Goal: Information Seeking & Learning: Learn about a topic

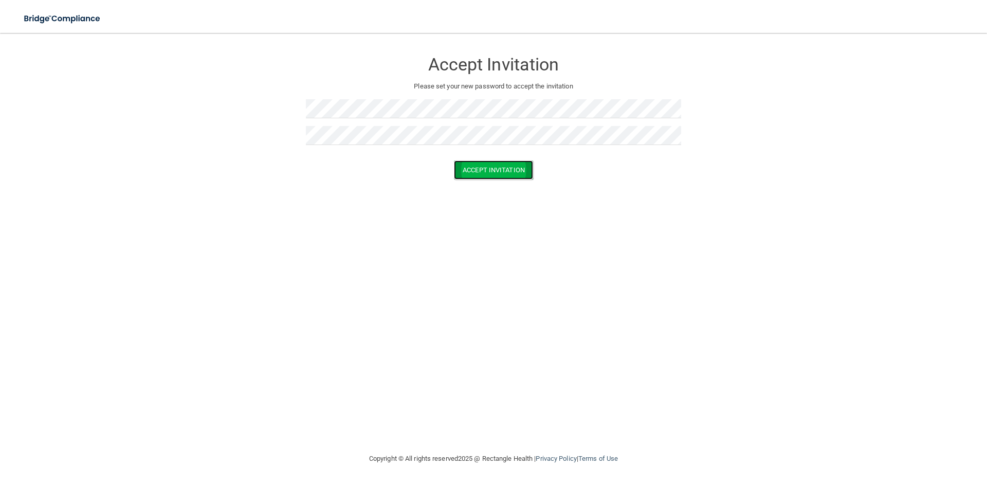
click at [493, 164] on button "Accept Invitation" at bounding box center [493, 169] width 79 height 19
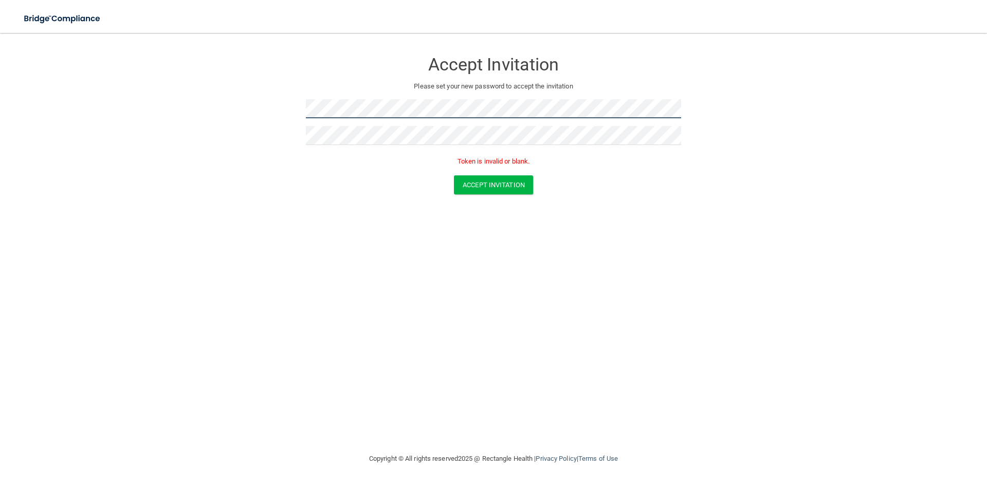
click at [282, 107] on form "Accept Invitation Please set your new password to accept the invitation Token i…" at bounding box center [494, 124] width 946 height 163
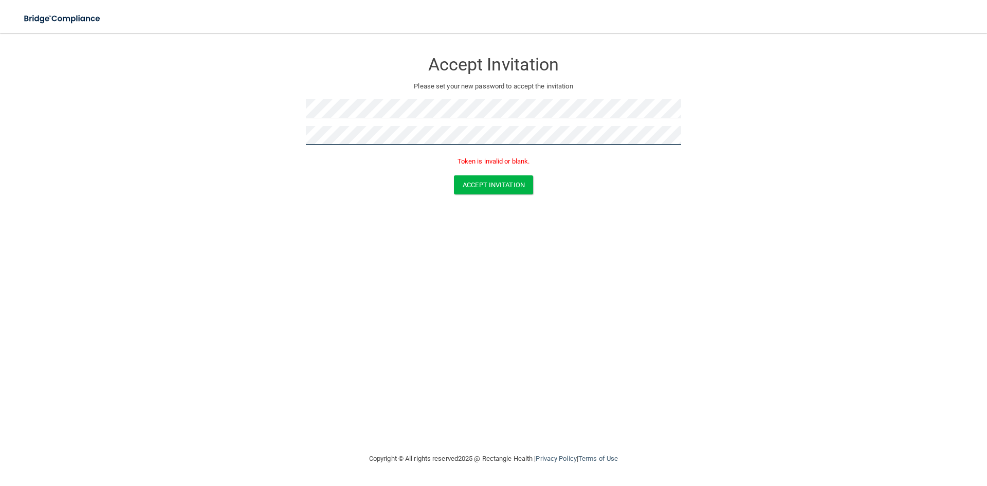
click at [282, 133] on form "Accept Invitation Please set your new password to accept the invitation Token i…" at bounding box center [494, 124] width 946 height 163
click at [490, 178] on button "Accept Invitation" at bounding box center [493, 184] width 79 height 19
click at [503, 186] on button "Accept Invitation" at bounding box center [493, 184] width 79 height 19
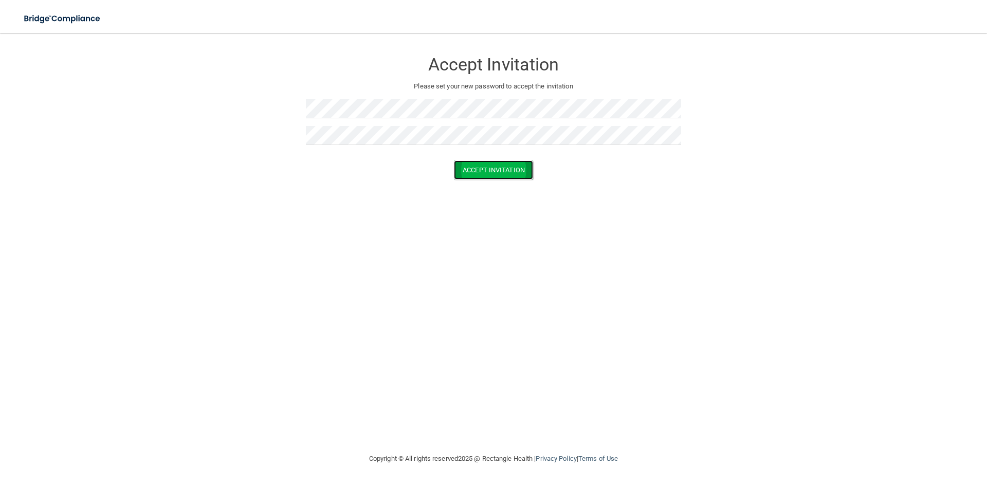
click at [512, 174] on button "Accept Invitation" at bounding box center [493, 169] width 79 height 19
click at [510, 174] on div "Token is invalid or blank." at bounding box center [493, 164] width 375 height 23
click at [375, 211] on div "Accept Invitation Please set your new password to accept the invitation Accept …" at bounding box center [494, 242] width 946 height 399
click at [502, 166] on button "Accept Invitation" at bounding box center [493, 169] width 79 height 19
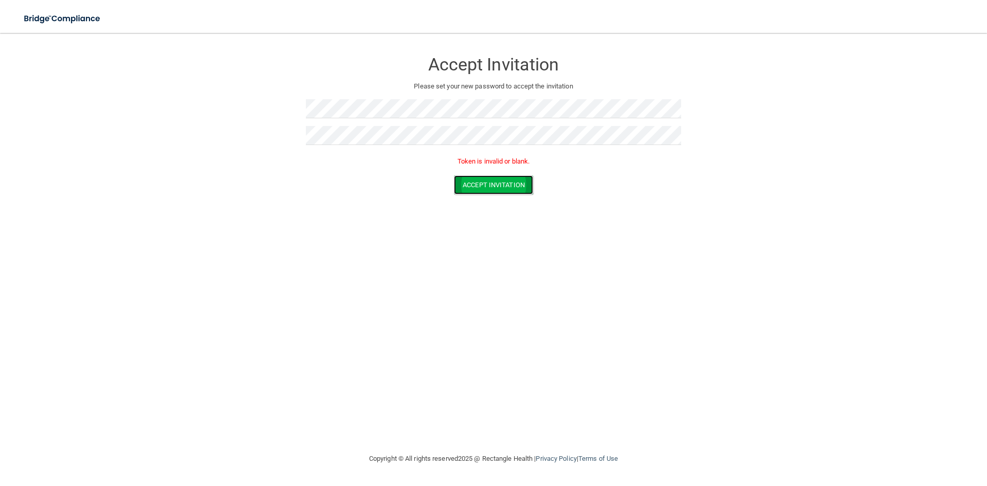
click at [504, 180] on button "Accept Invitation" at bounding box center [493, 184] width 79 height 19
click at [505, 181] on button "Accept Invitation" at bounding box center [493, 184] width 79 height 19
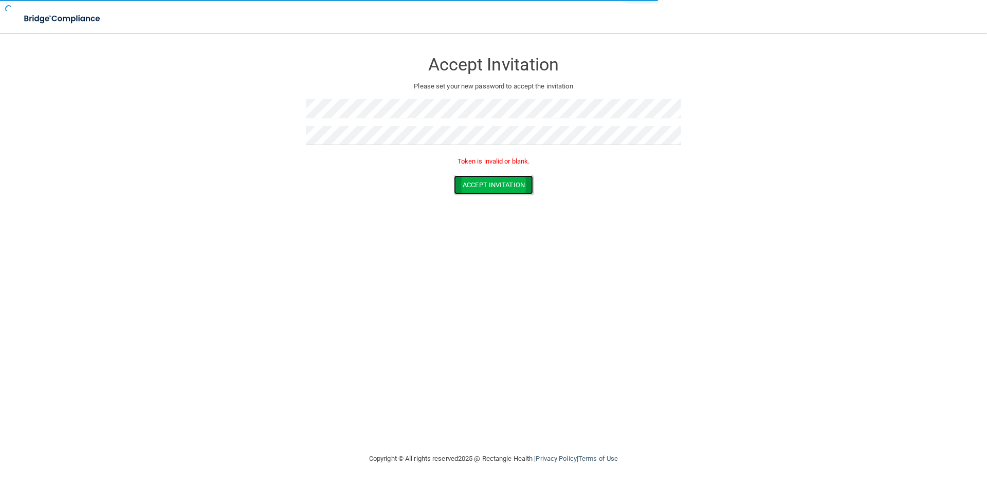
click at [505, 181] on button "Accept Invitation" at bounding box center [493, 184] width 79 height 19
click at [504, 181] on button "Accept Invitation" at bounding box center [493, 184] width 79 height 19
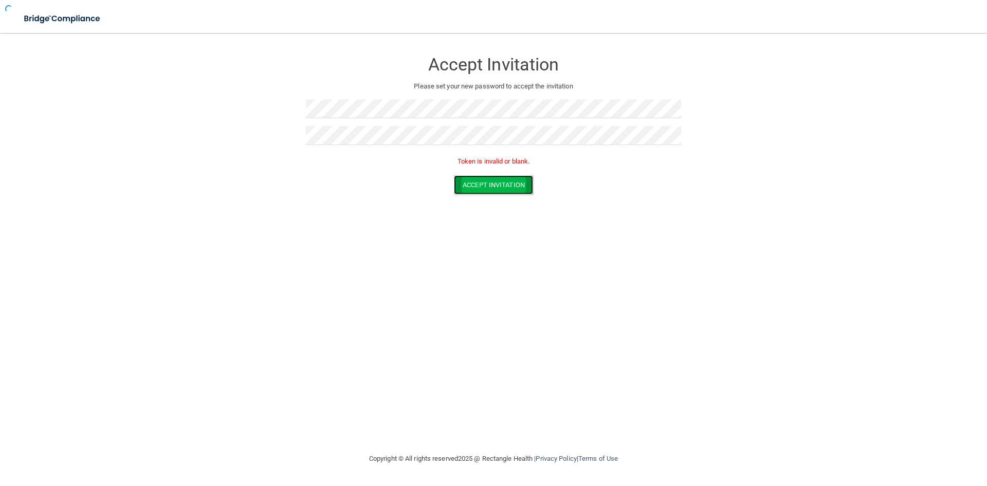
click at [504, 181] on button "Accept Invitation" at bounding box center [493, 184] width 79 height 19
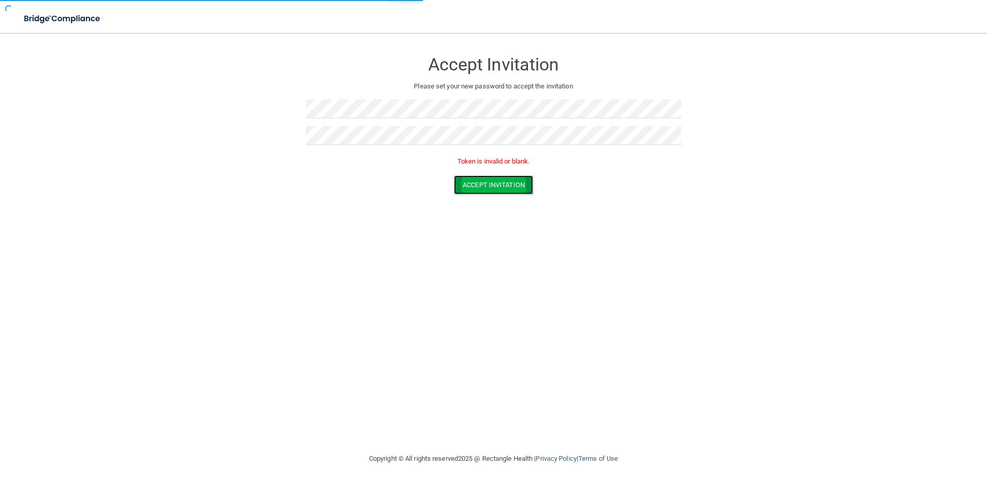
click at [504, 181] on button "Accept Invitation" at bounding box center [493, 184] width 79 height 19
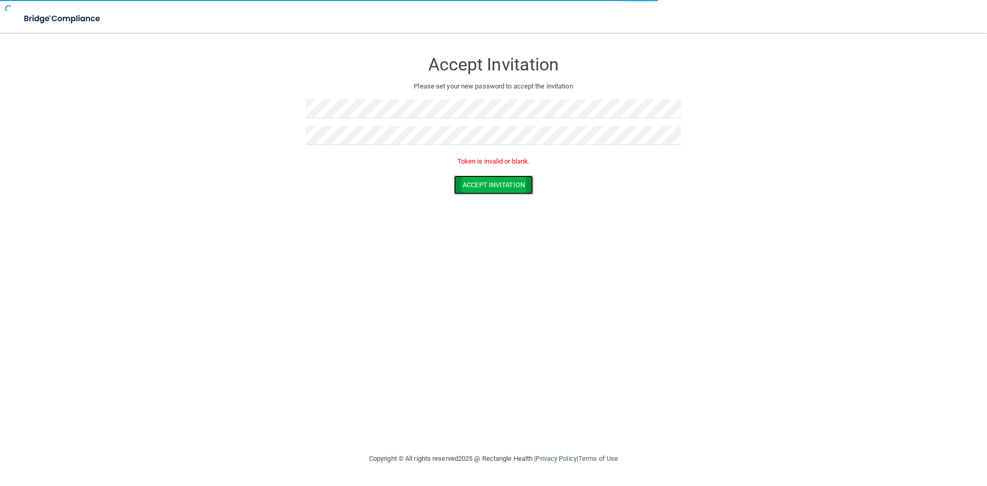
click at [504, 180] on button "Accept Invitation" at bounding box center [493, 184] width 79 height 19
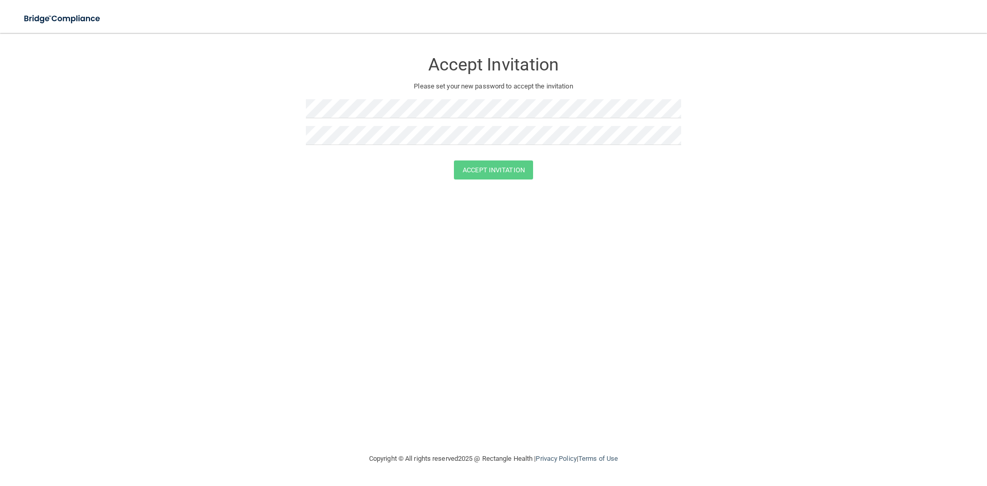
click at [126, 161] on div "Accept Invitation" at bounding box center [493, 169] width 961 height 19
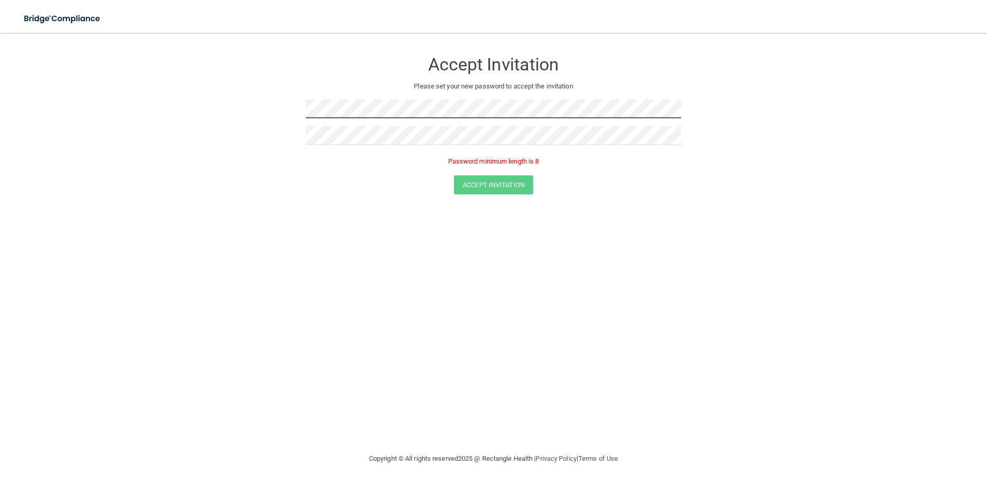
click at [293, 112] on form "Accept Invitation Please set your new password to accept the invitation Passwor…" at bounding box center [494, 124] width 946 height 163
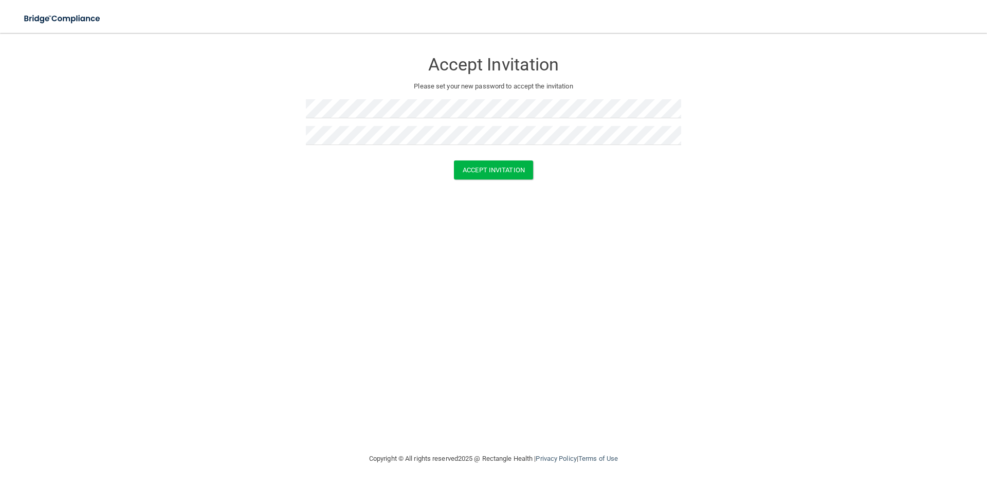
drag, startPoint x: 625, startPoint y: 251, endPoint x: 621, endPoint y: 246, distance: 6.9
click at [625, 251] on div "Accept Invitation Please set your new password to accept the invitation Accept …" at bounding box center [494, 242] width 946 height 399
click at [504, 172] on button "Accept Invitation" at bounding box center [493, 169] width 79 height 19
click at [503, 162] on button "Accept Invitation" at bounding box center [493, 169] width 79 height 19
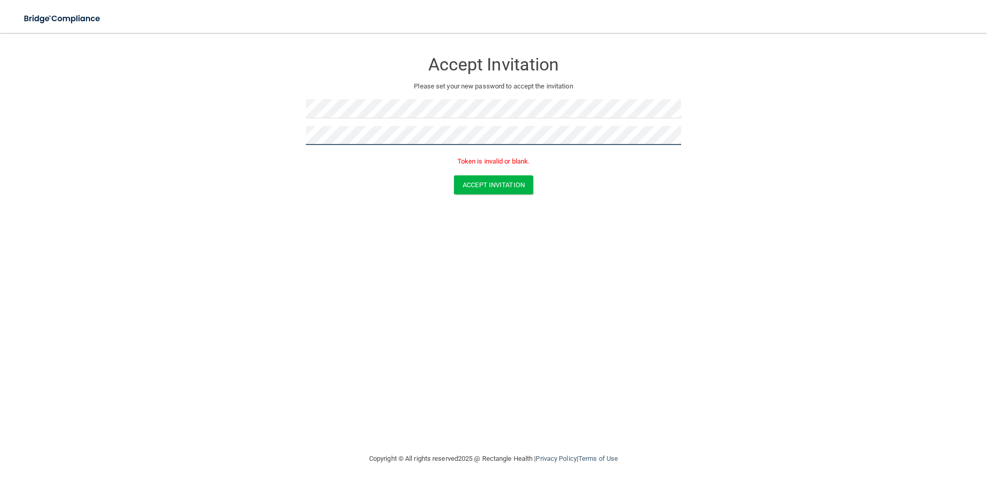
click at [316, 124] on div "Accept Invitation Please set your new password to accept the invitation Token i…" at bounding box center [493, 109] width 375 height 132
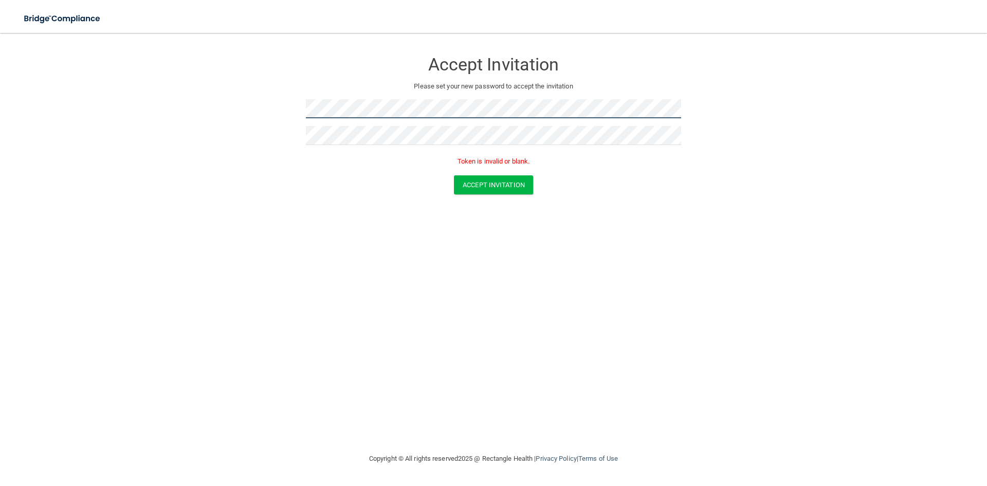
click at [301, 106] on form "Accept Invitation Please set your new password to accept the invitation Token i…" at bounding box center [494, 124] width 946 height 163
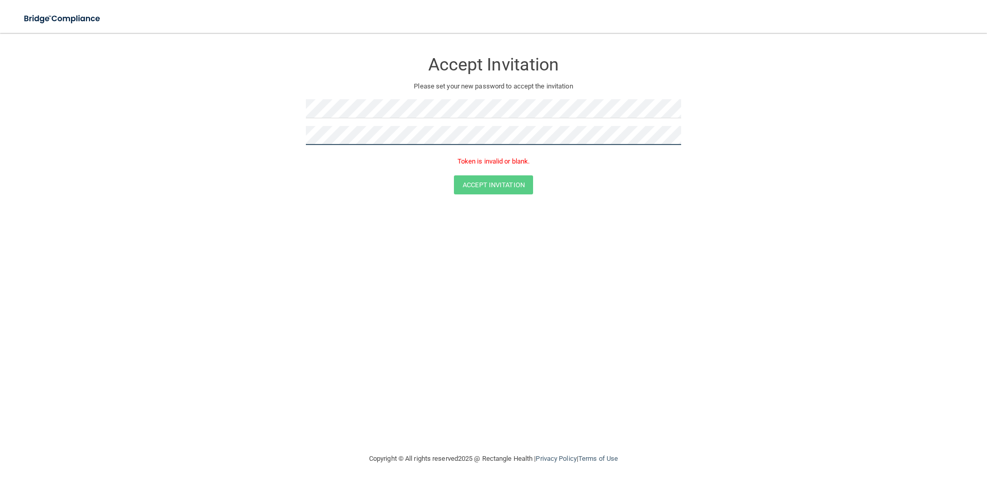
click at [300, 134] on form "Accept Invitation Please set your new password to accept the invitation Token i…" at bounding box center [494, 124] width 946 height 163
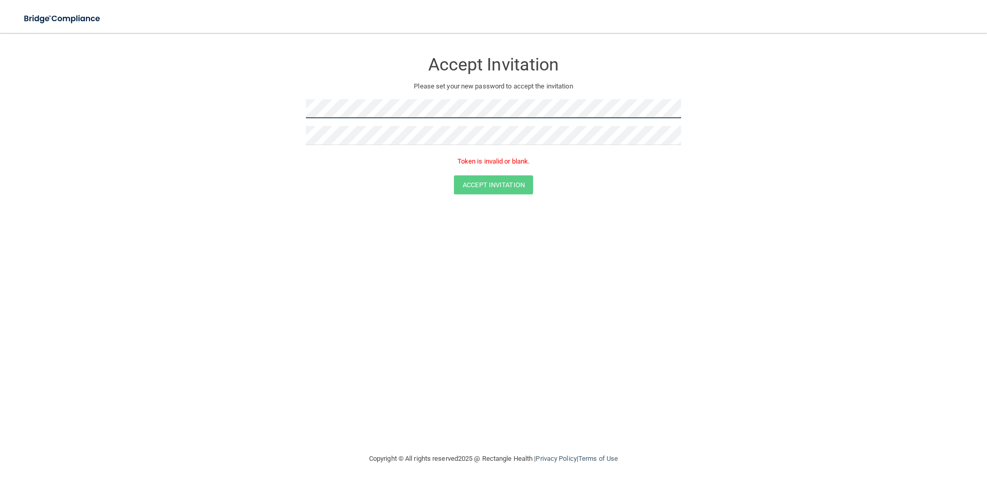
click at [293, 105] on form "Accept Invitation Please set your new password to accept the invitation Token i…" at bounding box center [494, 124] width 946 height 163
click at [519, 179] on button "Accept Invitation" at bounding box center [493, 184] width 79 height 19
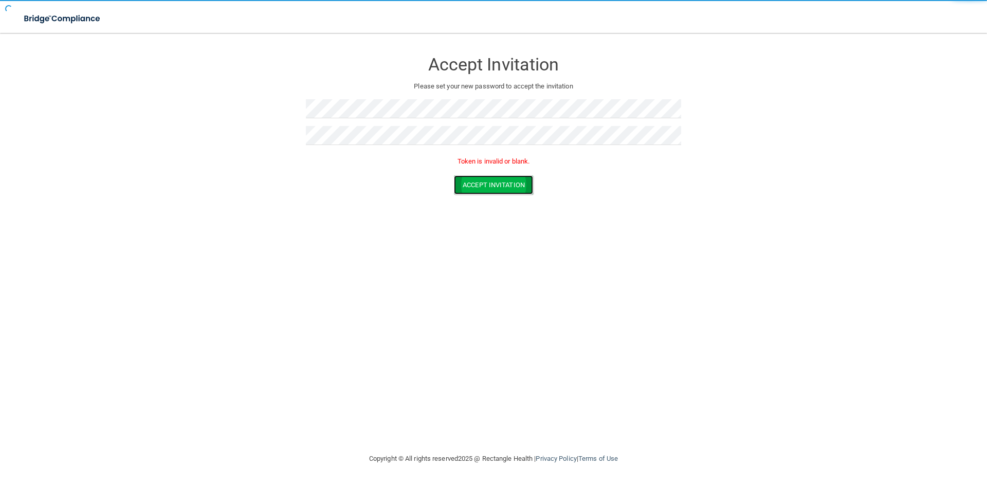
click at [519, 179] on button "Accept Invitation" at bounding box center [493, 184] width 79 height 19
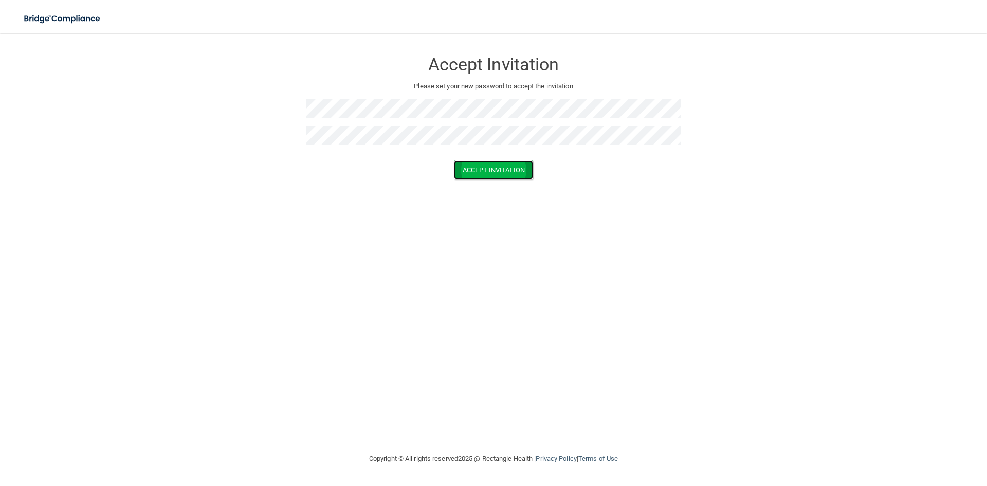
click at [507, 173] on button "Accept Invitation" at bounding box center [493, 169] width 79 height 19
click at [501, 180] on button "Accept Invitation" at bounding box center [493, 184] width 79 height 19
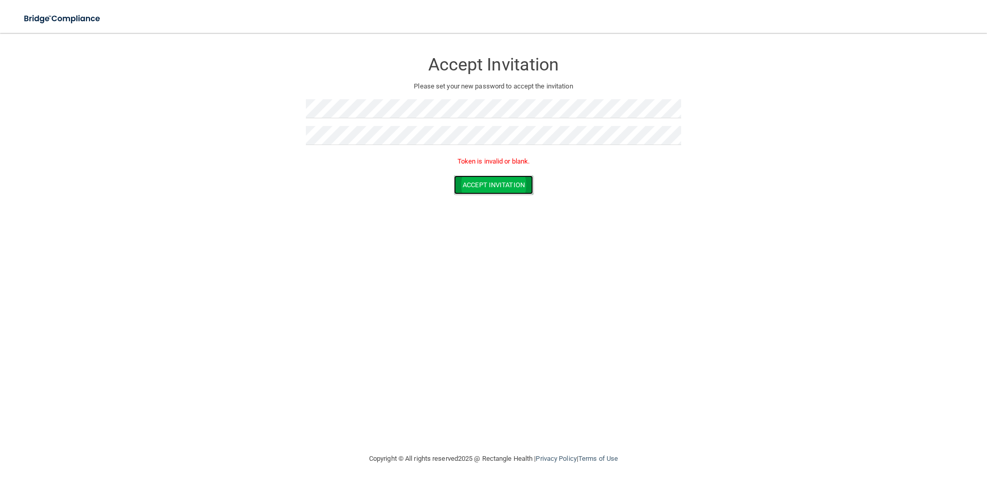
click at [512, 185] on button "Accept Invitation" at bounding box center [493, 184] width 79 height 19
click at [320, 208] on div "Accept Invitation Please set your new password to accept the invitation Accept …" at bounding box center [494, 242] width 946 height 399
click at [466, 247] on div "Accept Invitation Please set your new password to accept the invitation Accept …" at bounding box center [494, 242] width 946 height 399
click at [483, 166] on button "Accept Invitation" at bounding box center [493, 169] width 79 height 19
click at [318, 249] on div "Accept Invitation Please set your new password to accept the invitation Token i…" at bounding box center [494, 242] width 946 height 399
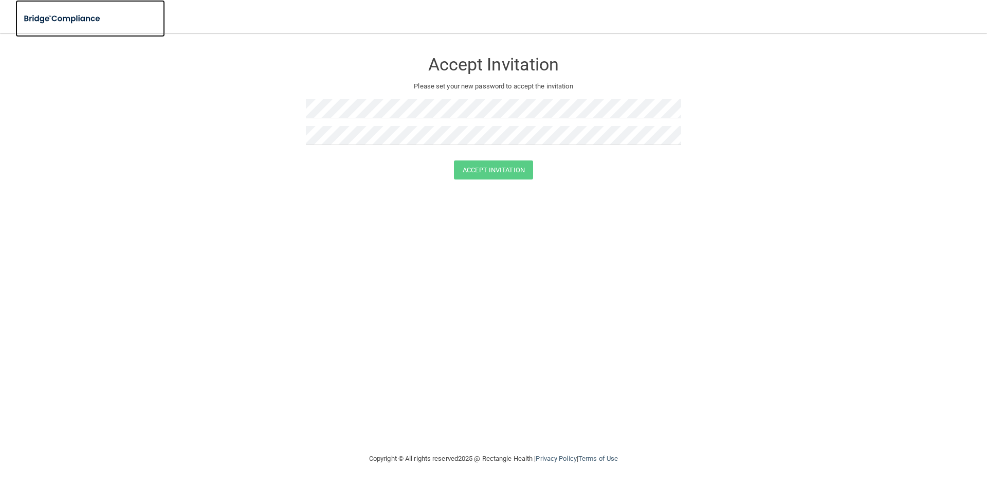
click at [75, 16] on img at bounding box center [62, 18] width 95 height 21
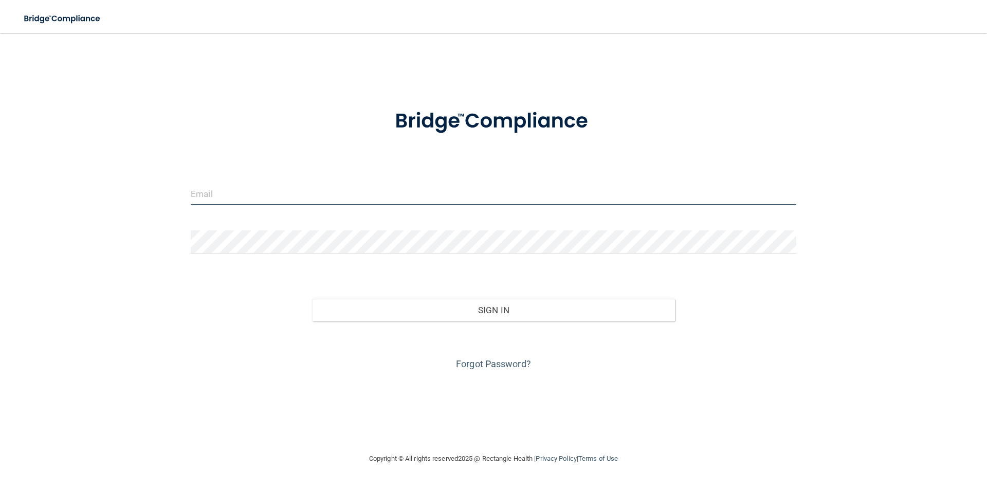
type input "[PERSON_NAME][EMAIL_ADDRESS][PERSON_NAME][DOMAIN_NAME]"
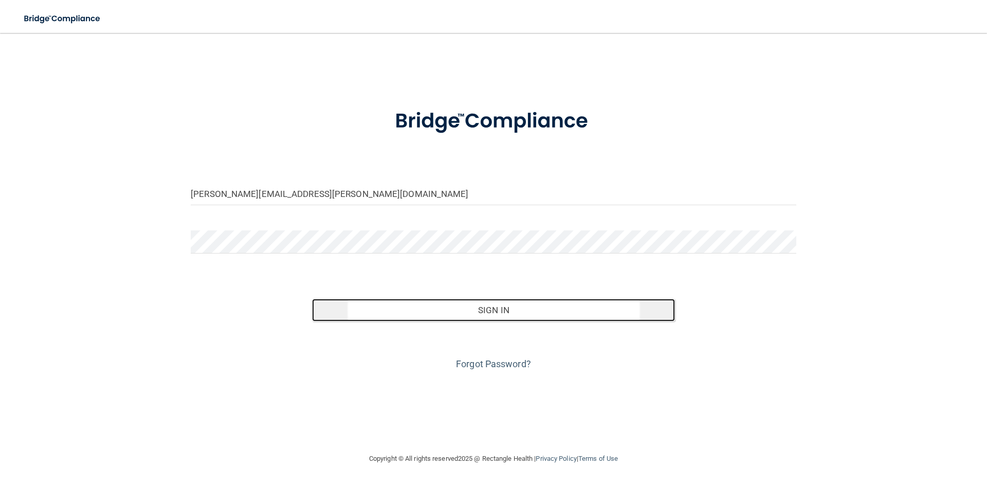
click at [500, 309] on button "Sign In" at bounding box center [493, 310] width 363 height 23
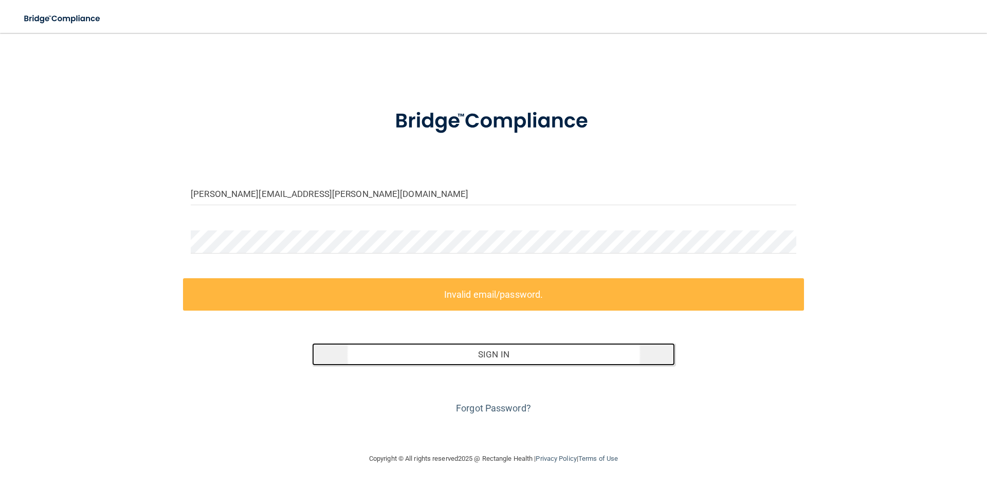
click at [488, 354] on button "Sign In" at bounding box center [493, 354] width 363 height 23
click at [618, 350] on button "Sign In" at bounding box center [493, 354] width 363 height 23
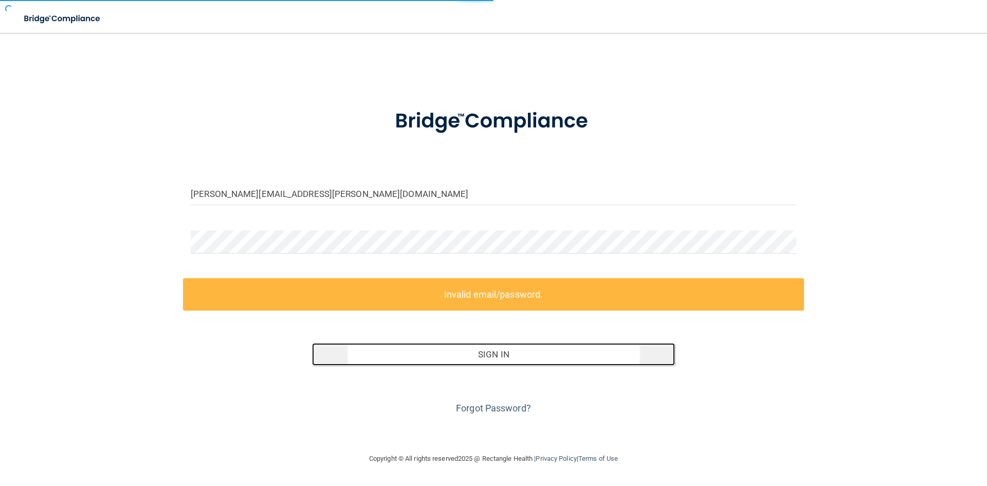
click at [618, 350] on button "Sign In" at bounding box center [493, 354] width 363 height 23
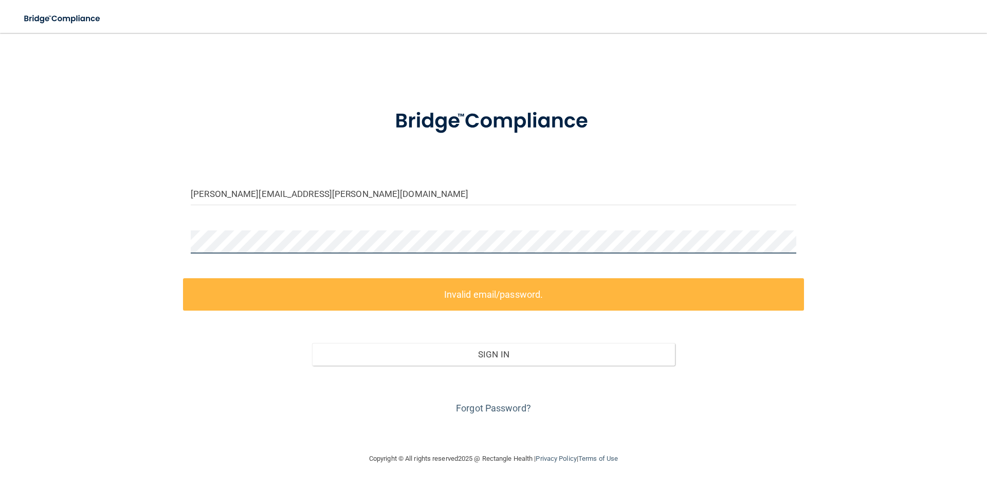
click at [192, 225] on form "[PERSON_NAME][EMAIL_ADDRESS][PERSON_NAME][DOMAIN_NAME] Invalid email/password. …" at bounding box center [494, 256] width 606 height 322
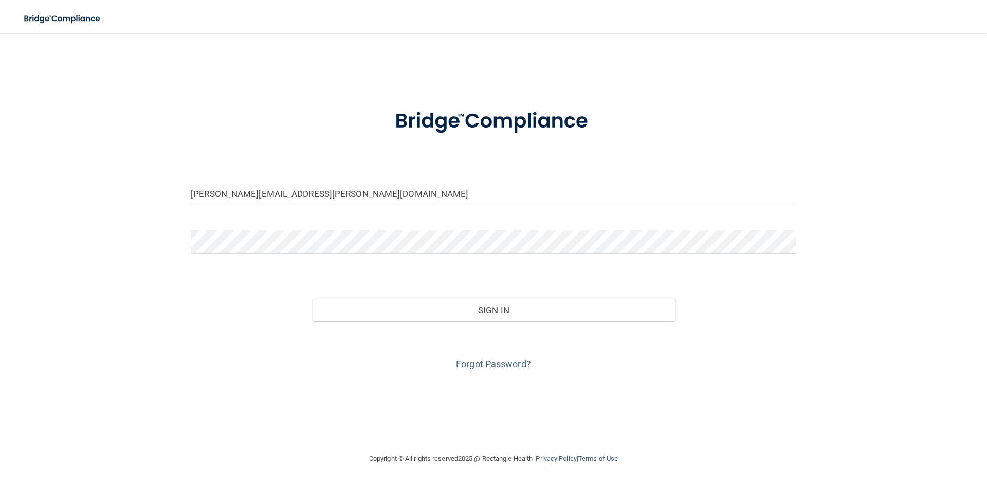
click at [192, 386] on div "[PERSON_NAME][EMAIL_ADDRESS][PERSON_NAME][DOMAIN_NAME] Invalid email/password. …" at bounding box center [494, 242] width 946 height 399
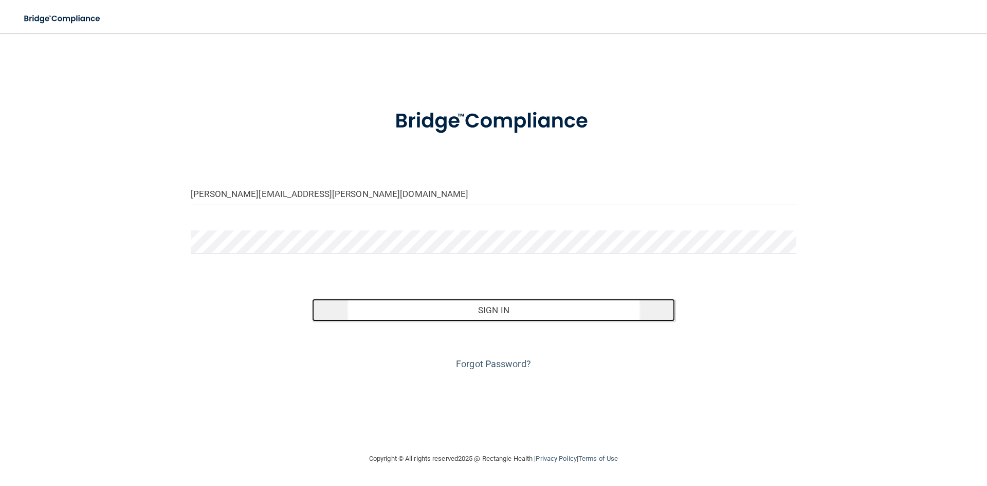
click at [507, 311] on button "Sign In" at bounding box center [493, 310] width 363 height 23
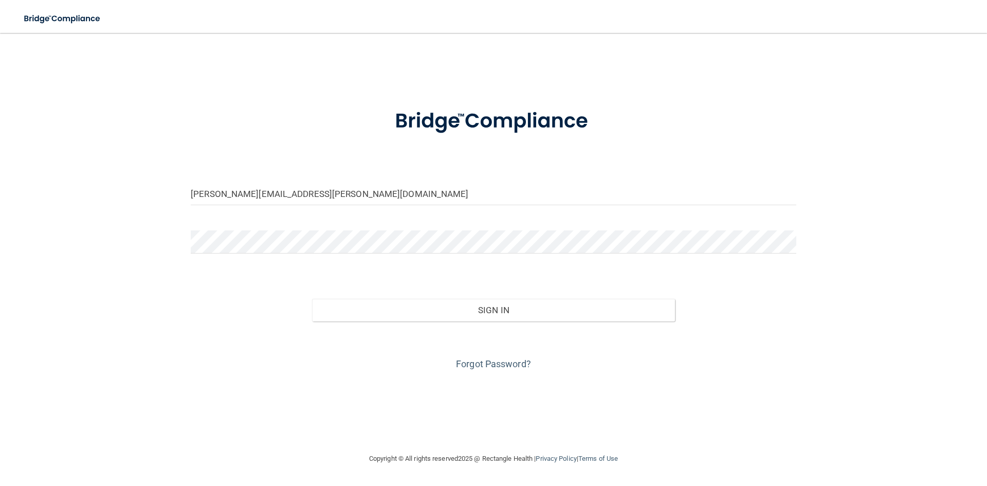
click at [218, 319] on div "Sign In" at bounding box center [493, 299] width 621 height 43
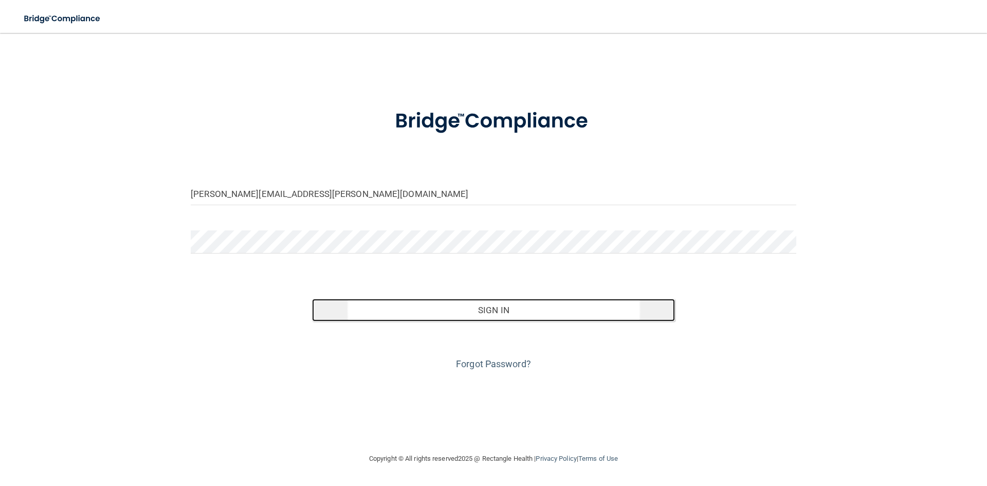
click at [368, 307] on button "Sign In" at bounding box center [493, 310] width 363 height 23
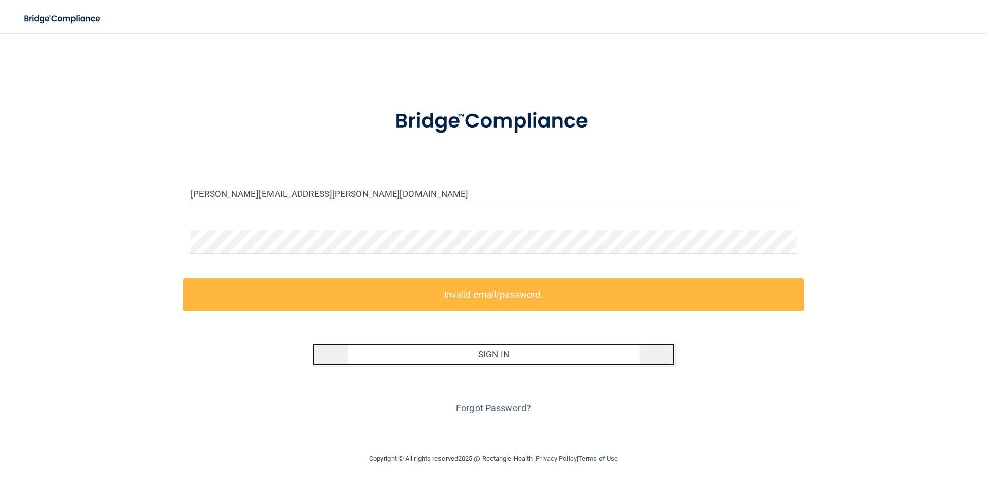
click at [439, 350] on button "Sign In" at bounding box center [493, 354] width 363 height 23
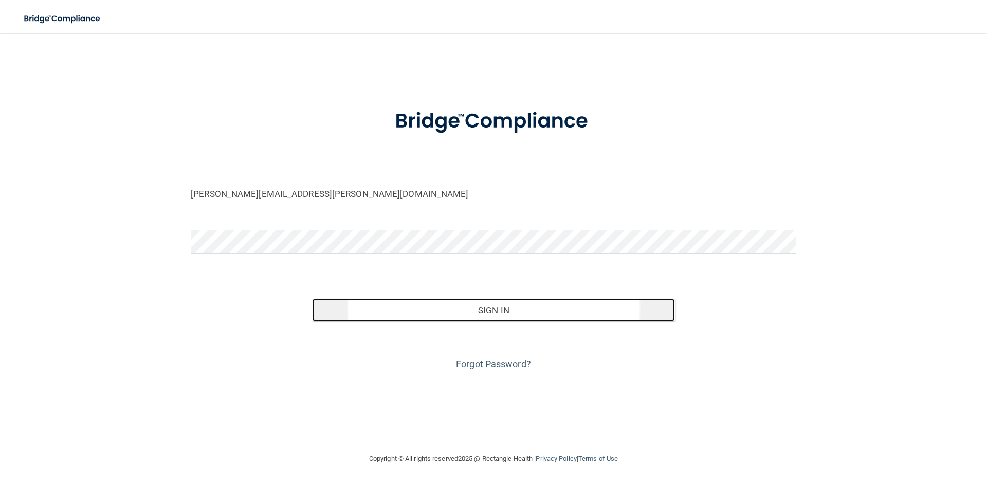
click at [432, 305] on button "Sign In" at bounding box center [493, 310] width 363 height 23
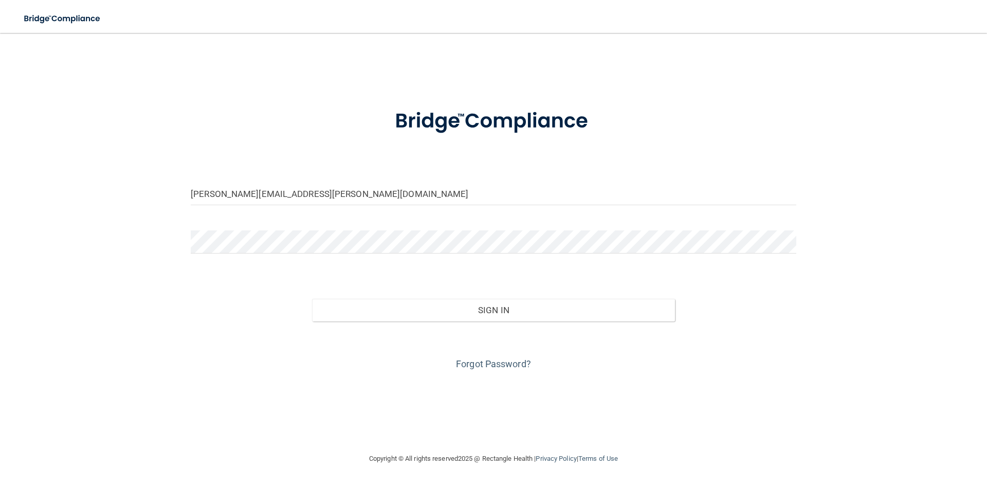
click at [236, 324] on div "Forgot Password?" at bounding box center [493, 346] width 621 height 51
click at [492, 362] on link "Forgot Password?" at bounding box center [493, 363] width 75 height 11
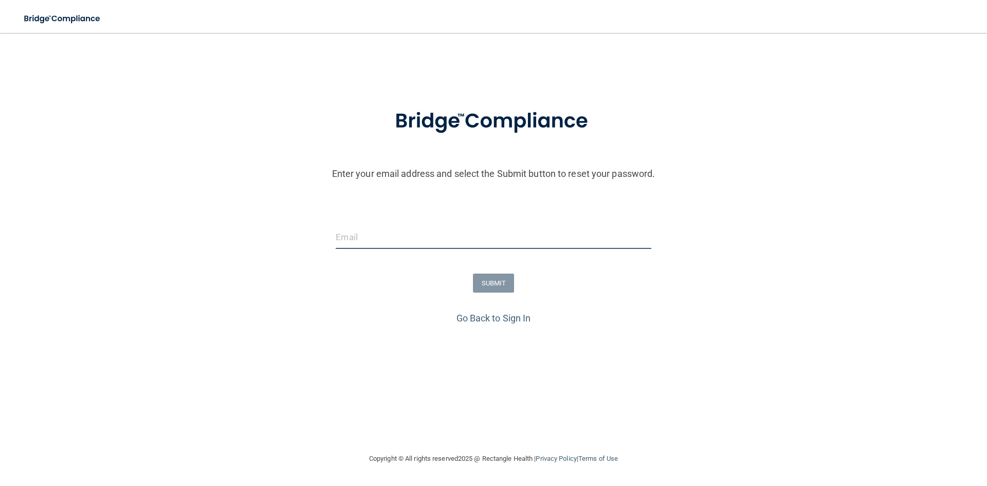
click at [358, 241] on input "email" at bounding box center [493, 237] width 315 height 23
type input "[PERSON_NAME][EMAIL_ADDRESS][PERSON_NAME][DOMAIN_NAME]"
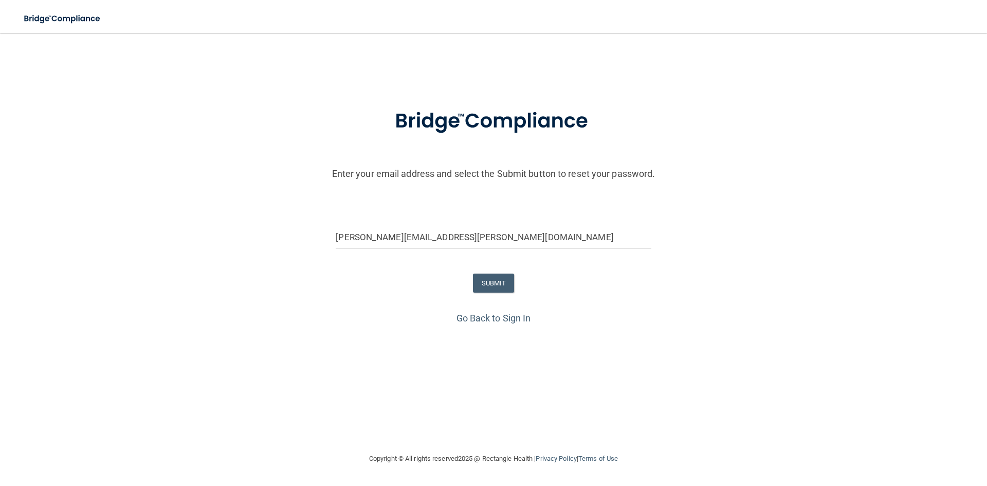
click at [244, 327] on div "Enter your email address and select the Submit button to reset your password. m…" at bounding box center [493, 245] width 977 height 301
click at [499, 280] on button "SUBMIT" at bounding box center [494, 283] width 42 height 19
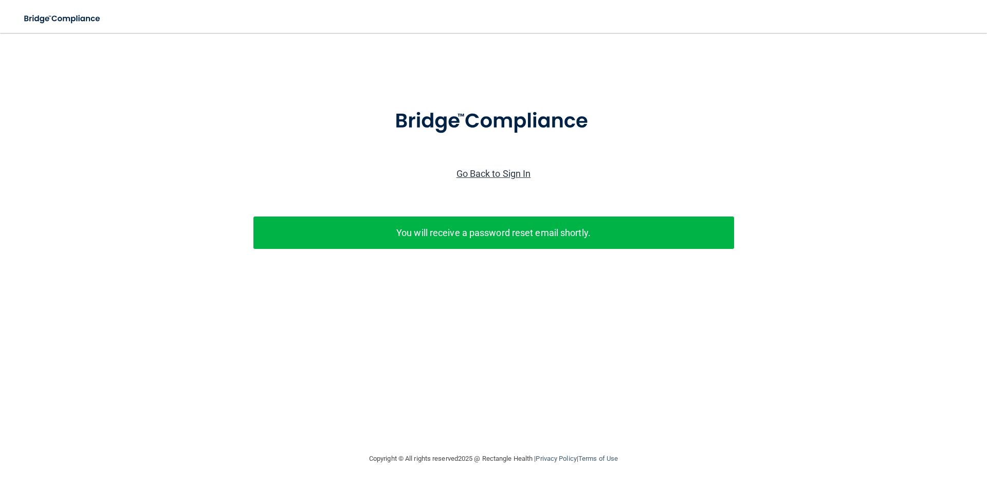
click at [488, 171] on link "Go Back to Sign In" at bounding box center [494, 173] width 75 height 11
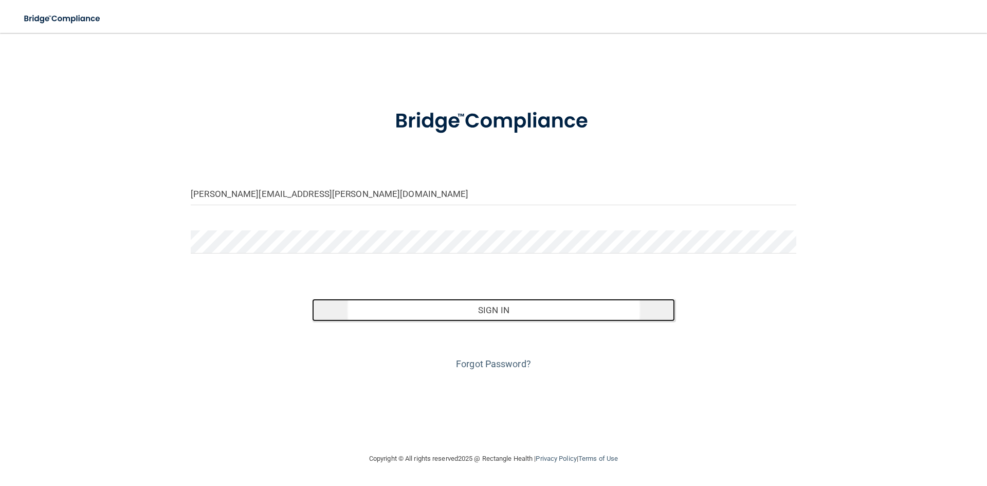
click at [496, 308] on button "Sign In" at bounding box center [493, 310] width 363 height 23
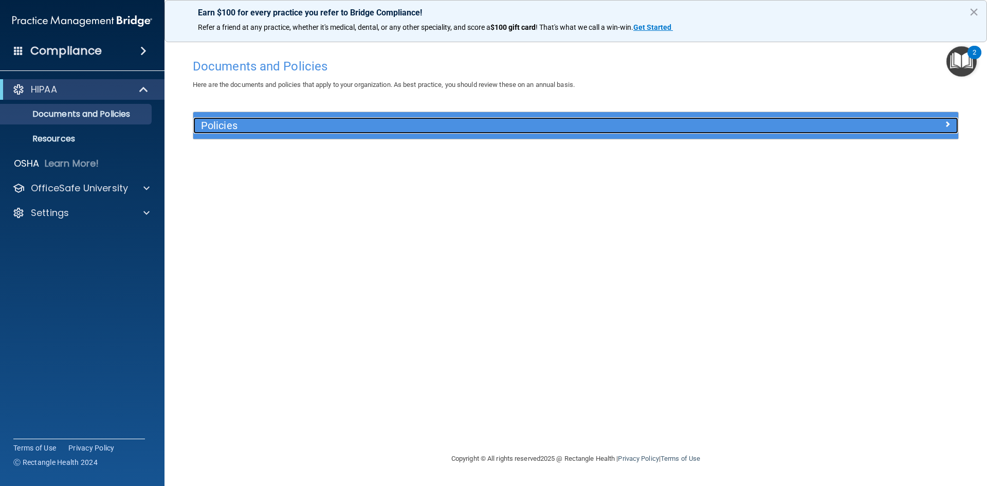
click at [948, 120] on span at bounding box center [947, 124] width 6 height 12
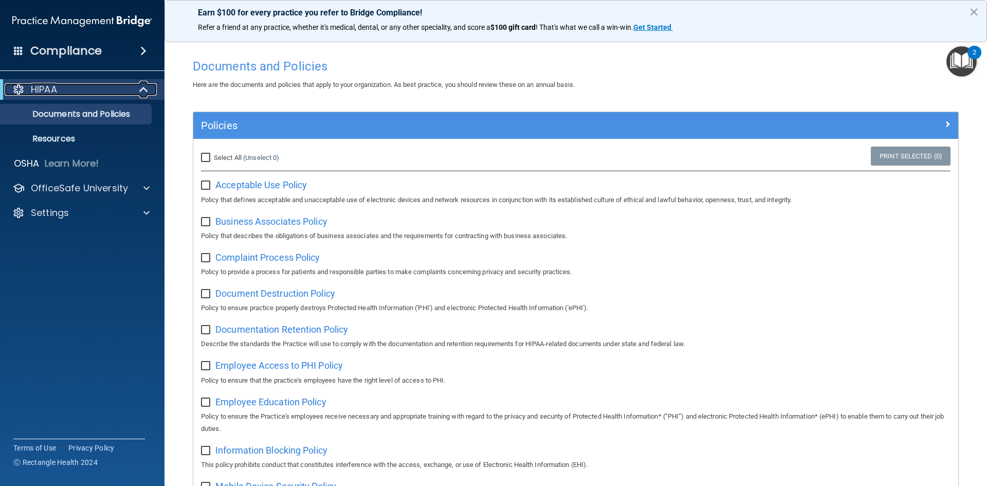
click at [89, 83] on div "HIPAA" at bounding box center [68, 89] width 127 height 12
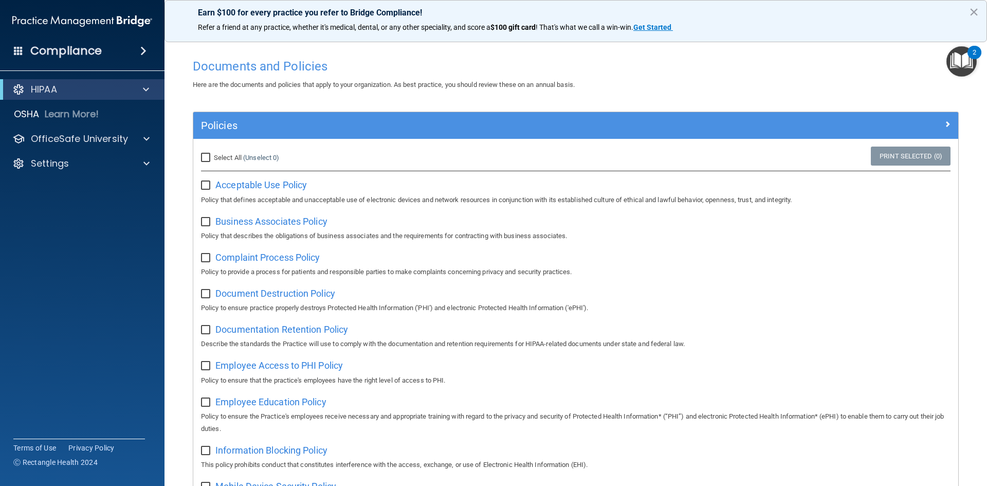
click at [97, 47] on h4 "Compliance" at bounding box center [65, 51] width 71 height 14
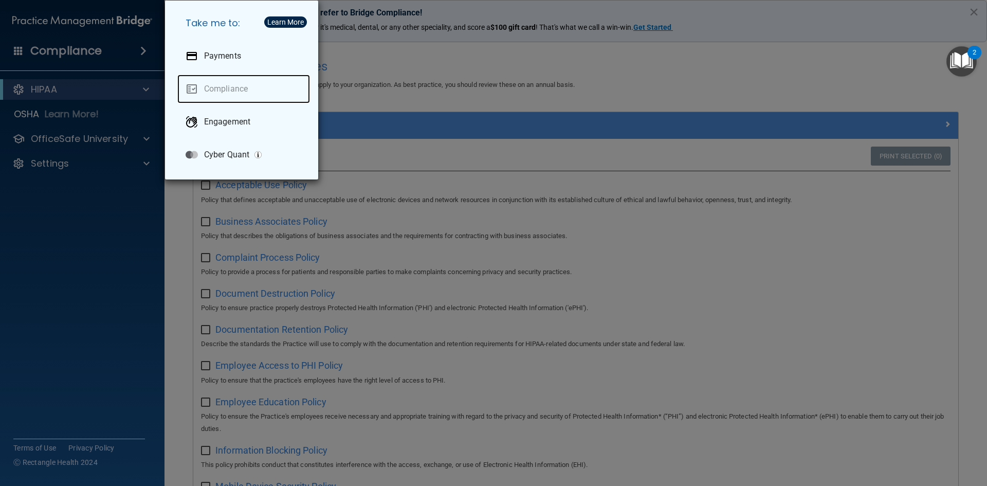
click at [235, 84] on link "Compliance" at bounding box center [243, 89] width 133 height 29
click at [503, 158] on div "Take me to: Payments Compliance Engagement Cyber Quant" at bounding box center [493, 243] width 987 height 486
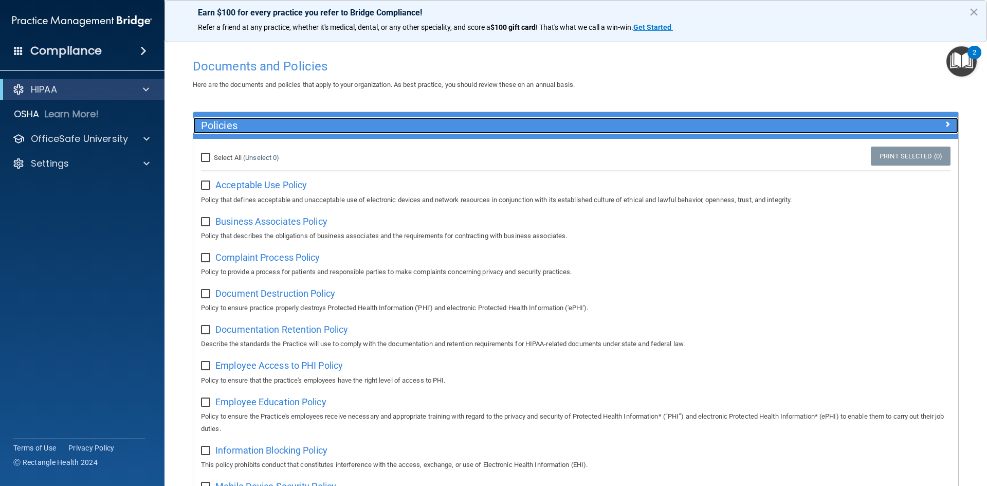
click at [944, 122] on span at bounding box center [947, 124] width 6 height 12
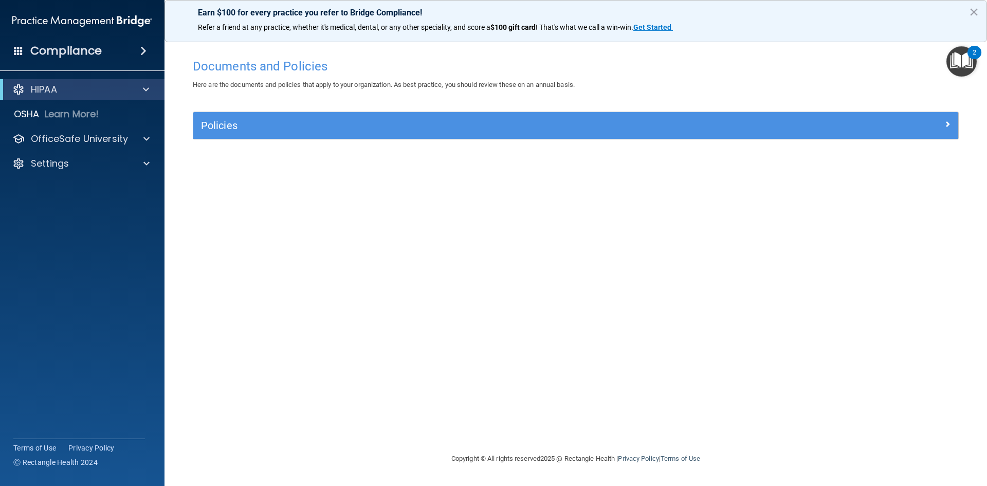
click at [67, 21] on img at bounding box center [82, 21] width 140 height 21
click at [235, 72] on h4 "Documents and Policies" at bounding box center [576, 66] width 766 height 13
click at [59, 112] on p "Learn More!" at bounding box center [72, 114] width 54 height 12
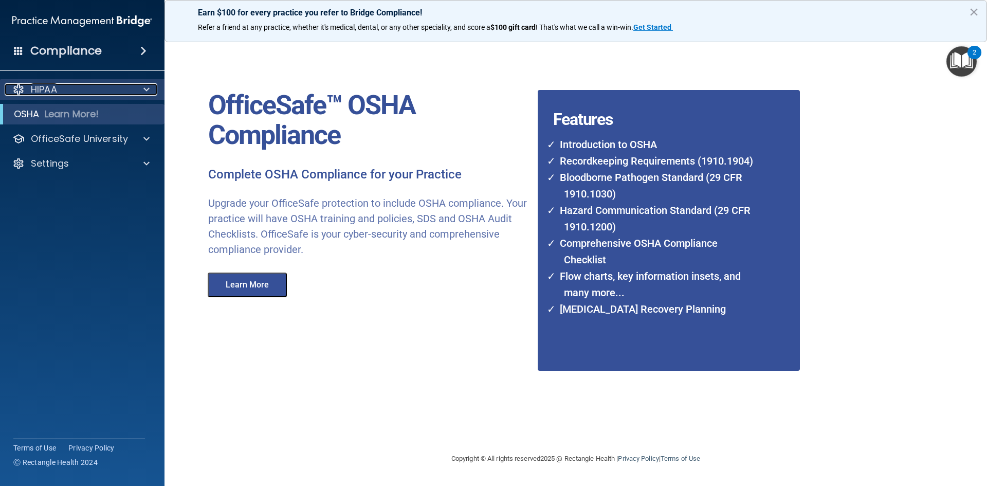
click at [77, 88] on div "HIPAA" at bounding box center [69, 89] width 128 height 12
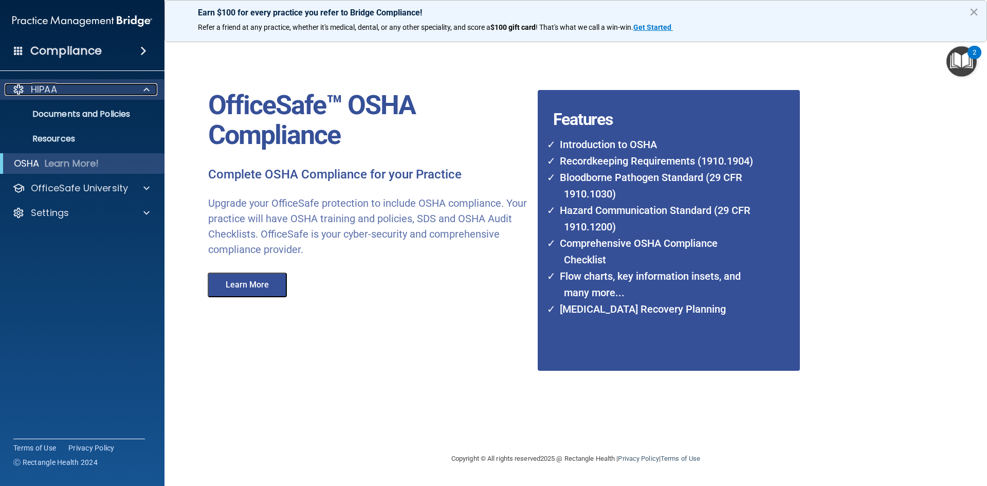
click at [142, 89] on div at bounding box center [145, 89] width 26 height 12
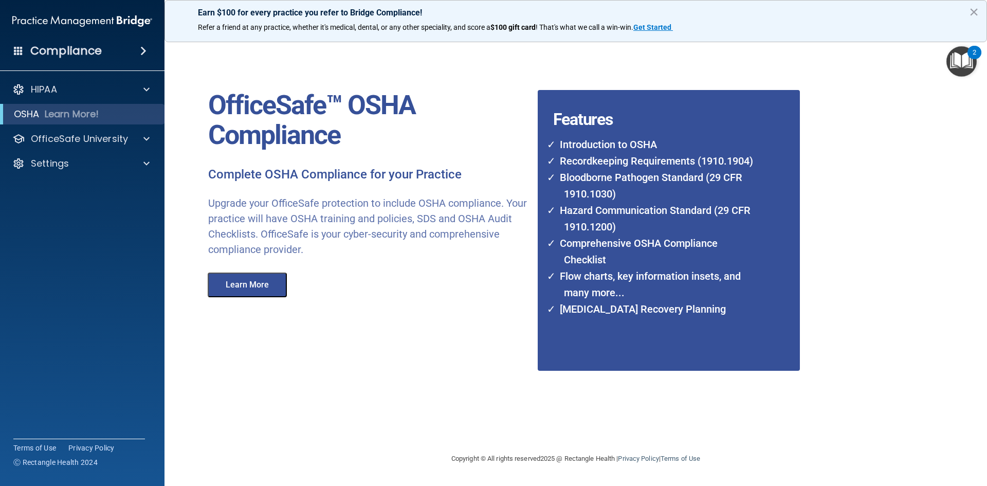
click at [142, 52] on span at bounding box center [143, 51] width 6 height 12
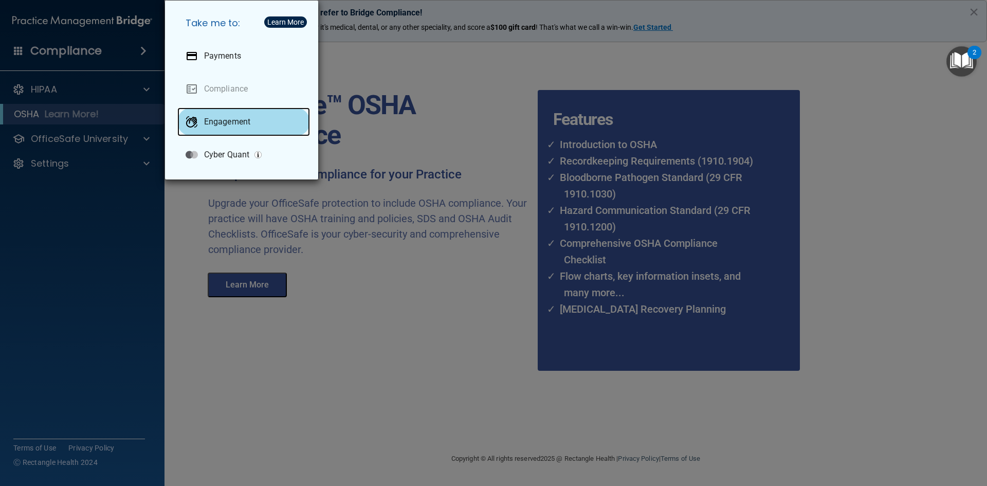
click at [233, 119] on p "Engagement" at bounding box center [227, 122] width 46 height 10
click at [352, 49] on div "Take me to: Payments Compliance Engagement Cyber Quant" at bounding box center [493, 243] width 987 height 486
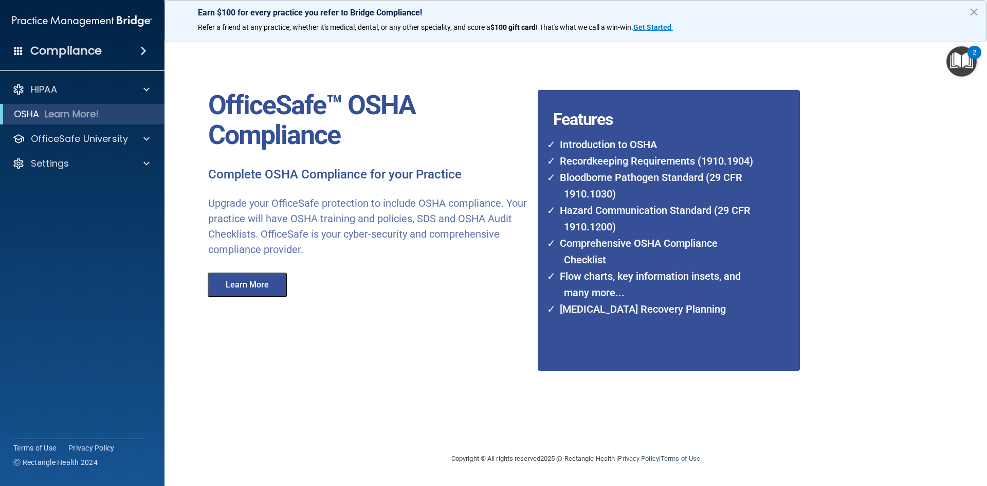
click at [86, 47] on h4 "Compliance" at bounding box center [65, 51] width 71 height 14
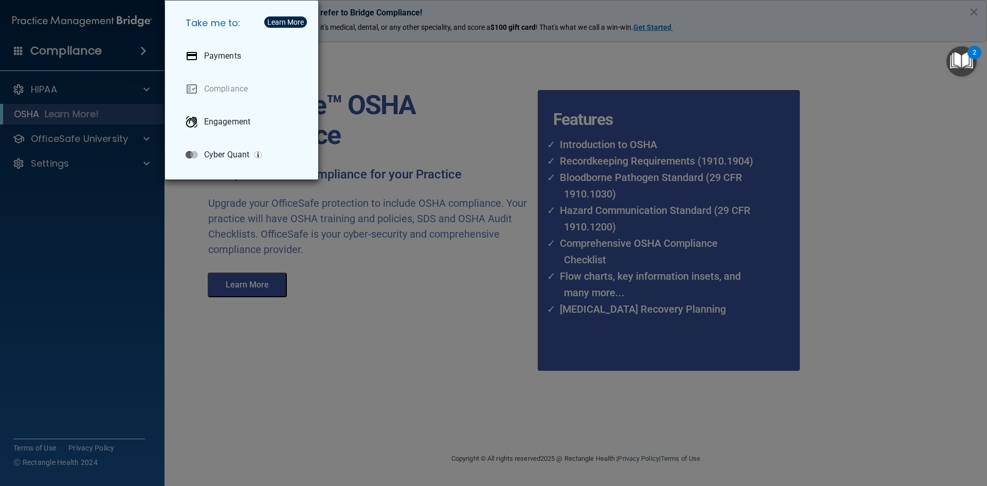
click at [255, 190] on div "Take me to: Payments Compliance Engagement Cyber Quant" at bounding box center [493, 243] width 987 height 486
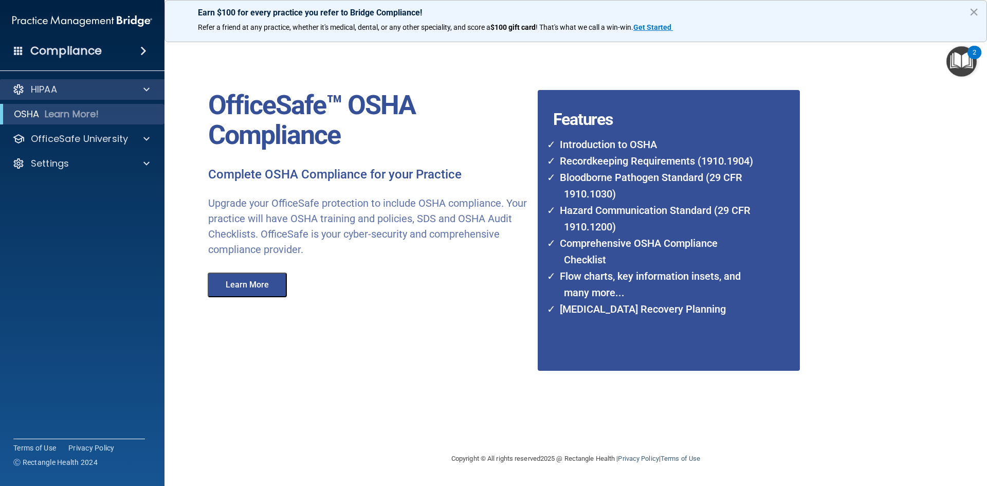
click at [56, 82] on div "HIPAA" at bounding box center [82, 89] width 165 height 21
click at [142, 84] on div at bounding box center [145, 89] width 26 height 12
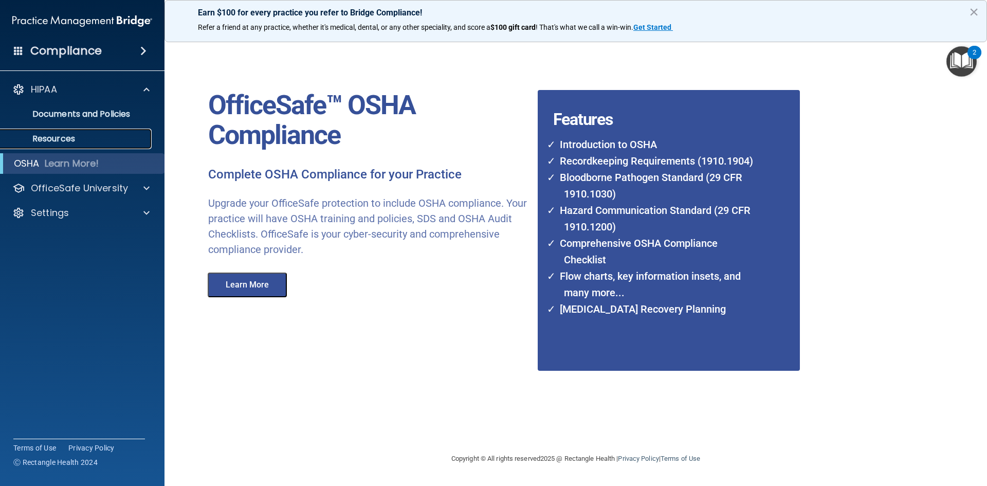
click at [52, 136] on p "Resources" at bounding box center [77, 139] width 140 height 10
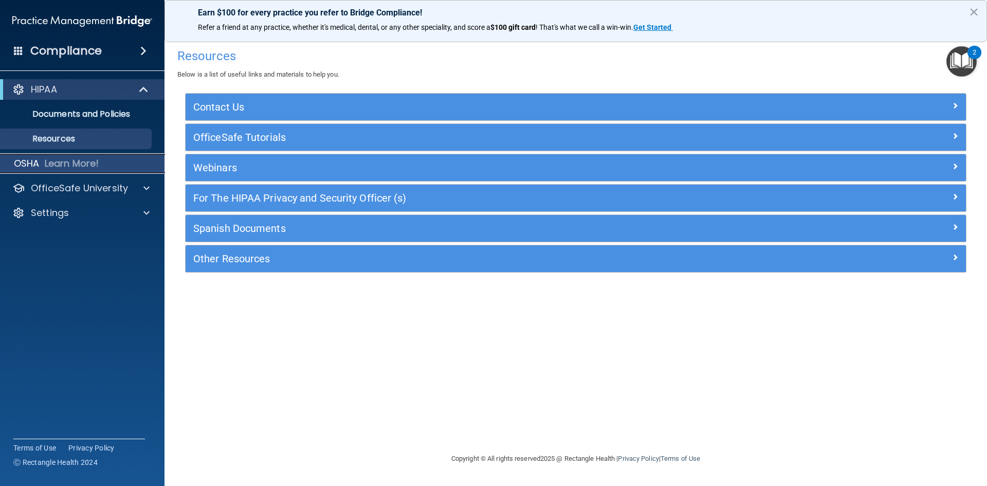
click at [49, 161] on p "Learn More!" at bounding box center [72, 163] width 54 height 12
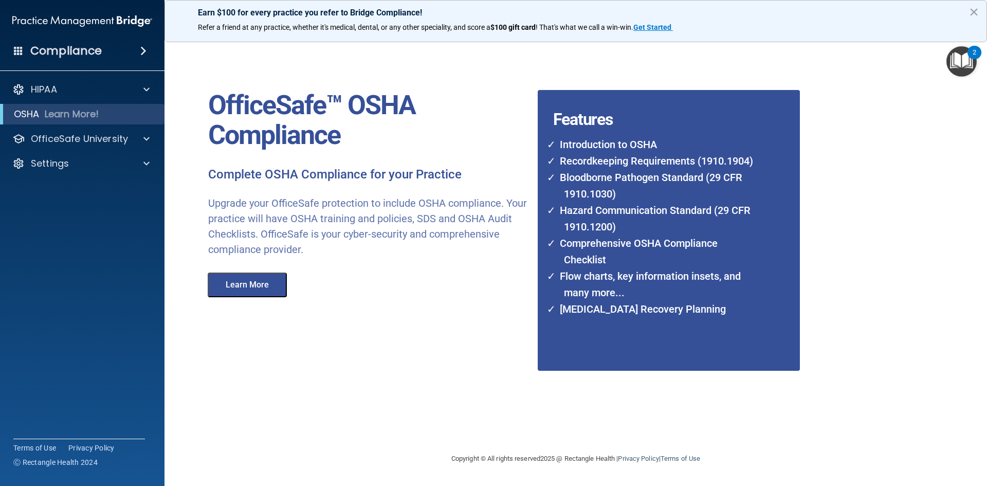
click at [255, 283] on button "Learn More" at bounding box center [247, 284] width 79 height 25
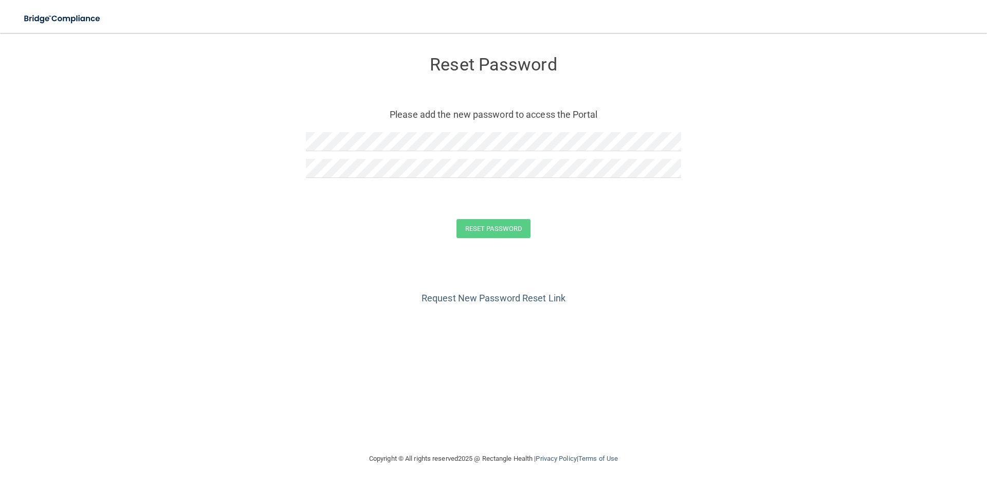
drag, startPoint x: 261, startPoint y: 253, endPoint x: 301, endPoint y: 213, distance: 56.3
click at [265, 249] on form "Reset Password Please add the new password to access the Portal Reset Password …" at bounding box center [494, 149] width 946 height 212
click at [307, 256] on div "Request New Password Reset Link" at bounding box center [494, 280] width 946 height 51
click at [507, 232] on button "Reset Password" at bounding box center [494, 228] width 74 height 19
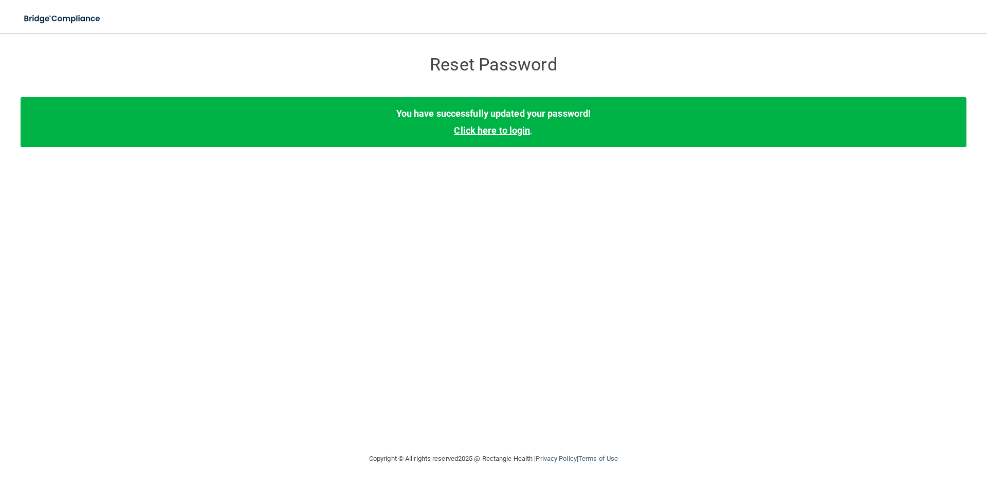
click at [496, 130] on link "Click here to login" at bounding box center [492, 130] width 76 height 11
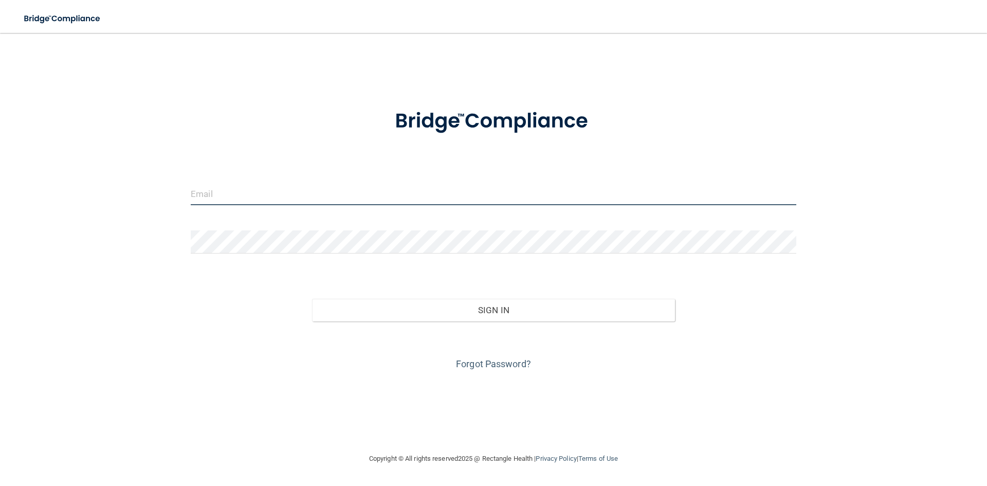
type input "[PERSON_NAME][EMAIL_ADDRESS][PERSON_NAME][DOMAIN_NAME]"
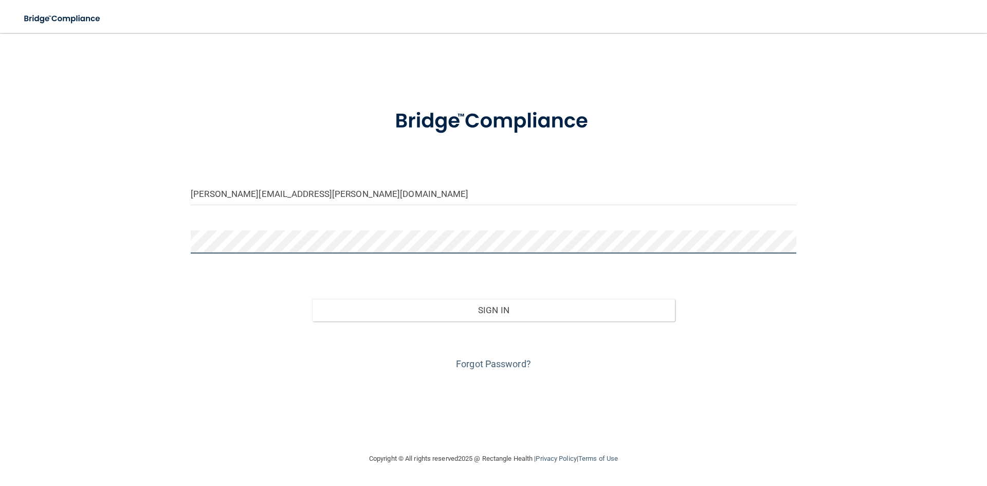
click at [151, 237] on div "misty.m.springer@gmail.com Invalid email/password. You don't have permission to…" at bounding box center [494, 242] width 946 height 399
click at [165, 315] on div "misty.m.springer@gmail.com Invalid email/password. You don't have permission to…" at bounding box center [494, 242] width 946 height 399
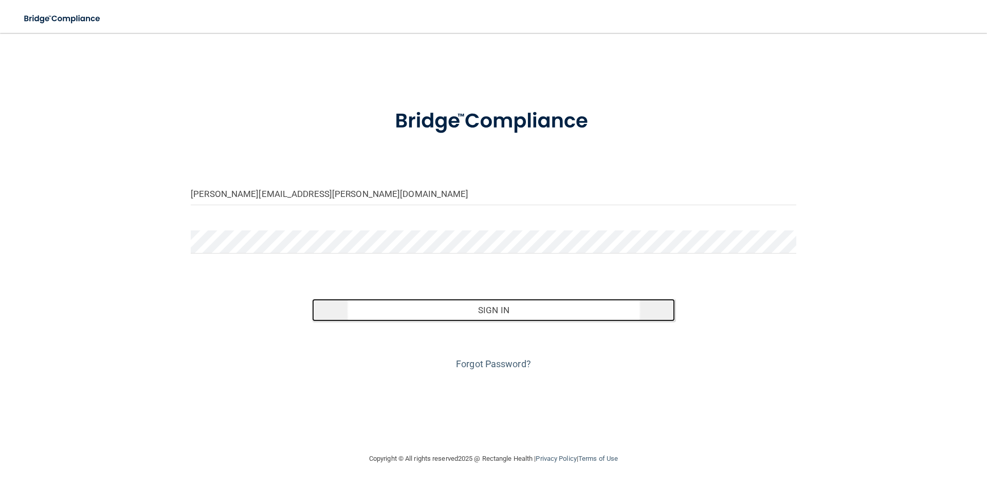
click at [477, 308] on button "Sign In" at bounding box center [493, 310] width 363 height 23
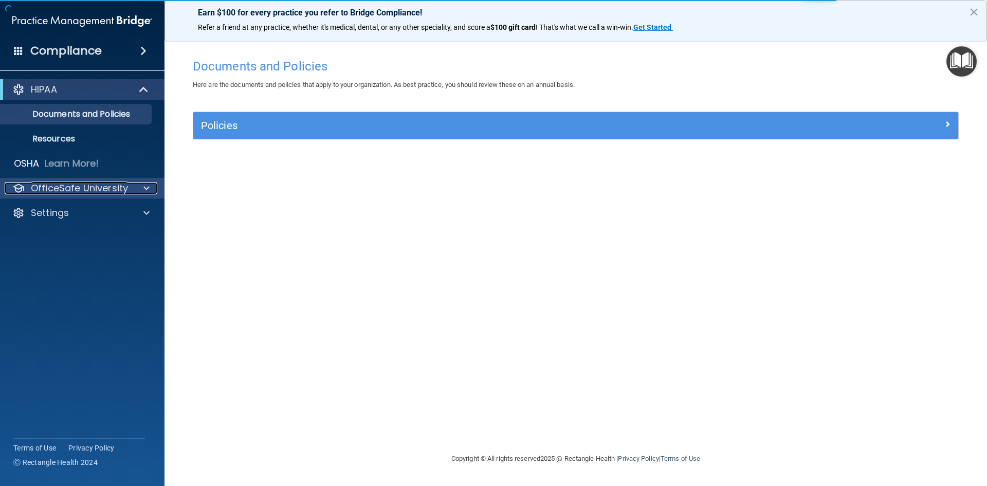
click at [84, 192] on p "OfficeSafe University" at bounding box center [79, 188] width 97 height 12
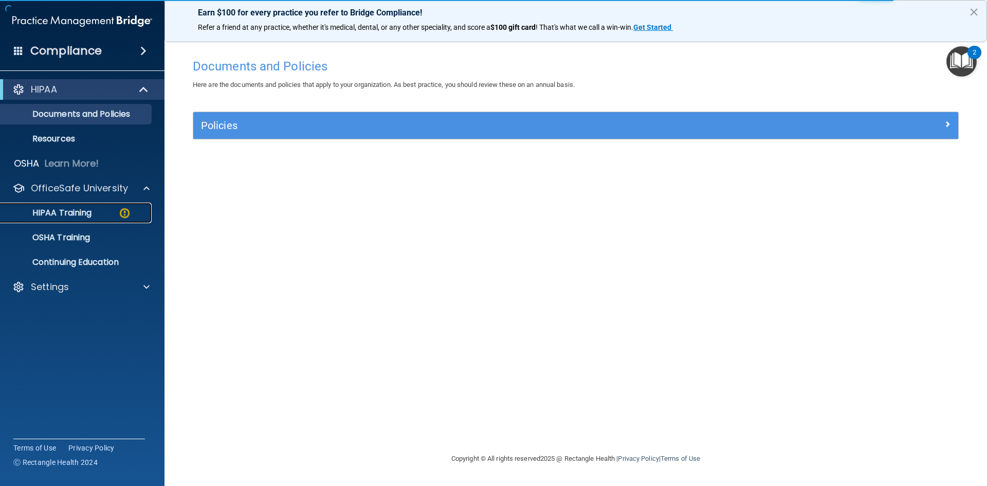
click at [70, 204] on link "HIPAA Training" at bounding box center [71, 213] width 162 height 21
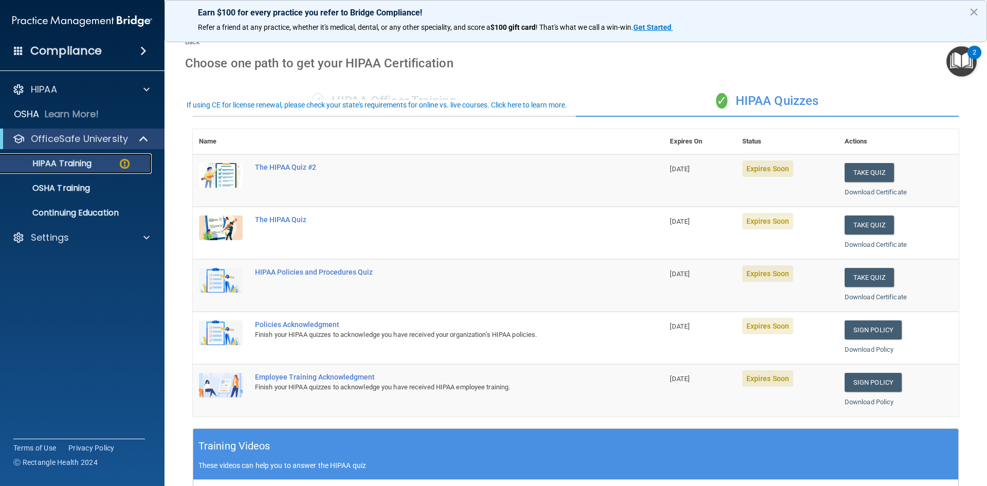
scroll to position [51, 0]
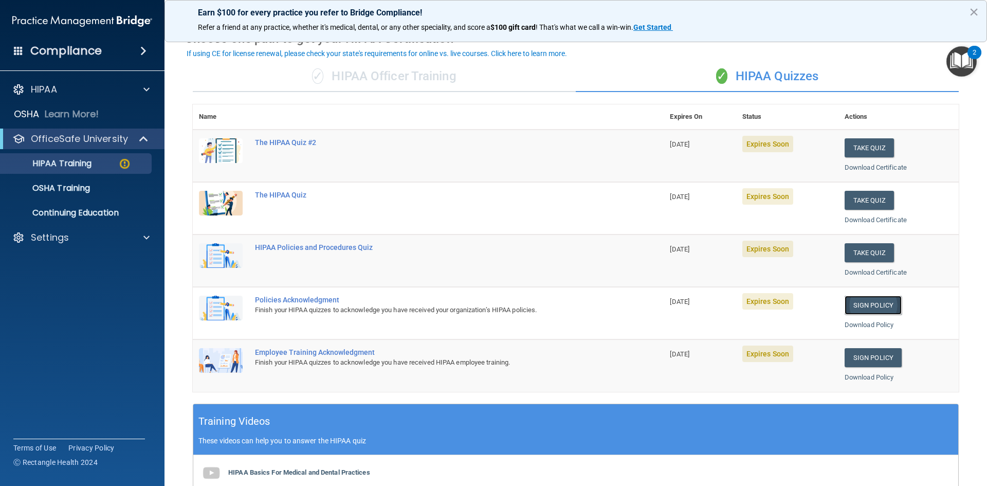
click at [863, 306] on link "Sign Policy" at bounding box center [873, 305] width 57 height 19
click at [870, 359] on link "Sign Policy" at bounding box center [873, 357] width 57 height 19
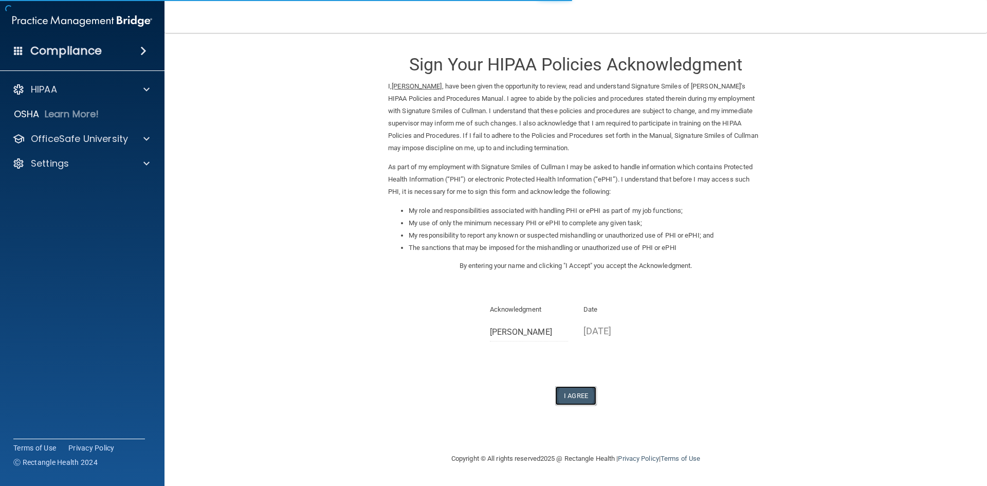
click at [579, 391] on button "I Agree" at bounding box center [575, 395] width 41 height 19
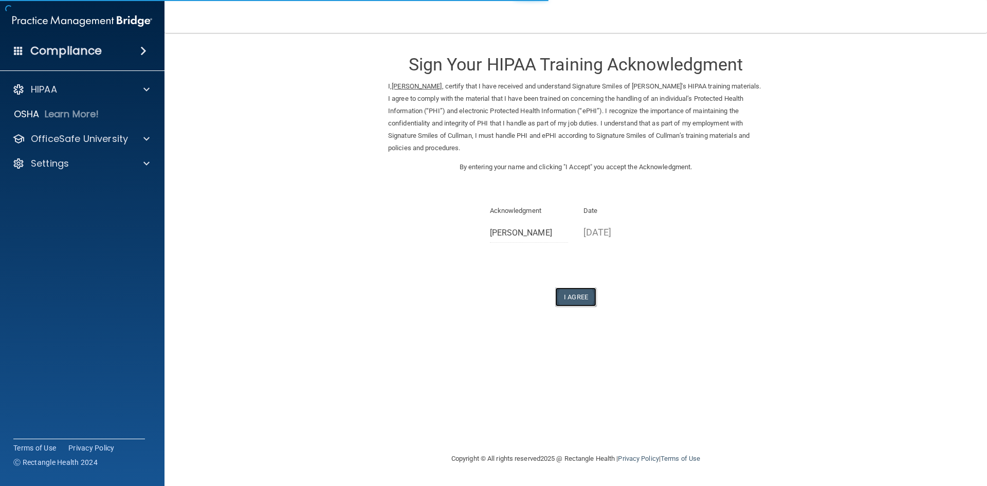
click at [566, 300] on button "I Agree" at bounding box center [575, 296] width 41 height 19
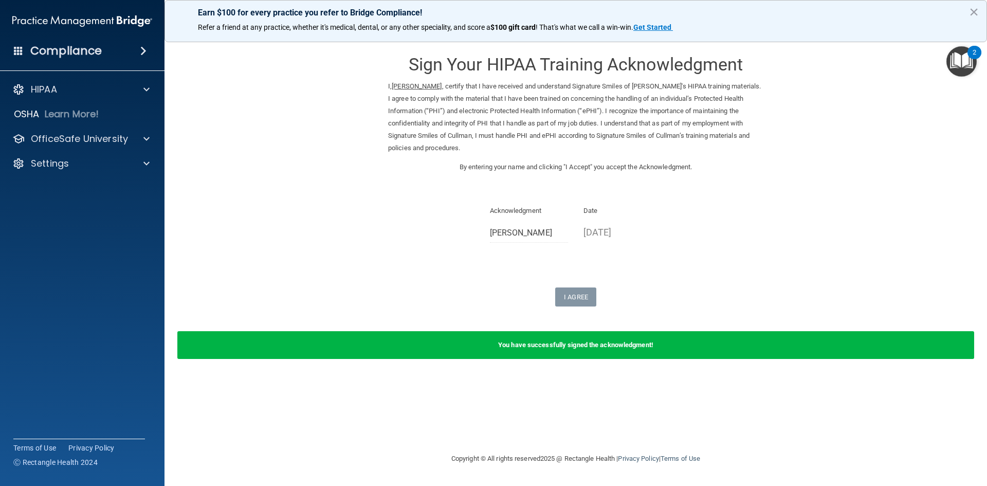
click at [964, 53] on img "Open Resource Center, 2 new notifications" at bounding box center [961, 61] width 30 height 30
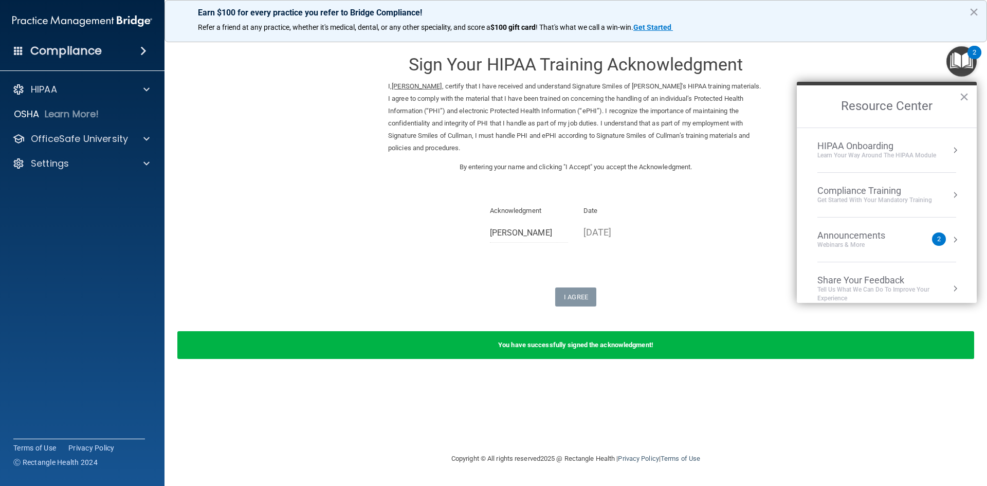
click at [879, 190] on div "Compliance Training" at bounding box center [874, 190] width 115 height 11
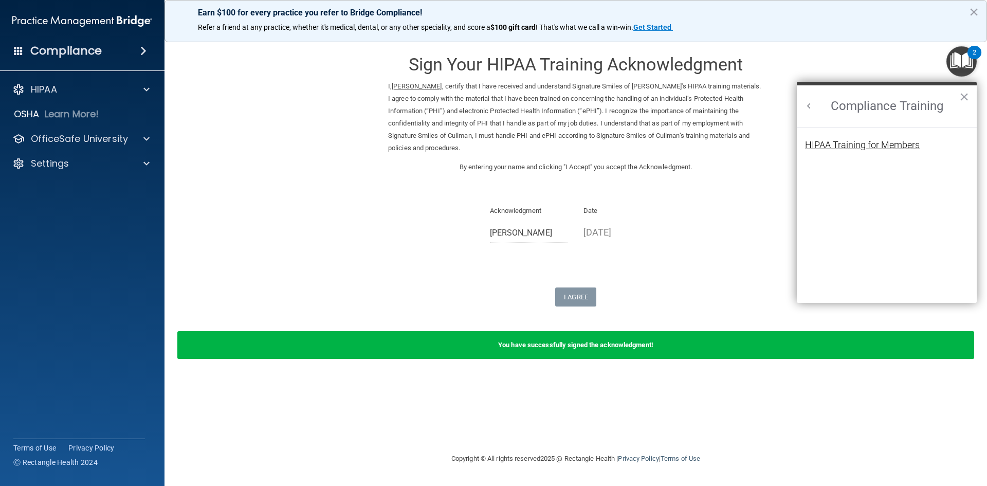
click at [859, 143] on div "HIPAA Training for Members" at bounding box center [862, 144] width 115 height 9
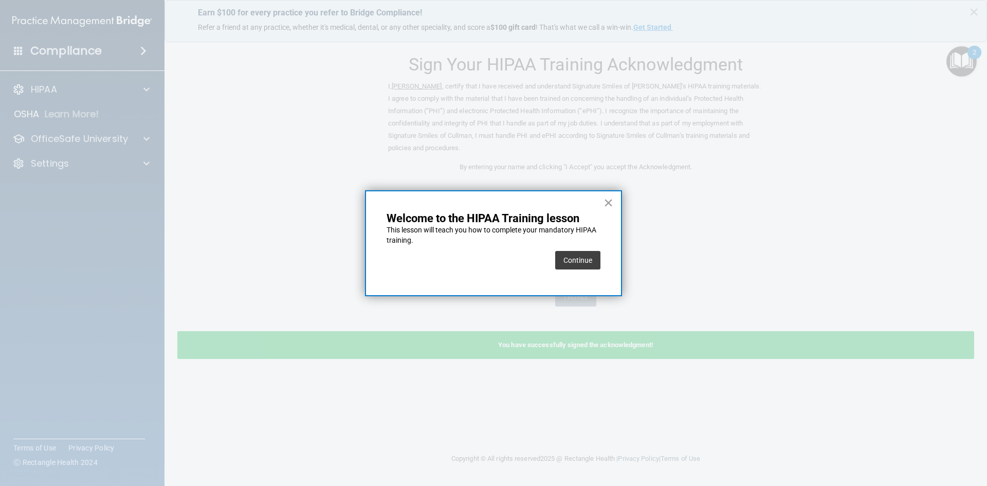
click at [610, 201] on button "×" at bounding box center [609, 202] width 10 height 16
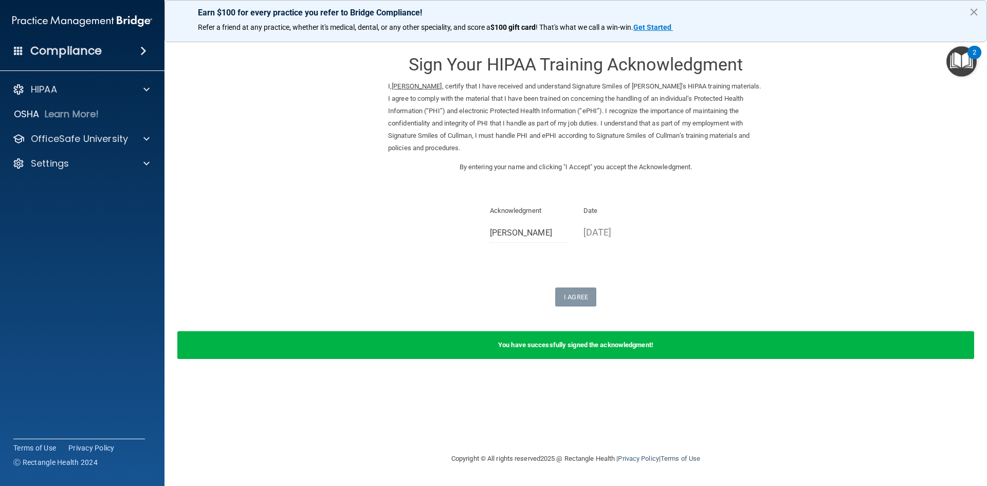
click at [88, 51] on h4 "Compliance" at bounding box center [65, 51] width 71 height 14
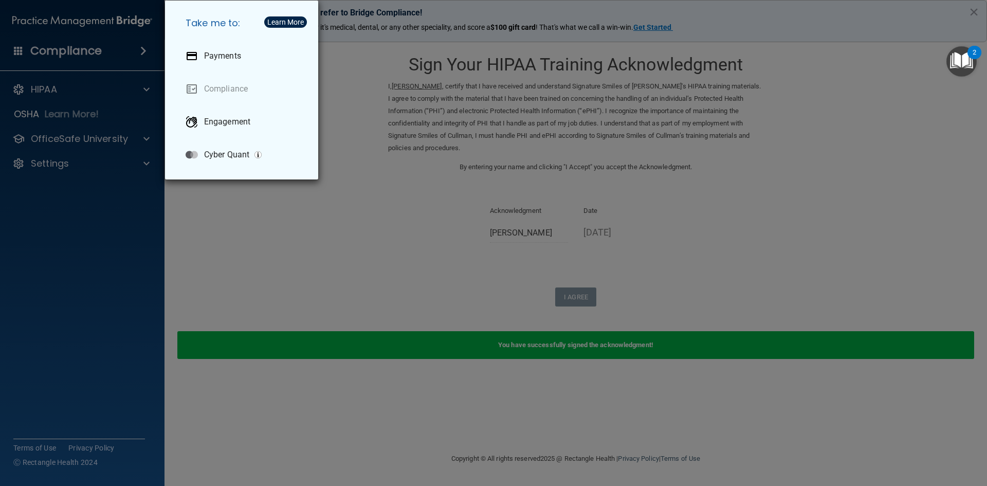
click at [370, 207] on div "Take me to: Payments Compliance Engagement Cyber Quant" at bounding box center [493, 243] width 987 height 486
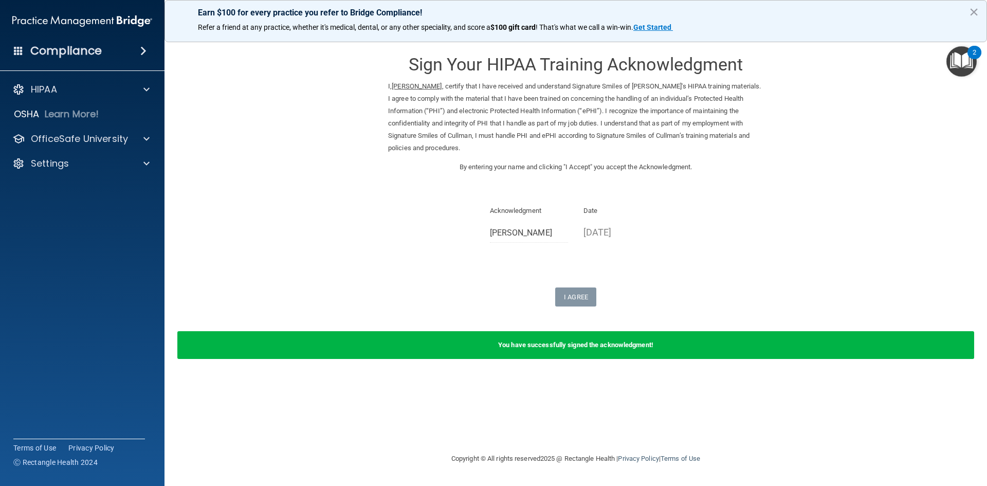
click at [949, 60] on img "Open Resource Center, 2 new notifications" at bounding box center [961, 61] width 30 height 30
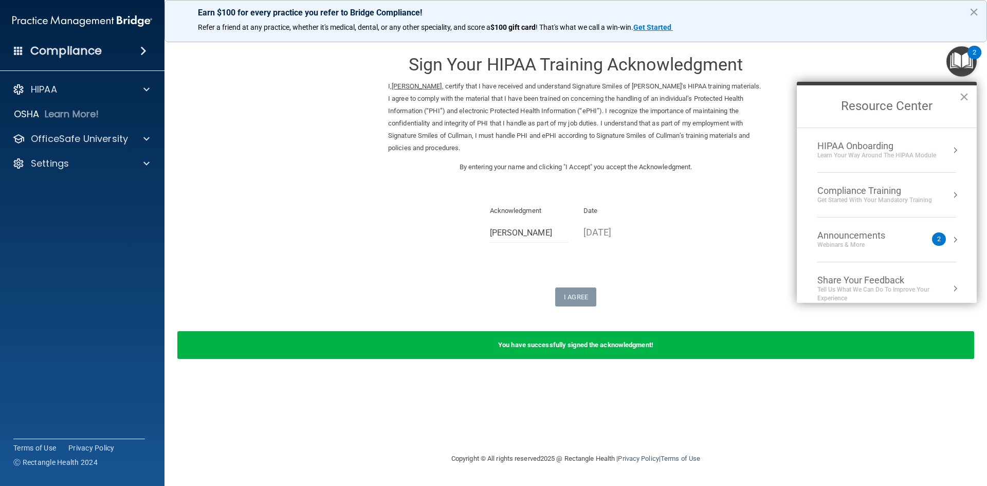
click at [846, 189] on div "Compliance Training" at bounding box center [874, 190] width 115 height 11
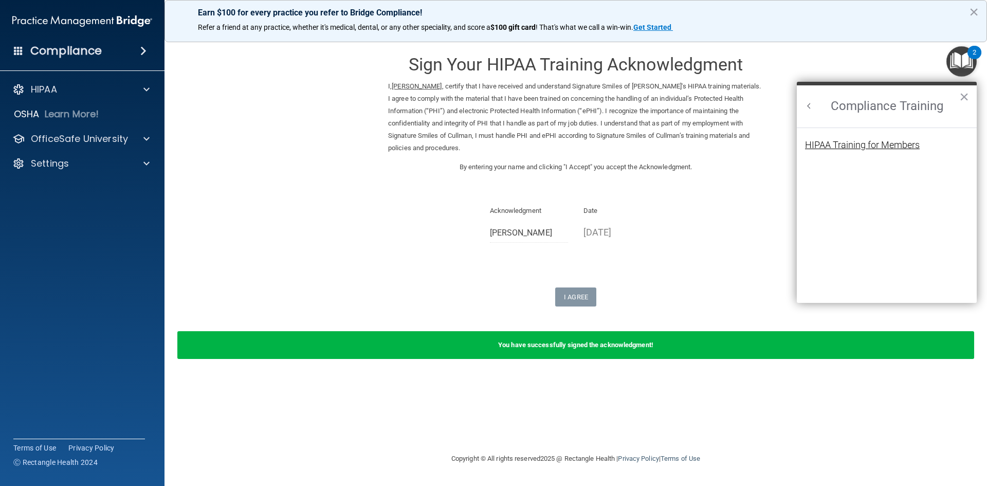
click at [841, 145] on div "HIPAA Training for Members" at bounding box center [862, 144] width 115 height 9
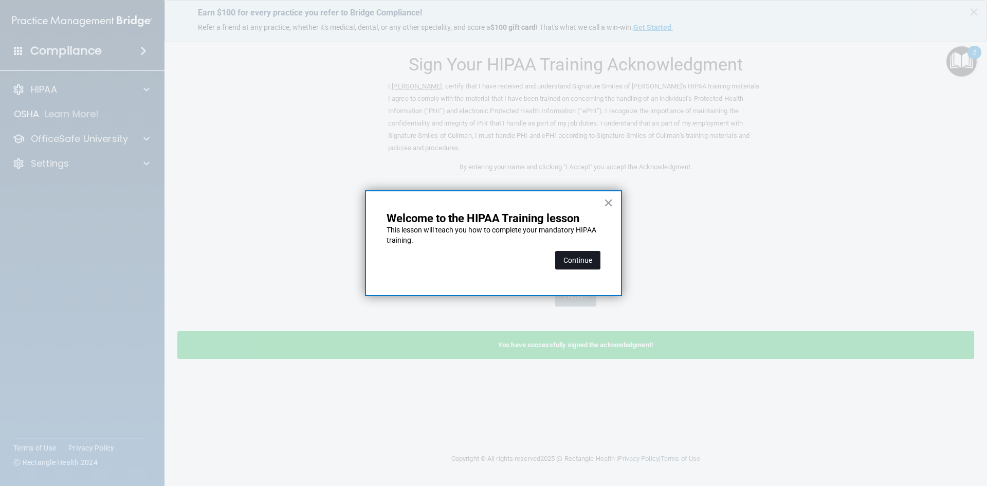
click at [576, 254] on button "Continue" at bounding box center [577, 260] width 45 height 19
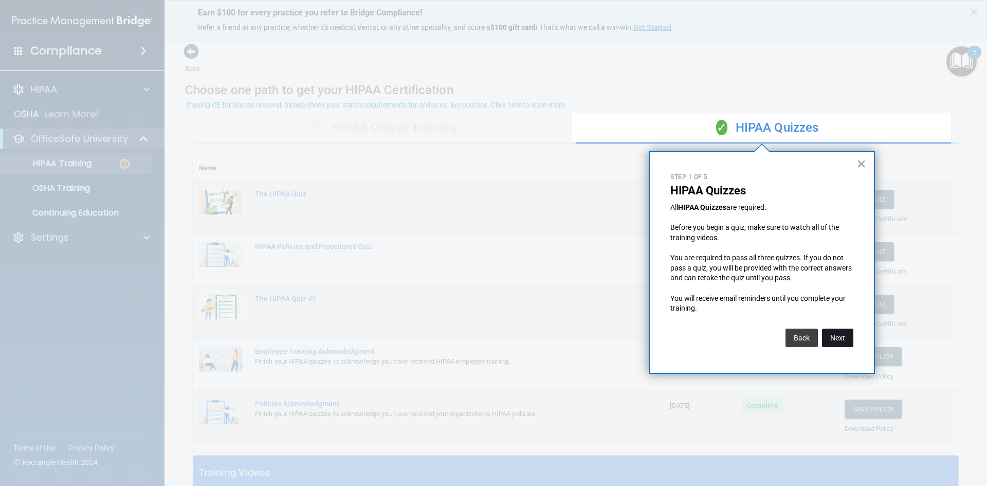
click at [846, 334] on button "Next" at bounding box center [837, 338] width 31 height 19
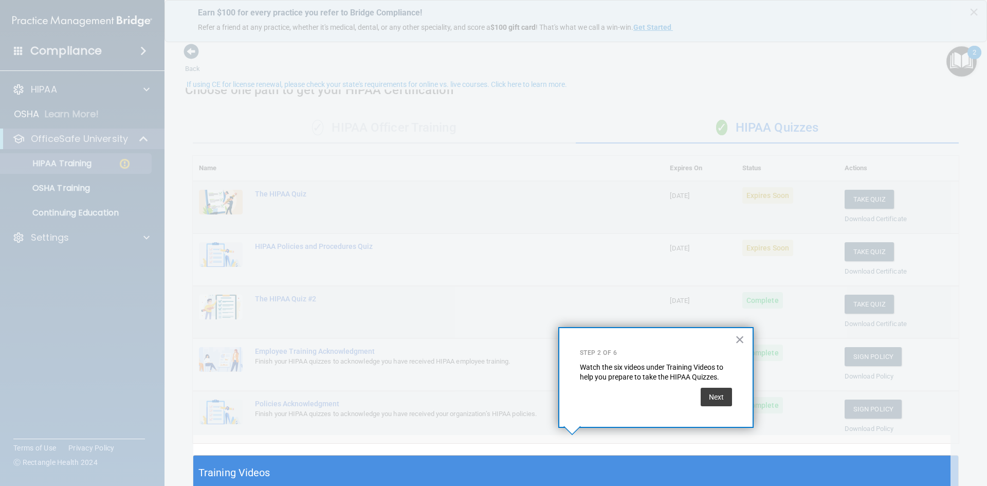
scroll to position [21, 0]
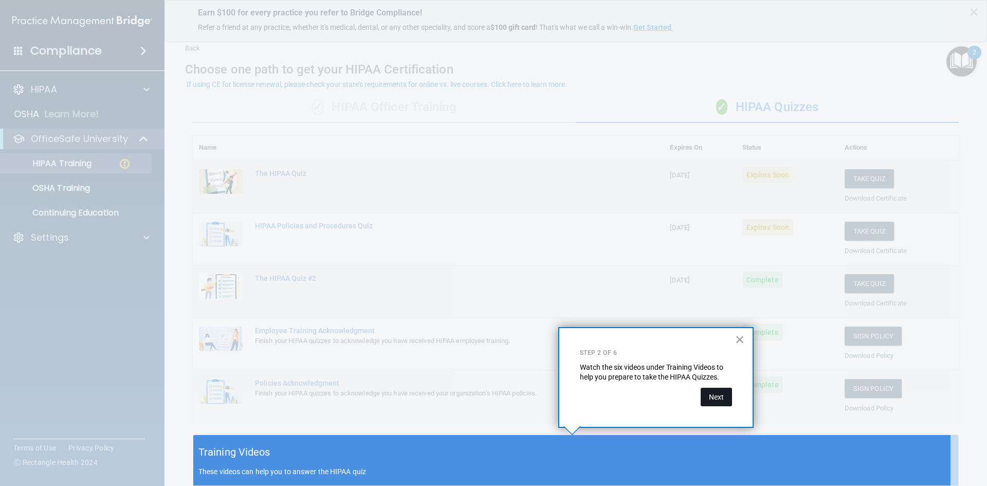
click at [714, 397] on button "Next" at bounding box center [716, 397] width 31 height 19
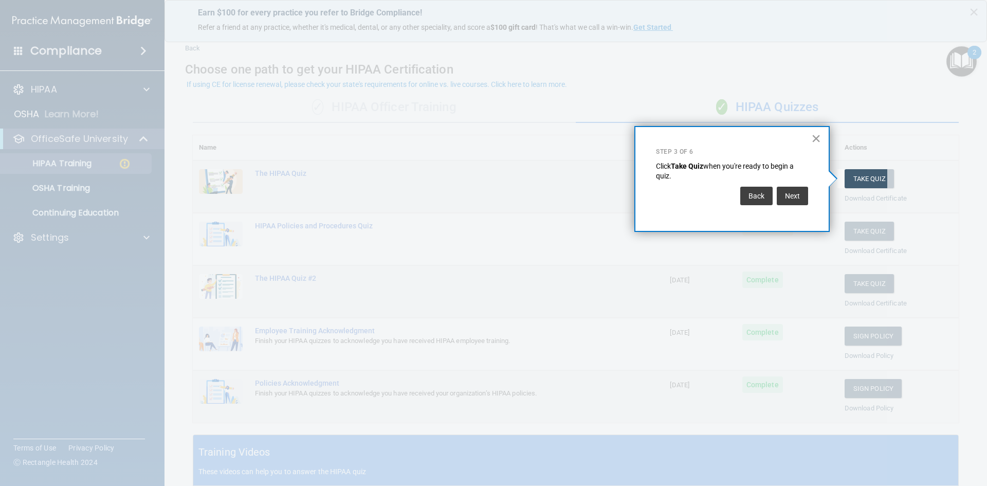
click at [816, 136] on button "×" at bounding box center [816, 138] width 10 height 16
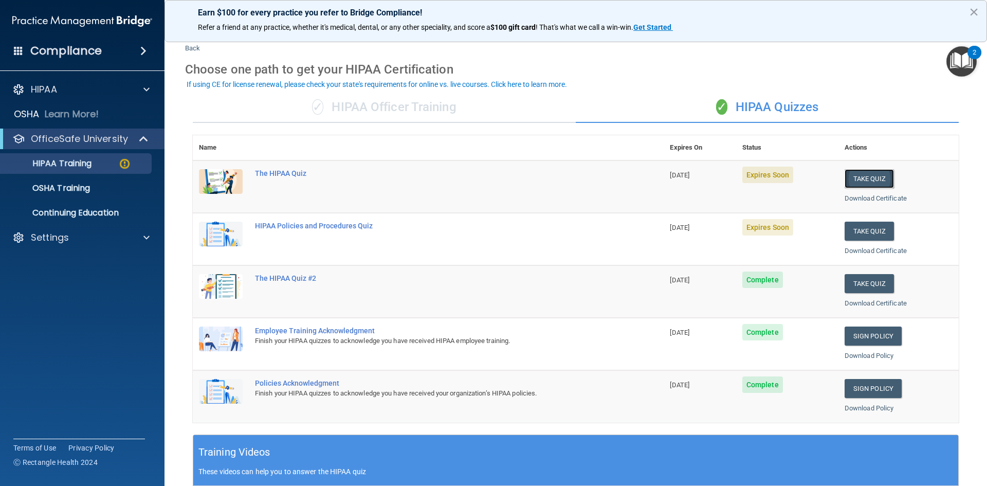
click at [855, 176] on button "Take Quiz" at bounding box center [869, 178] width 49 height 19
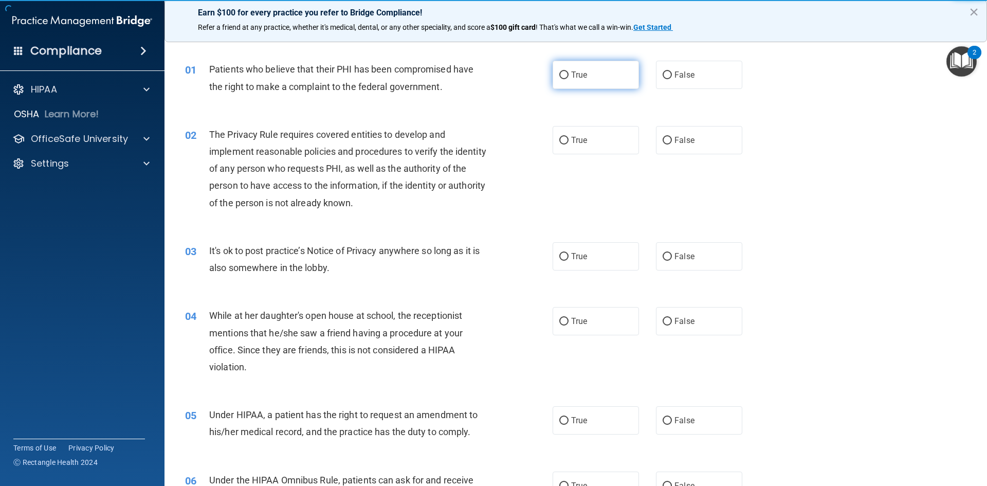
click at [559, 71] on input "True" at bounding box center [563, 75] width 9 height 8
radio input "true"
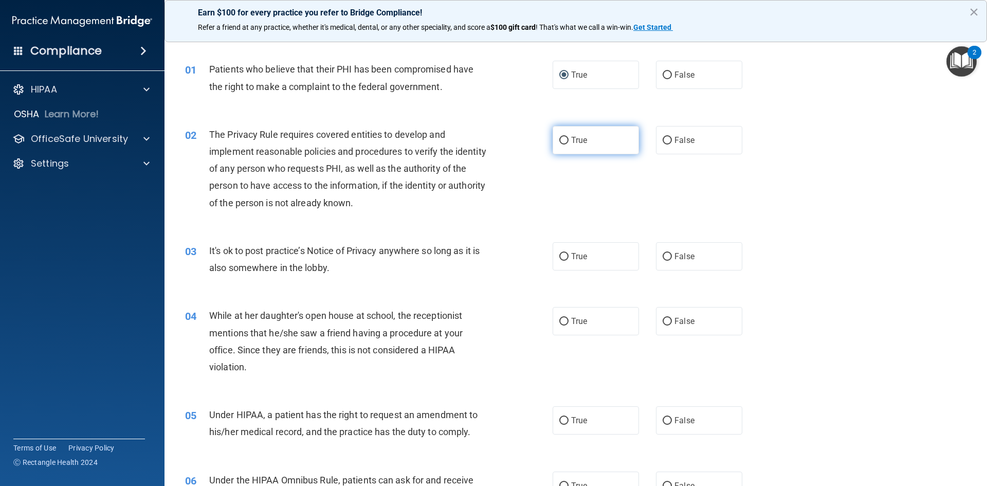
click at [572, 140] on span "True" at bounding box center [579, 140] width 16 height 10
click at [569, 140] on input "True" at bounding box center [563, 141] width 9 height 8
radio input "true"
click at [591, 261] on label "True" at bounding box center [596, 256] width 86 height 28
click at [569, 261] on input "True" at bounding box center [563, 257] width 9 height 8
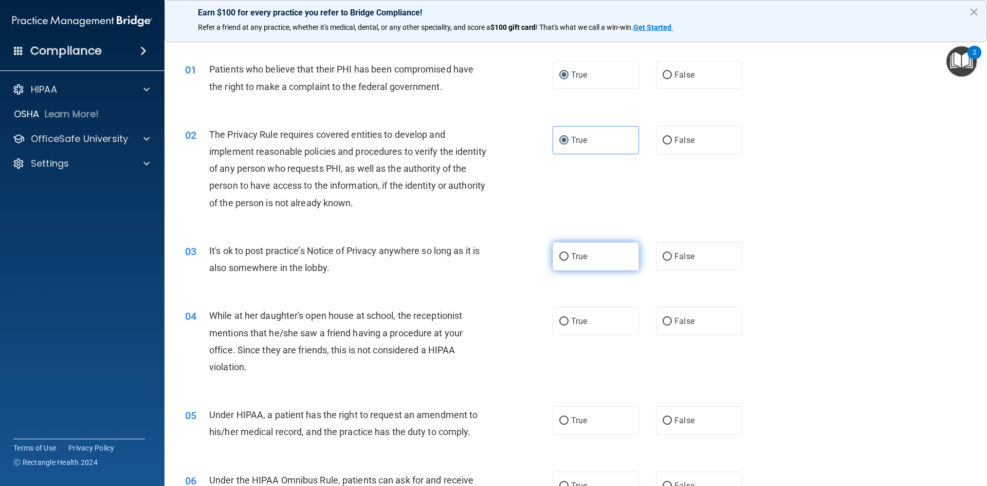
radio input "true"
click at [579, 318] on span "True" at bounding box center [579, 321] width 16 height 10
click at [569, 318] on input "True" at bounding box center [563, 322] width 9 height 8
radio input "true"
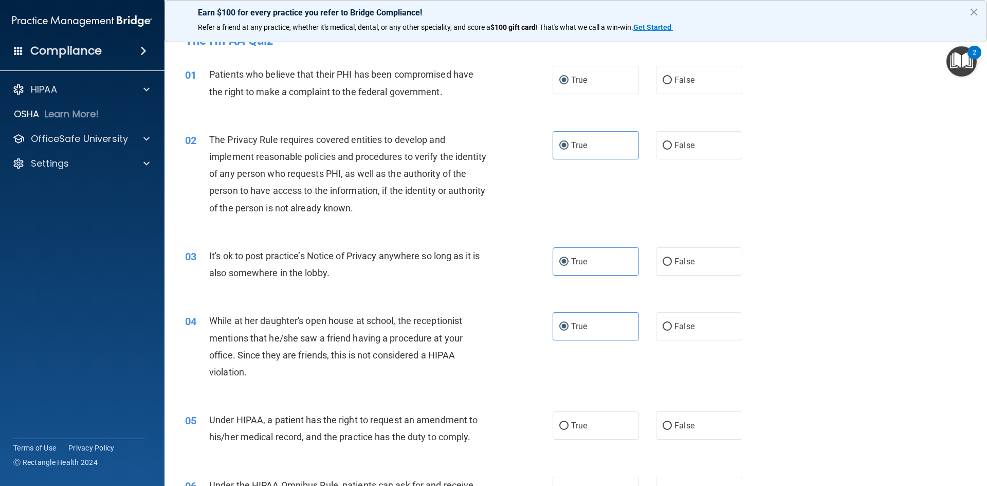
scroll to position [51, 0]
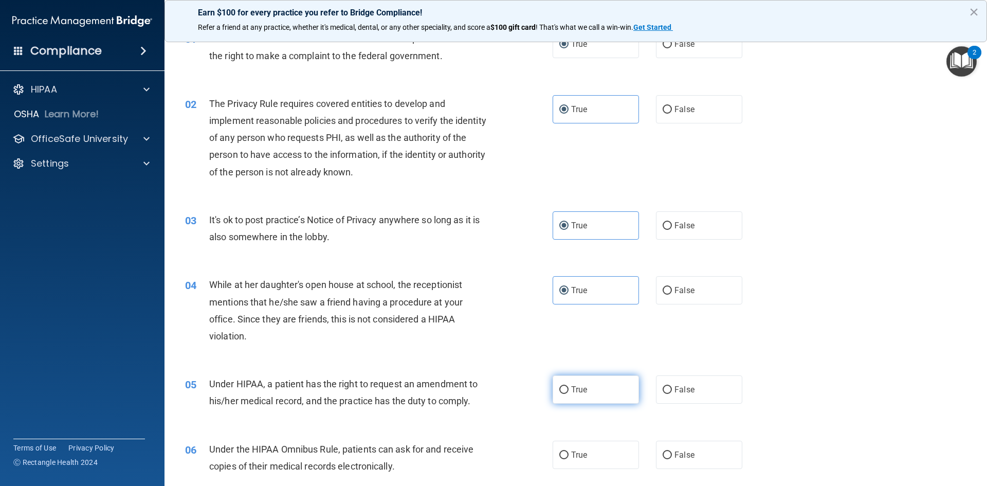
click at [582, 396] on label "True" at bounding box center [596, 389] width 86 height 28
click at [569, 394] on input "True" at bounding box center [563, 390] width 9 height 8
radio input "true"
click at [581, 449] on label "True" at bounding box center [596, 455] width 86 height 28
click at [569, 451] on input "True" at bounding box center [563, 455] width 9 height 8
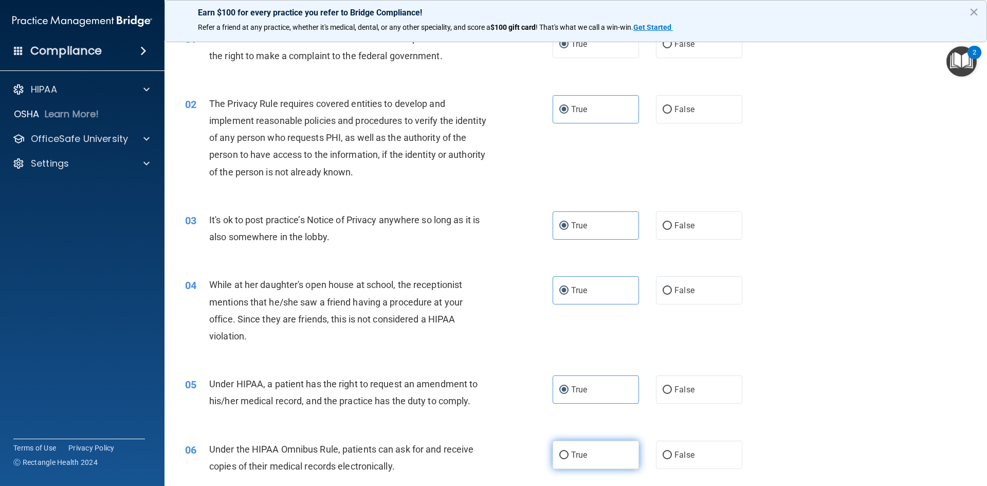
radio input "true"
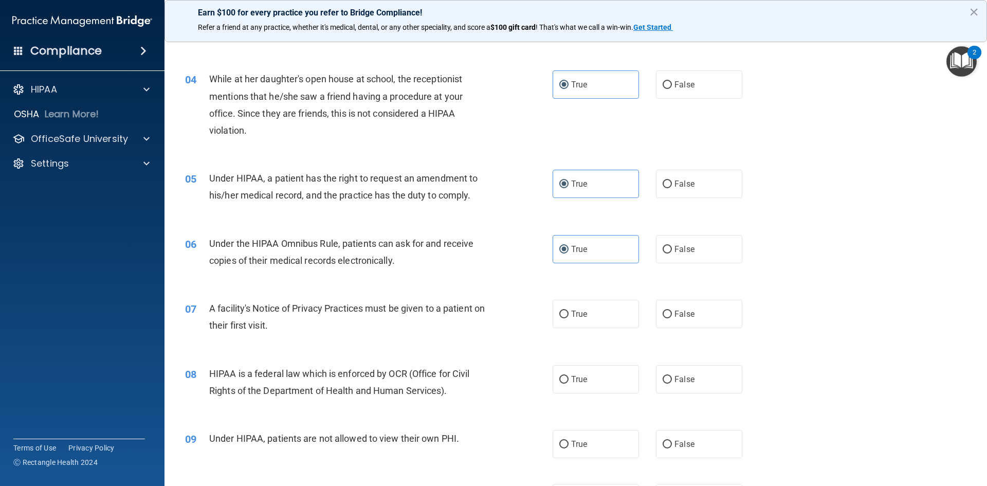
scroll to position [360, 0]
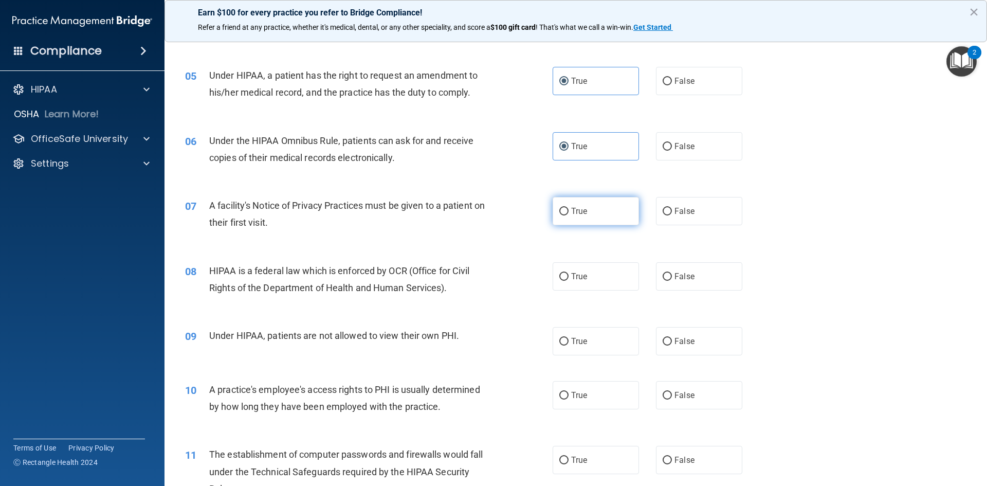
click at [559, 209] on input "True" at bounding box center [563, 212] width 9 height 8
radio input "true"
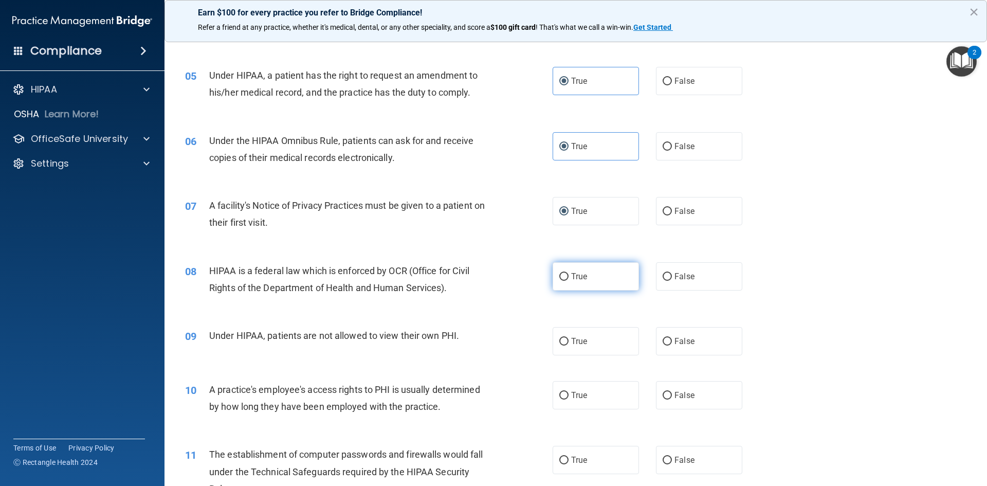
click at [571, 275] on span "True" at bounding box center [579, 276] width 16 height 10
click at [569, 275] on input "True" at bounding box center [563, 277] width 9 height 8
radio input "true"
click at [572, 342] on span "True" at bounding box center [579, 341] width 16 height 10
click at [569, 342] on input "True" at bounding box center [563, 342] width 9 height 8
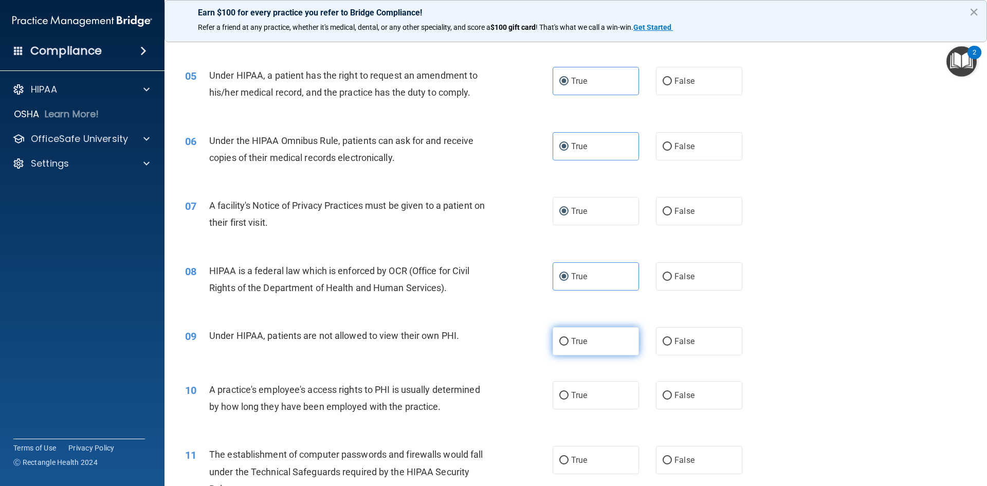
radio input "true"
click at [571, 391] on span "True" at bounding box center [579, 395] width 16 height 10
click at [569, 392] on input "True" at bounding box center [563, 396] width 9 height 8
radio input "true"
click at [567, 453] on label "True" at bounding box center [596, 460] width 86 height 28
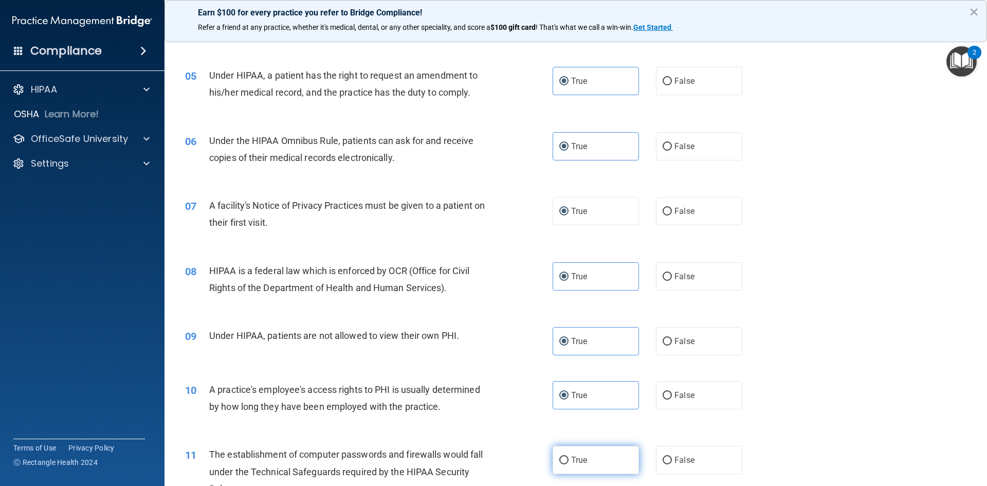
click at [567, 457] on input "True" at bounding box center [563, 461] width 9 height 8
radio input "true"
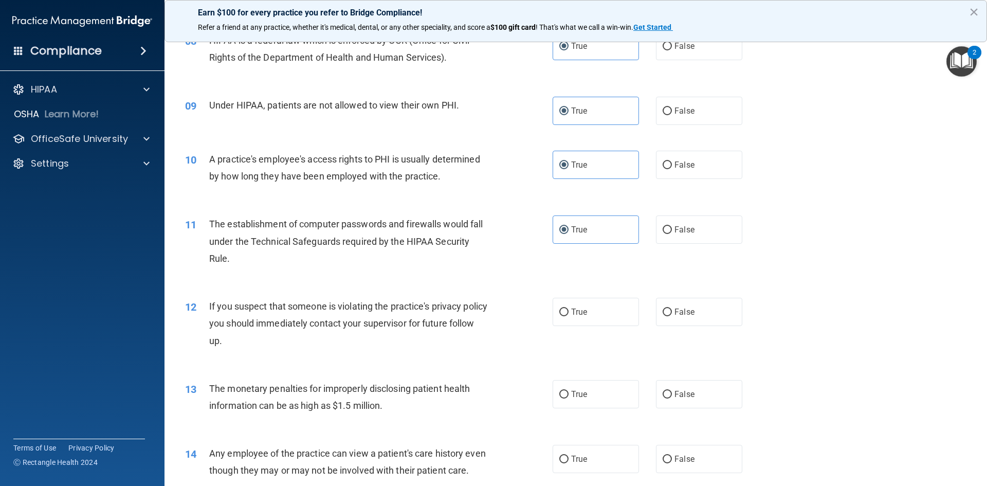
scroll to position [617, 0]
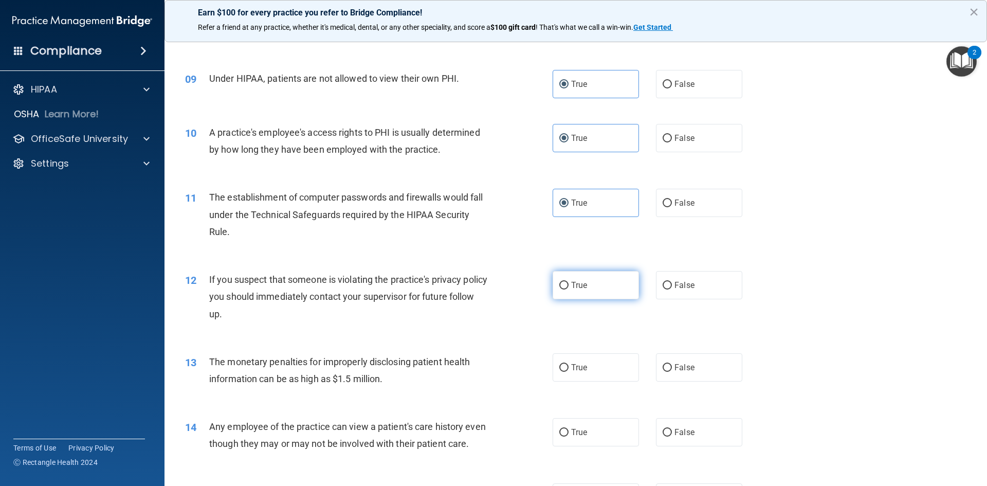
click at [558, 291] on label "True" at bounding box center [596, 285] width 86 height 28
click at [559, 289] on input "True" at bounding box center [563, 286] width 9 height 8
radio input "true"
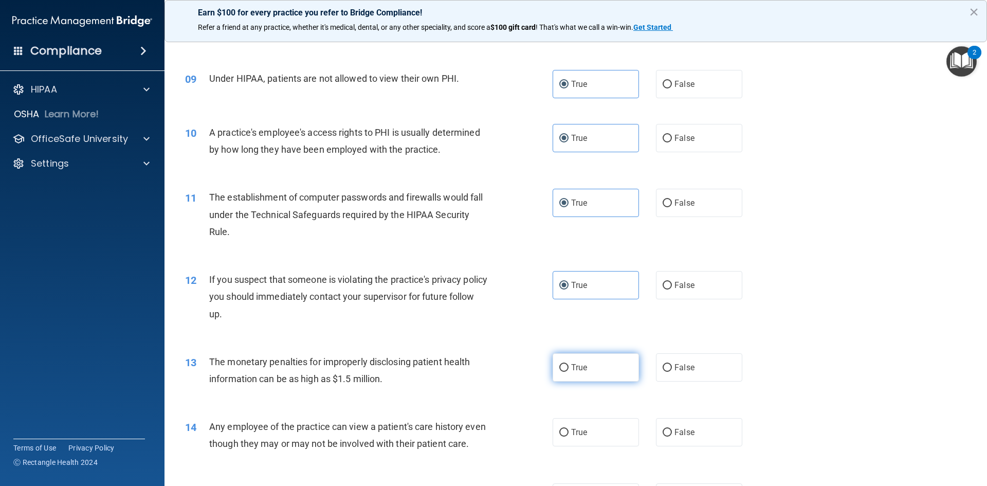
click at [575, 373] on label "True" at bounding box center [596, 367] width 86 height 28
click at [569, 372] on input "True" at bounding box center [563, 368] width 9 height 8
radio input "true"
click at [566, 438] on label "True" at bounding box center [596, 432] width 86 height 28
click at [566, 436] on input "True" at bounding box center [563, 433] width 9 height 8
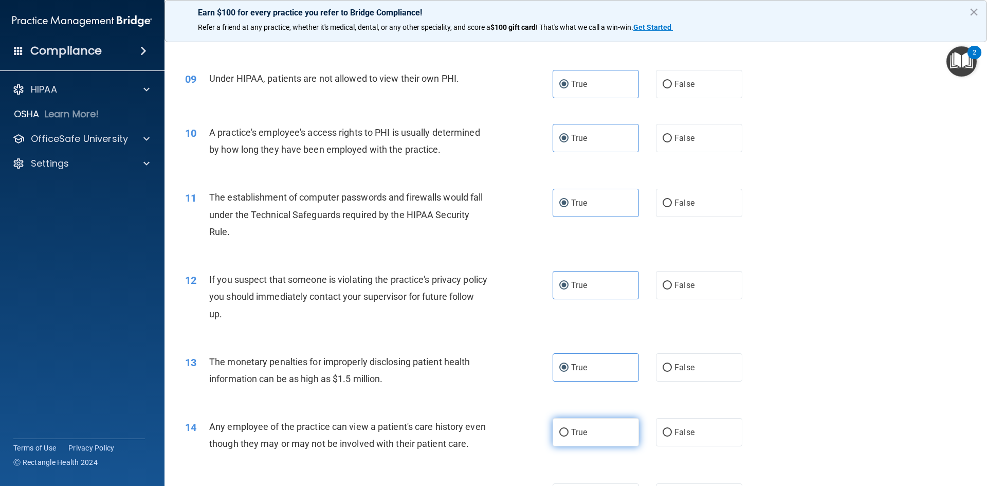
radio input "true"
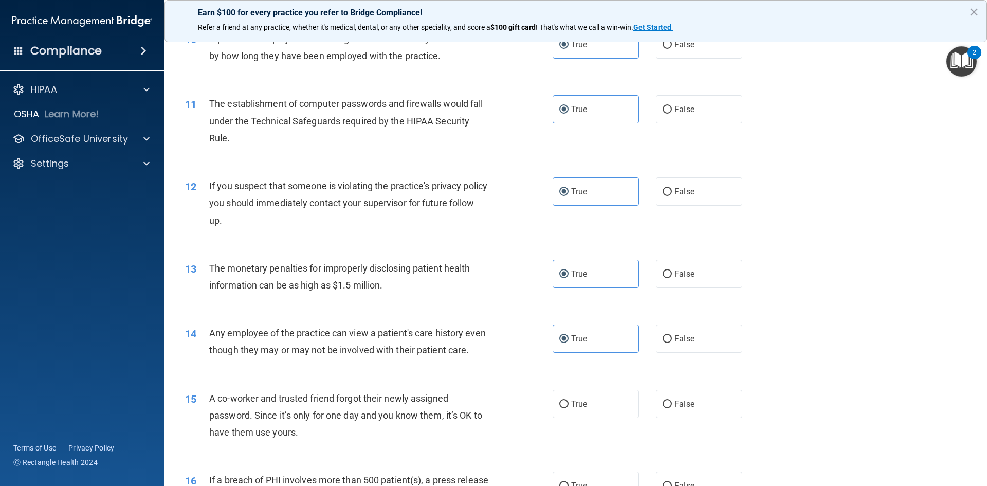
scroll to position [925, 0]
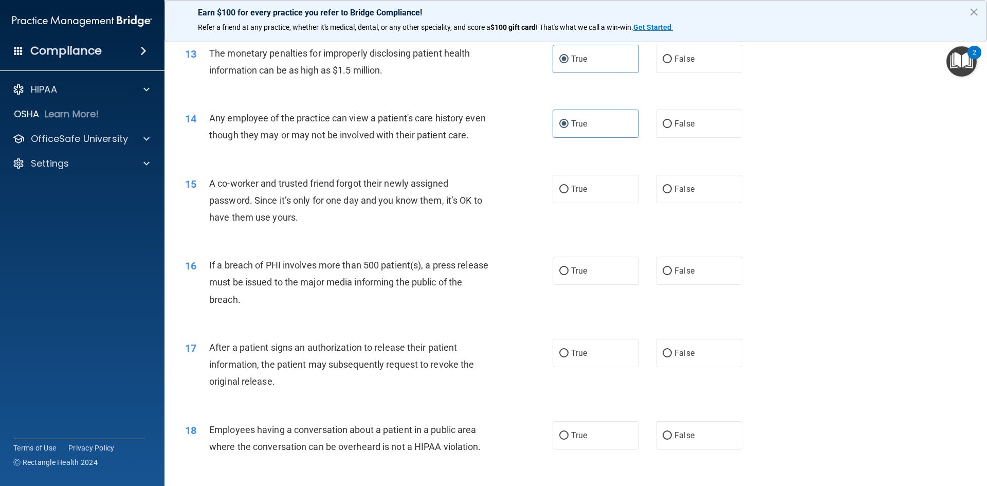
click at [562, 354] on div "17 After a patient signs an authorization to release their patient information,…" at bounding box center [575, 367] width 797 height 82
click at [565, 285] on label "True" at bounding box center [596, 271] width 86 height 28
click at [565, 275] on input "True" at bounding box center [563, 271] width 9 height 8
radio input "true"
click at [565, 221] on div "15 A co-worker and trusted friend forgot their newly assigned password. Since i…" at bounding box center [575, 203] width 797 height 82
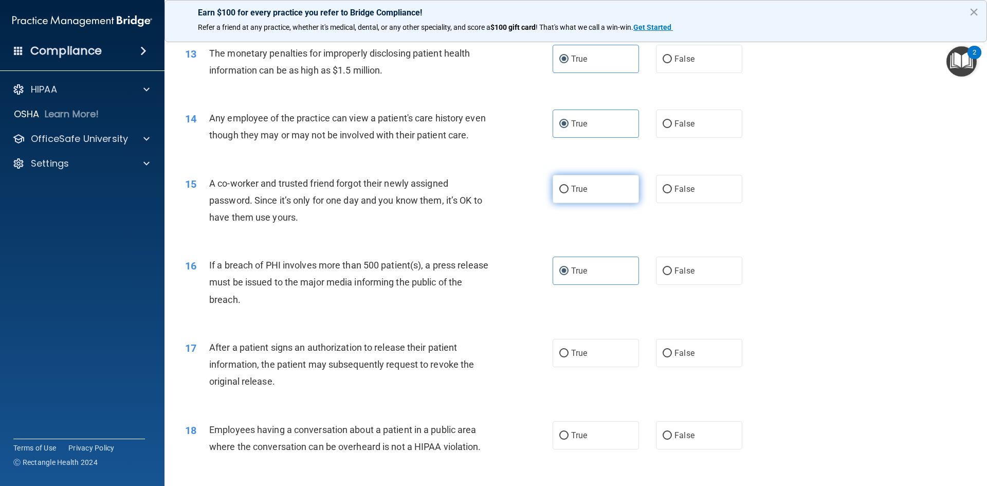
click at [567, 203] on label "True" at bounding box center [596, 189] width 86 height 28
click at [567, 193] on input "True" at bounding box center [563, 190] width 9 height 8
radio input "true"
click at [570, 367] on label "True" at bounding box center [596, 353] width 86 height 28
click at [569, 357] on input "True" at bounding box center [563, 354] width 9 height 8
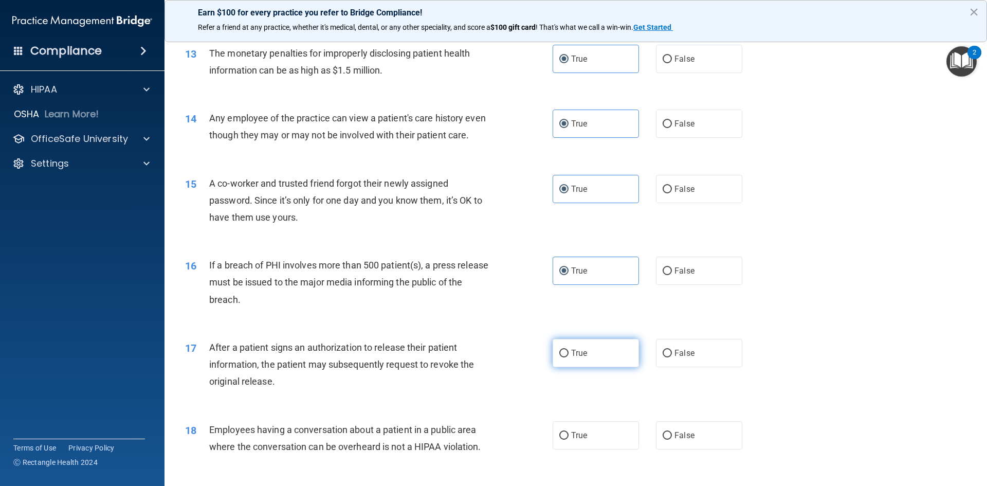
radio input "true"
click at [570, 447] on label "True" at bounding box center [596, 435] width 86 height 28
click at [569, 440] on input "True" at bounding box center [563, 436] width 9 height 8
radio input "true"
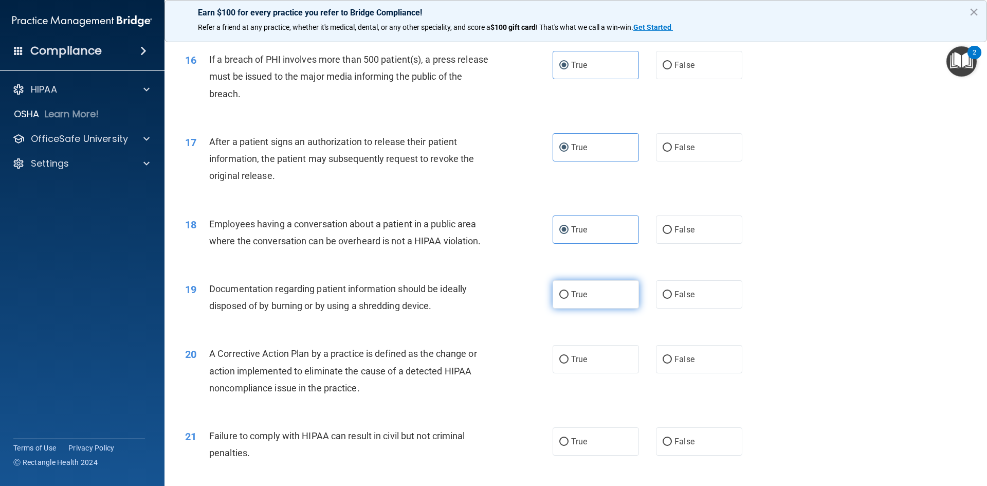
click at [560, 299] on input "True" at bounding box center [563, 295] width 9 height 8
radio input "true"
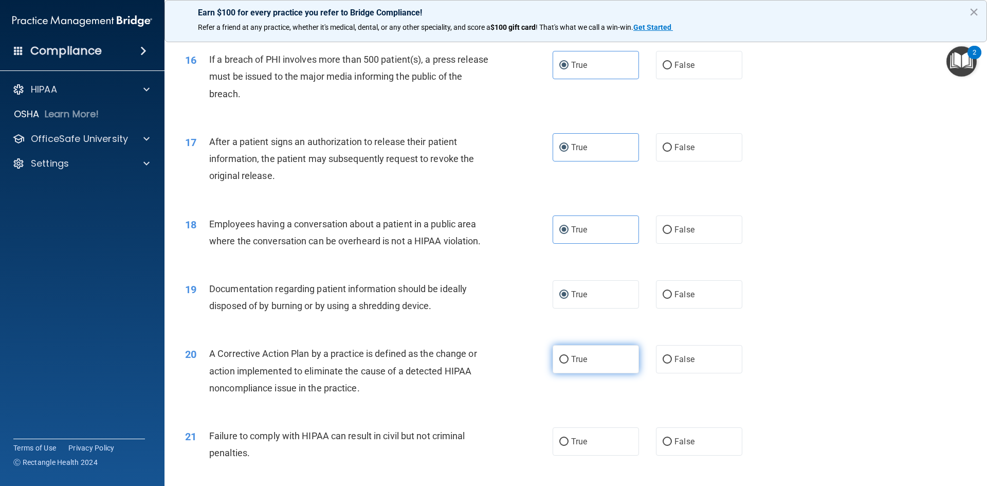
click at [566, 373] on label "True" at bounding box center [596, 359] width 86 height 28
click at [566, 363] on input "True" at bounding box center [563, 360] width 9 height 8
radio input "true"
click at [564, 446] on input "True" at bounding box center [563, 442] width 9 height 8
radio input "true"
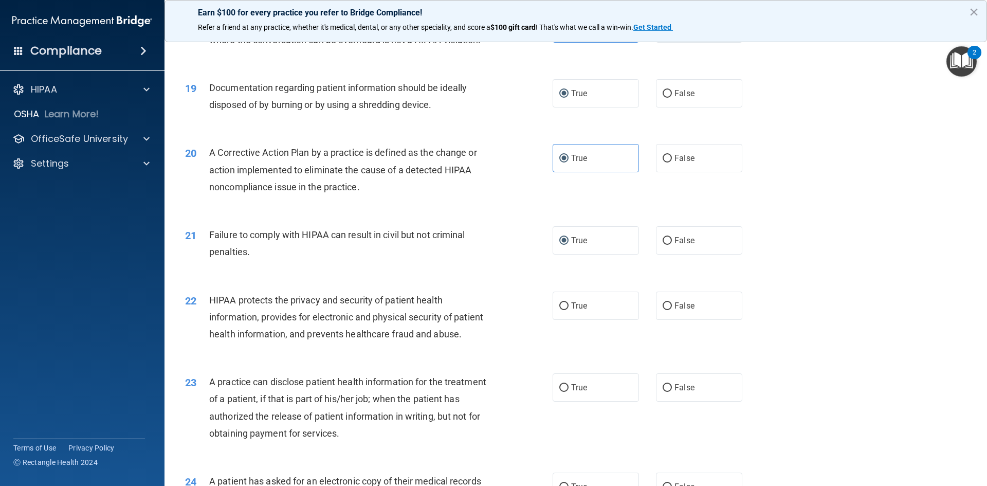
scroll to position [1337, 0]
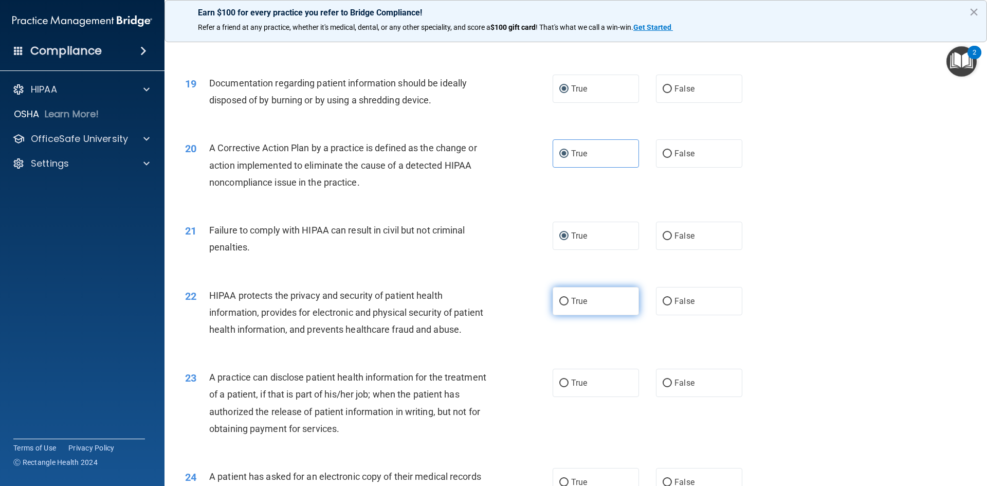
click at [567, 315] on label "True" at bounding box center [596, 301] width 86 height 28
click at [567, 305] on input "True" at bounding box center [563, 302] width 9 height 8
radio input "true"
click at [565, 397] on label "True" at bounding box center [596, 383] width 86 height 28
click at [565, 387] on input "True" at bounding box center [563, 383] width 9 height 8
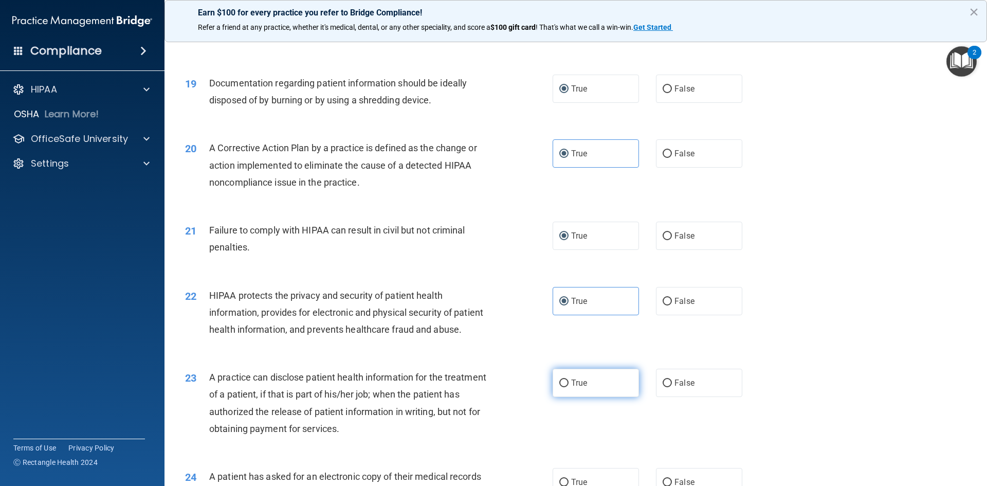
radio input "true"
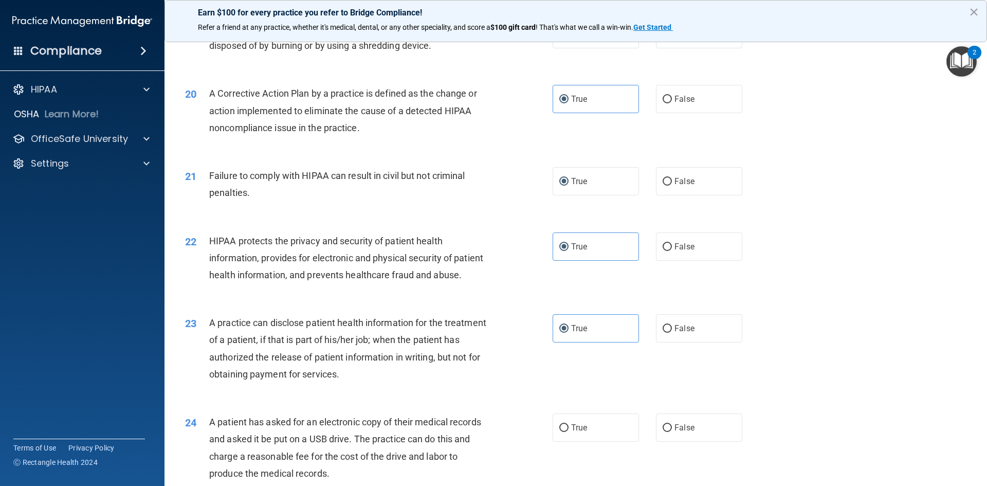
scroll to position [1594, 0]
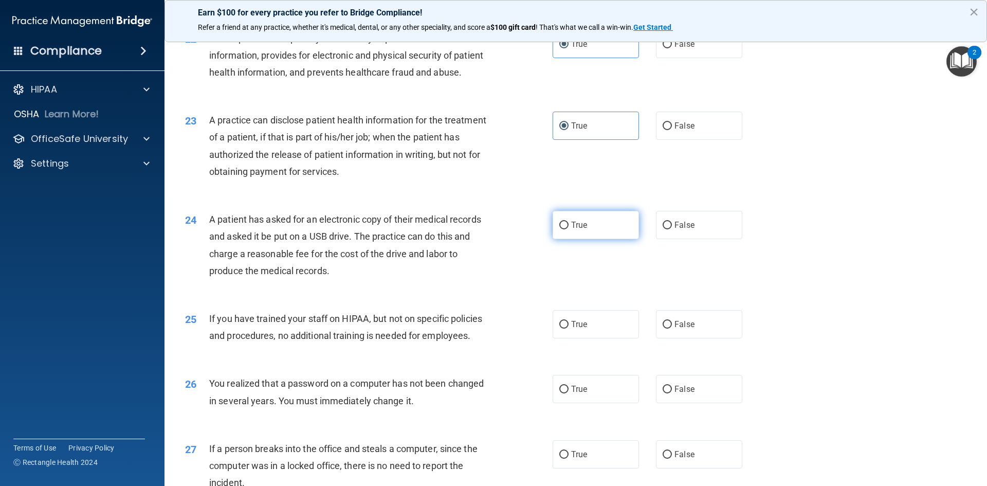
click at [559, 229] on input "True" at bounding box center [563, 226] width 9 height 8
radio input "true"
click at [571, 329] on span "True" at bounding box center [579, 324] width 16 height 10
click at [569, 329] on input "True" at bounding box center [563, 325] width 9 height 8
radio input "true"
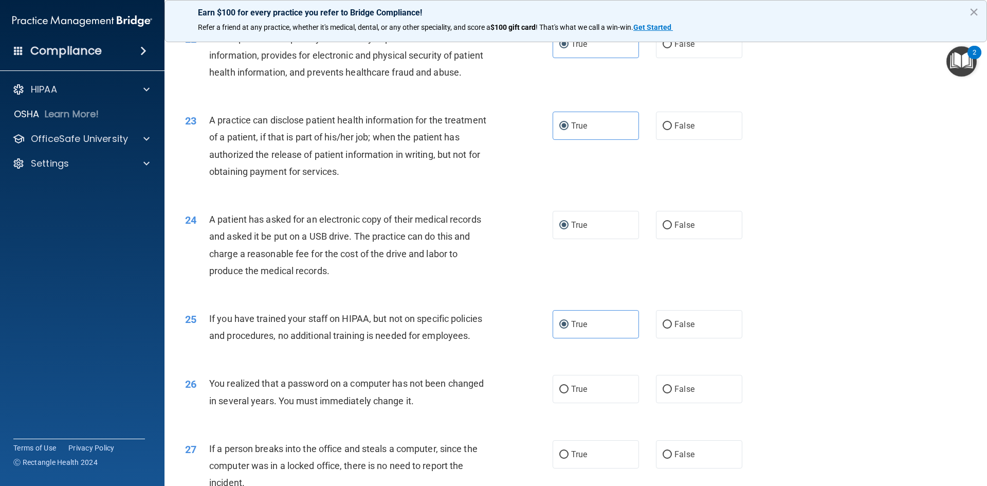
click at [567, 408] on div "26 You realized that a password on a computer has not been changed in several y…" at bounding box center [575, 394] width 797 height 65
click at [568, 403] on label "True" at bounding box center [596, 389] width 86 height 28
click at [568, 393] on input "True" at bounding box center [563, 390] width 9 height 8
radio input "true"
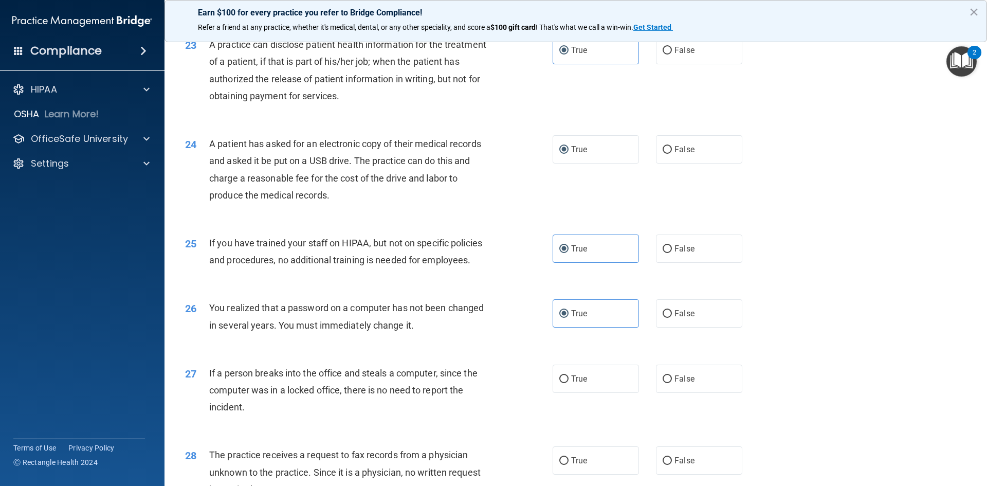
scroll to position [1851, 0]
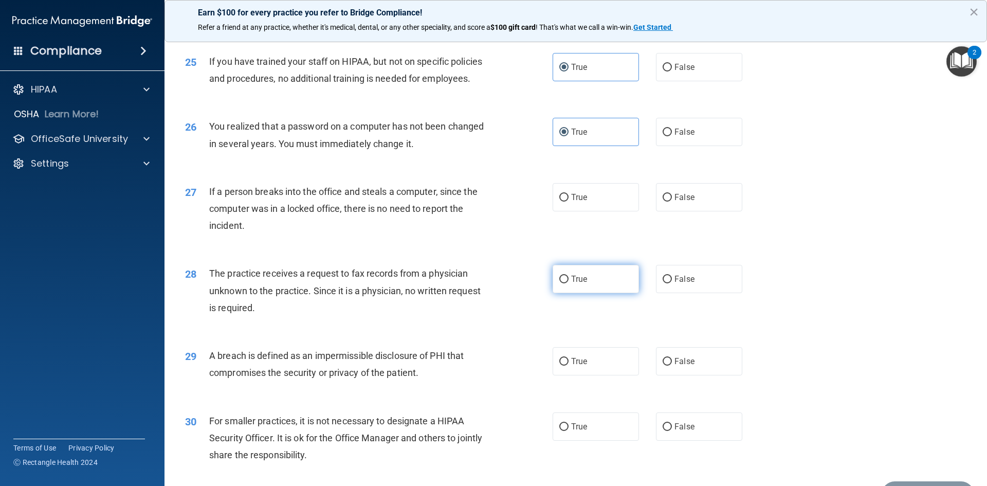
click at [577, 293] on label "True" at bounding box center [596, 279] width 86 height 28
click at [569, 283] on input "True" at bounding box center [563, 280] width 9 height 8
radio input "true"
click at [581, 202] on span "True" at bounding box center [579, 197] width 16 height 10
click at [569, 202] on input "True" at bounding box center [563, 198] width 9 height 8
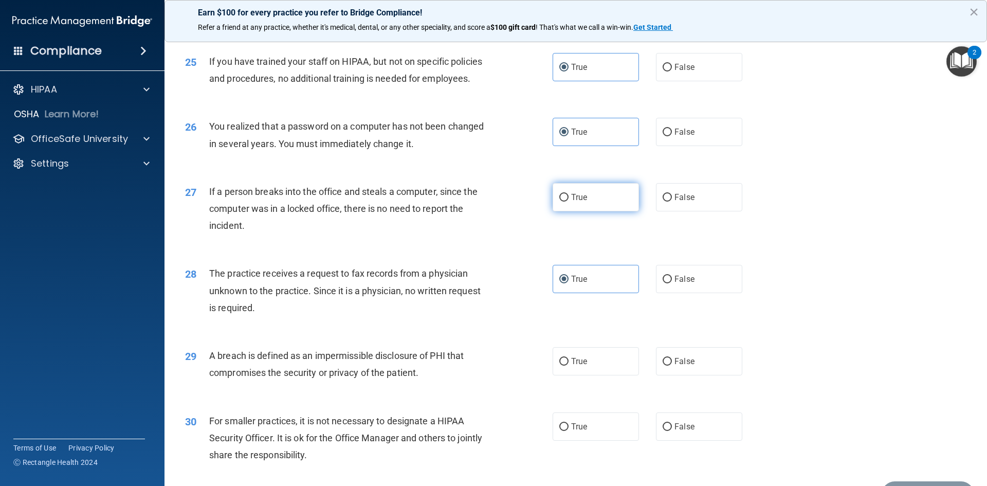
radio input "true"
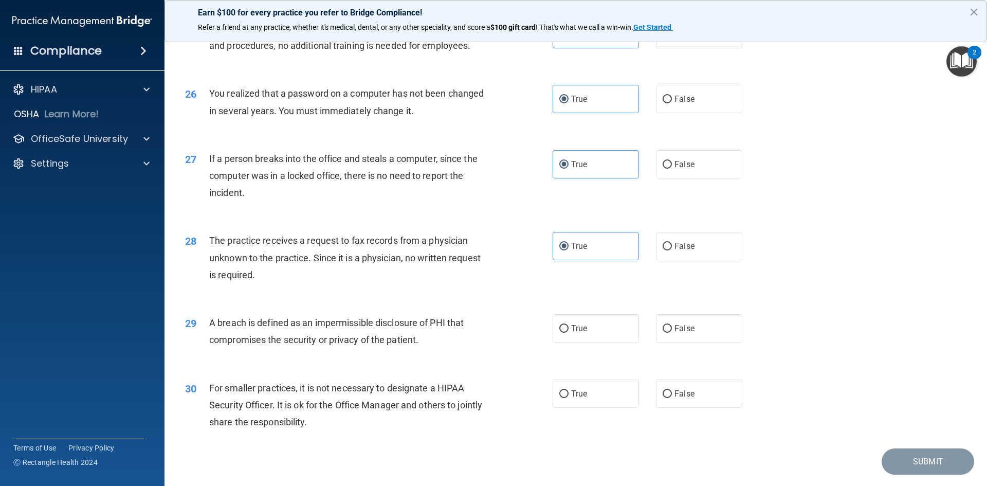
scroll to position [1902, 0]
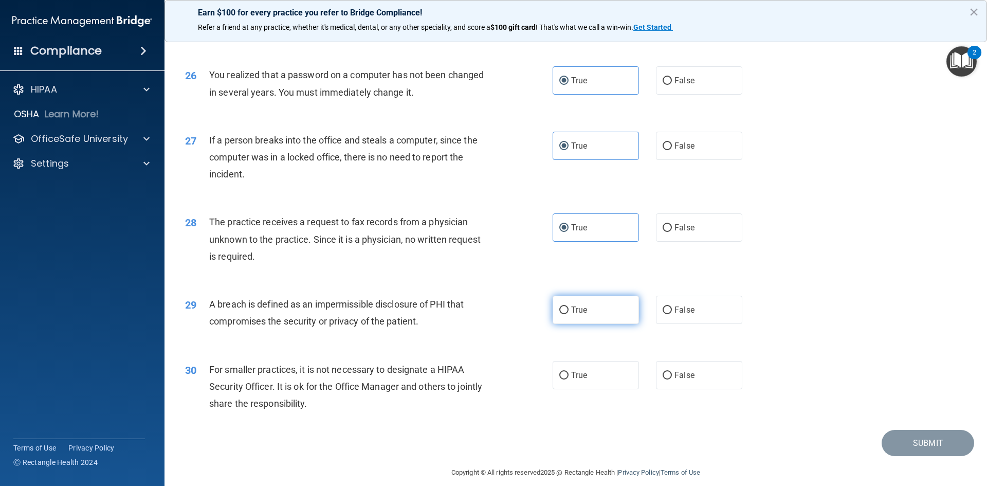
click at [571, 315] on span "True" at bounding box center [579, 310] width 16 height 10
click at [569, 314] on input "True" at bounding box center [563, 310] width 9 height 8
radio input "true"
click at [567, 389] on label "True" at bounding box center [596, 375] width 86 height 28
click at [567, 379] on input "True" at bounding box center [563, 376] width 9 height 8
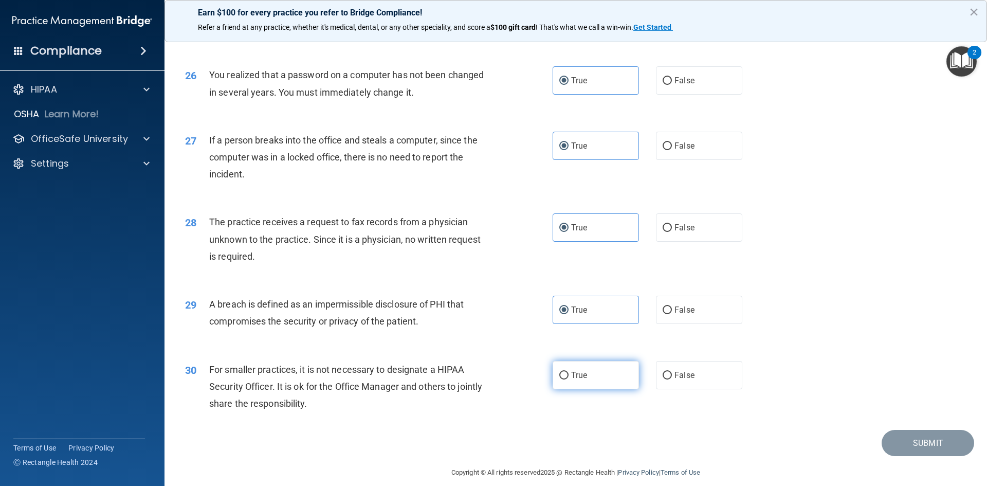
radio input "true"
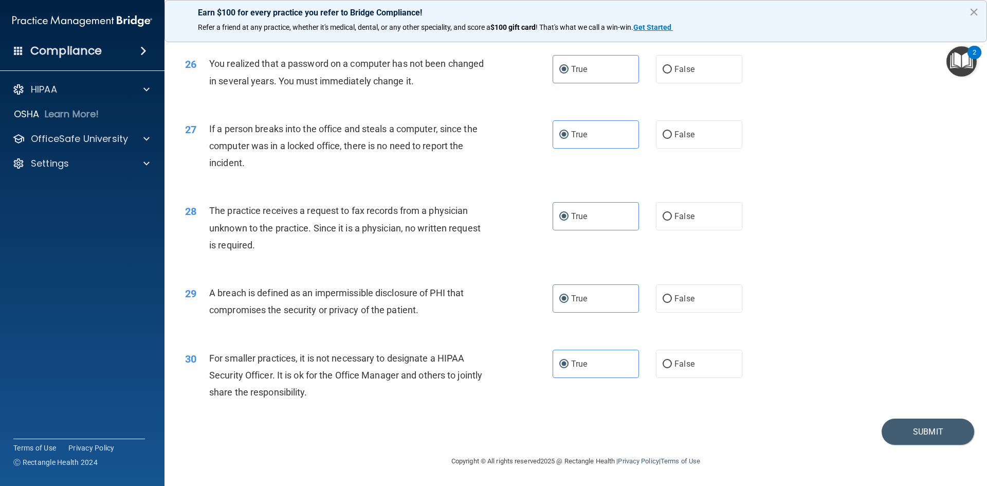
scroll to position [1947, 0]
click at [902, 429] on button "Submit" at bounding box center [928, 431] width 93 height 26
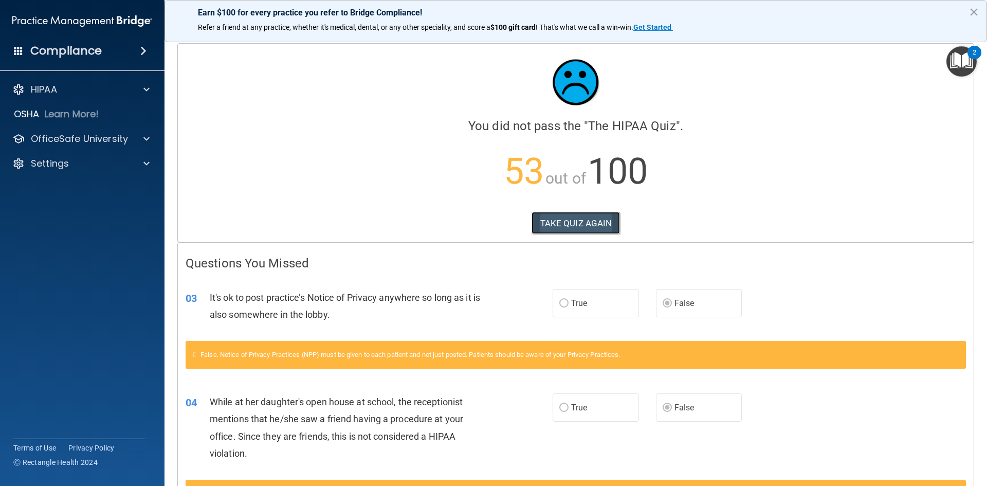
click at [589, 227] on button "TAKE QUIZ AGAIN" at bounding box center [576, 223] width 89 height 23
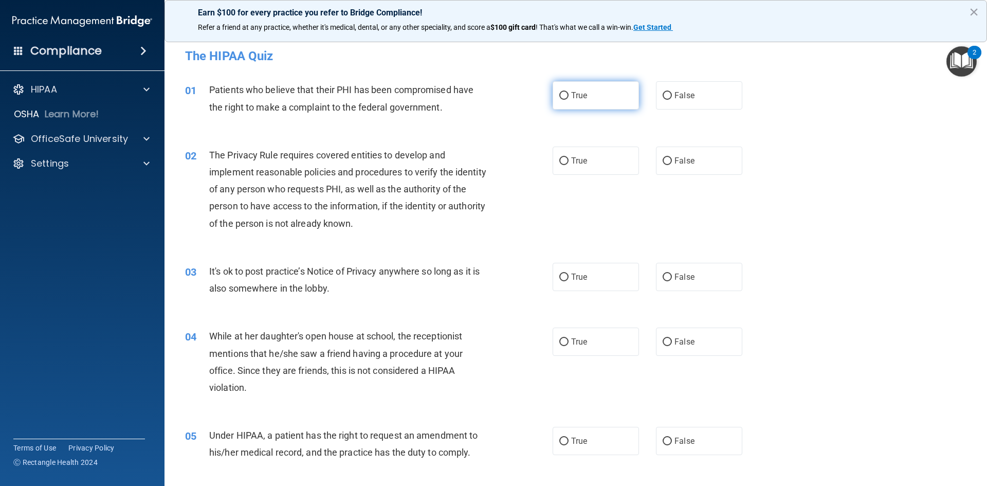
click at [562, 92] on input "True" at bounding box center [563, 96] width 9 height 8
radio input "true"
click at [562, 157] on input "True" at bounding box center [563, 161] width 9 height 8
radio input "true"
click at [669, 275] on label "False" at bounding box center [699, 277] width 86 height 28
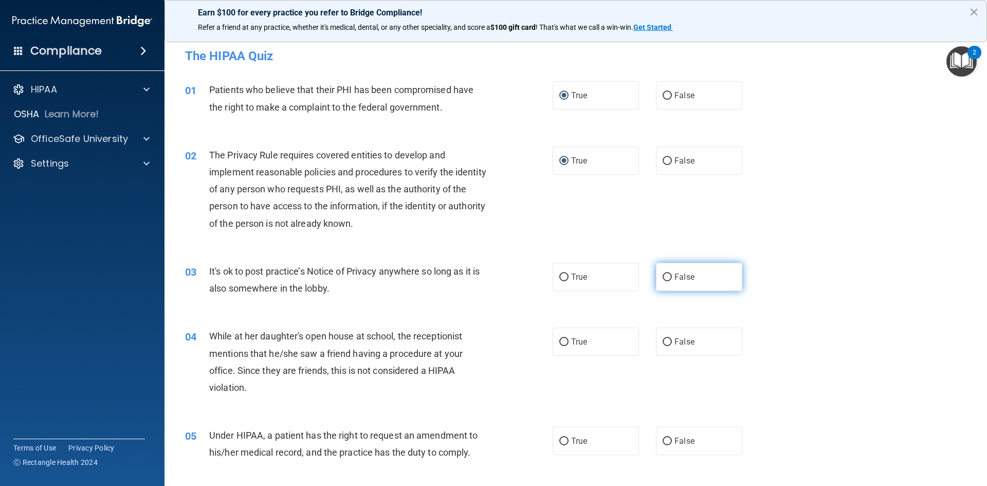
click at [669, 275] on input "False" at bounding box center [667, 278] width 9 height 8
radio input "true"
click at [670, 336] on label "False" at bounding box center [699, 341] width 86 height 28
click at [670, 338] on input "False" at bounding box center [667, 342] width 9 height 8
radio input "true"
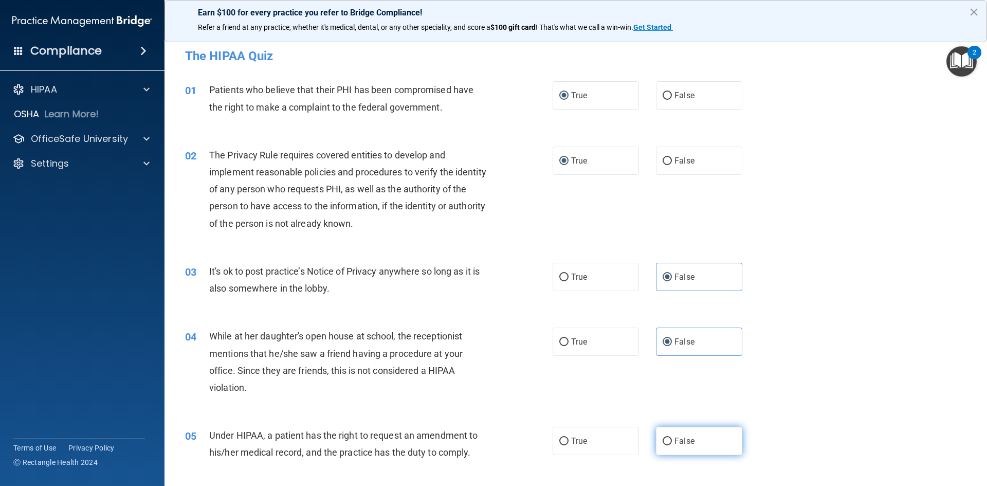
click at [676, 431] on label "False" at bounding box center [699, 441] width 86 height 28
click at [672, 438] on input "False" at bounding box center [667, 442] width 9 height 8
radio input "true"
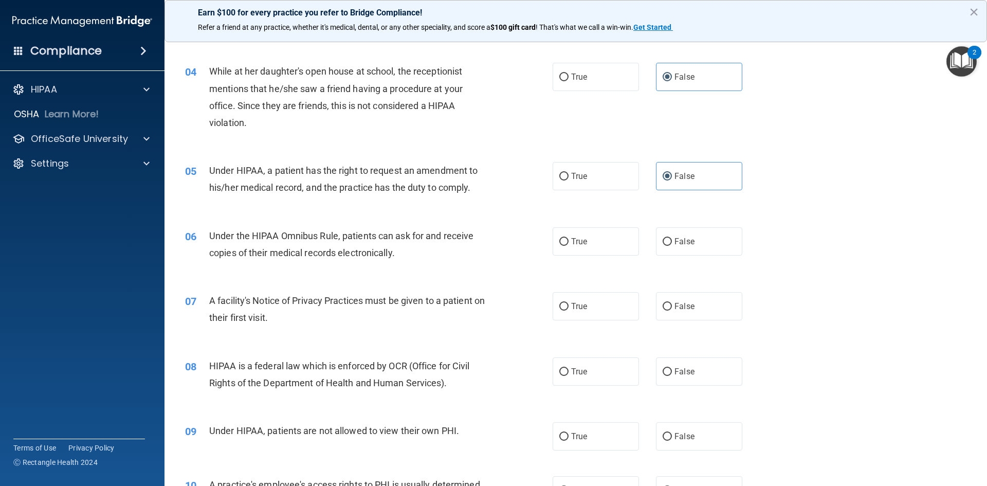
scroll to position [308, 0]
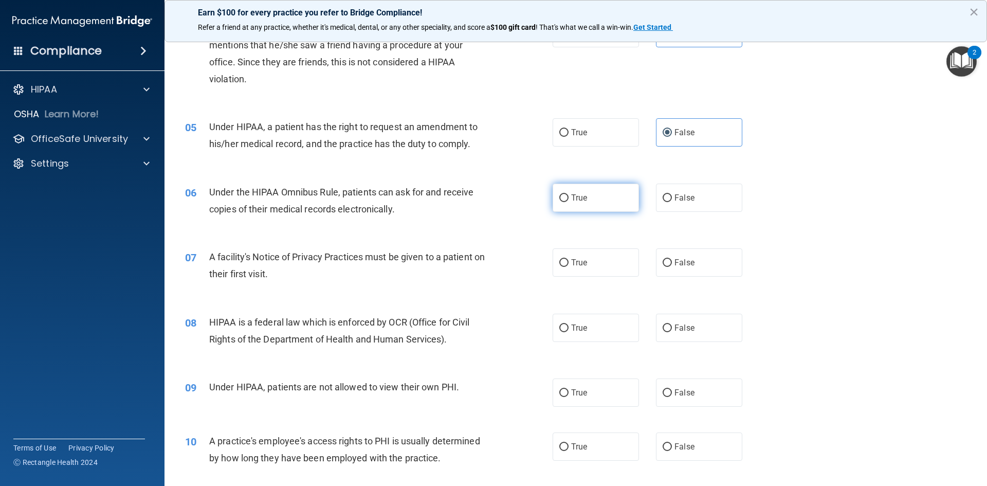
click at [558, 192] on label "True" at bounding box center [596, 198] width 86 height 28
click at [559, 194] on input "True" at bounding box center [563, 198] width 9 height 8
radio input "true"
click at [562, 260] on input "True" at bounding box center [563, 263] width 9 height 8
radio input "true"
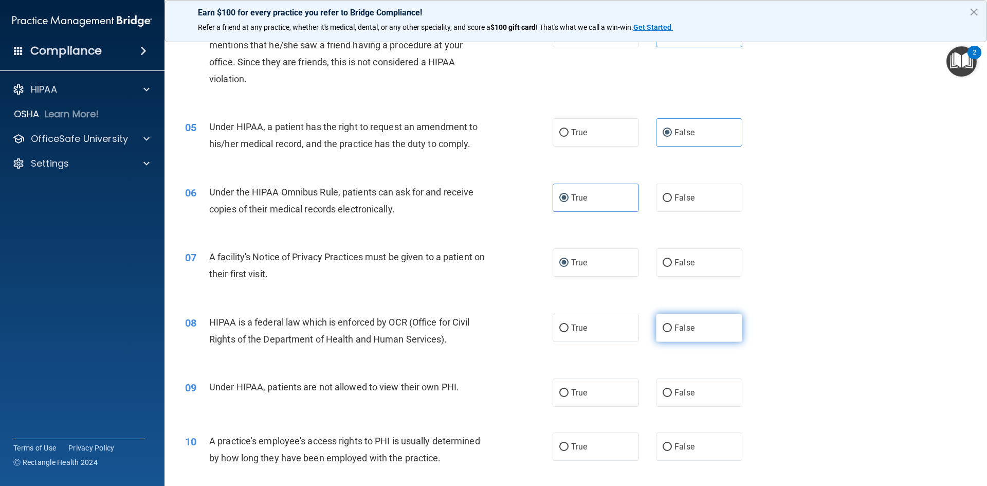
click at [675, 327] on span "False" at bounding box center [685, 328] width 20 height 10
click at [670, 327] on input "False" at bounding box center [667, 328] width 9 height 8
radio input "true"
click at [678, 396] on span "False" at bounding box center [685, 393] width 20 height 10
click at [672, 396] on input "False" at bounding box center [667, 393] width 9 height 8
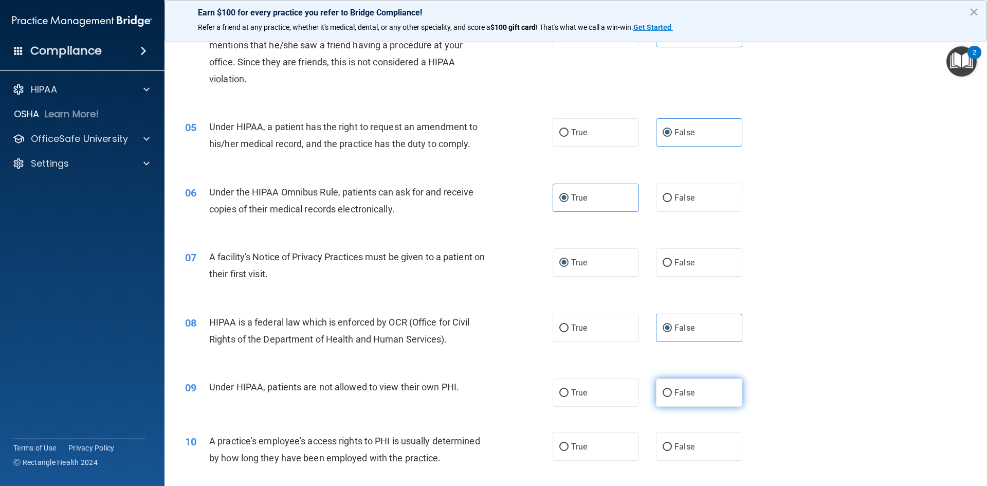
radio input "true"
click at [571, 323] on span "True" at bounding box center [579, 328] width 16 height 10
click at [569, 324] on input "True" at bounding box center [563, 328] width 9 height 8
radio input "true"
radio input "false"
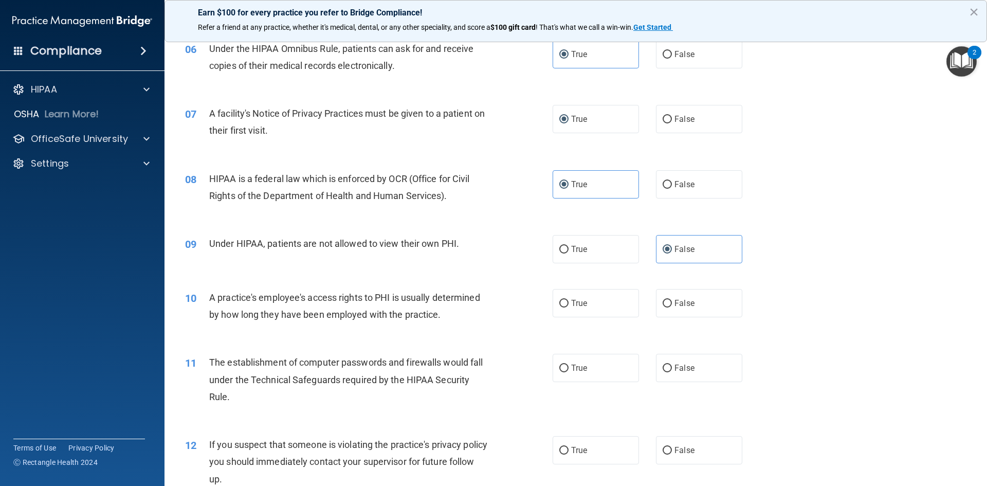
scroll to position [463, 0]
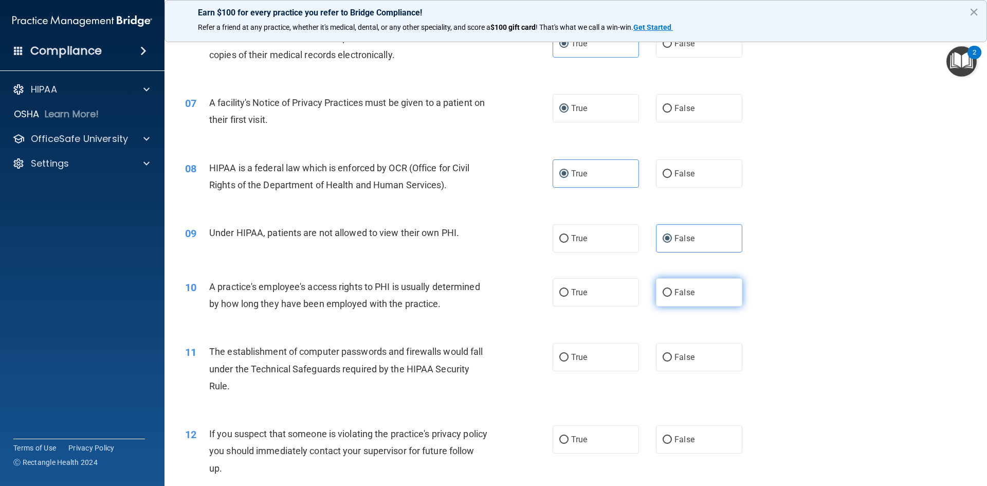
click at [663, 295] on input "False" at bounding box center [667, 293] width 9 height 8
radio input "true"
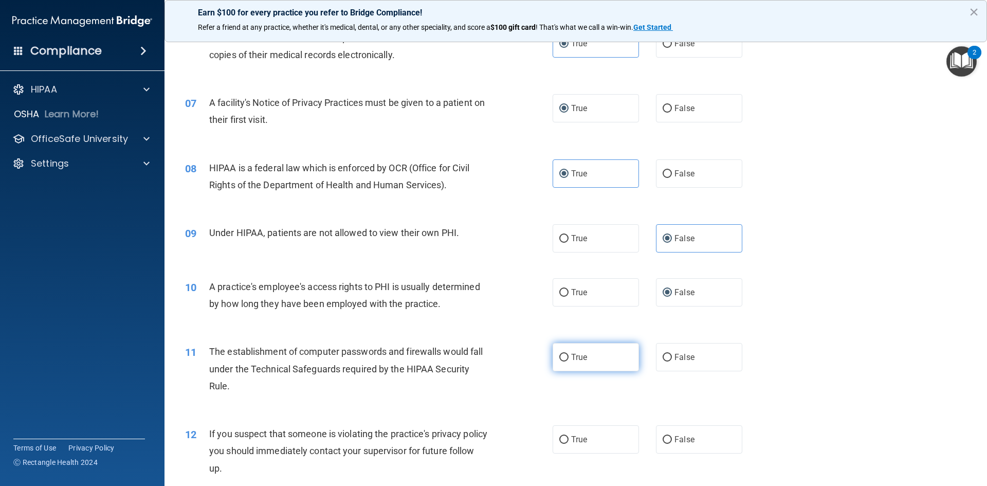
click at [574, 352] on label "True" at bounding box center [596, 357] width 86 height 28
click at [569, 354] on input "True" at bounding box center [563, 358] width 9 height 8
radio input "true"
click at [567, 436] on label "True" at bounding box center [596, 439] width 86 height 28
click at [567, 436] on input "True" at bounding box center [563, 440] width 9 height 8
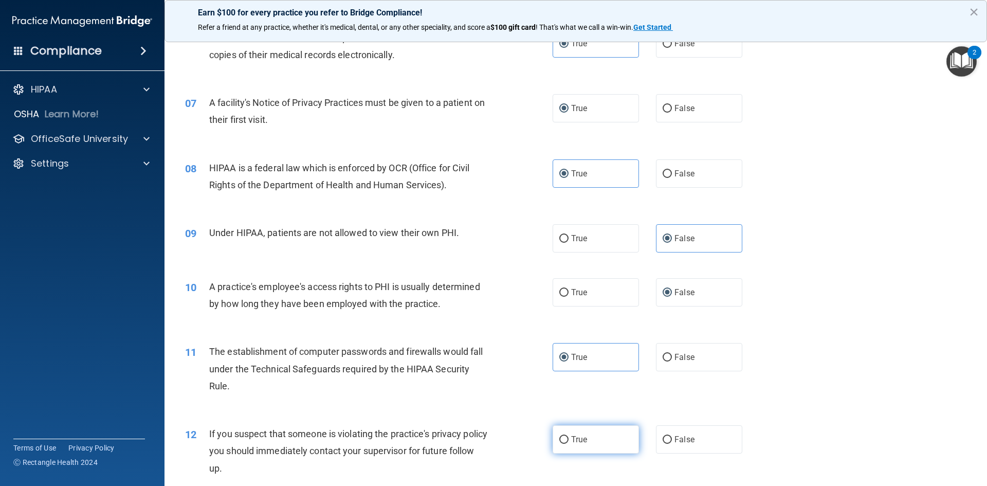
radio input "true"
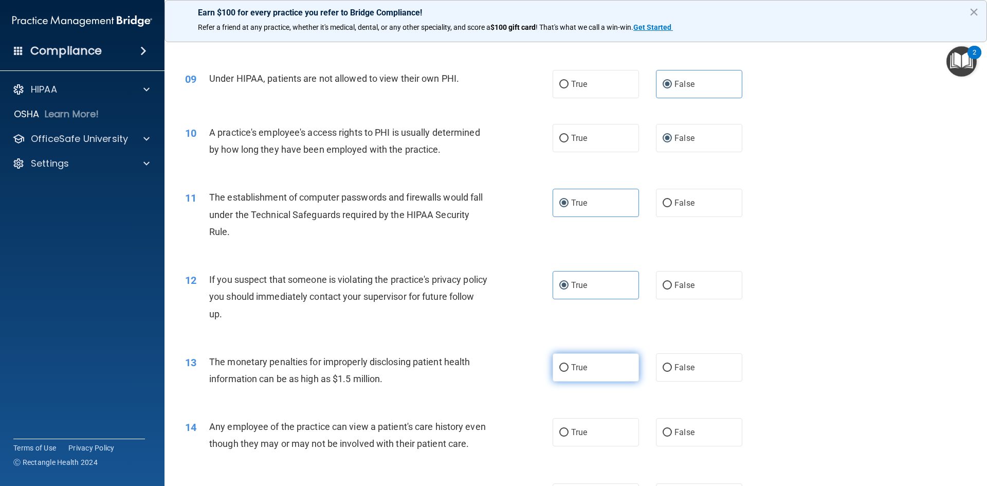
click at [554, 367] on label "True" at bounding box center [596, 367] width 86 height 28
click at [559, 367] on input "True" at bounding box center [563, 368] width 9 height 8
radio input "true"
click at [684, 435] on span "False" at bounding box center [685, 432] width 20 height 10
click at [672, 435] on input "False" at bounding box center [667, 433] width 9 height 8
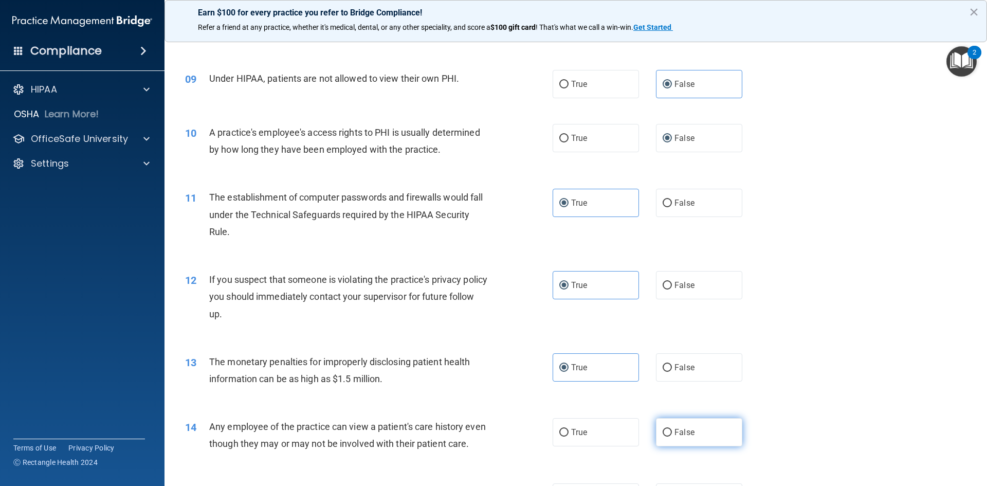
radio input "true"
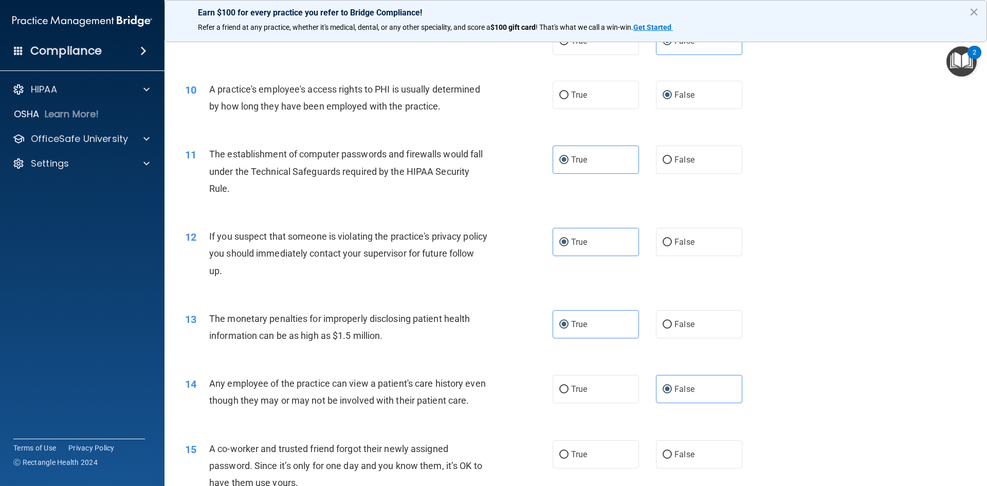
scroll to position [771, 0]
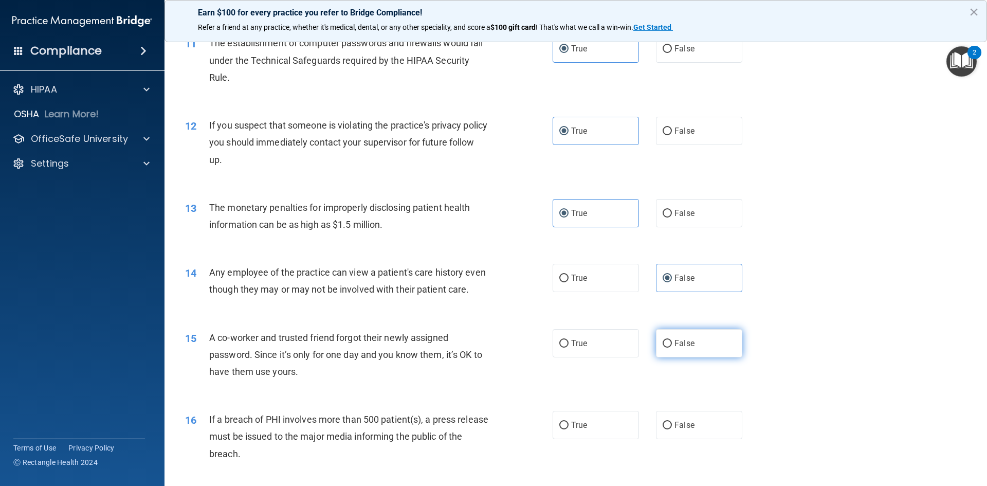
click at [669, 357] on label "False" at bounding box center [699, 343] width 86 height 28
click at [669, 348] on input "False" at bounding box center [667, 344] width 9 height 8
radio input "true"
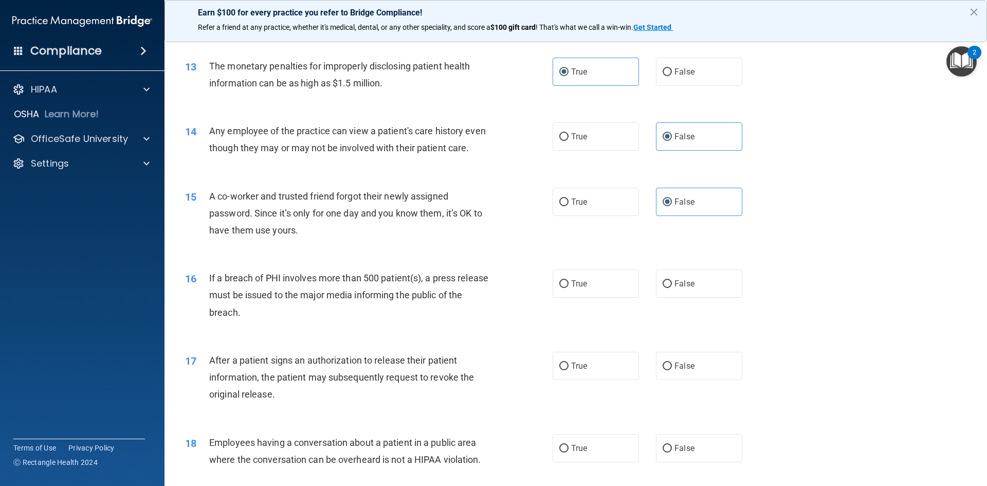
scroll to position [925, 0]
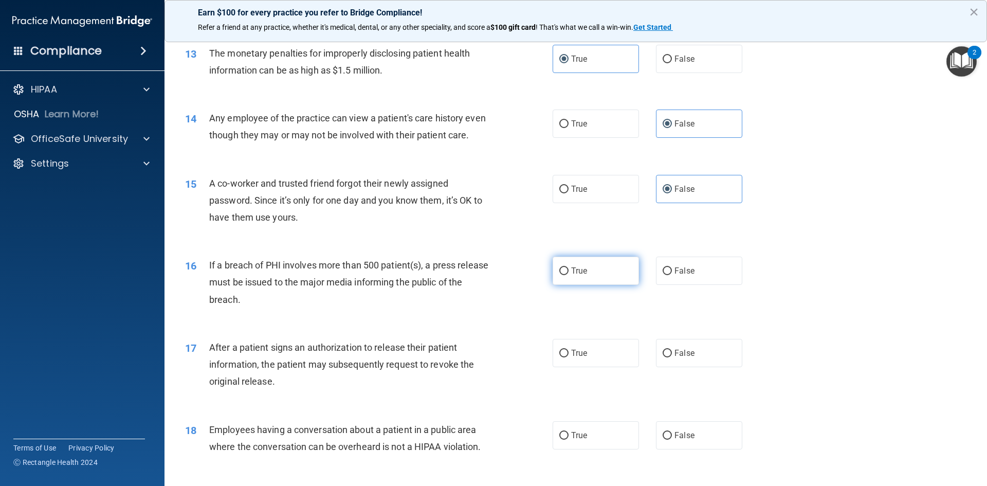
click at [573, 276] on span "True" at bounding box center [579, 271] width 16 height 10
click at [569, 275] on input "True" at bounding box center [563, 271] width 9 height 8
radio input "true"
click at [574, 358] on span "True" at bounding box center [579, 353] width 16 height 10
click at [569, 357] on input "True" at bounding box center [563, 354] width 9 height 8
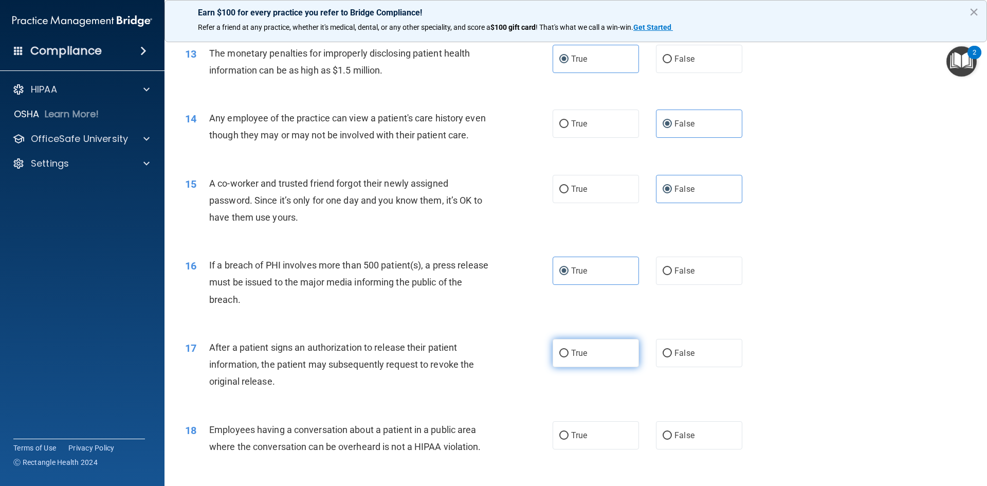
radio input "true"
click at [668, 445] on label "False" at bounding box center [699, 435] width 86 height 28
click at [668, 440] on input "False" at bounding box center [667, 436] width 9 height 8
radio input "true"
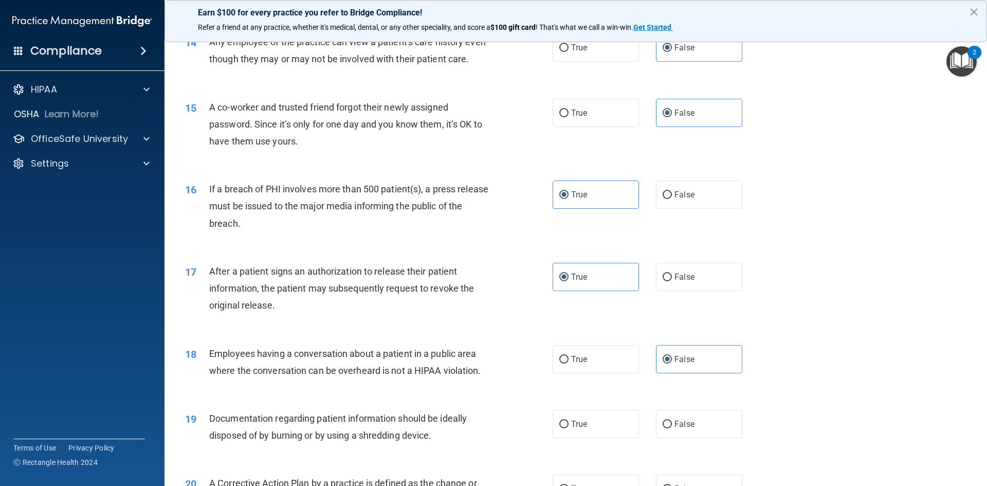
scroll to position [1080, 0]
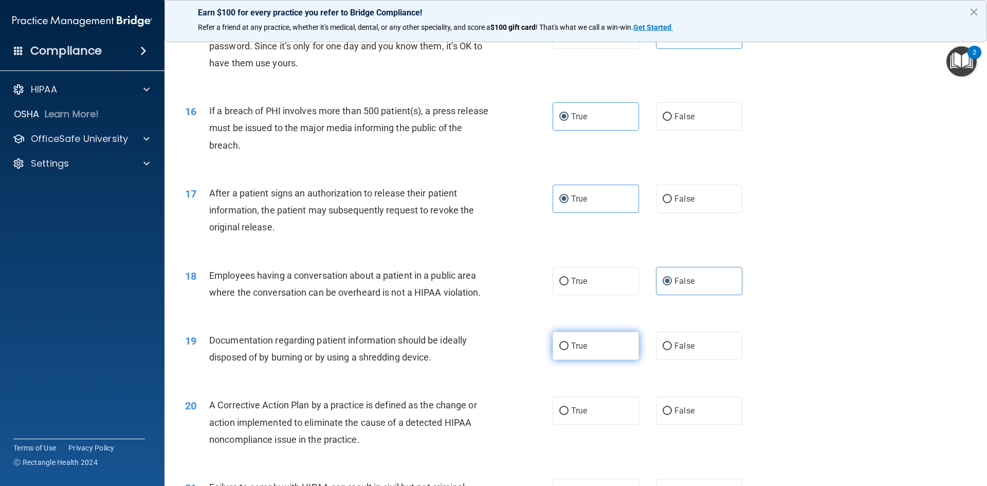
click at [571, 351] on span "True" at bounding box center [579, 346] width 16 height 10
click at [569, 350] on input "True" at bounding box center [563, 346] width 9 height 8
radio input "true"
click at [574, 422] on label "True" at bounding box center [596, 410] width 86 height 28
click at [569, 415] on input "True" at bounding box center [563, 411] width 9 height 8
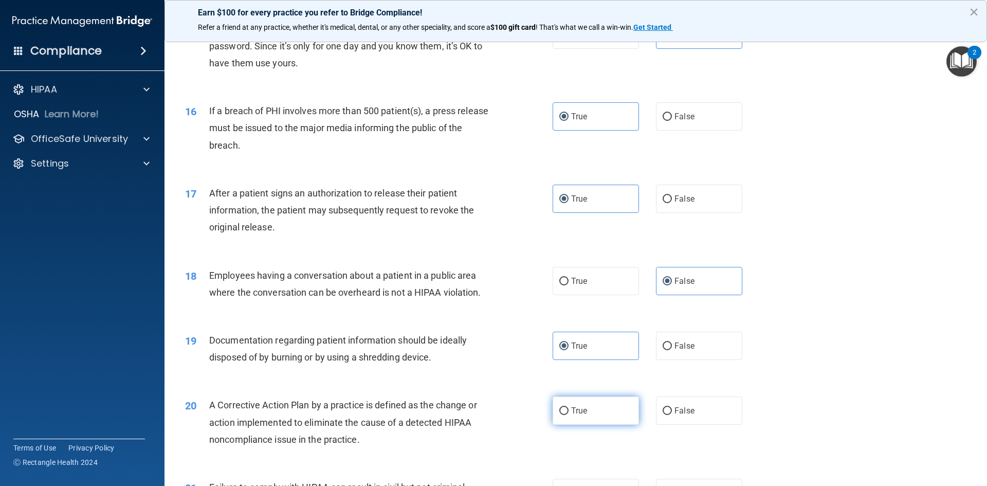
radio input "true"
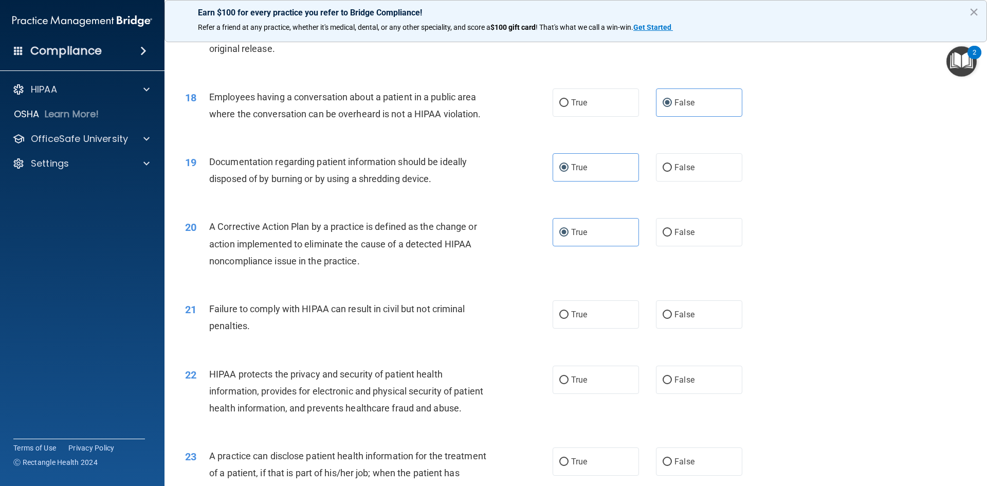
scroll to position [1285, 0]
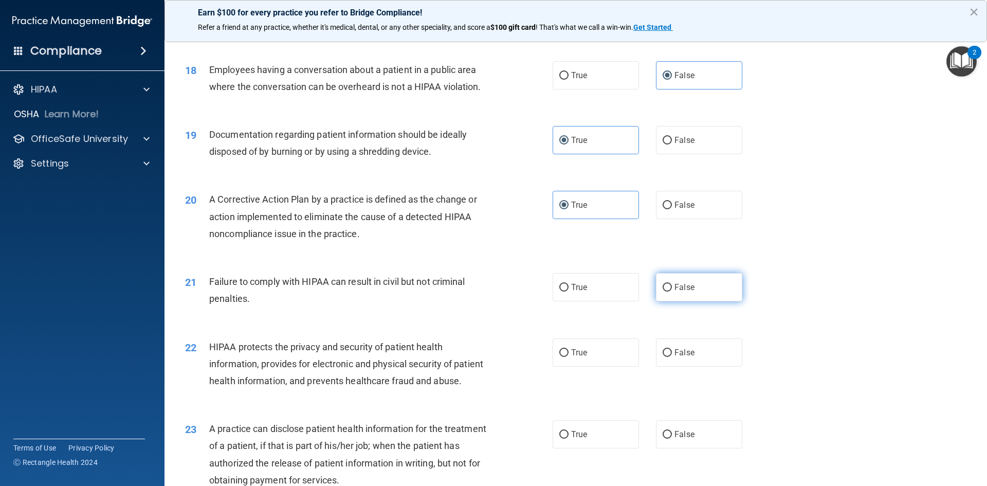
click at [675, 292] on span "False" at bounding box center [685, 287] width 20 height 10
click at [672, 292] on input "False" at bounding box center [667, 288] width 9 height 8
radio input "true"
click at [577, 362] on label "True" at bounding box center [596, 352] width 86 height 28
click at [569, 357] on input "True" at bounding box center [563, 353] width 9 height 8
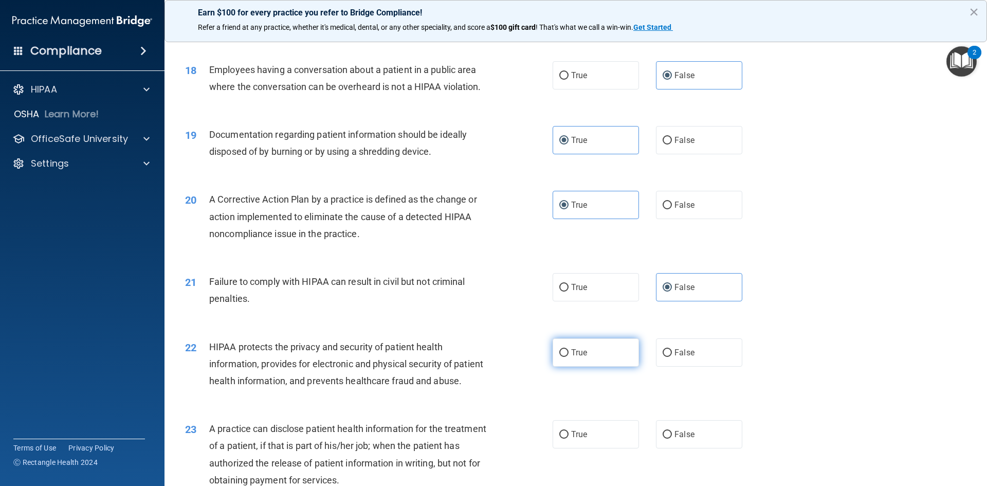
radio input "true"
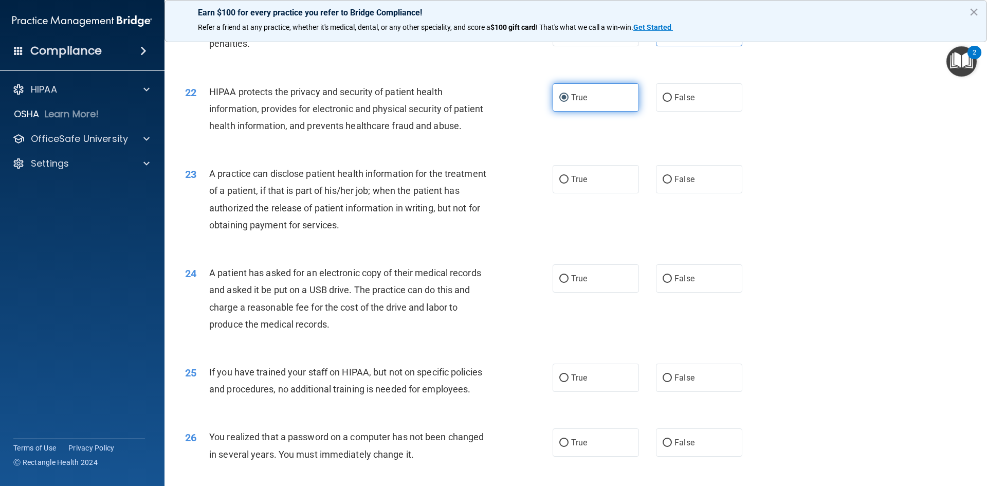
scroll to position [1542, 0]
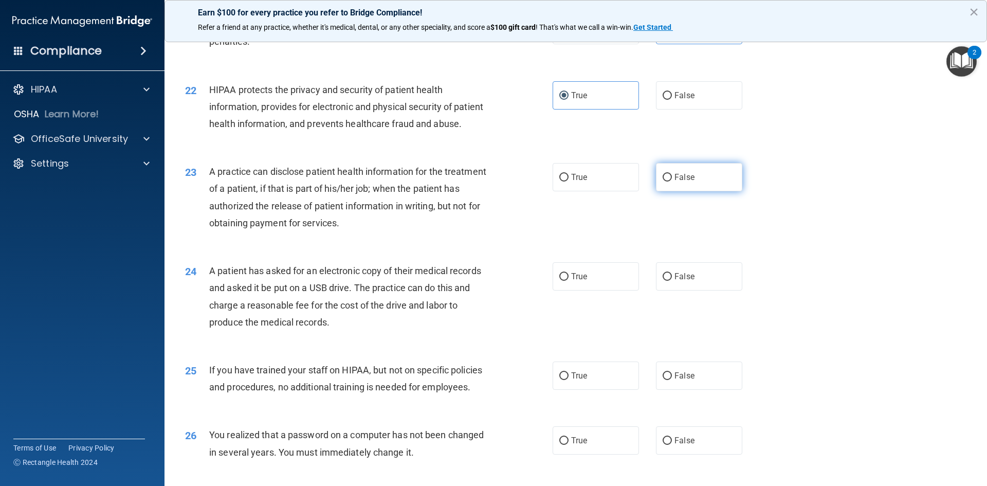
click at [683, 182] on span "False" at bounding box center [685, 177] width 20 height 10
click at [672, 181] on input "False" at bounding box center [667, 178] width 9 height 8
radio input "true"
click at [583, 290] on label "True" at bounding box center [596, 276] width 86 height 28
click at [569, 281] on input "True" at bounding box center [563, 277] width 9 height 8
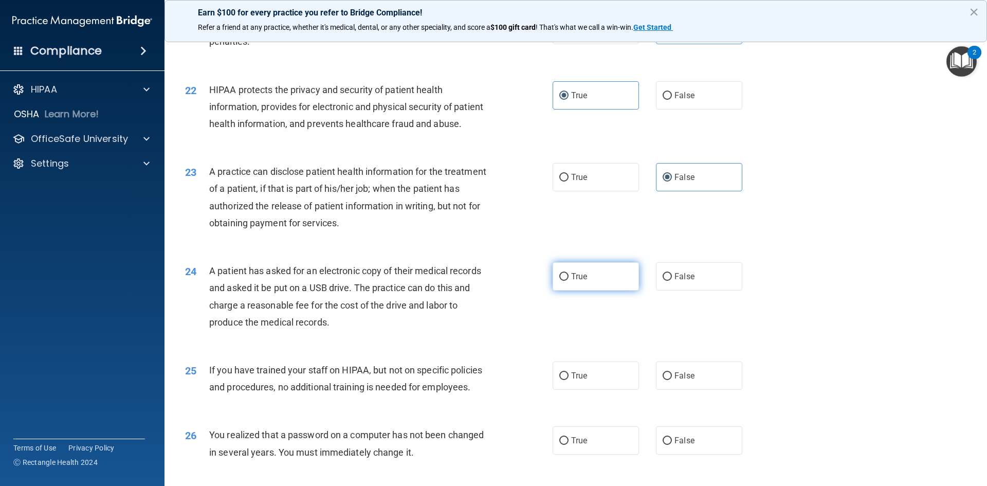
radio input "true"
click at [675, 380] on span "False" at bounding box center [685, 376] width 20 height 10
click at [670, 380] on input "False" at bounding box center [667, 376] width 9 height 8
radio input "true"
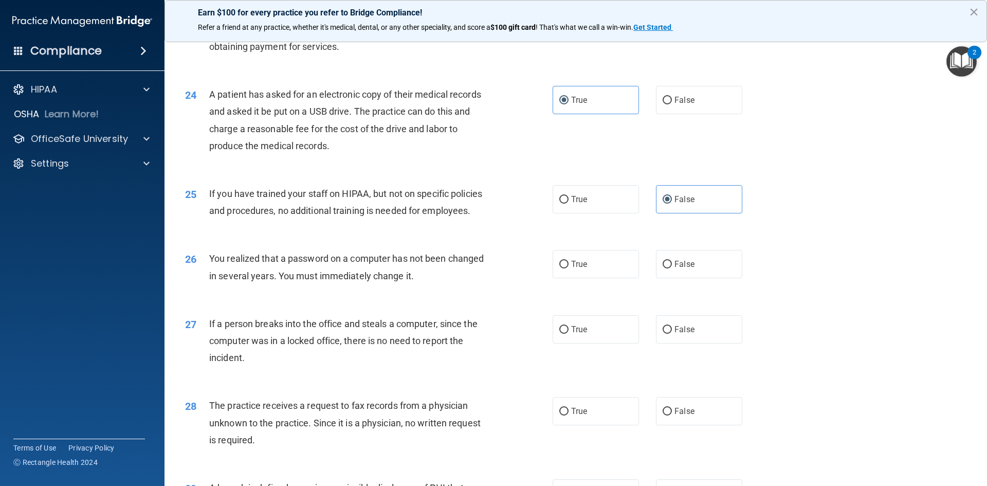
scroll to position [1748, 0]
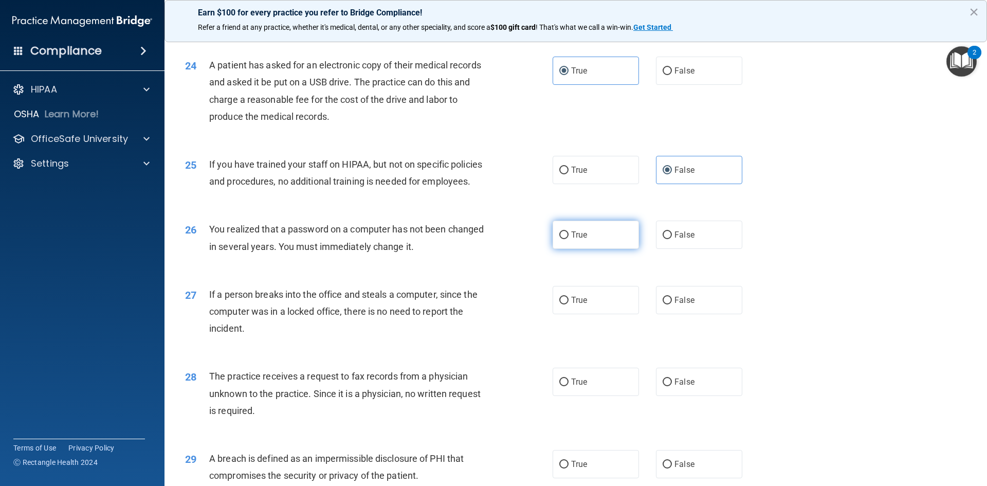
click at [577, 240] on span "True" at bounding box center [579, 235] width 16 height 10
click at [569, 239] on input "True" at bounding box center [563, 235] width 9 height 8
radio input "true"
click at [685, 305] on span "False" at bounding box center [685, 300] width 20 height 10
click at [672, 304] on input "False" at bounding box center [667, 301] width 9 height 8
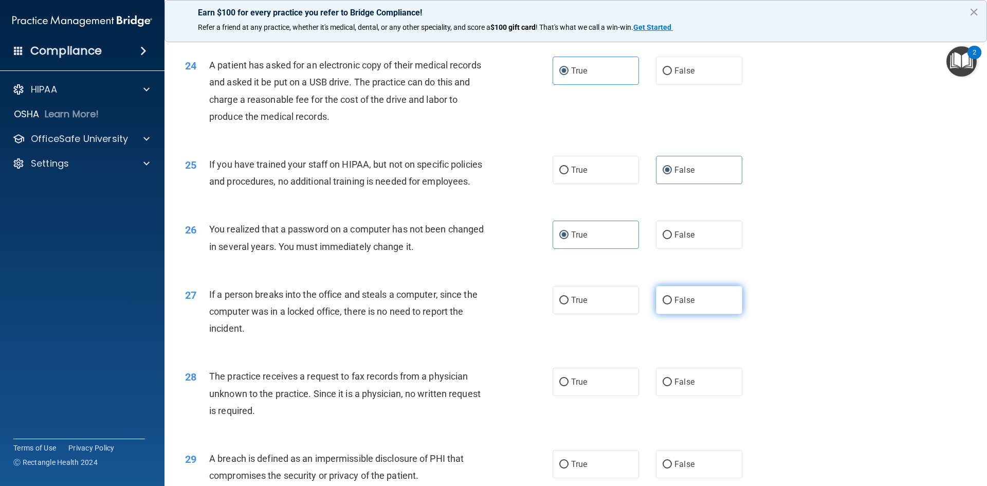
radio input "true"
click at [681, 396] on label "False" at bounding box center [699, 382] width 86 height 28
click at [672, 386] on input "False" at bounding box center [667, 382] width 9 height 8
radio input "true"
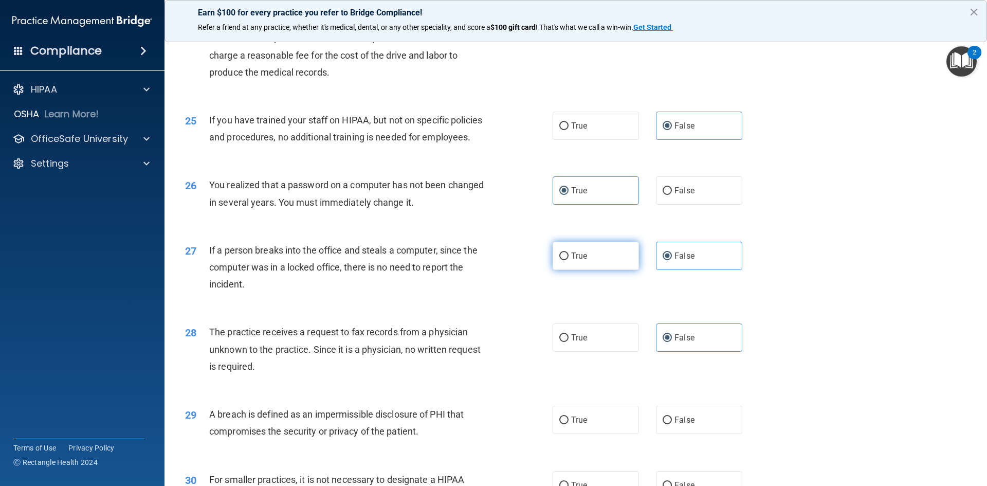
scroll to position [1851, 0]
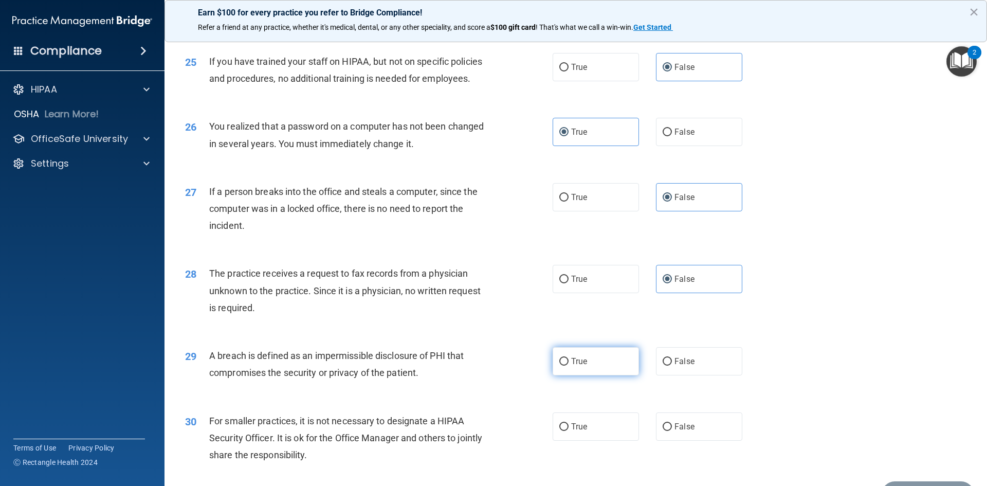
click at [584, 366] on span "True" at bounding box center [579, 361] width 16 height 10
click at [569, 366] on input "True" at bounding box center [563, 362] width 9 height 8
radio input "true"
click at [670, 441] on label "False" at bounding box center [699, 426] width 86 height 28
click at [670, 431] on input "False" at bounding box center [667, 427] width 9 height 8
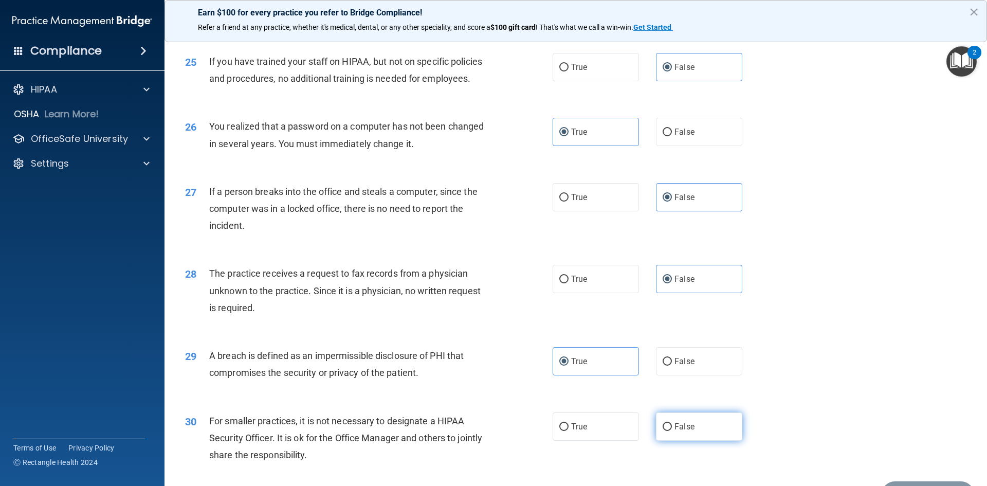
radio input "true"
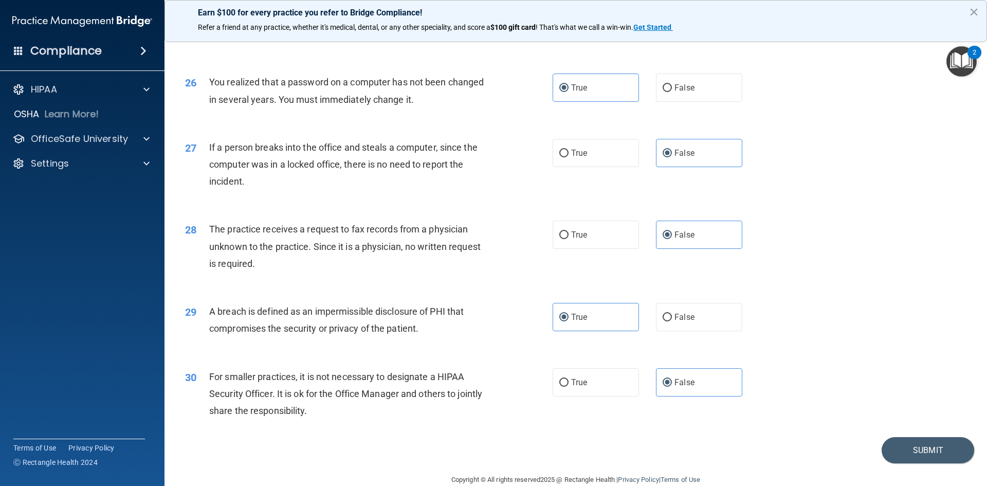
scroll to position [1947, 0]
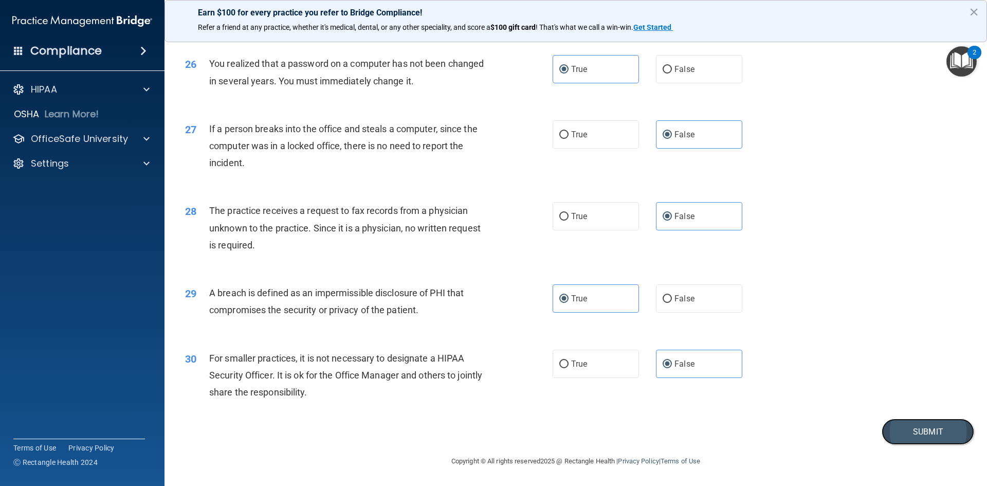
click at [901, 429] on button "Submit" at bounding box center [928, 431] width 93 height 26
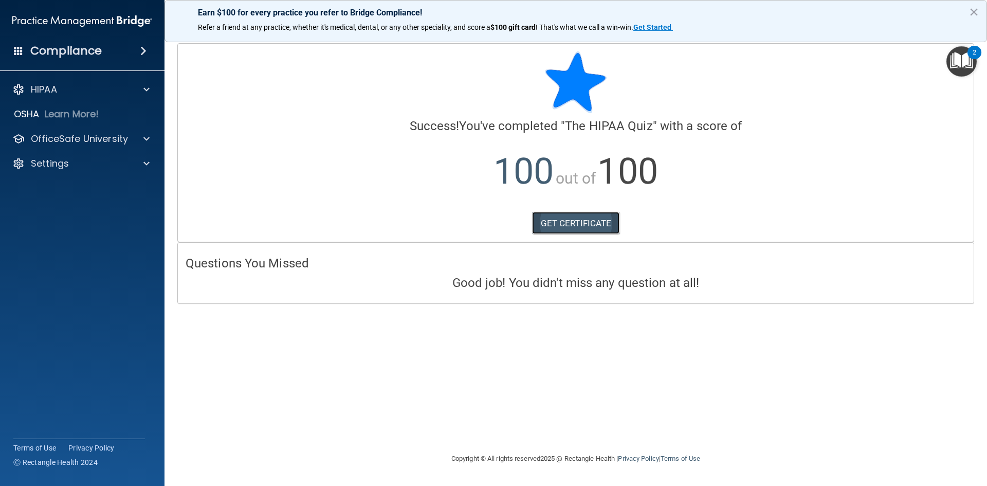
click at [565, 217] on link "GET CERTIFICATE" at bounding box center [576, 223] width 88 height 23
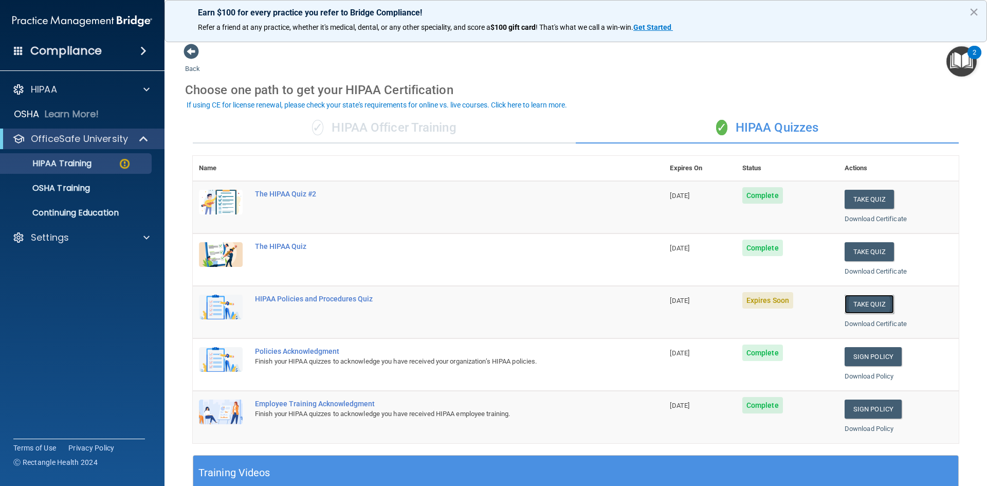
click at [872, 303] on button "Take Quiz" at bounding box center [869, 304] width 49 height 19
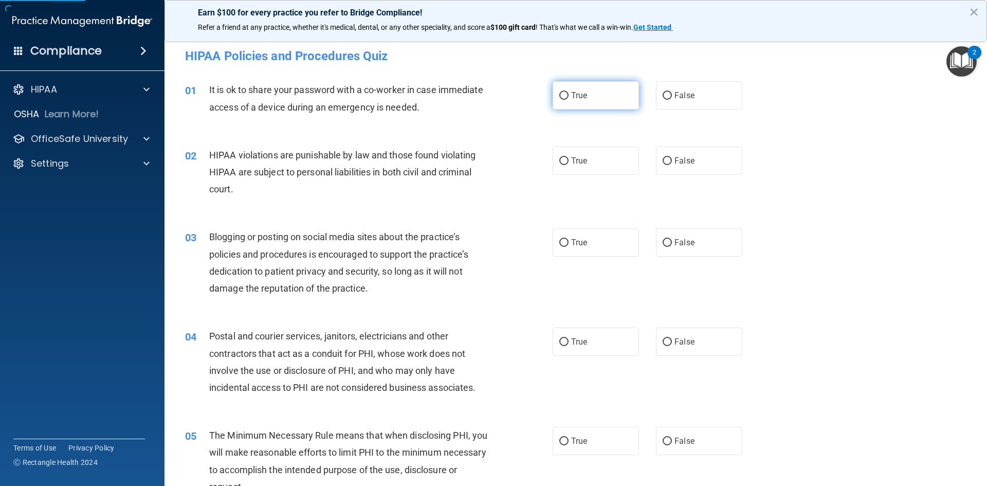
click at [592, 101] on label "True" at bounding box center [596, 95] width 86 height 28
click at [569, 100] on input "True" at bounding box center [563, 96] width 9 height 8
radio input "true"
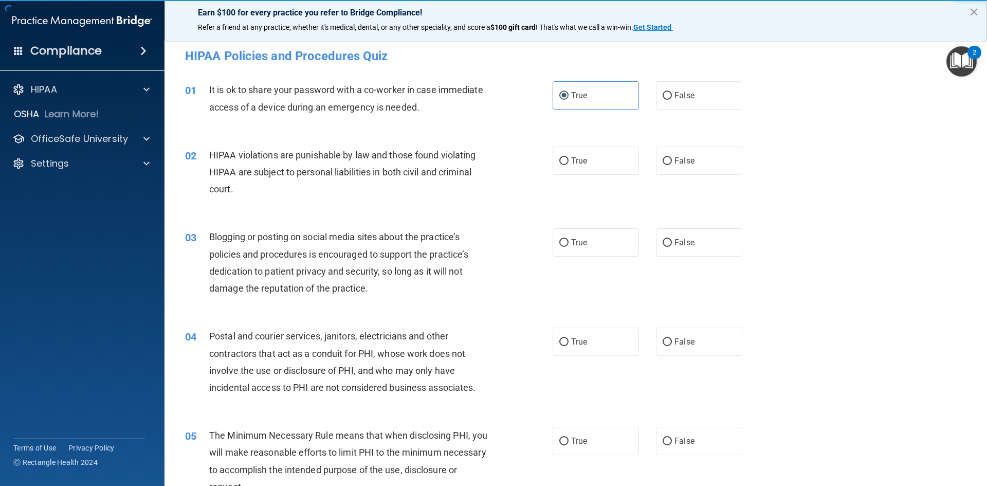
drag, startPoint x: 591, startPoint y: 162, endPoint x: 593, endPoint y: 187, distance: 24.3
click at [591, 163] on label "True" at bounding box center [596, 161] width 86 height 28
click at [569, 163] on input "True" at bounding box center [563, 161] width 9 height 8
radio input "true"
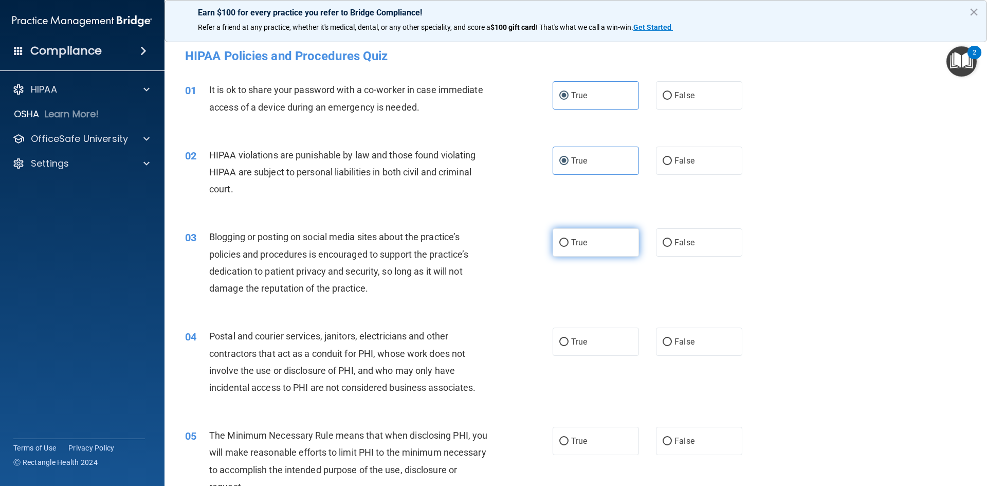
click at [593, 250] on label "True" at bounding box center [596, 242] width 86 height 28
click at [569, 247] on input "True" at bounding box center [563, 243] width 9 height 8
radio input "true"
click at [595, 338] on label "True" at bounding box center [596, 341] width 86 height 28
click at [569, 338] on input "True" at bounding box center [563, 342] width 9 height 8
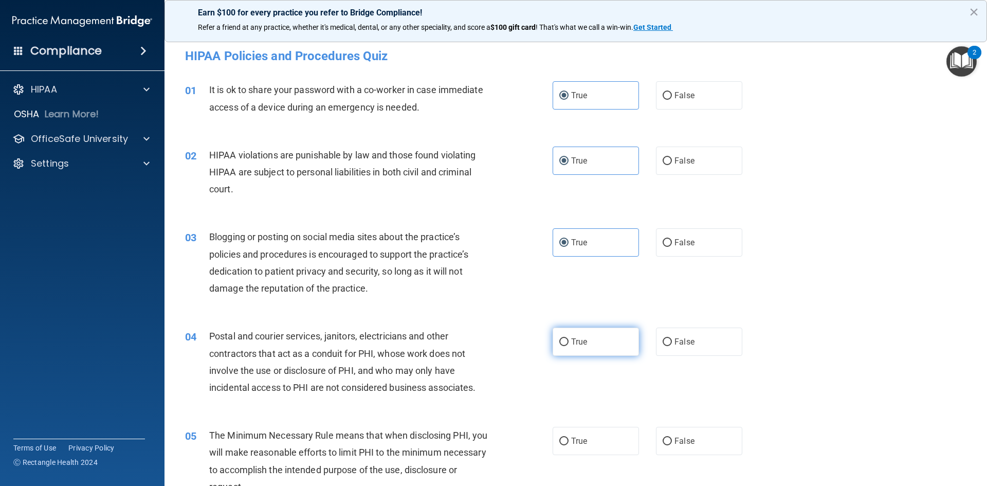
radio input "true"
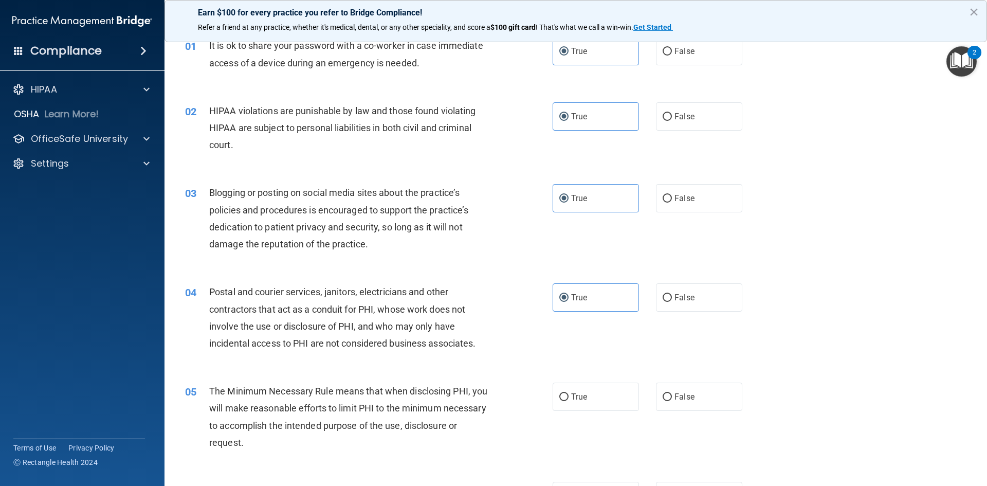
scroll to position [103, 0]
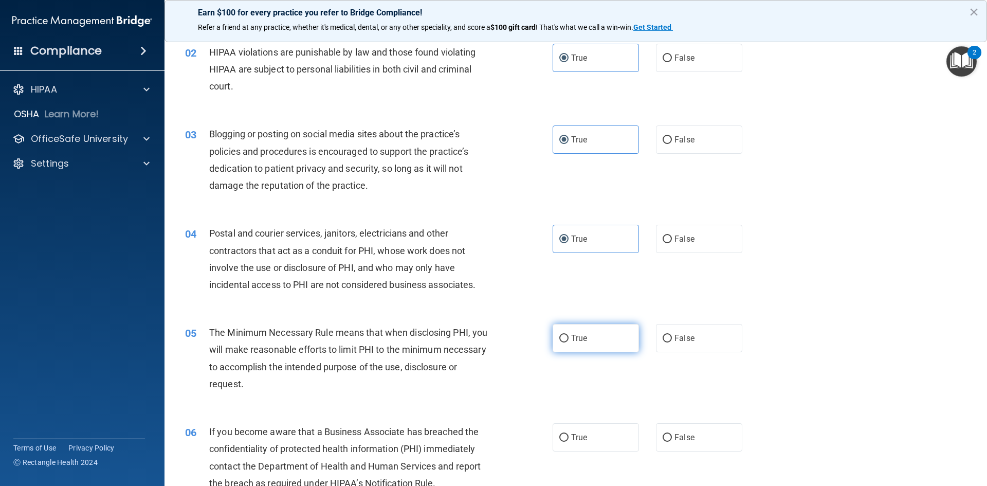
click at [604, 340] on label "True" at bounding box center [596, 338] width 86 height 28
click at [569, 340] on input "True" at bounding box center [563, 339] width 9 height 8
radio input "true"
click at [580, 439] on span "True" at bounding box center [579, 437] width 16 height 10
click at [569, 439] on input "True" at bounding box center [563, 438] width 9 height 8
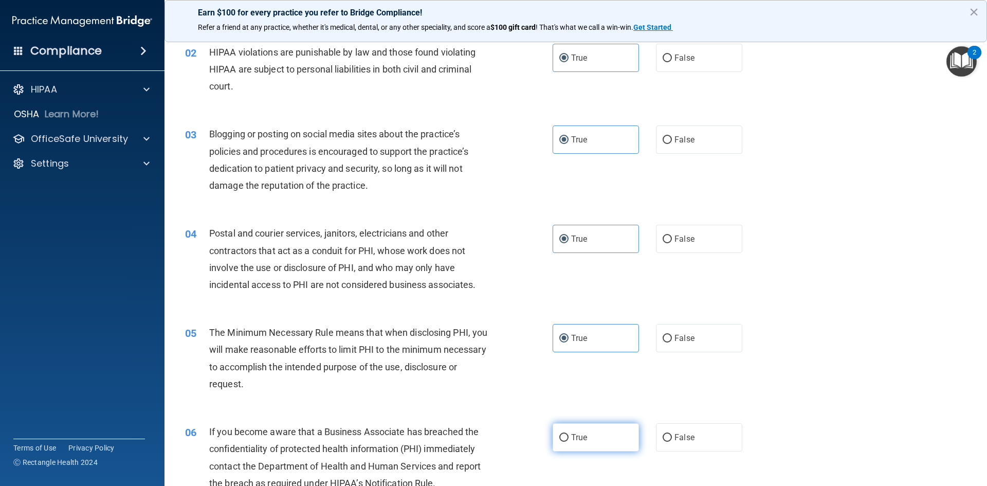
radio input "true"
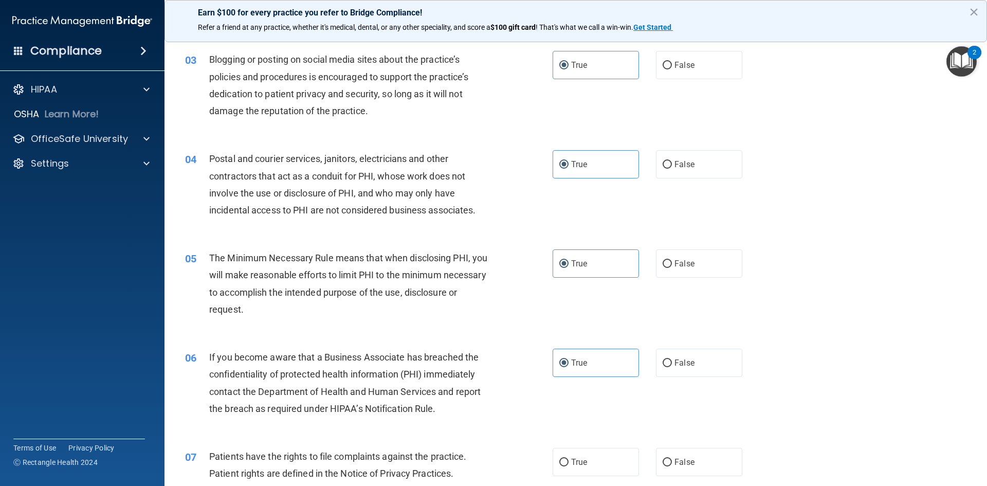
scroll to position [360, 0]
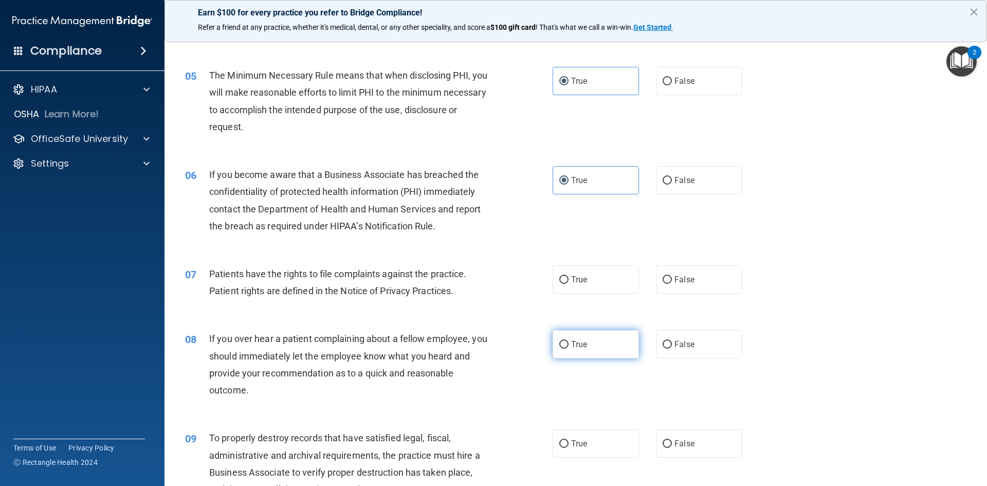
click at [571, 344] on span "True" at bounding box center [579, 344] width 16 height 10
click at [569, 344] on input "True" at bounding box center [563, 345] width 9 height 8
radio input "true"
click at [572, 284] on label "True" at bounding box center [596, 279] width 86 height 28
click at [569, 284] on input "True" at bounding box center [563, 280] width 9 height 8
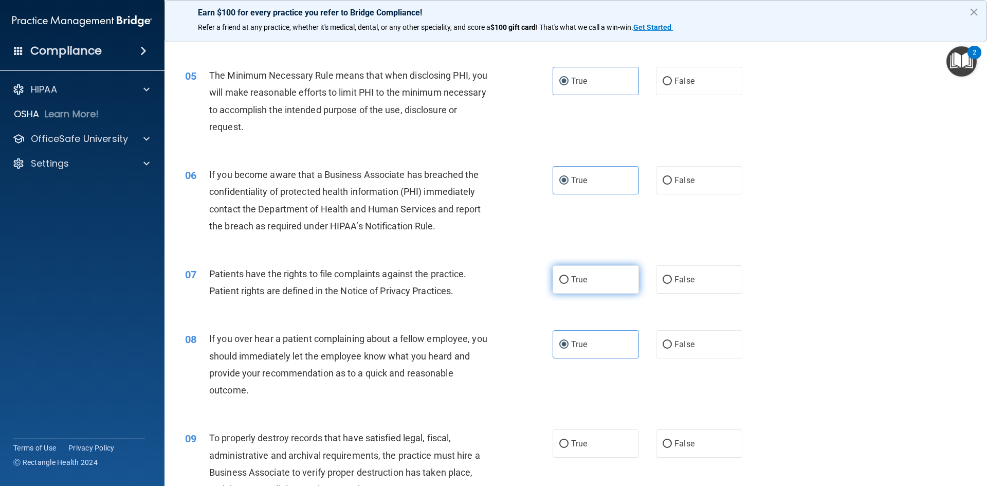
radio input "true"
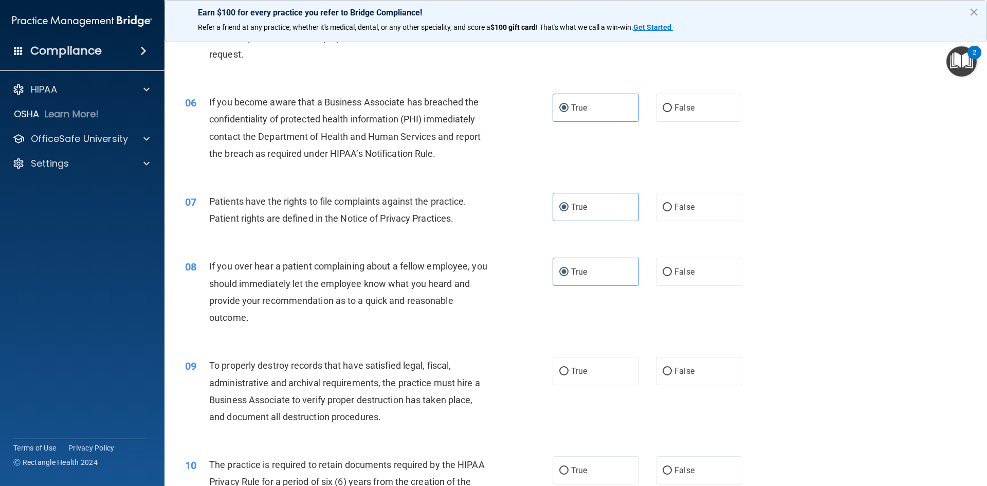
scroll to position [566, 0]
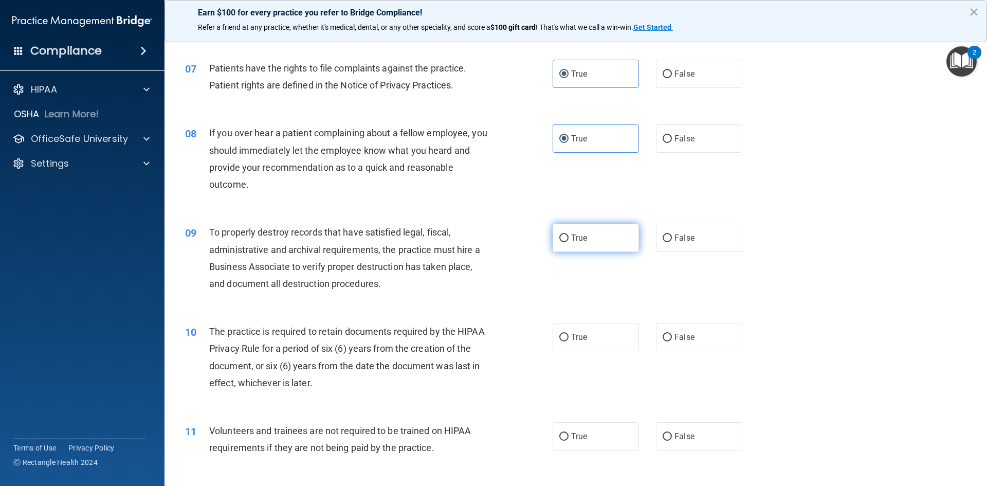
click at [561, 245] on label "True" at bounding box center [596, 238] width 86 height 28
click at [561, 242] on input "True" at bounding box center [563, 238] width 9 height 8
radio input "true"
click at [578, 339] on span "True" at bounding box center [579, 337] width 16 height 10
click at [569, 339] on input "True" at bounding box center [563, 338] width 9 height 8
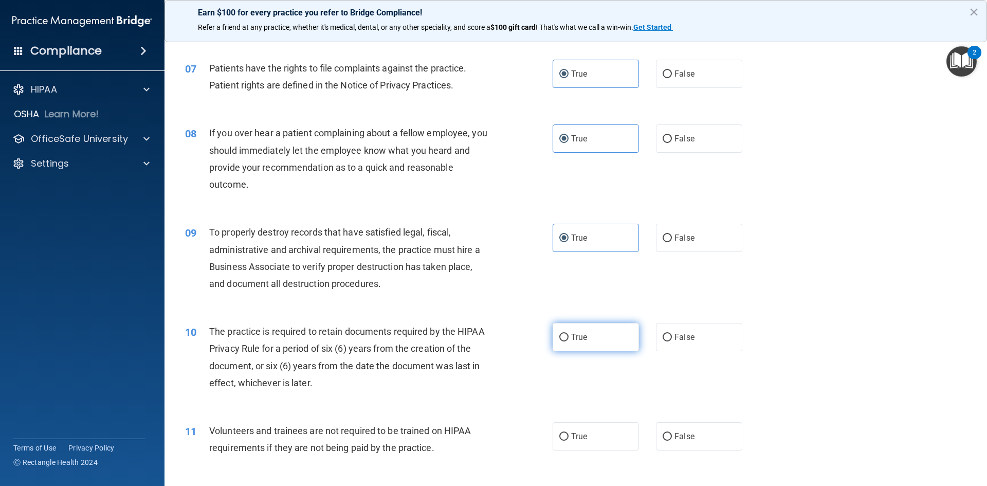
radio input "true"
click at [571, 433] on span "True" at bounding box center [579, 436] width 16 height 10
click at [569, 433] on input "True" at bounding box center [563, 437] width 9 height 8
radio input "true"
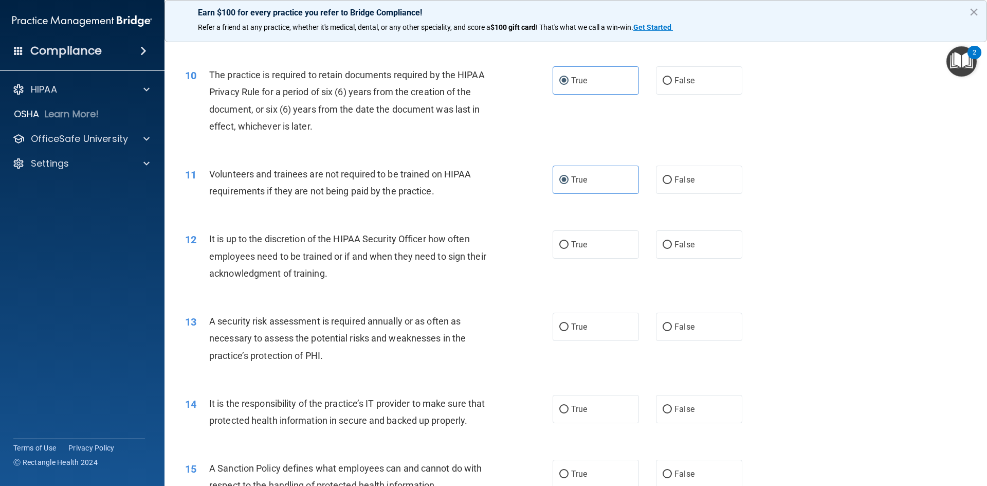
scroll to position [823, 0]
click at [582, 332] on label "True" at bounding box center [596, 326] width 86 height 28
click at [569, 331] on input "True" at bounding box center [563, 327] width 9 height 8
radio input "true"
click at [575, 242] on span "True" at bounding box center [579, 244] width 16 height 10
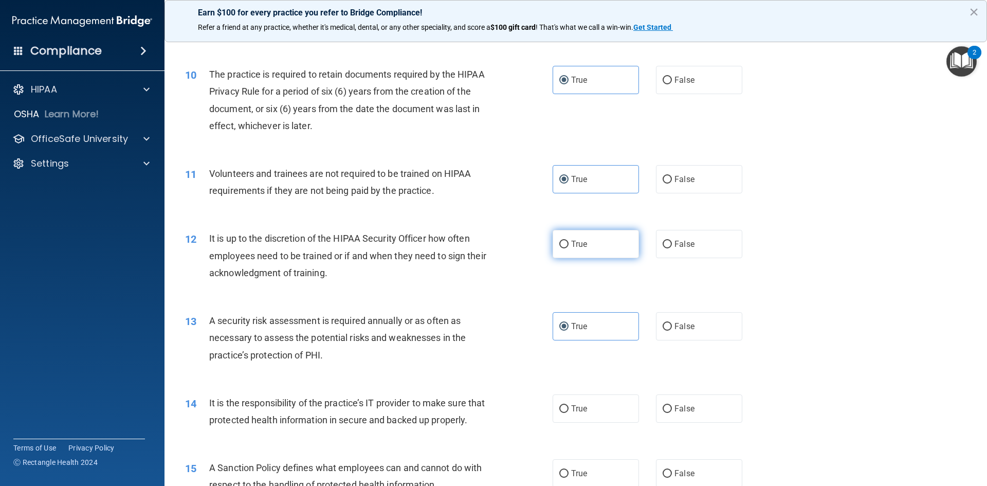
click at [569, 242] on input "True" at bounding box center [563, 245] width 9 height 8
radio input "true"
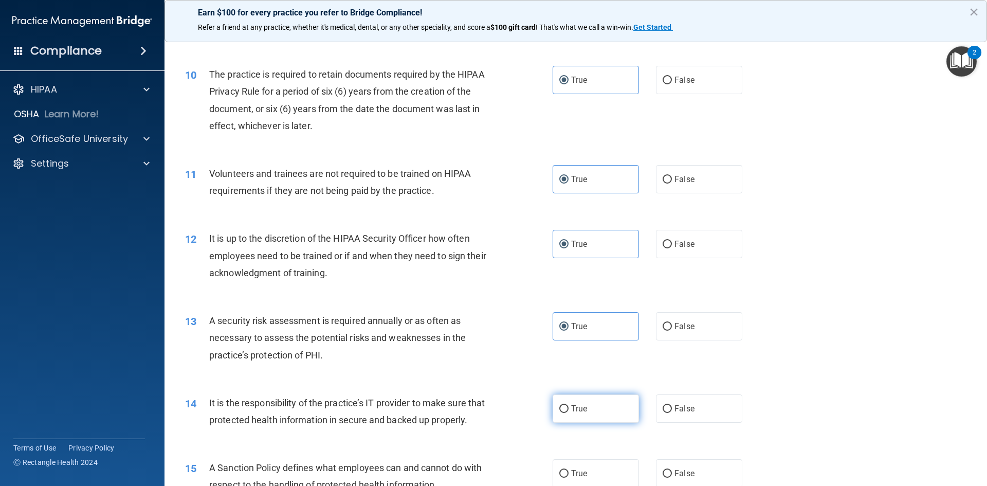
click at [571, 405] on span "True" at bounding box center [579, 409] width 16 height 10
click at [568, 405] on input "True" at bounding box center [563, 409] width 9 height 8
radio input "true"
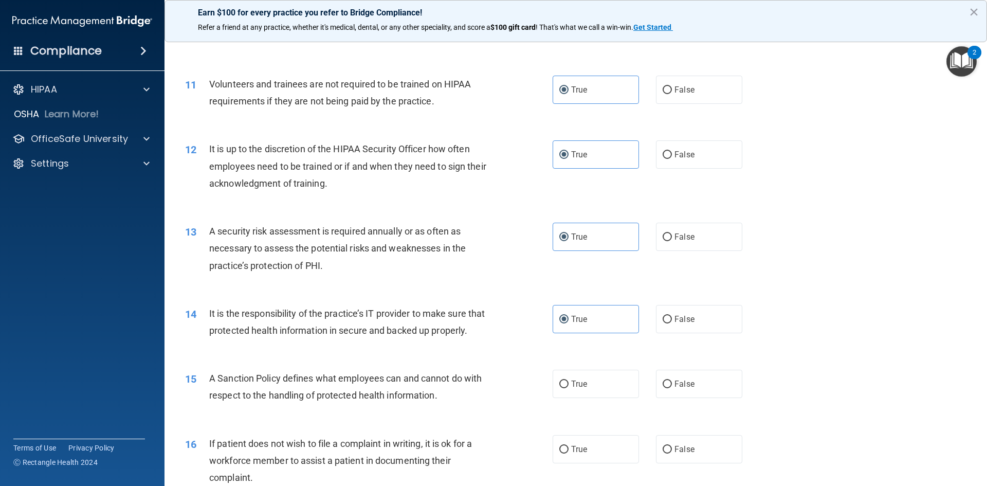
scroll to position [1028, 0]
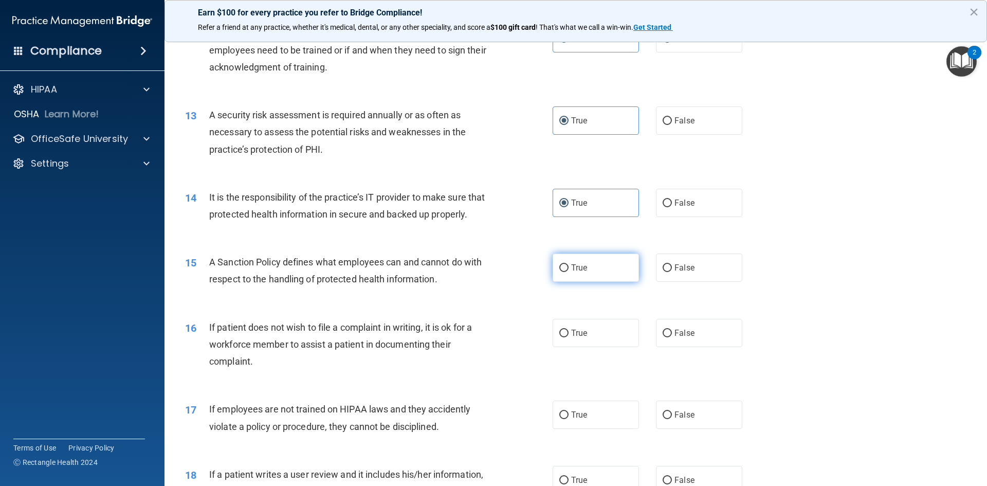
click at [570, 282] on label "True" at bounding box center [596, 267] width 86 height 28
click at [569, 272] on input "True" at bounding box center [563, 268] width 9 height 8
radio input "true"
click at [576, 338] on span "True" at bounding box center [579, 333] width 16 height 10
click at [569, 337] on input "True" at bounding box center [563, 334] width 9 height 8
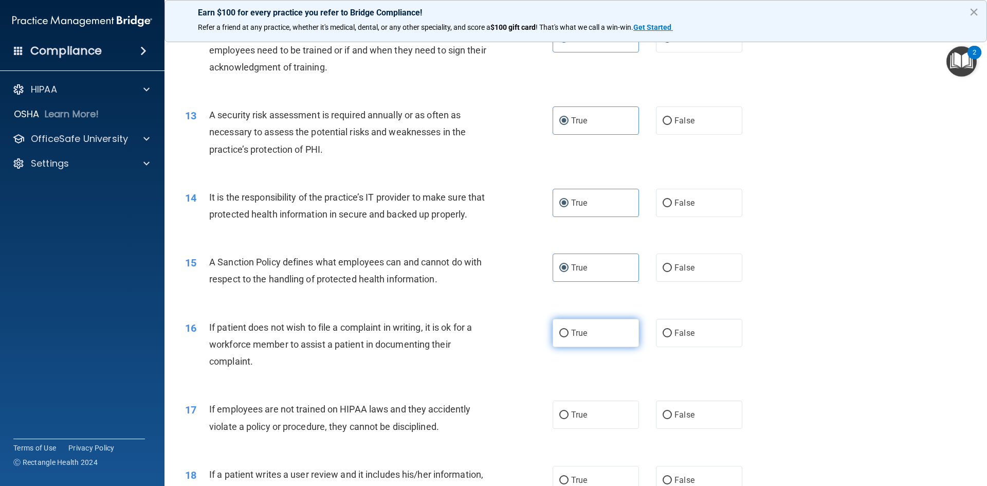
radio input "true"
click at [575, 427] on label "True" at bounding box center [596, 414] width 86 height 28
click at [569, 419] on input "True" at bounding box center [563, 415] width 9 height 8
radio input "true"
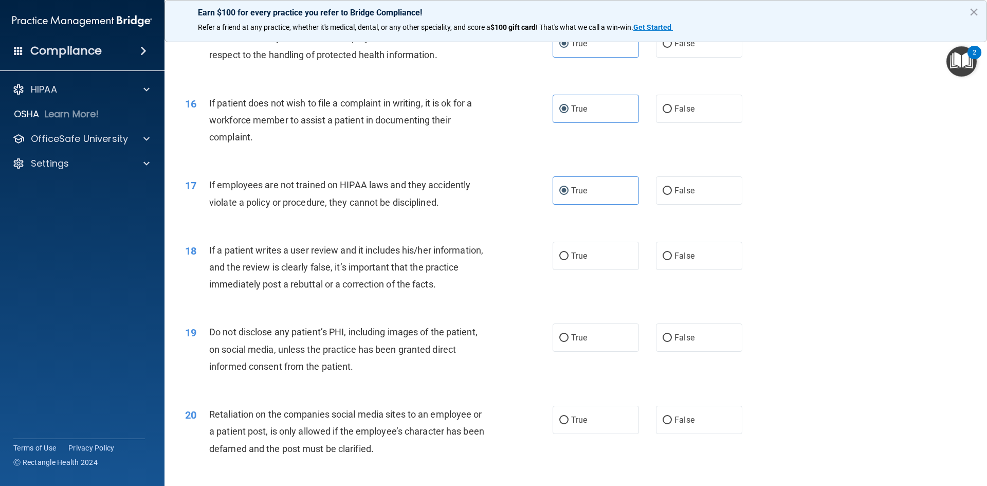
scroll to position [1285, 0]
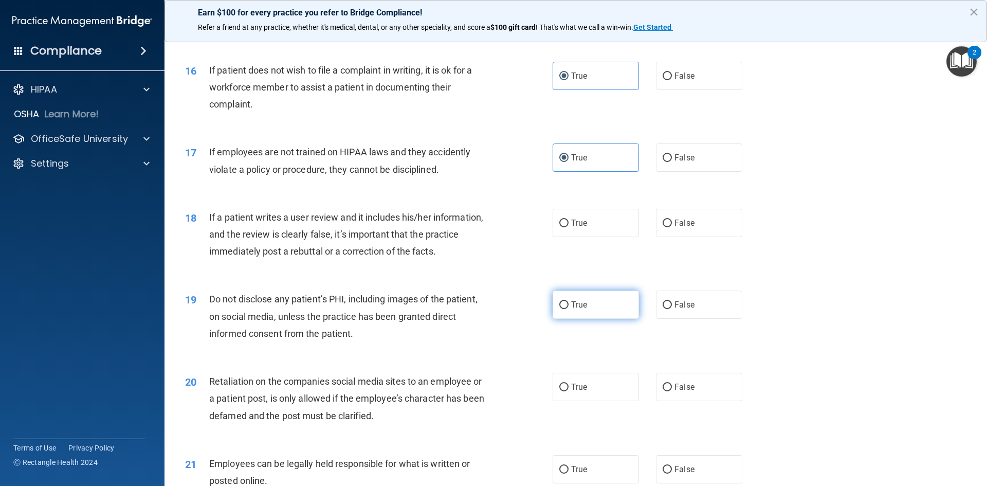
click at [568, 311] on label "True" at bounding box center [596, 304] width 86 height 28
click at [568, 309] on input "True" at bounding box center [563, 305] width 9 height 8
radio input "true"
click at [571, 228] on span "True" at bounding box center [579, 223] width 16 height 10
click at [569, 227] on input "True" at bounding box center [563, 224] width 9 height 8
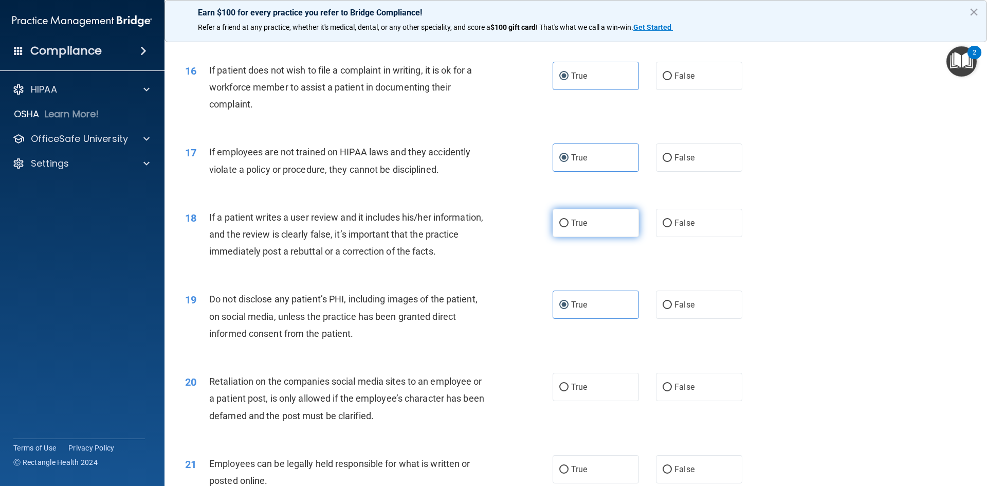
radio input "true"
click at [571, 392] on span "True" at bounding box center [579, 387] width 16 height 10
click at [569, 391] on input "True" at bounding box center [563, 388] width 9 height 8
radio input "true"
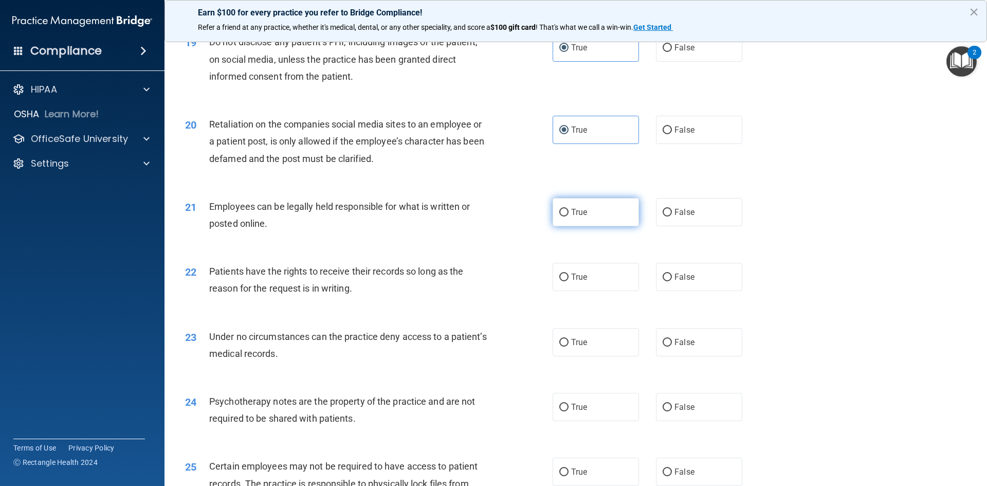
click at [557, 226] on label "True" at bounding box center [596, 212] width 86 height 28
click at [559, 216] on input "True" at bounding box center [563, 213] width 9 height 8
radio input "true"
click at [568, 287] on label "True" at bounding box center [596, 277] width 86 height 28
click at [568, 281] on input "True" at bounding box center [563, 278] width 9 height 8
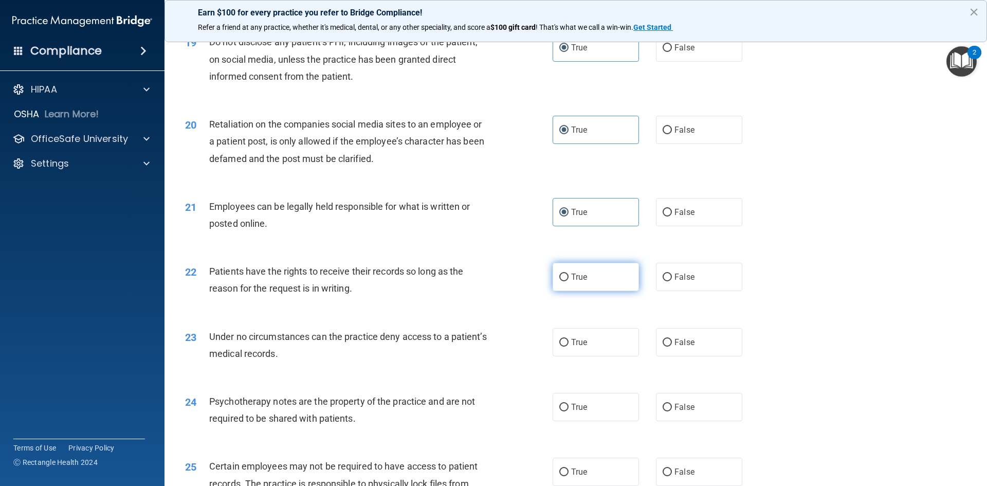
radio input "true"
click at [572, 347] on span "True" at bounding box center [579, 342] width 16 height 10
click at [569, 347] on input "True" at bounding box center [563, 343] width 9 height 8
radio input "true"
click at [572, 412] on span "True" at bounding box center [579, 407] width 16 height 10
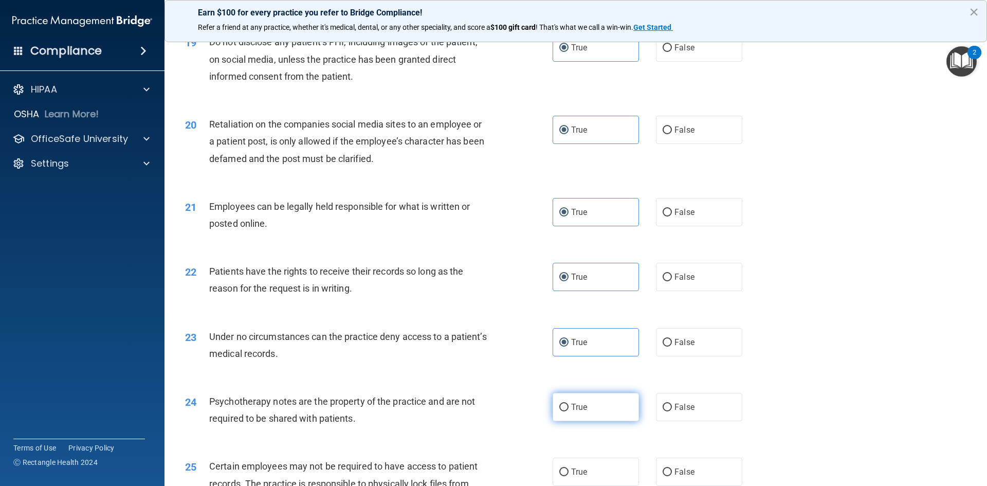
click at [569, 411] on input "True" at bounding box center [563, 408] width 9 height 8
radio input "true"
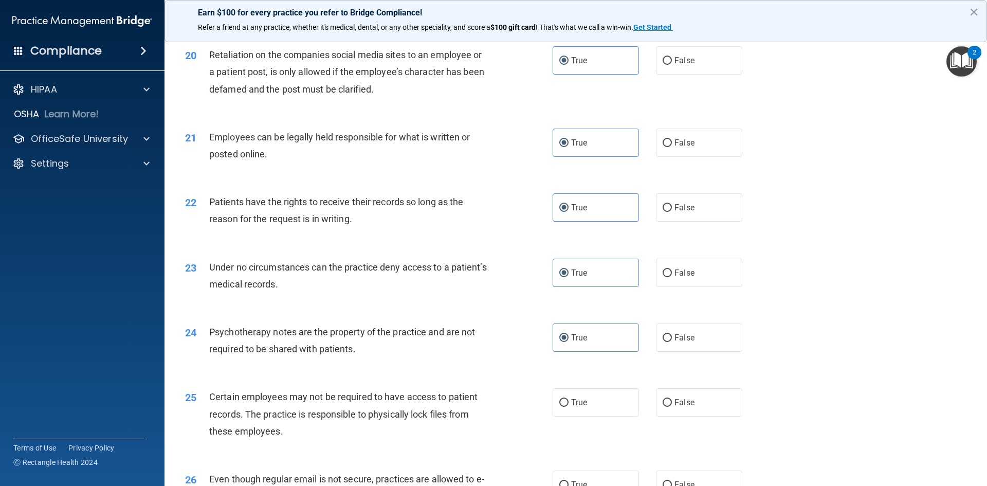
scroll to position [1748, 0]
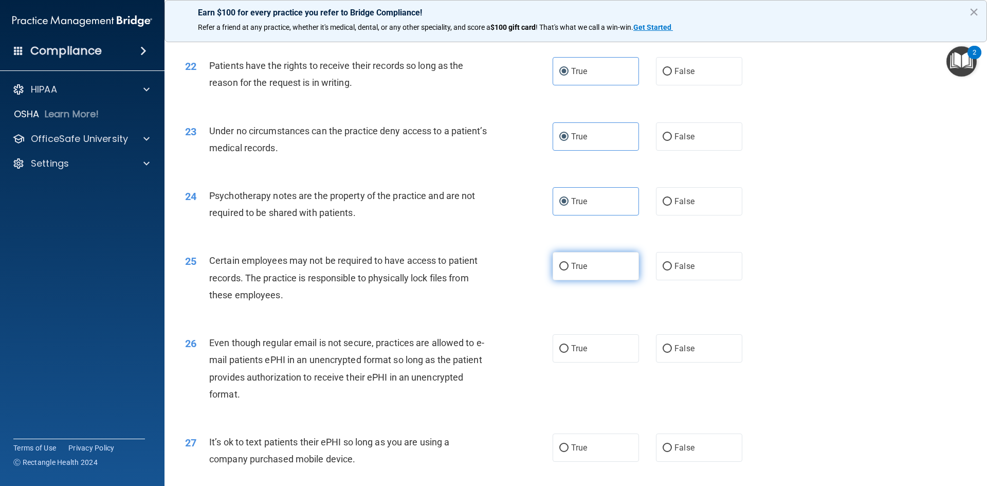
click at [574, 271] on span "True" at bounding box center [579, 266] width 16 height 10
click at [569, 270] on input "True" at bounding box center [563, 267] width 9 height 8
radio input "true"
click at [563, 362] on label "True" at bounding box center [596, 348] width 86 height 28
click at [563, 353] on input "True" at bounding box center [563, 349] width 9 height 8
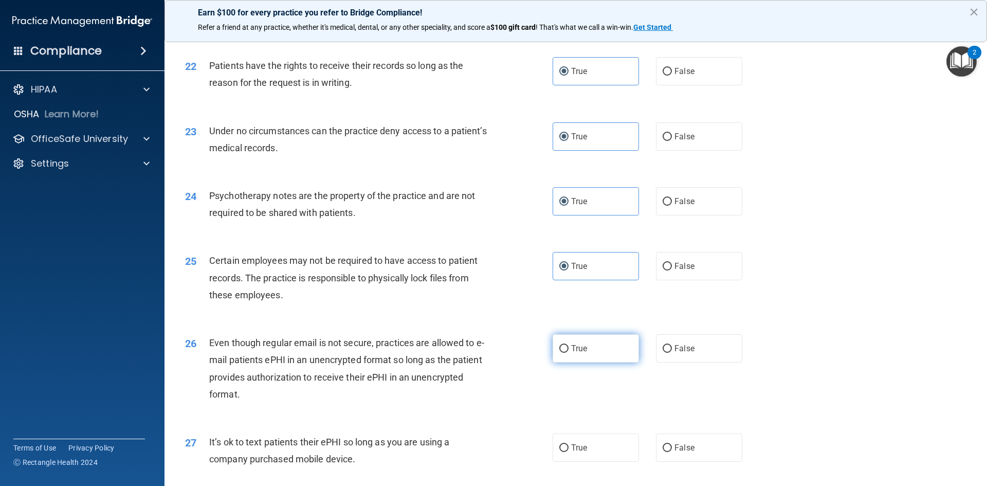
radio input "true"
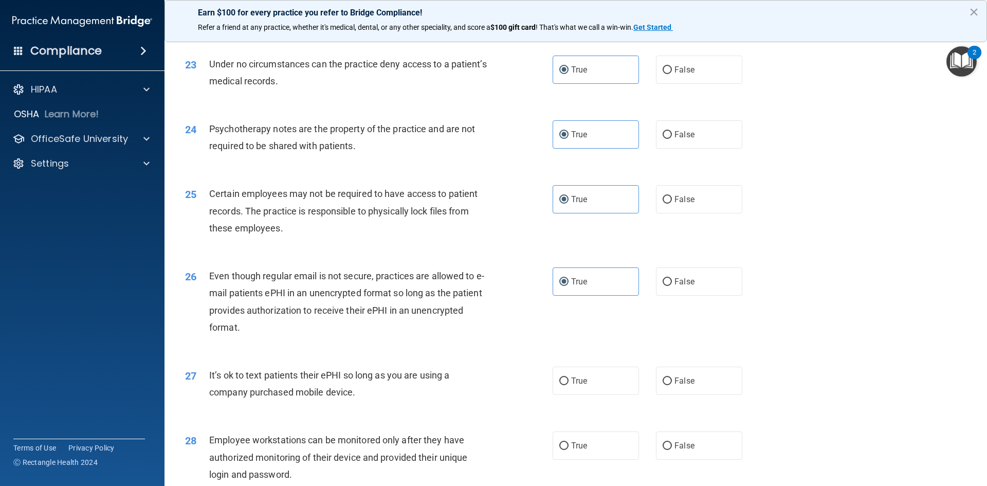
scroll to position [1954, 0]
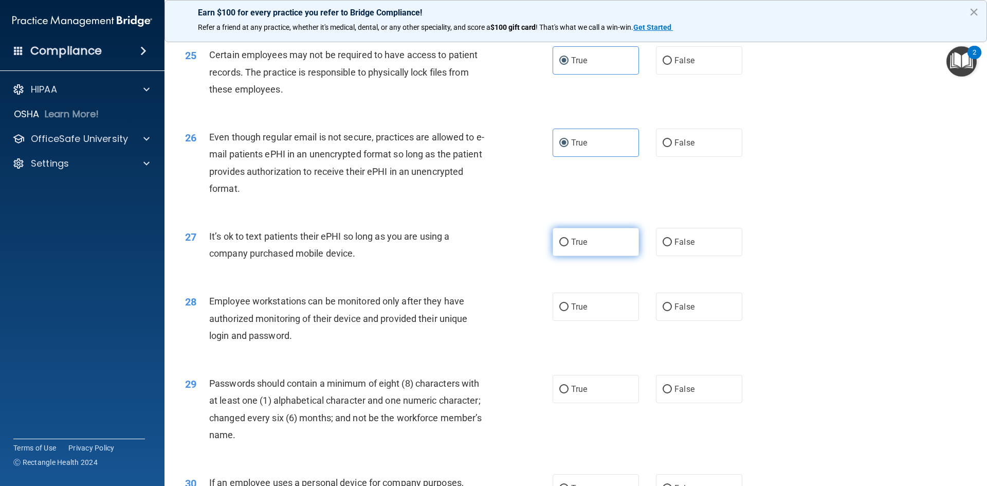
click at [587, 256] on label "True" at bounding box center [596, 242] width 86 height 28
click at [569, 246] on input "True" at bounding box center [563, 243] width 9 height 8
radio input "true"
click at [571, 312] on span "True" at bounding box center [579, 307] width 16 height 10
click at [569, 311] on input "True" at bounding box center [563, 307] width 9 height 8
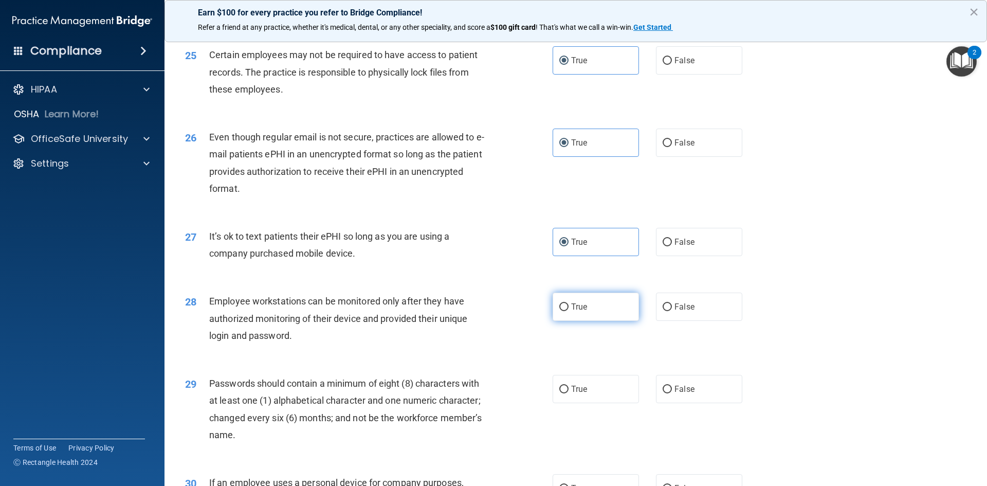
radio input "true"
click at [585, 401] on label "True" at bounding box center [596, 389] width 86 height 28
click at [569, 393] on input "True" at bounding box center [563, 390] width 9 height 8
radio input "true"
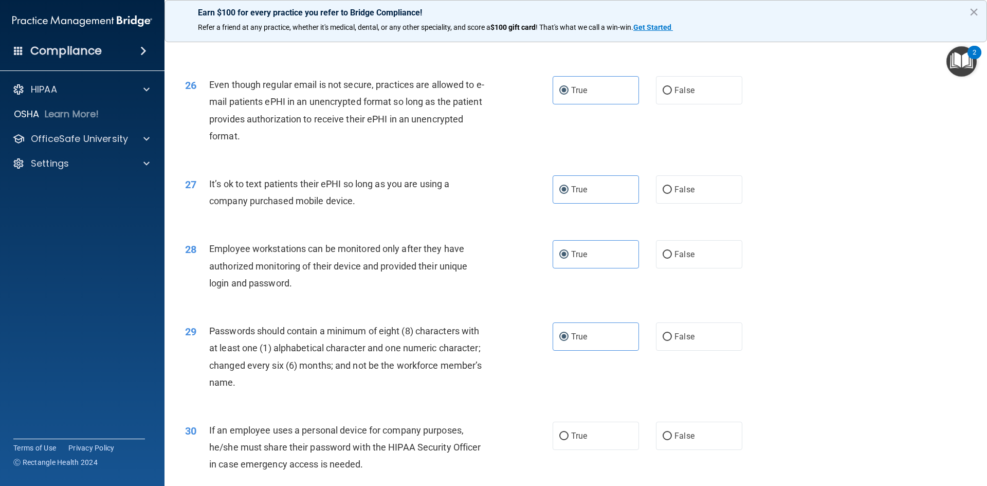
scroll to position [2095, 0]
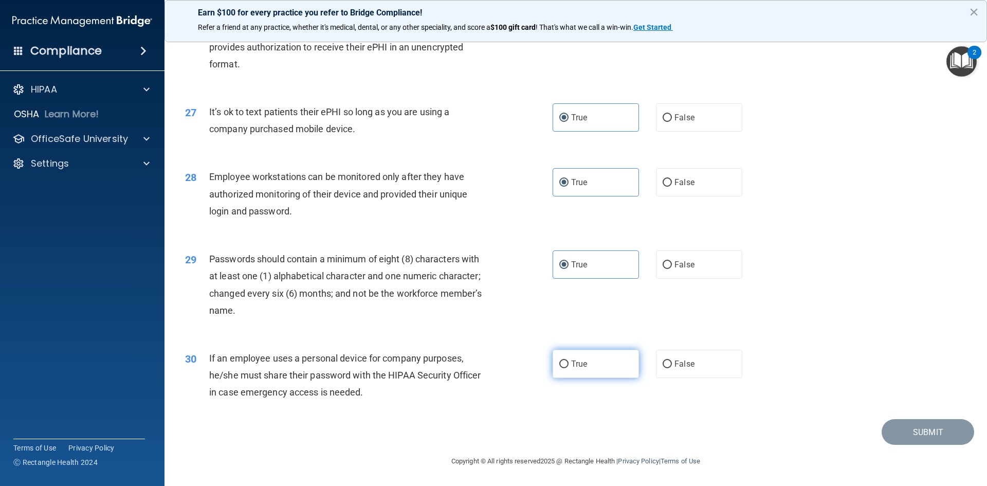
click at [560, 369] on label "True" at bounding box center [596, 364] width 86 height 28
click at [560, 368] on input "True" at bounding box center [563, 364] width 9 height 8
radio input "true"
click at [893, 428] on button "Submit" at bounding box center [928, 432] width 93 height 26
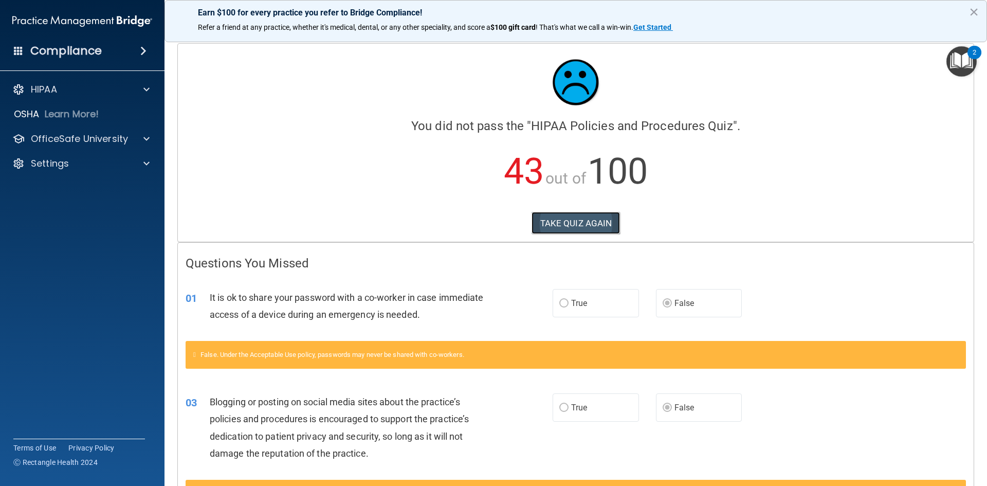
click at [591, 218] on button "TAKE QUIZ AGAIN" at bounding box center [576, 223] width 89 height 23
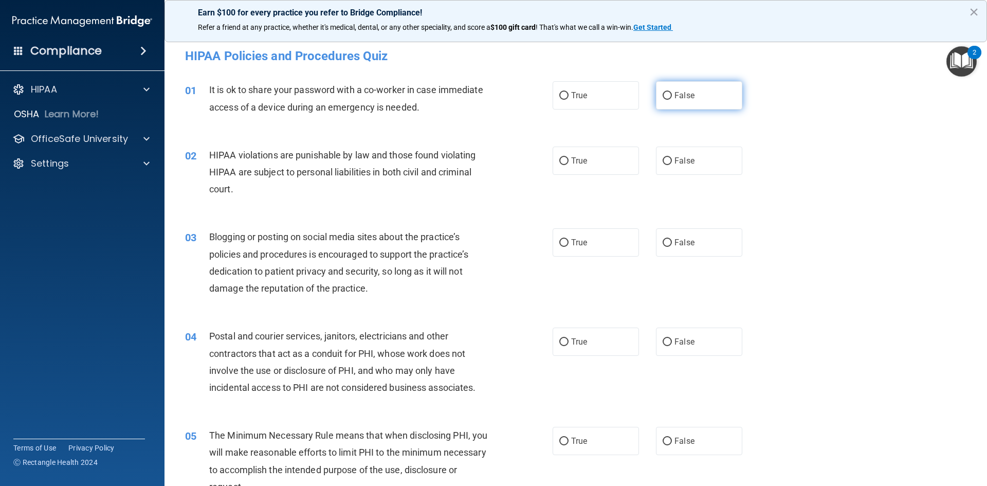
click at [675, 97] on span "False" at bounding box center [685, 95] width 20 height 10
click at [672, 97] on input "False" at bounding box center [667, 96] width 9 height 8
radio input "true"
click at [601, 157] on label "True" at bounding box center [596, 161] width 86 height 28
click at [569, 157] on input "True" at bounding box center [563, 161] width 9 height 8
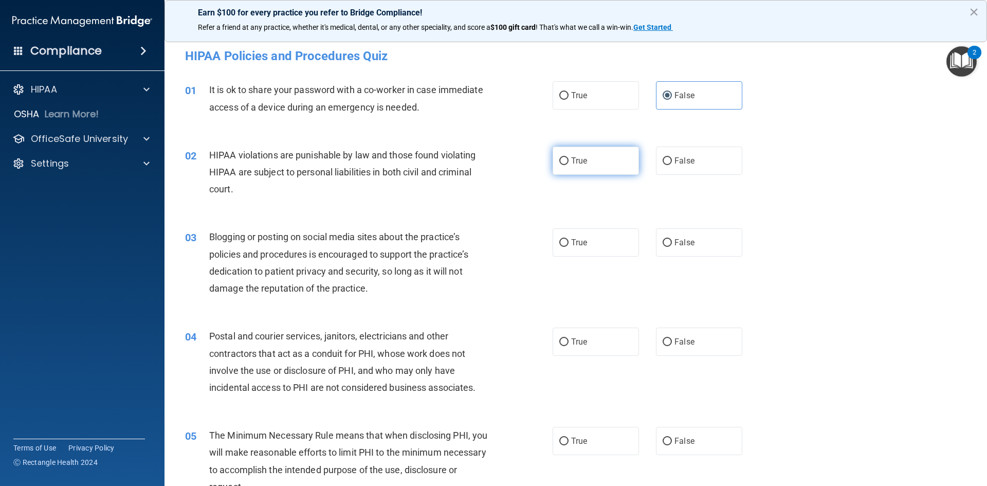
radio input "true"
click at [681, 239] on span "False" at bounding box center [685, 243] width 20 height 10
click at [672, 239] on input "False" at bounding box center [667, 243] width 9 height 8
radio input "true"
click at [579, 344] on span "True" at bounding box center [579, 342] width 16 height 10
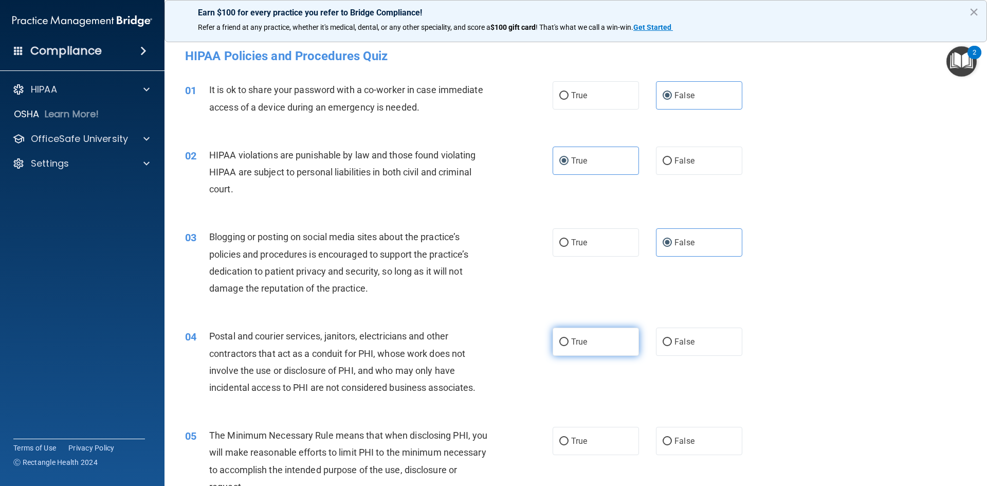
click at [569, 344] on input "True" at bounding box center [563, 342] width 9 height 8
radio input "true"
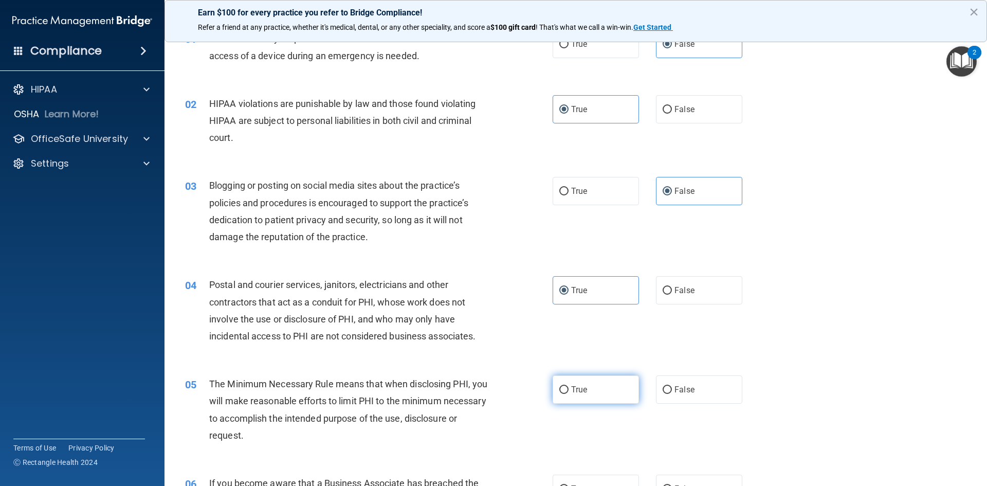
click at [570, 383] on label "True" at bounding box center [596, 389] width 86 height 28
click at [569, 386] on input "True" at bounding box center [563, 390] width 9 height 8
radio input "true"
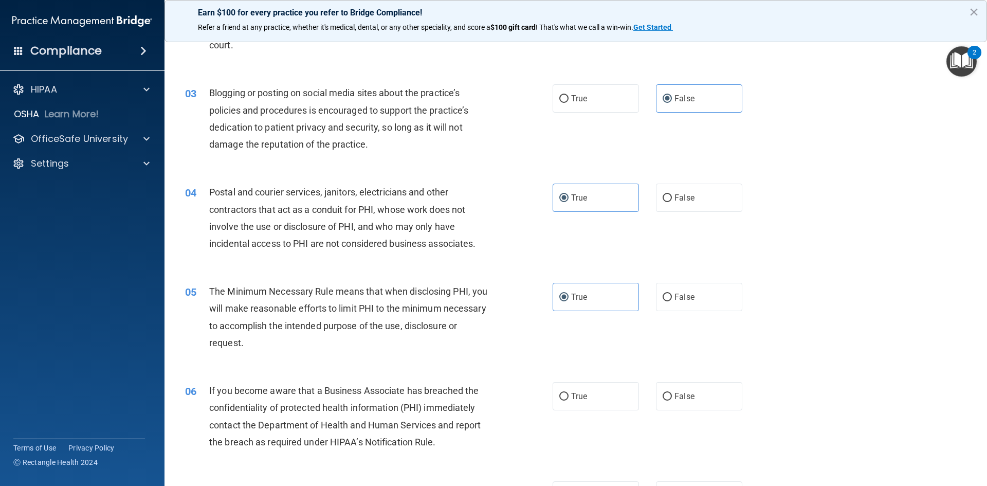
scroll to position [154, 0]
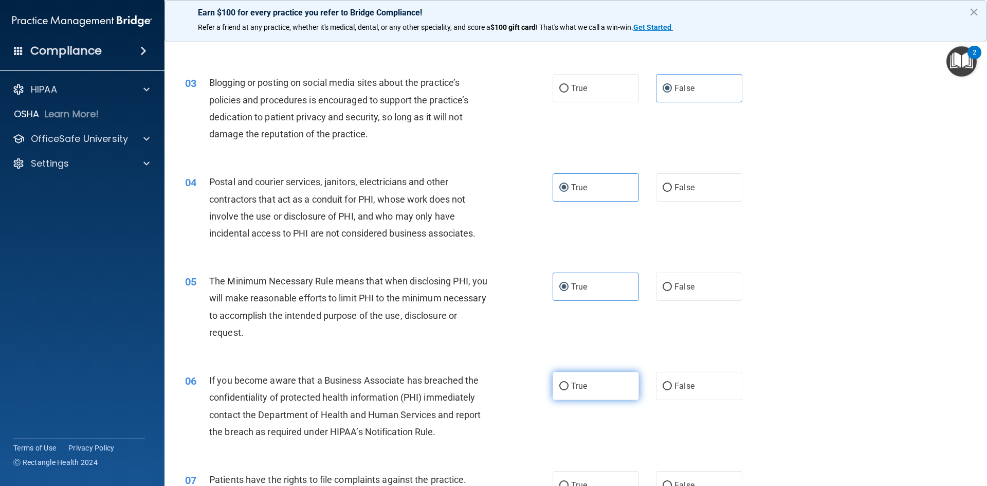
click at [571, 381] on span "True" at bounding box center [579, 386] width 16 height 10
click at [569, 383] on input "True" at bounding box center [563, 387] width 9 height 8
radio input "true"
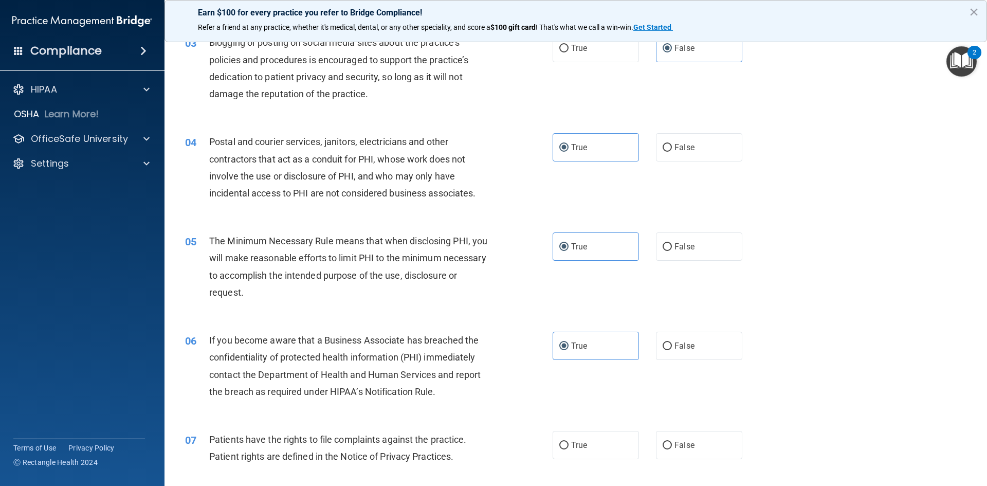
scroll to position [257, 0]
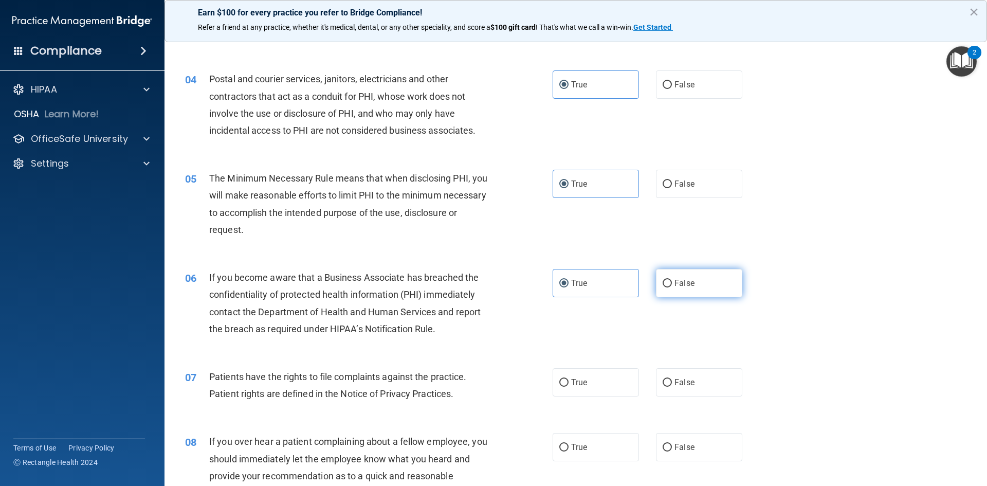
click at [665, 275] on label "False" at bounding box center [699, 283] width 86 height 28
click at [665, 280] on input "False" at bounding box center [667, 284] width 9 height 8
radio input "true"
radio input "false"
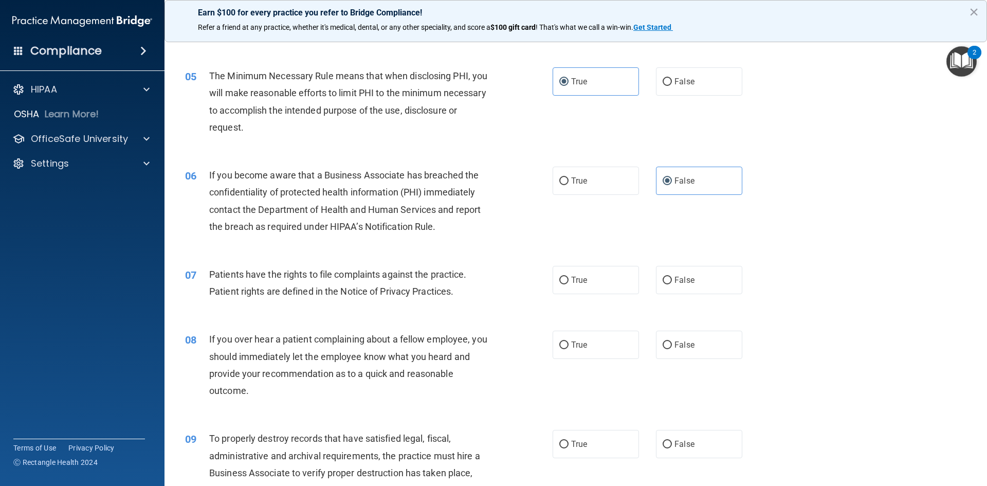
scroll to position [360, 0]
click at [582, 279] on span "True" at bounding box center [579, 280] width 16 height 10
click at [569, 279] on input "True" at bounding box center [563, 280] width 9 height 8
radio input "true"
click at [675, 342] on span "False" at bounding box center [685, 344] width 20 height 10
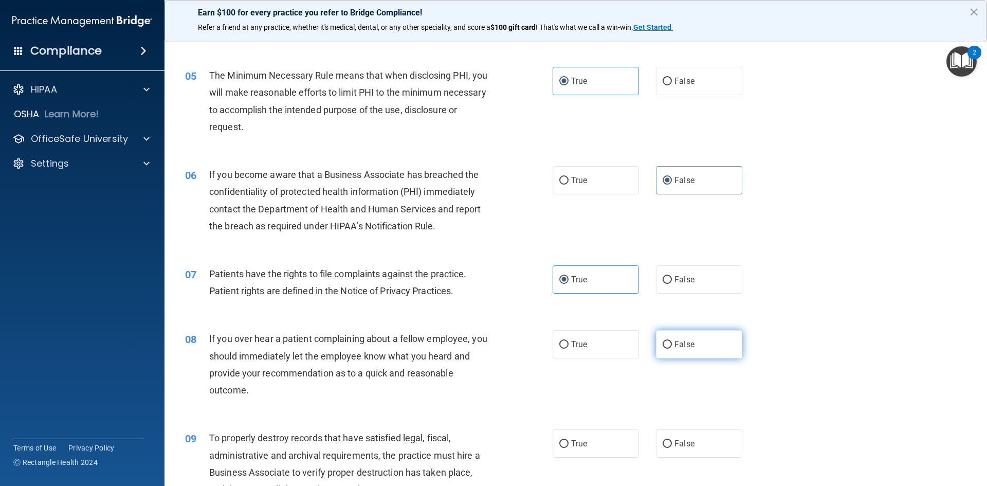
click at [672, 342] on input "False" at bounding box center [667, 345] width 9 height 8
radio input "true"
click at [679, 444] on span "False" at bounding box center [685, 444] width 20 height 10
click at [672, 444] on input "False" at bounding box center [667, 444] width 9 height 8
radio input "true"
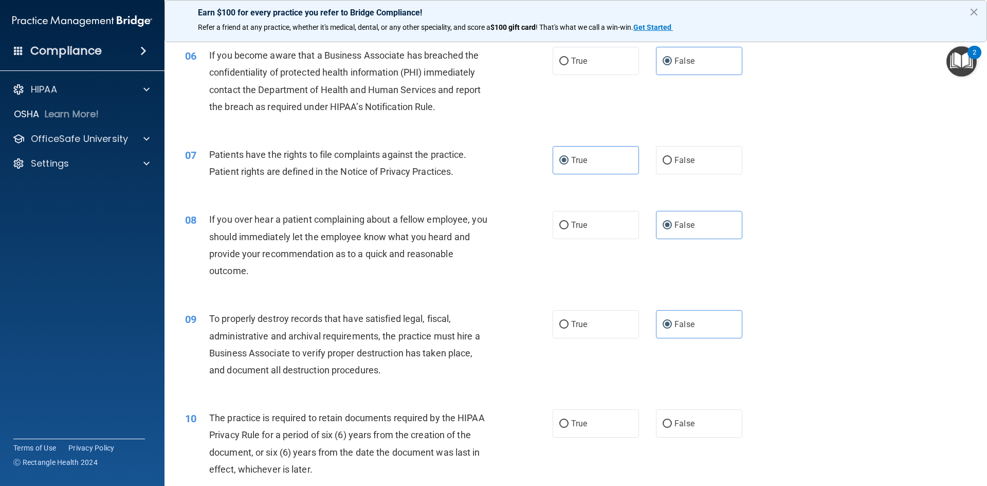
scroll to position [514, 0]
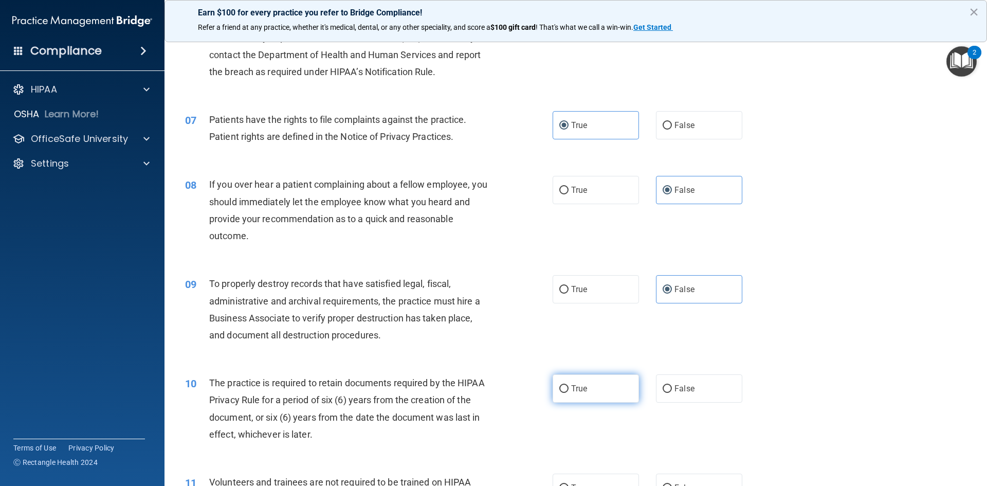
click at [583, 390] on span "True" at bounding box center [579, 389] width 16 height 10
click at [569, 390] on input "True" at bounding box center [563, 389] width 9 height 8
radio input "true"
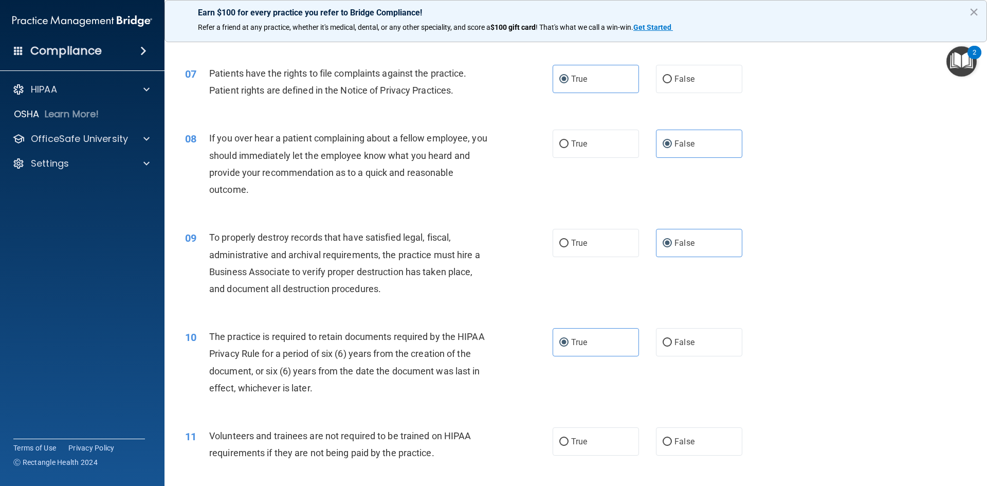
scroll to position [617, 0]
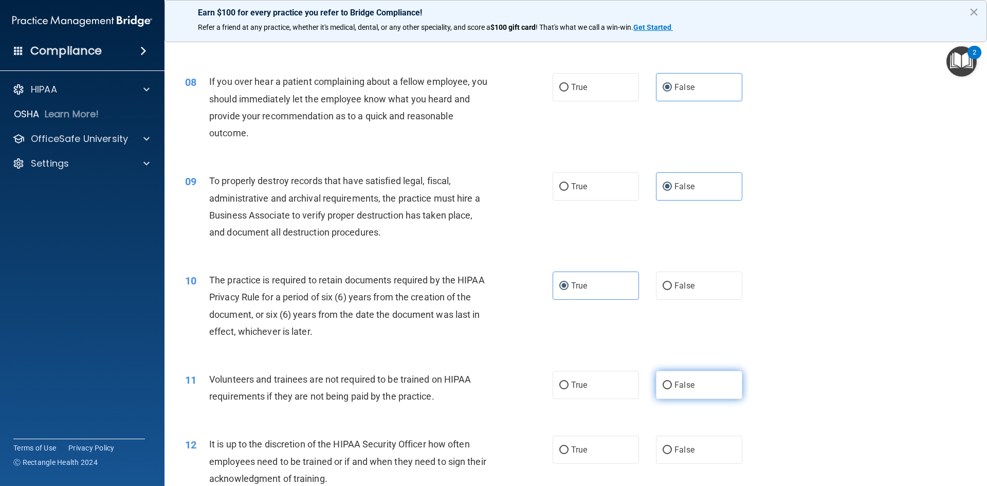
click at [683, 384] on span "False" at bounding box center [685, 385] width 20 height 10
click at [672, 384] on input "False" at bounding box center [667, 385] width 9 height 8
radio input "true"
click at [675, 450] on span "False" at bounding box center [685, 450] width 20 height 10
click at [671, 450] on input "False" at bounding box center [667, 450] width 9 height 8
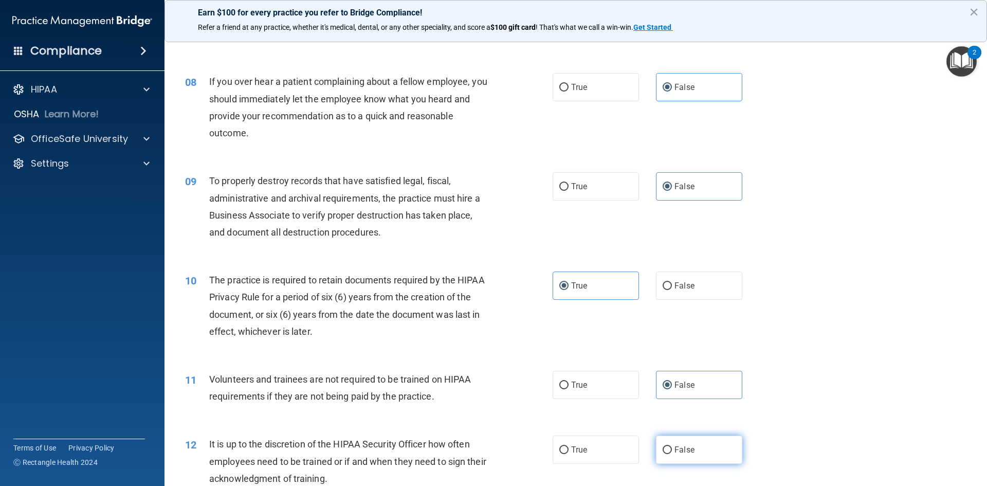
radio input "true"
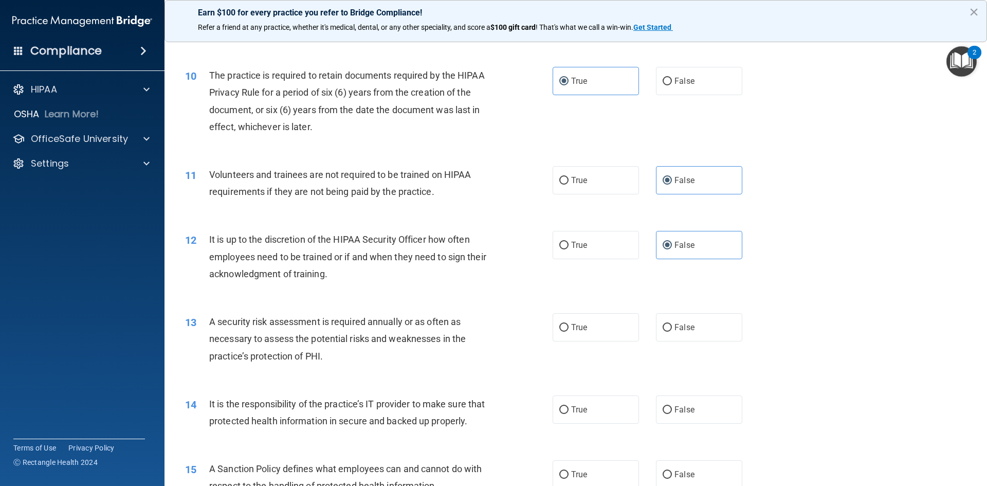
scroll to position [823, 0]
click at [567, 324] on label "True" at bounding box center [596, 326] width 86 height 28
click at [567, 324] on input "True" at bounding box center [563, 327] width 9 height 8
radio input "true"
click at [681, 407] on span "False" at bounding box center [685, 409] width 20 height 10
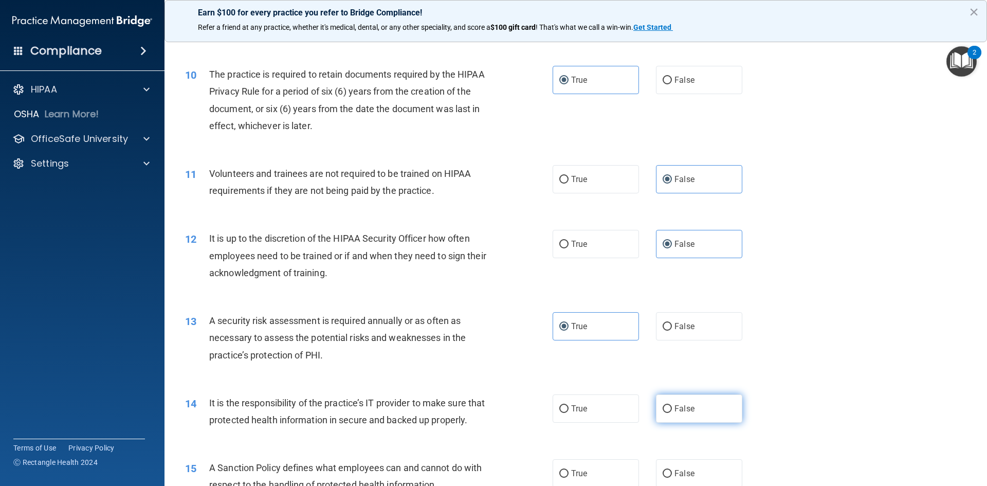
click at [672, 407] on input "False" at bounding box center [667, 409] width 9 height 8
radio input "true"
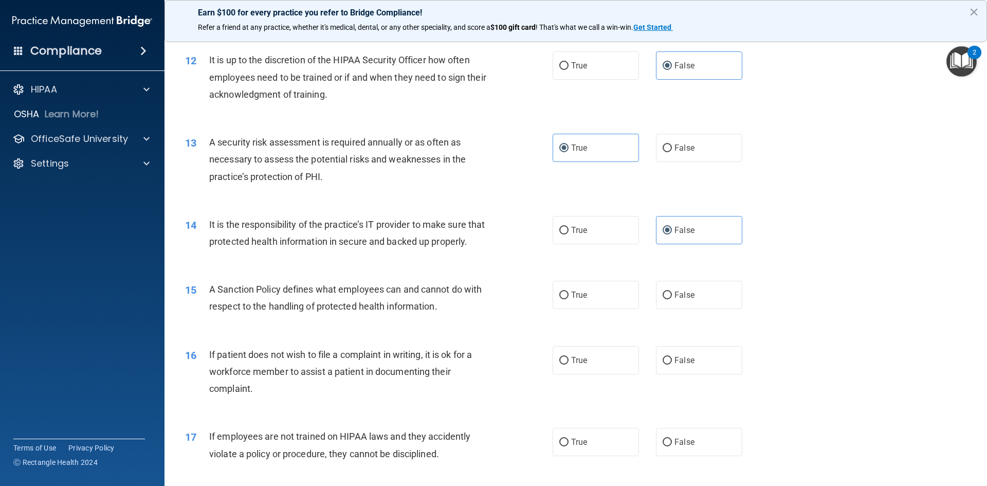
scroll to position [1028, 0]
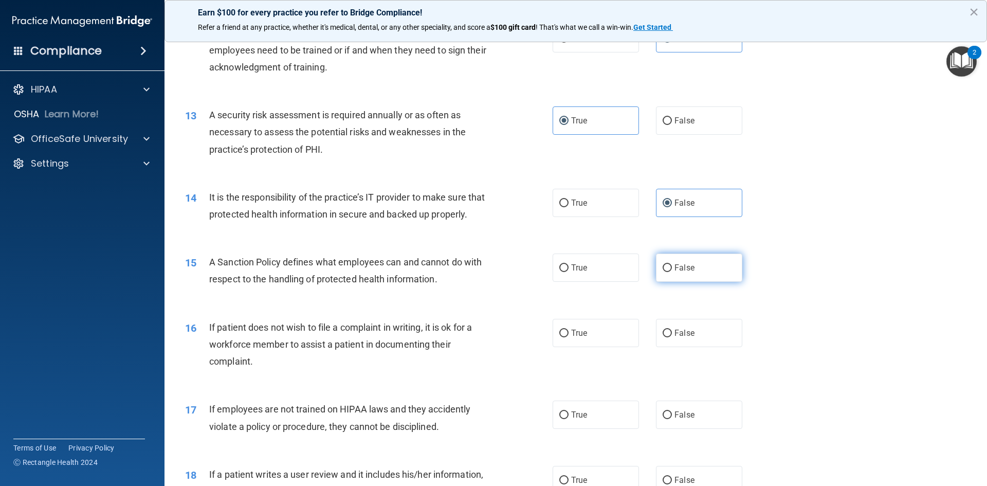
click at [671, 282] on label "False" at bounding box center [699, 267] width 86 height 28
click at [671, 272] on input "False" at bounding box center [667, 268] width 9 height 8
radio input "true"
click at [572, 338] on span "True" at bounding box center [579, 333] width 16 height 10
click at [569, 337] on input "True" at bounding box center [563, 334] width 9 height 8
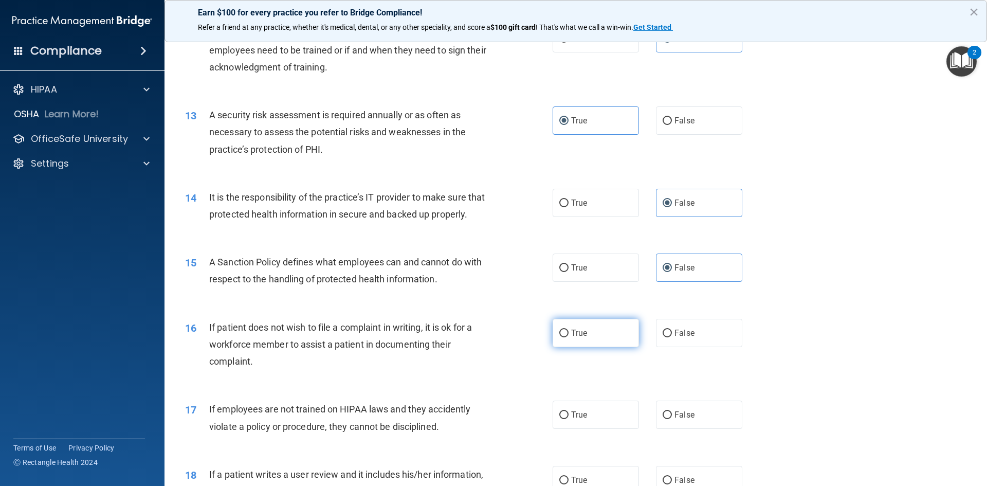
radio input "true"
click at [669, 428] on label "False" at bounding box center [699, 414] width 86 height 28
click at [669, 419] on input "False" at bounding box center [667, 415] width 9 height 8
radio input "true"
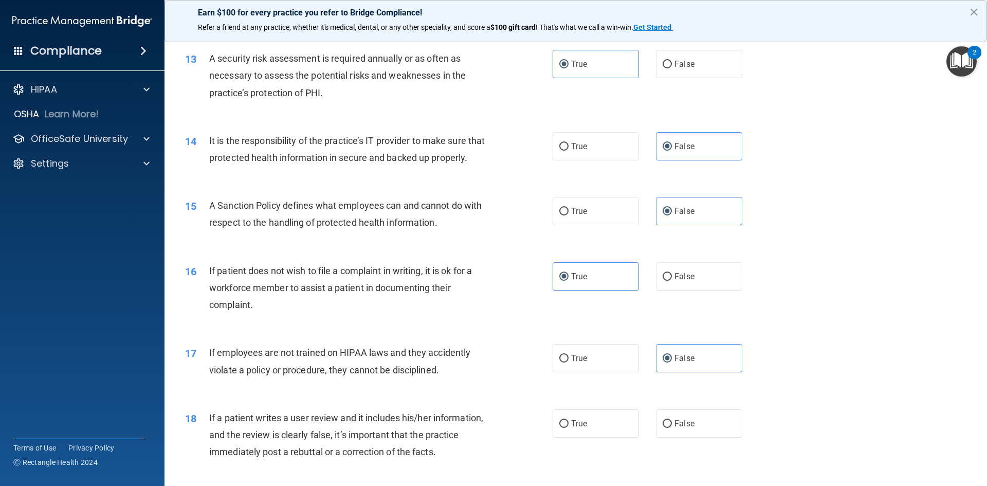
scroll to position [1182, 0]
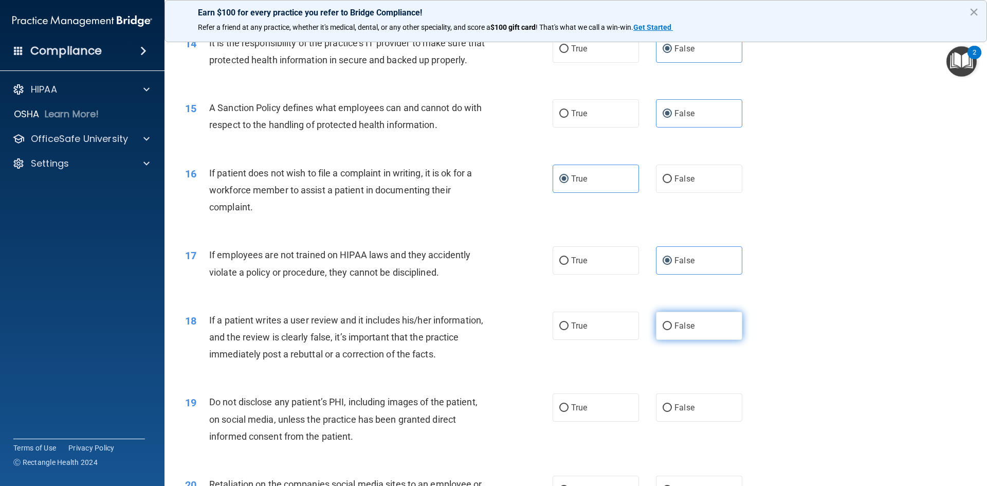
click at [666, 330] on input "False" at bounding box center [667, 326] width 9 height 8
radio input "true"
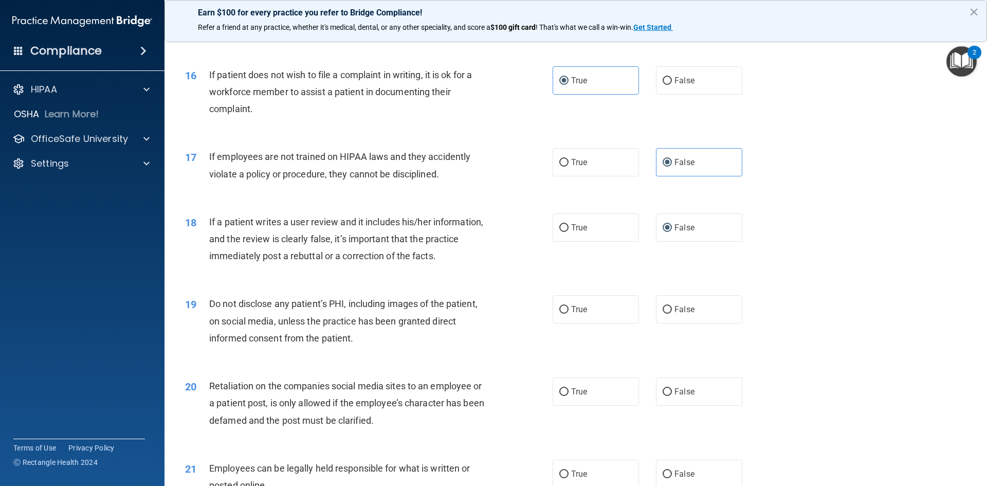
scroll to position [1285, 0]
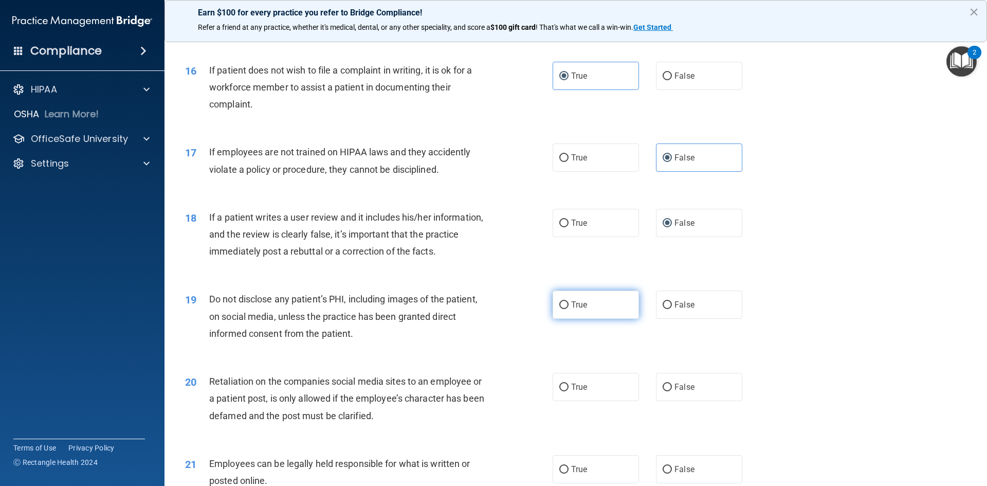
click at [571, 309] on span "True" at bounding box center [579, 305] width 16 height 10
click at [569, 309] on input "True" at bounding box center [563, 305] width 9 height 8
radio input "true"
click at [701, 401] on label "False" at bounding box center [699, 387] width 86 height 28
click at [672, 391] on input "False" at bounding box center [667, 388] width 9 height 8
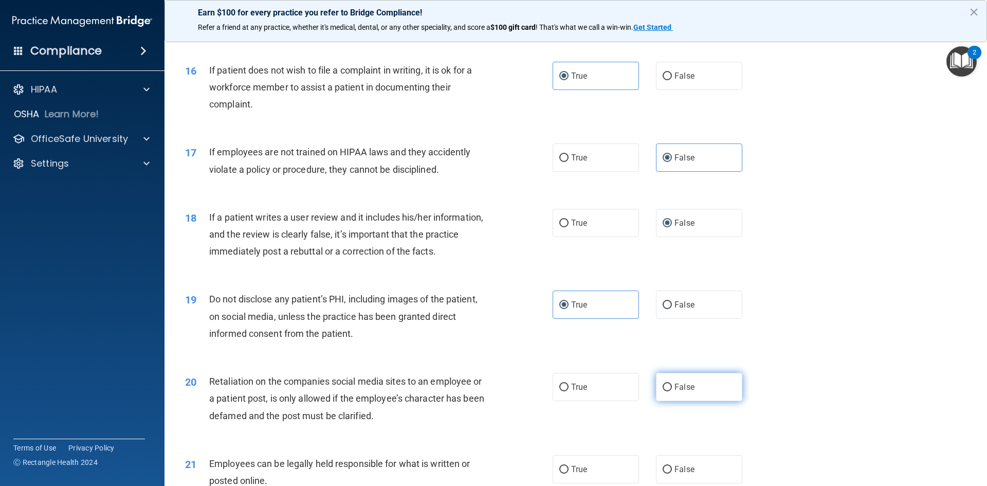
radio input "true"
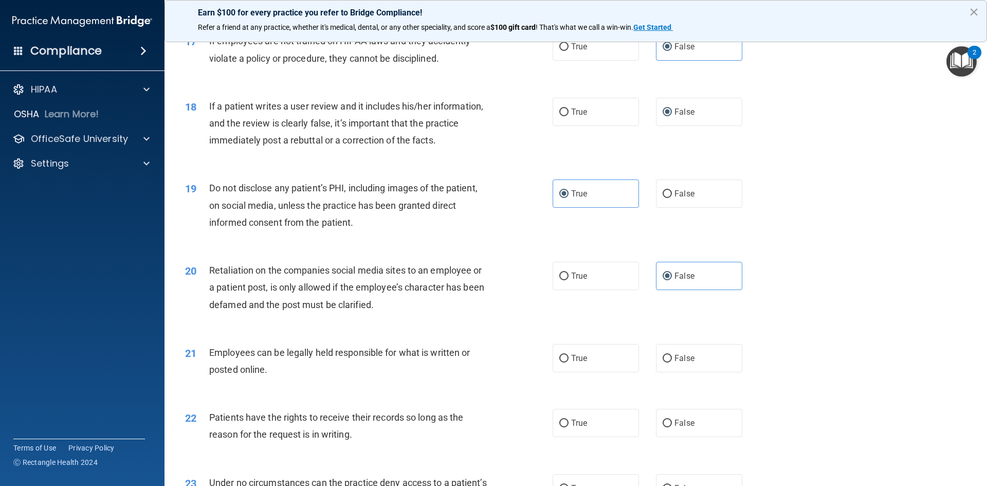
scroll to position [1440, 0]
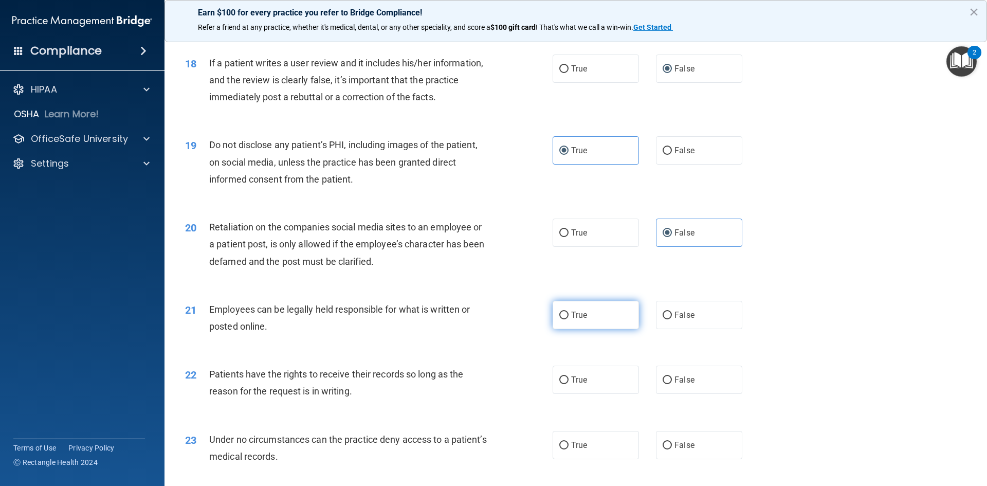
click at [565, 325] on label "True" at bounding box center [596, 315] width 86 height 28
click at [565, 319] on input "True" at bounding box center [563, 316] width 9 height 8
radio input "true"
click at [676, 385] on span "False" at bounding box center [685, 380] width 20 height 10
click at [672, 384] on input "False" at bounding box center [667, 380] width 9 height 8
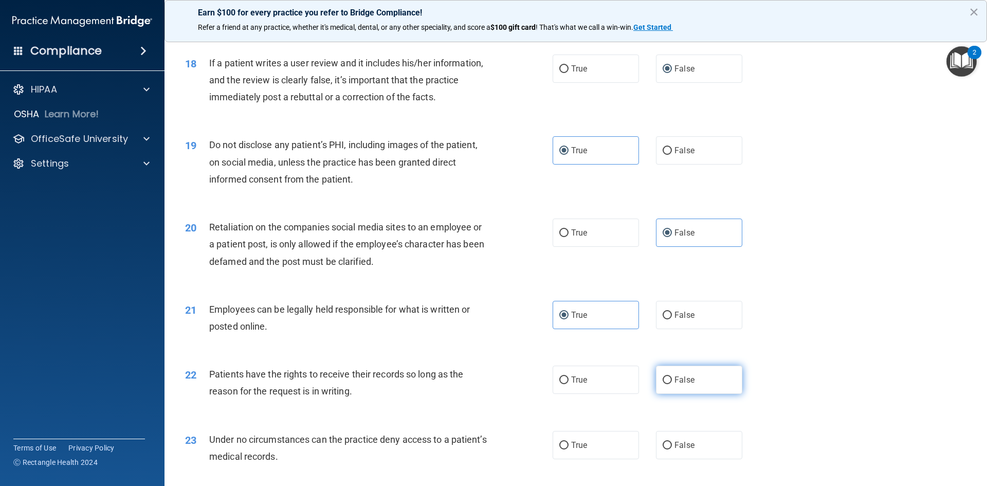
radio input "true"
click at [682, 454] on label "False" at bounding box center [699, 445] width 86 height 28
click at [672, 449] on input "False" at bounding box center [667, 446] width 9 height 8
radio input "true"
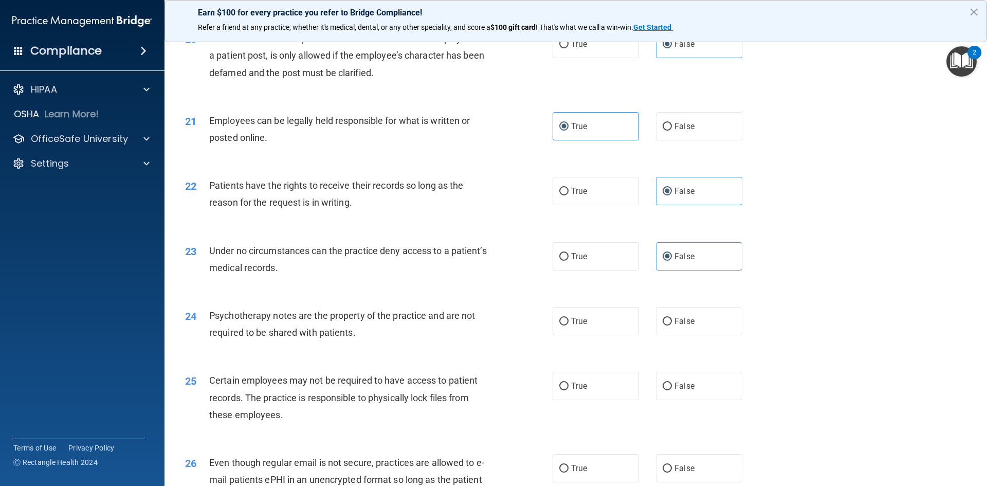
scroll to position [1645, 0]
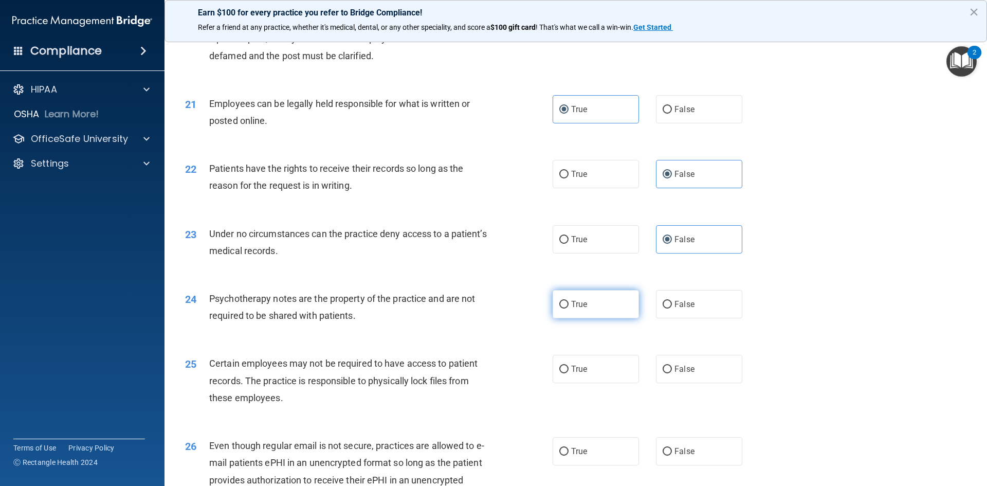
click at [570, 315] on label "True" at bounding box center [596, 304] width 86 height 28
click at [569, 308] on input "True" at bounding box center [563, 305] width 9 height 8
radio input "true"
click at [675, 374] on span "False" at bounding box center [685, 369] width 20 height 10
click at [672, 373] on input "False" at bounding box center [667, 370] width 9 height 8
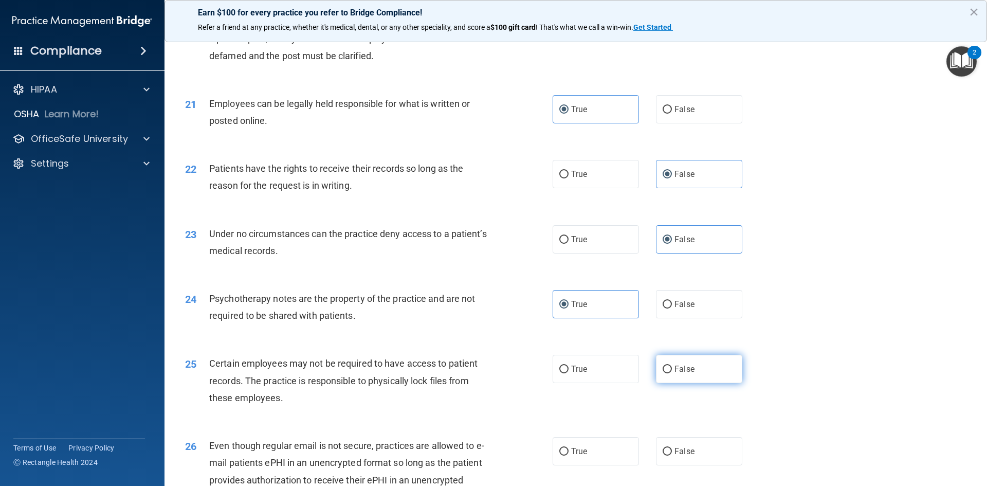
radio input "true"
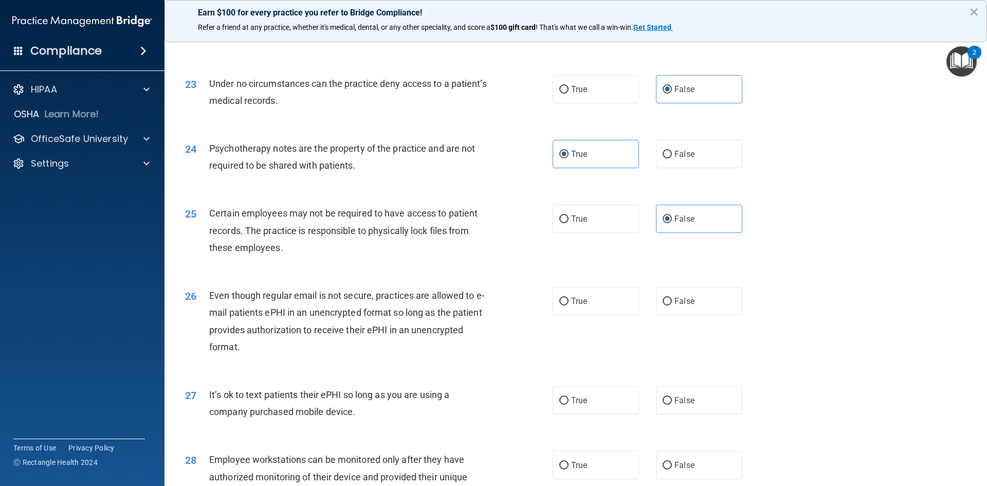
scroll to position [1799, 0]
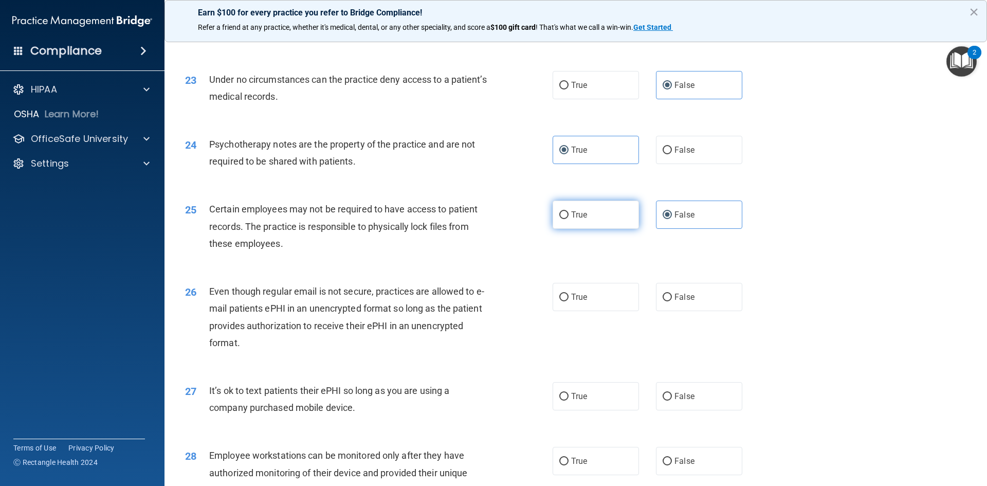
click at [584, 224] on label "True" at bounding box center [596, 215] width 86 height 28
click at [569, 219] on input "True" at bounding box center [563, 215] width 9 height 8
radio input "true"
radio input "false"
click at [591, 308] on label "True" at bounding box center [596, 297] width 86 height 28
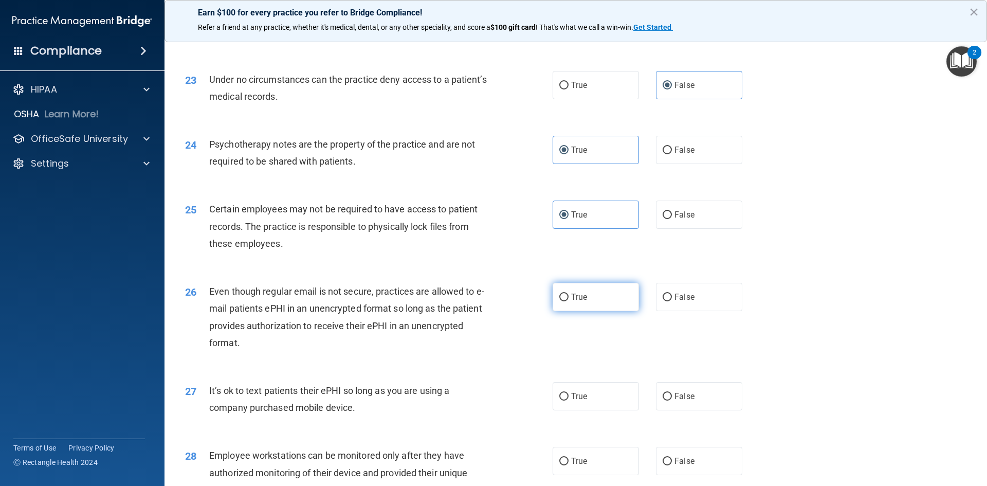
click at [569, 301] on input "True" at bounding box center [563, 298] width 9 height 8
radio input "true"
click at [677, 401] on span "False" at bounding box center [685, 396] width 20 height 10
click at [672, 400] on input "False" at bounding box center [667, 397] width 9 height 8
radio input "true"
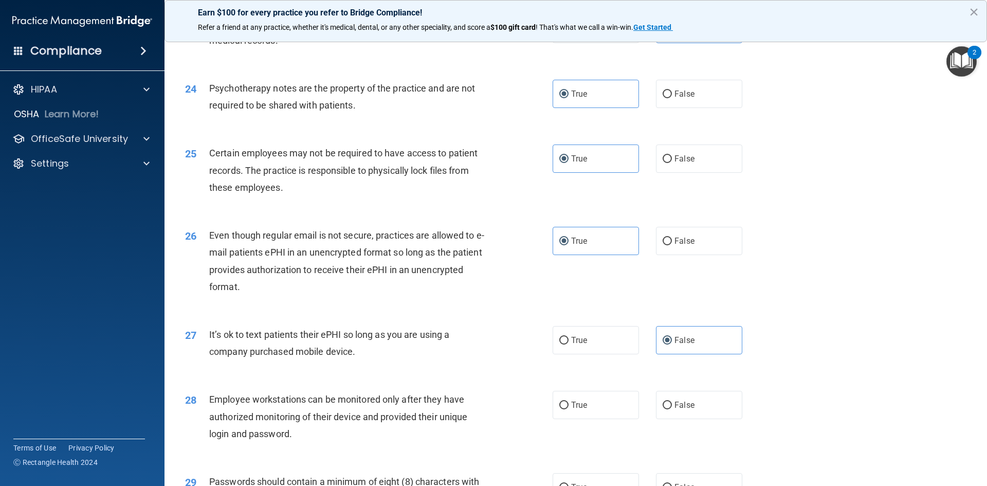
scroll to position [1954, 0]
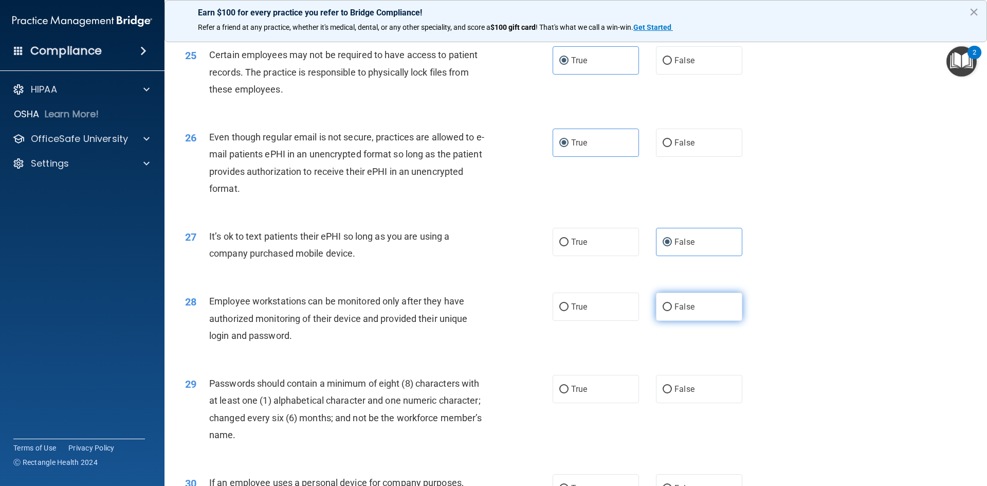
click at [683, 312] on span "False" at bounding box center [685, 307] width 20 height 10
click at [672, 311] on input "False" at bounding box center [667, 307] width 9 height 8
radio input "true"
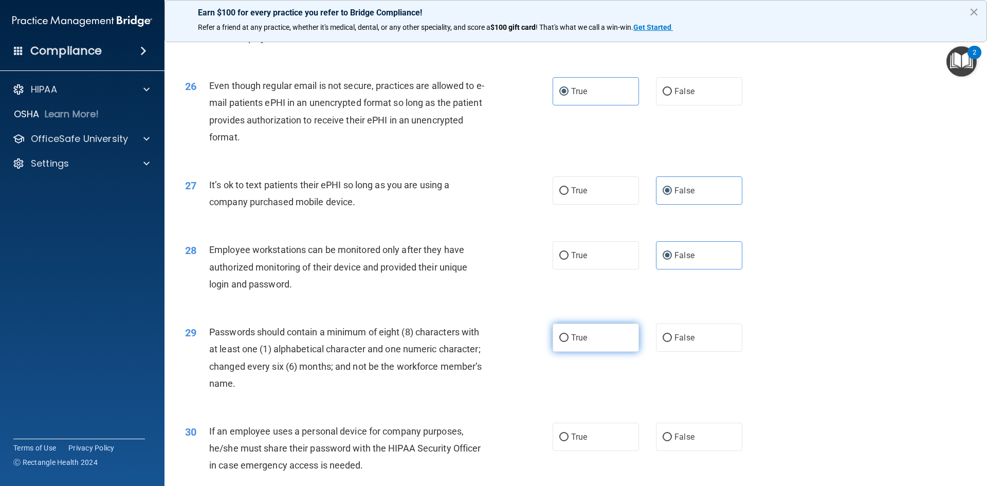
click at [588, 350] on label "True" at bounding box center [596, 337] width 86 height 28
click at [569, 342] on input "True" at bounding box center [563, 338] width 9 height 8
radio input "true"
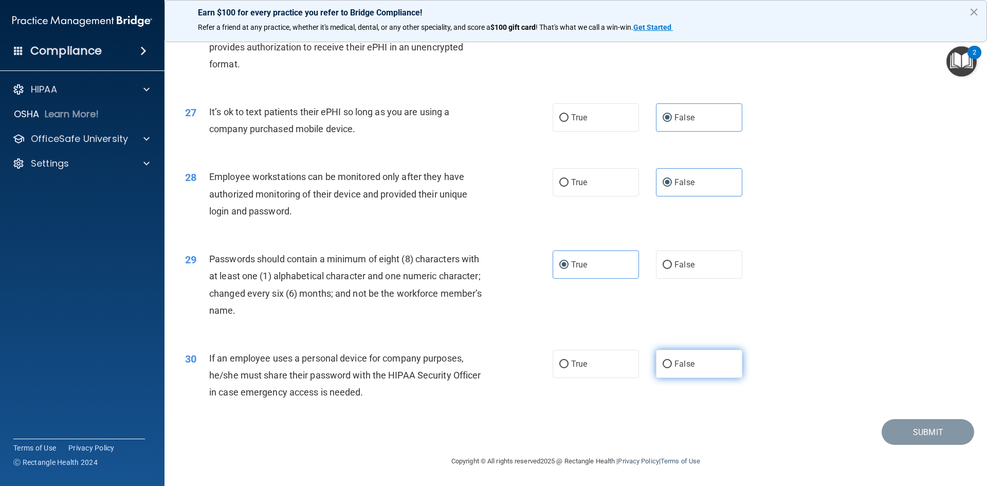
click at [675, 362] on span "False" at bounding box center [685, 364] width 20 height 10
click at [672, 362] on input "False" at bounding box center [667, 364] width 9 height 8
radio input "true"
click at [939, 421] on button "Submit" at bounding box center [928, 432] width 93 height 26
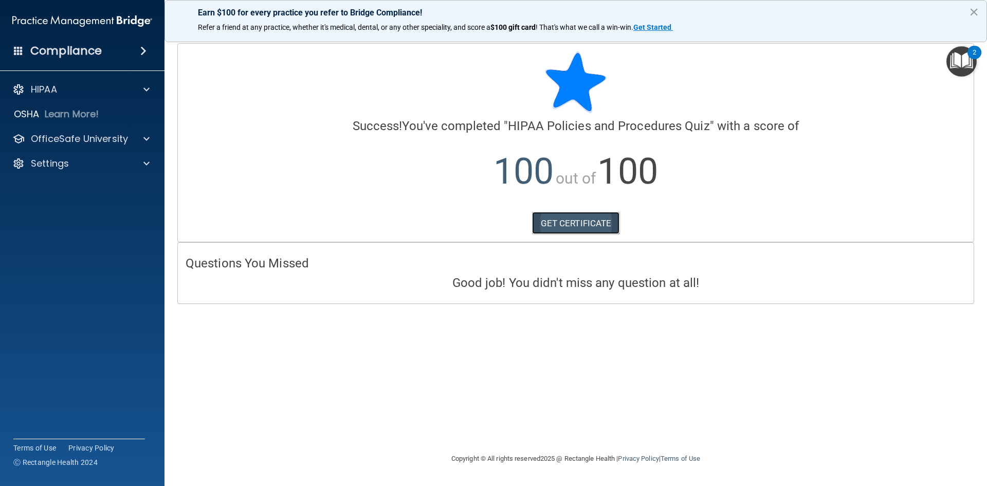
click at [587, 214] on link "GET CERTIFICATE" at bounding box center [576, 223] width 88 height 23
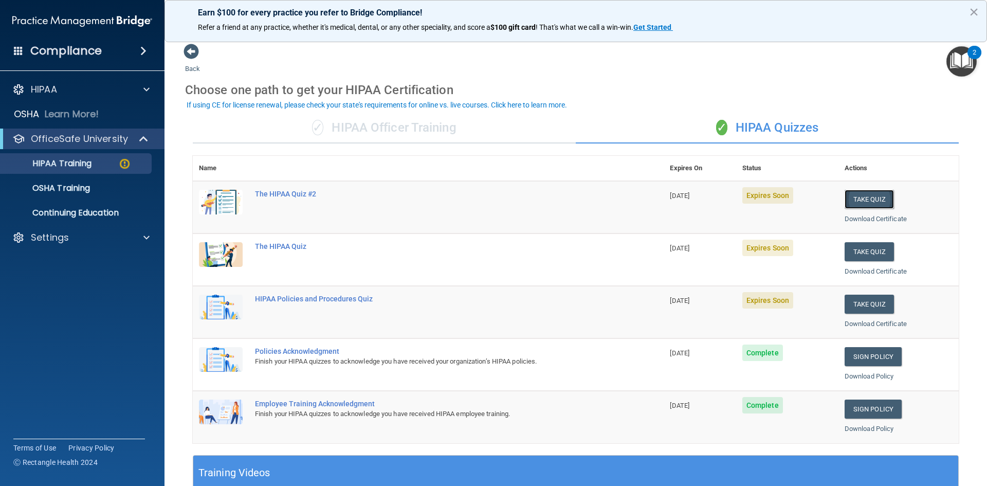
click at [860, 198] on button "Take Quiz" at bounding box center [869, 199] width 49 height 19
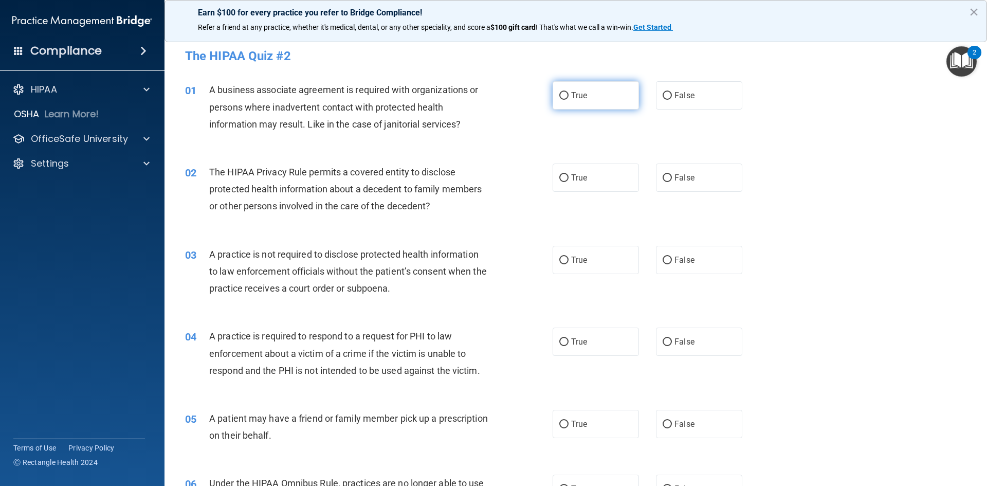
click at [563, 95] on input "True" at bounding box center [563, 96] width 9 height 8
radio input "true"
drag, startPoint x: 558, startPoint y: 170, endPoint x: 559, endPoint y: 188, distance: 17.5
click at [558, 172] on label "True" at bounding box center [596, 177] width 86 height 28
click at [559, 174] on input "True" at bounding box center [563, 178] width 9 height 8
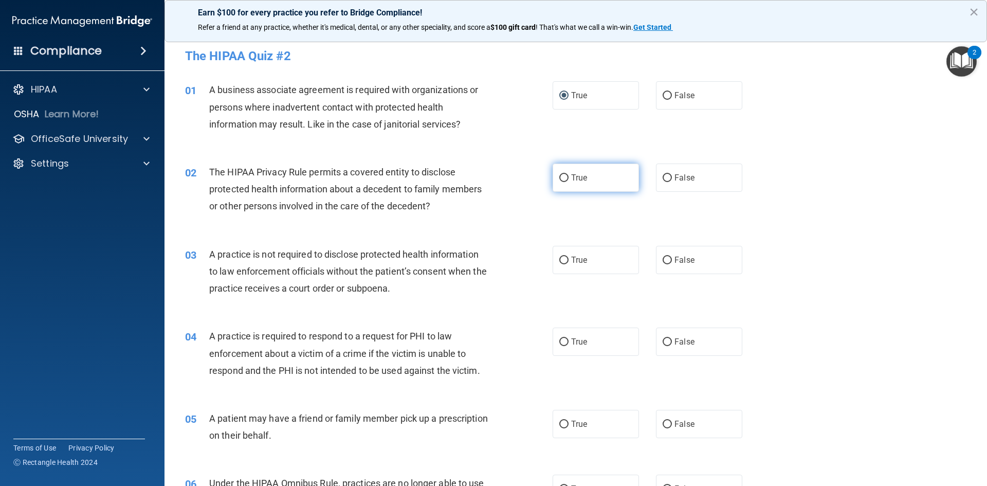
radio input "true"
click at [562, 257] on input "True" at bounding box center [563, 261] width 9 height 8
radio input "true"
drag, startPoint x: 562, startPoint y: 337, endPoint x: 556, endPoint y: 337, distance: 6.2
click at [562, 338] on input "True" at bounding box center [563, 342] width 9 height 8
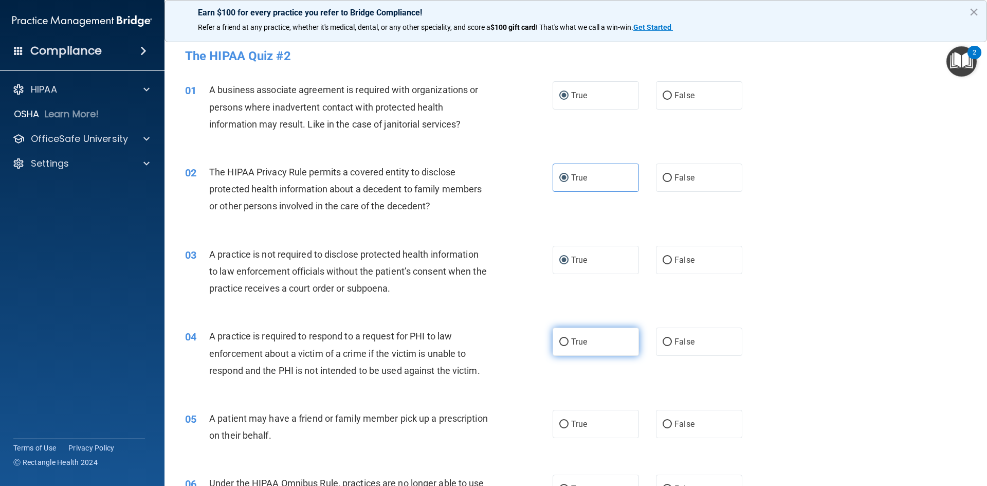
radio input "true"
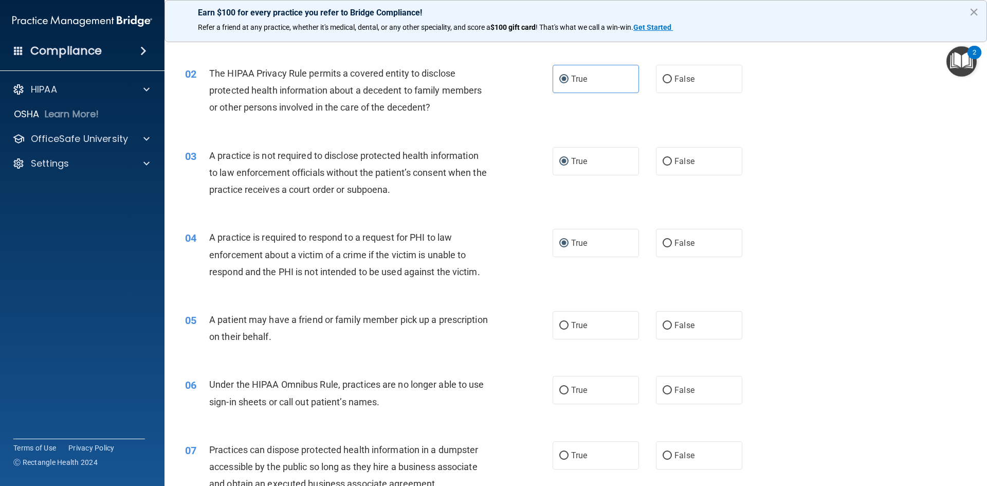
scroll to position [103, 0]
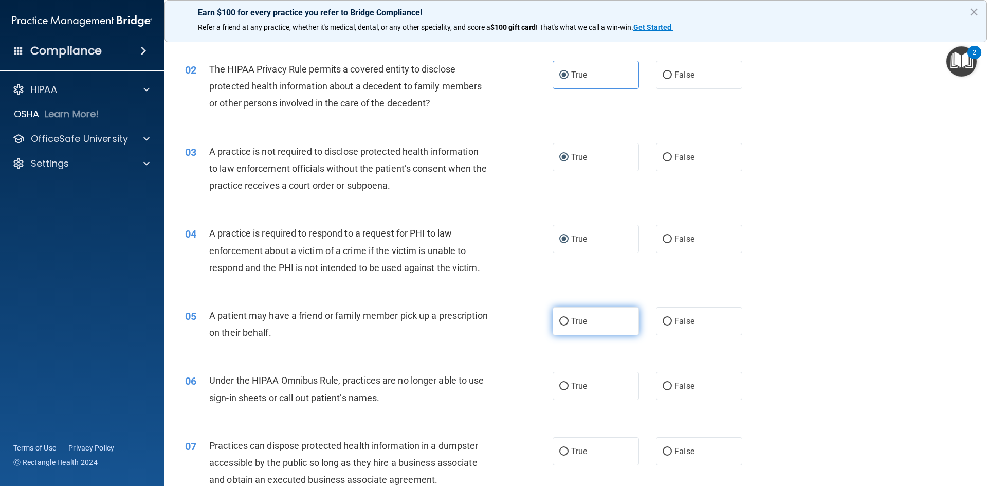
click at [562, 321] on input "True" at bounding box center [563, 322] width 9 height 8
radio input "true"
click at [565, 389] on label "True" at bounding box center [596, 386] width 86 height 28
click at [565, 389] on input "True" at bounding box center [563, 387] width 9 height 8
radio input "true"
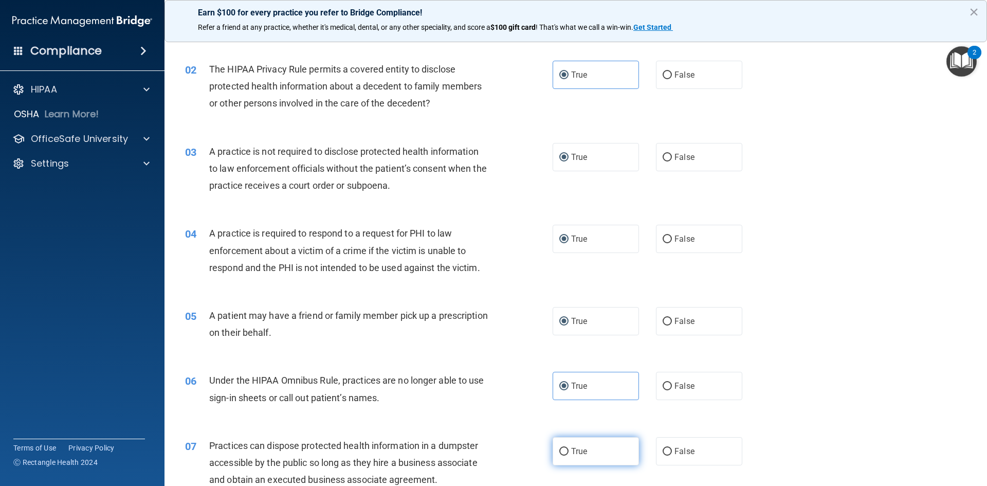
click at [564, 448] on input "True" at bounding box center [563, 452] width 9 height 8
radio input "true"
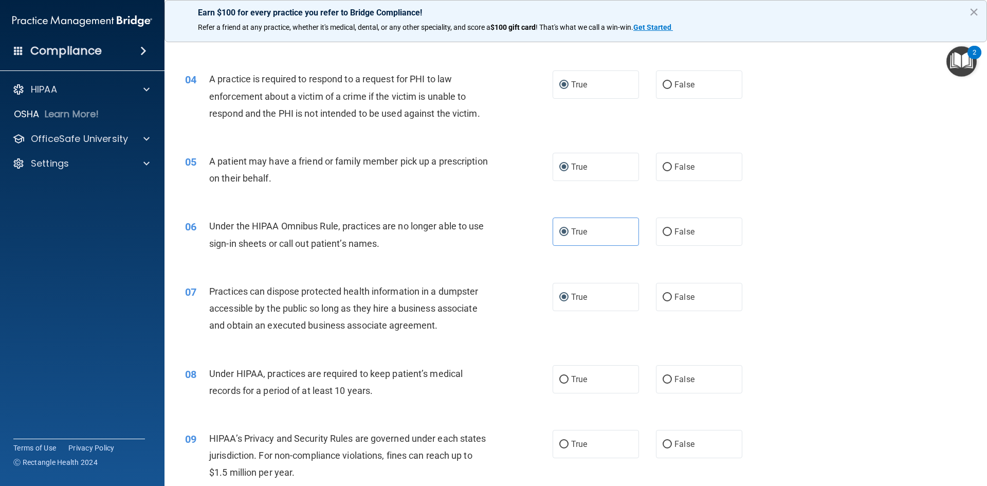
drag, startPoint x: 562, startPoint y: 381, endPoint x: 563, endPoint y: 404, distance: 22.1
click at [562, 383] on input "True" at bounding box center [563, 380] width 9 height 8
radio input "true"
click at [563, 441] on input "True" at bounding box center [563, 445] width 9 height 8
radio input "true"
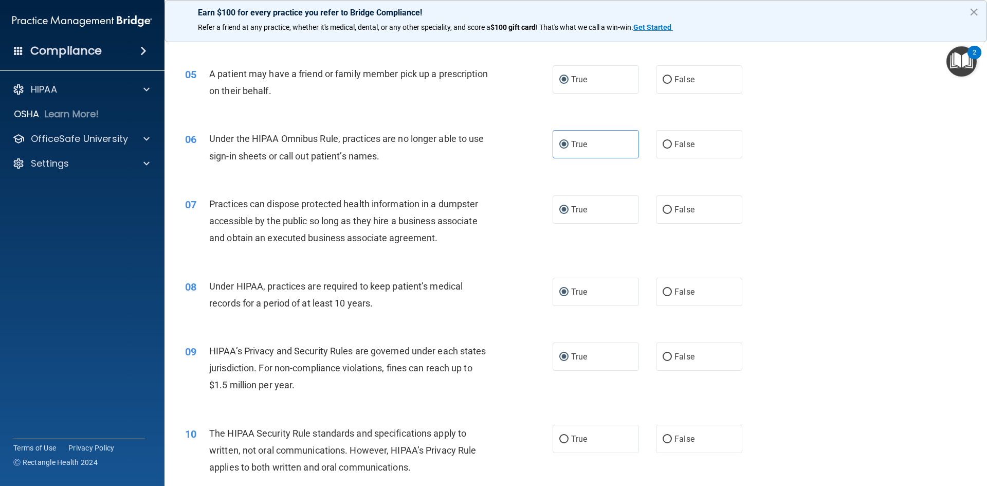
scroll to position [463, 0]
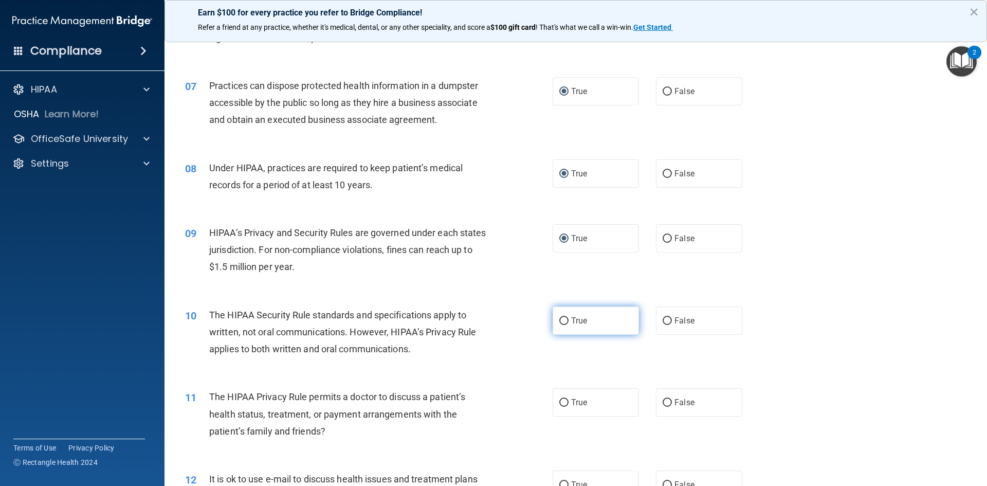
click at [553, 321] on label "True" at bounding box center [596, 320] width 86 height 28
click at [559, 321] on input "True" at bounding box center [563, 321] width 9 height 8
radio input "true"
click at [571, 405] on span "True" at bounding box center [579, 402] width 16 height 10
click at [569, 405] on input "True" at bounding box center [563, 403] width 9 height 8
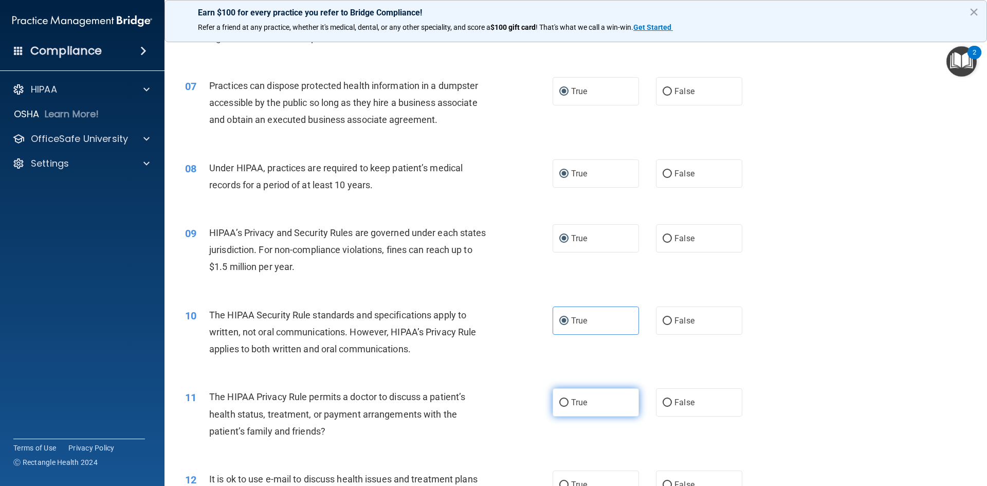
radio input "true"
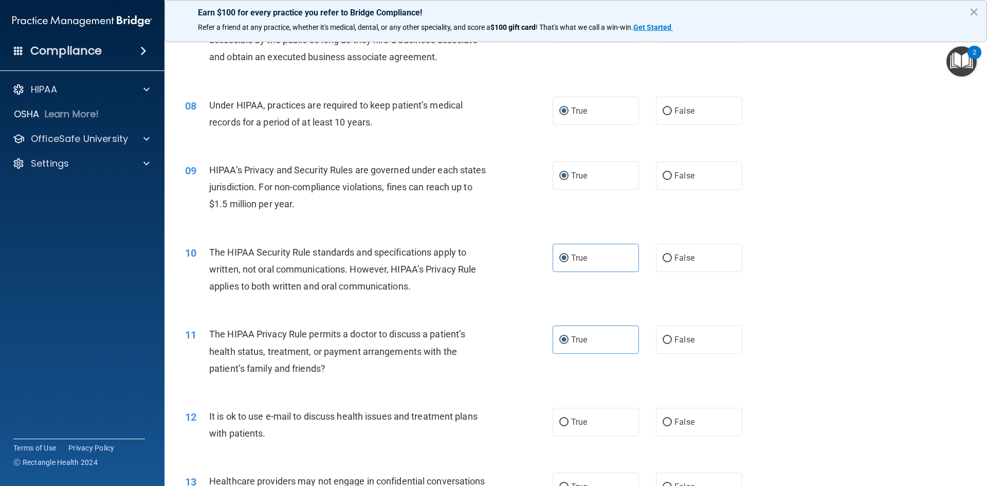
scroll to position [668, 0]
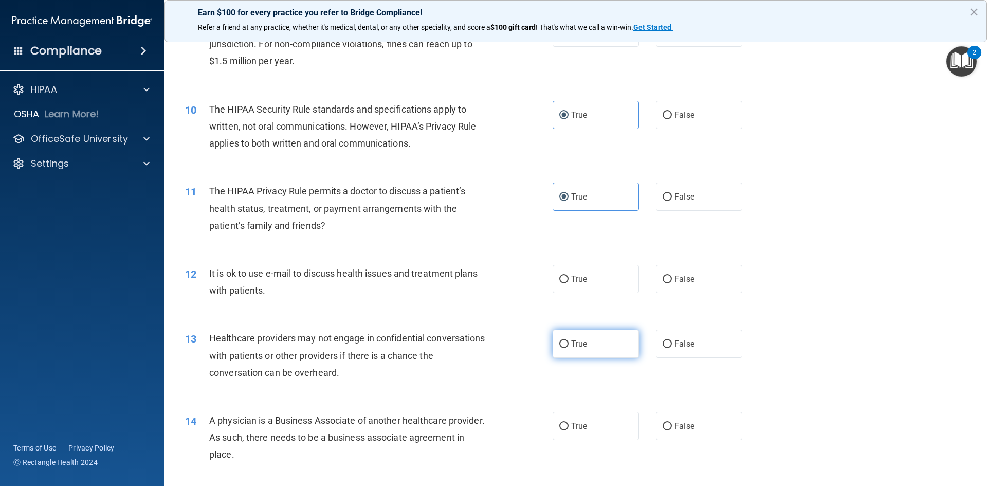
click at [559, 344] on input "True" at bounding box center [563, 344] width 9 height 8
radio input "true"
drag, startPoint x: 558, startPoint y: 284, endPoint x: 547, endPoint y: 419, distance: 135.7
click at [557, 283] on label "True" at bounding box center [596, 279] width 86 height 28
click at [559, 283] on input "True" at bounding box center [563, 280] width 9 height 8
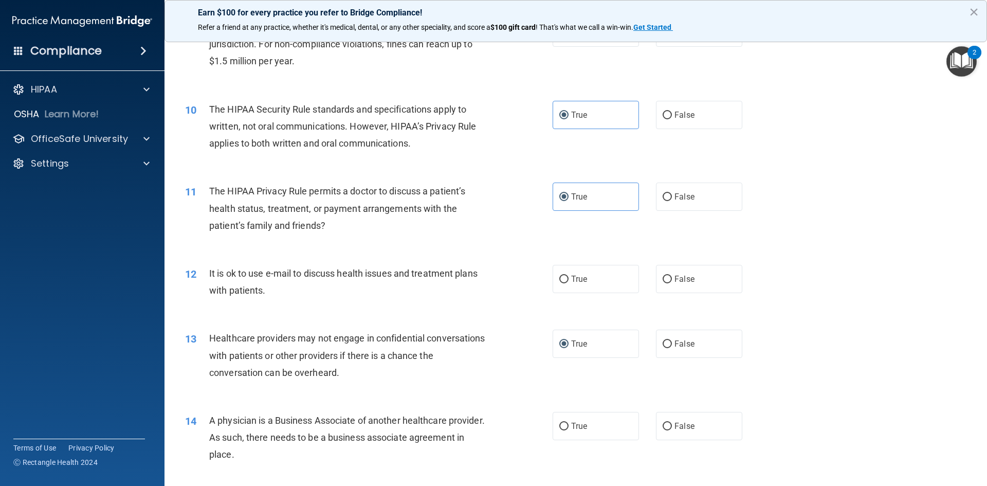
radio input "true"
click at [559, 429] on input "True" at bounding box center [563, 427] width 9 height 8
radio input "true"
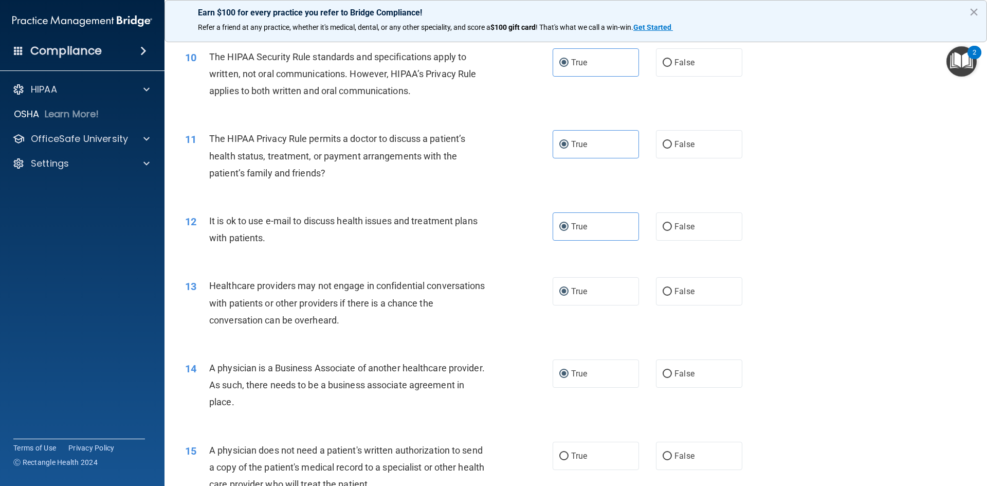
scroll to position [874, 0]
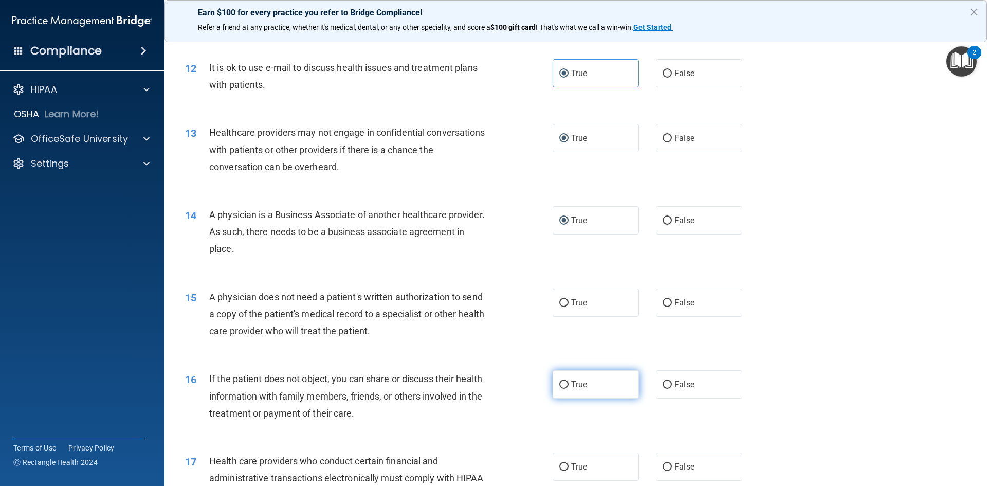
click at [565, 378] on label "True" at bounding box center [596, 384] width 86 height 28
click at [565, 381] on input "True" at bounding box center [563, 385] width 9 height 8
radio input "true"
click at [560, 304] on input "True" at bounding box center [563, 303] width 9 height 8
radio input "true"
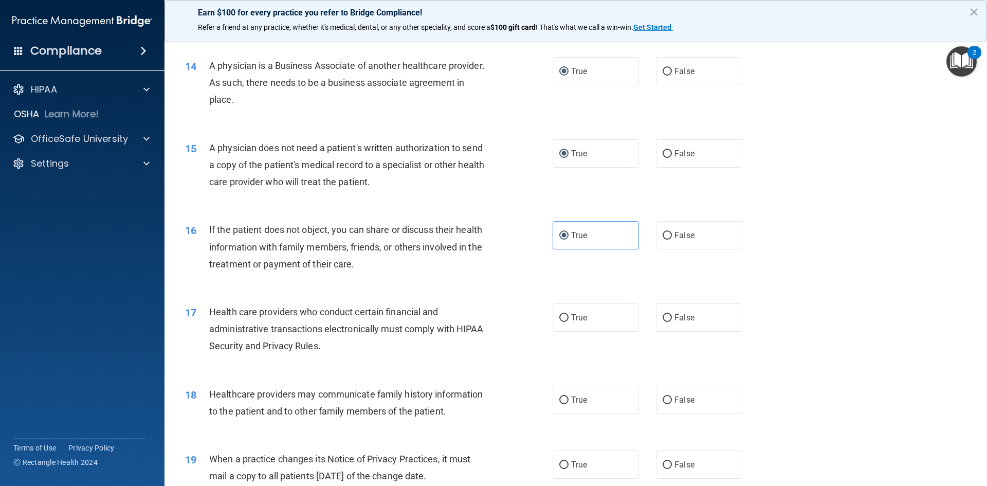
scroll to position [1028, 0]
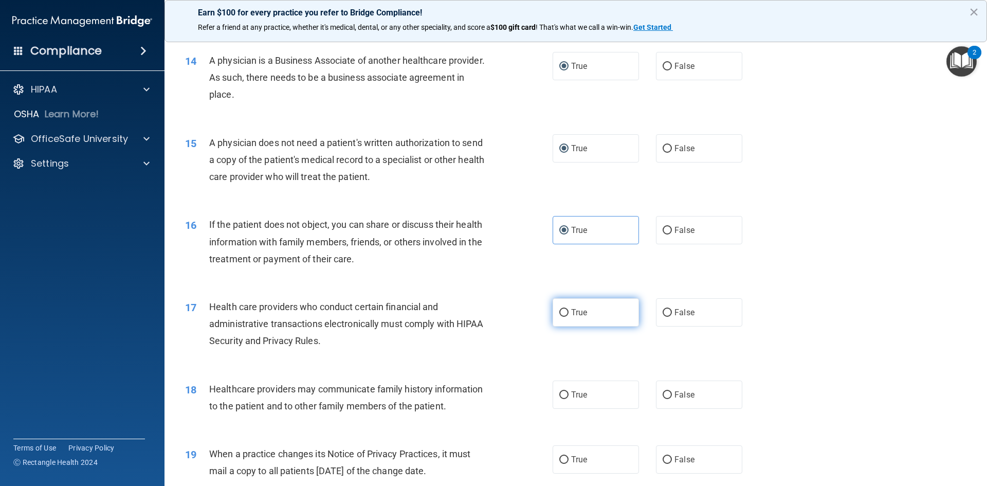
click at [575, 307] on span "True" at bounding box center [579, 312] width 16 height 10
click at [569, 309] on input "True" at bounding box center [563, 313] width 9 height 8
radio input "true"
click at [567, 393] on label "True" at bounding box center [596, 394] width 86 height 28
click at [567, 393] on input "True" at bounding box center [563, 395] width 9 height 8
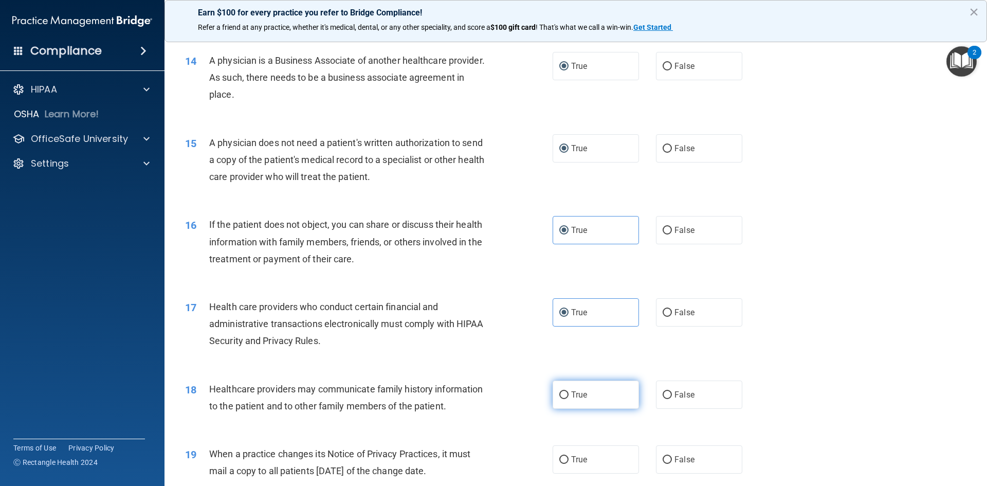
radio input "true"
click at [559, 457] on input "True" at bounding box center [563, 460] width 9 height 8
radio input "true"
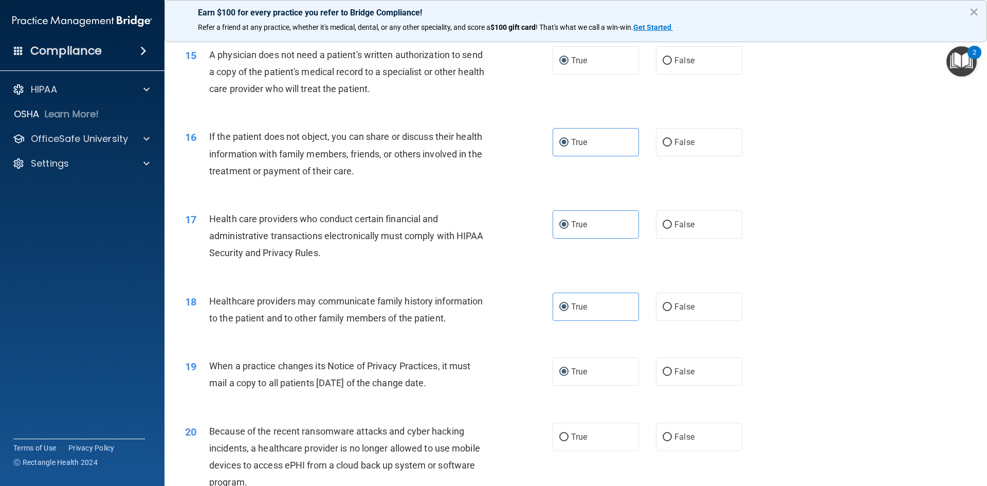
scroll to position [1285, 0]
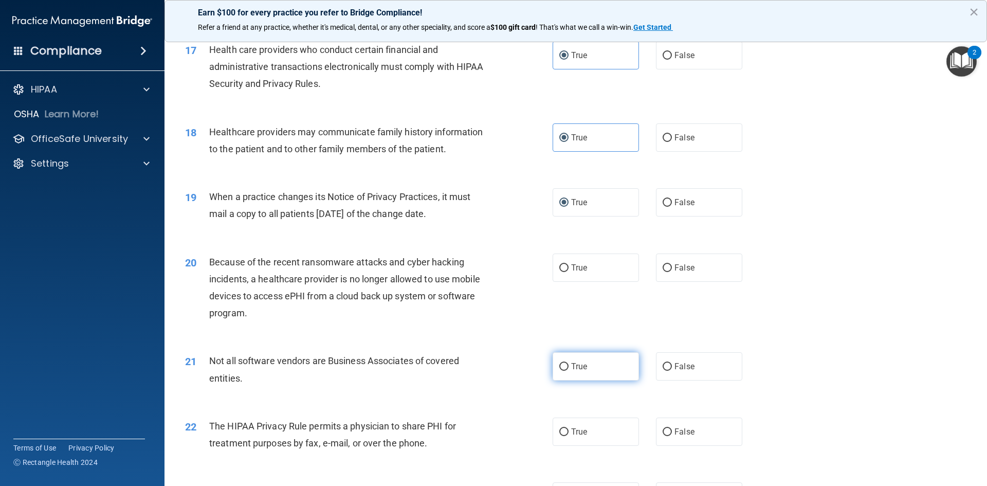
click at [559, 365] on input "True" at bounding box center [563, 367] width 9 height 8
radio input "true"
click at [567, 270] on label "True" at bounding box center [596, 267] width 86 height 28
click at [567, 270] on input "True" at bounding box center [563, 268] width 9 height 8
radio input "true"
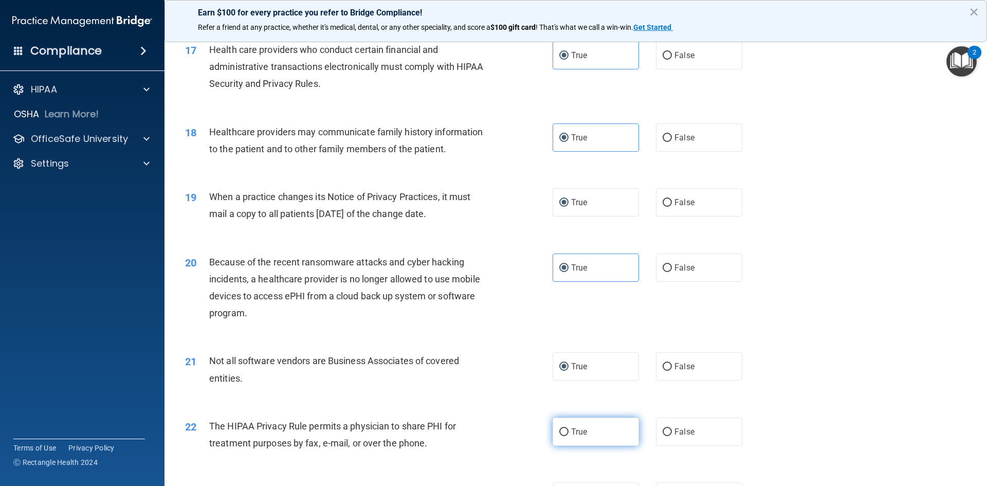
click at [575, 440] on label "True" at bounding box center [596, 431] width 86 height 28
click at [569, 436] on input "True" at bounding box center [563, 432] width 9 height 8
radio input "true"
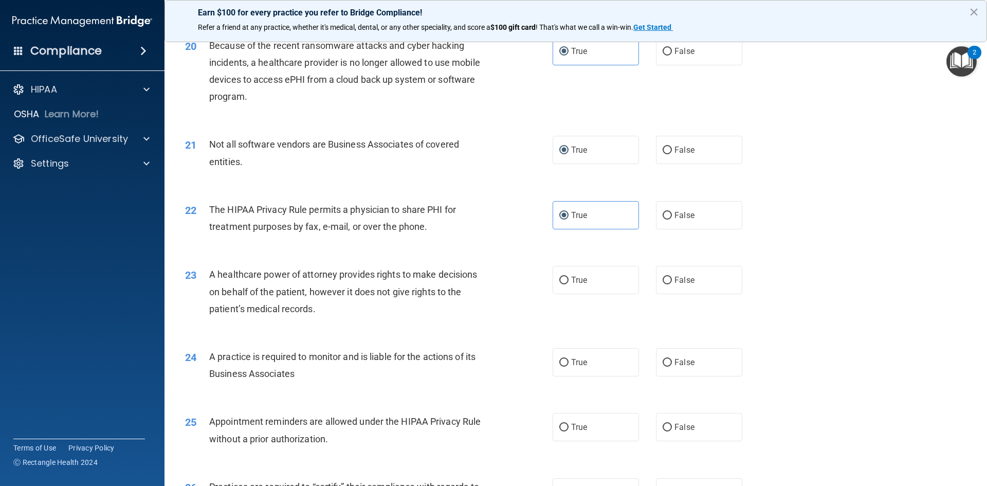
scroll to position [1542, 0]
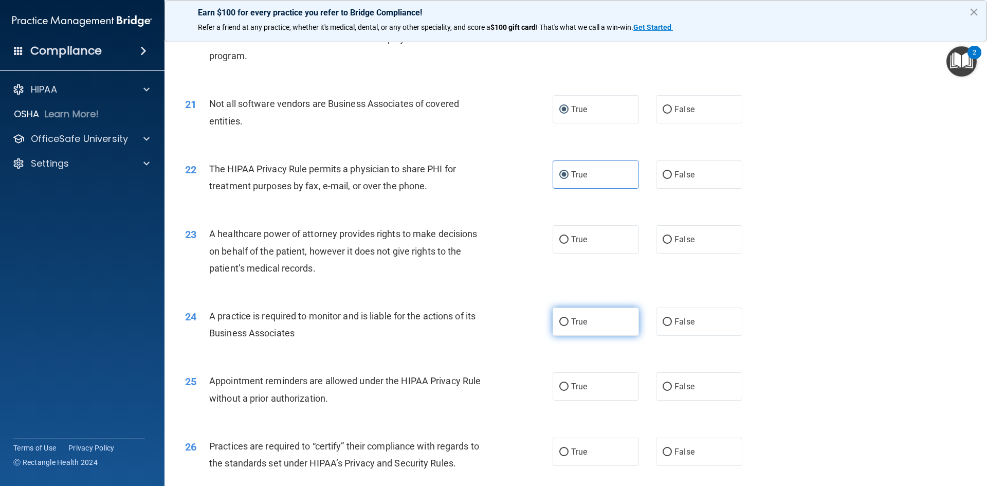
click at [571, 316] on label "True" at bounding box center [596, 321] width 86 height 28
click at [569, 318] on input "True" at bounding box center [563, 322] width 9 height 8
radio input "true"
click at [559, 236] on input "True" at bounding box center [563, 240] width 9 height 8
radio input "true"
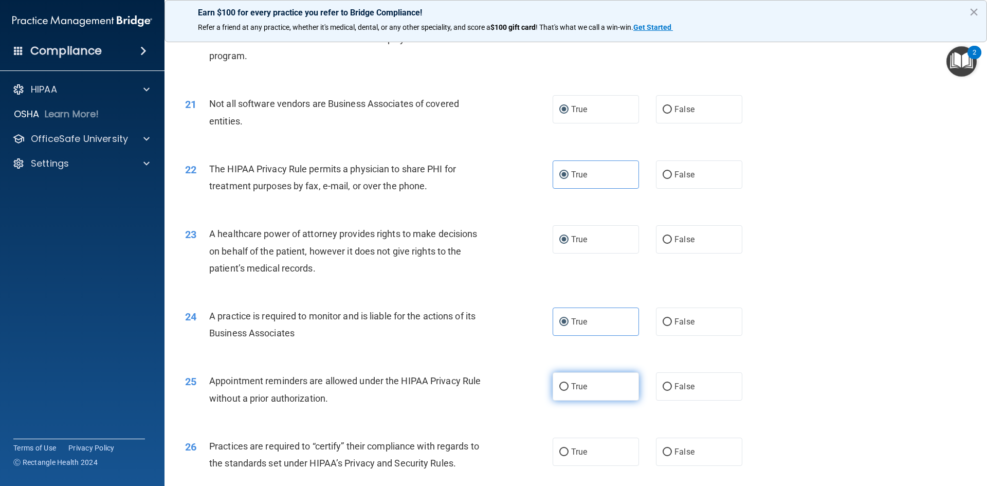
click at [563, 383] on input "True" at bounding box center [563, 387] width 9 height 8
radio input "true"
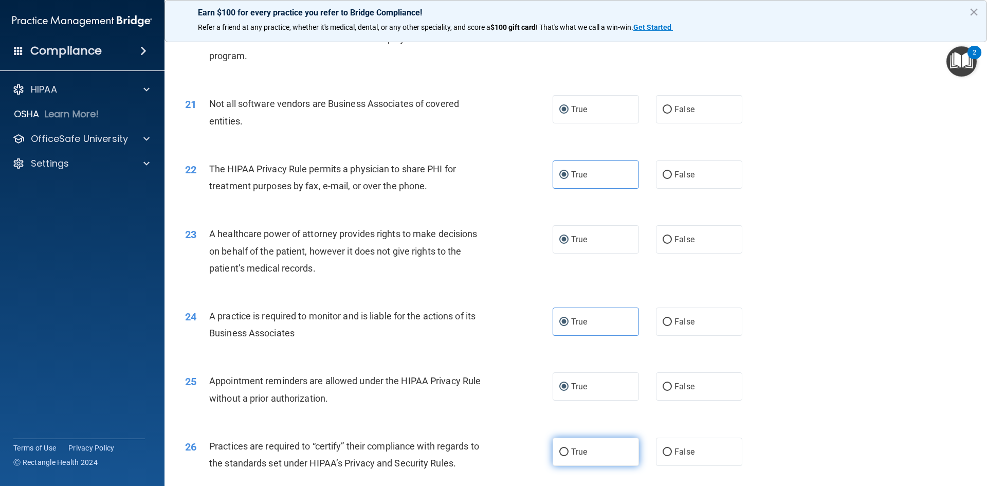
click at [571, 444] on label "True" at bounding box center [596, 452] width 86 height 28
click at [569, 448] on input "True" at bounding box center [563, 452] width 9 height 8
radio input "true"
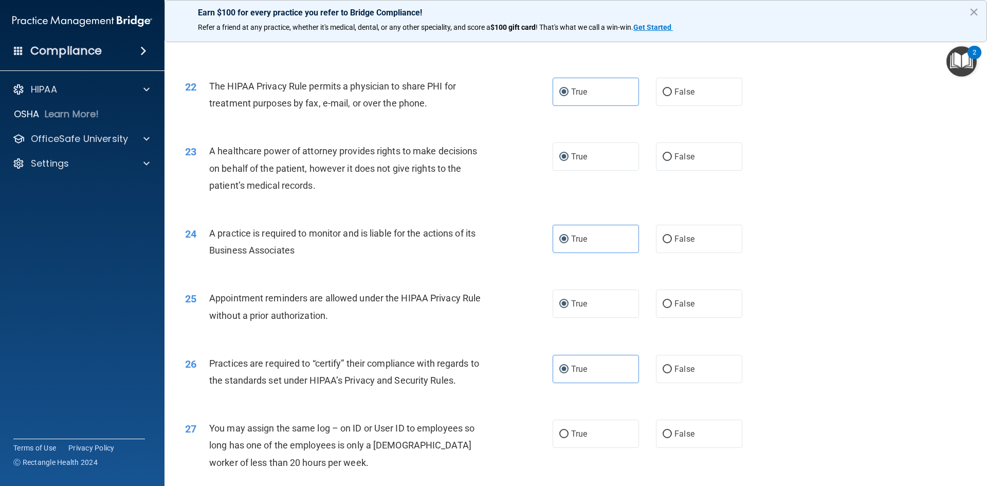
scroll to position [1748, 0]
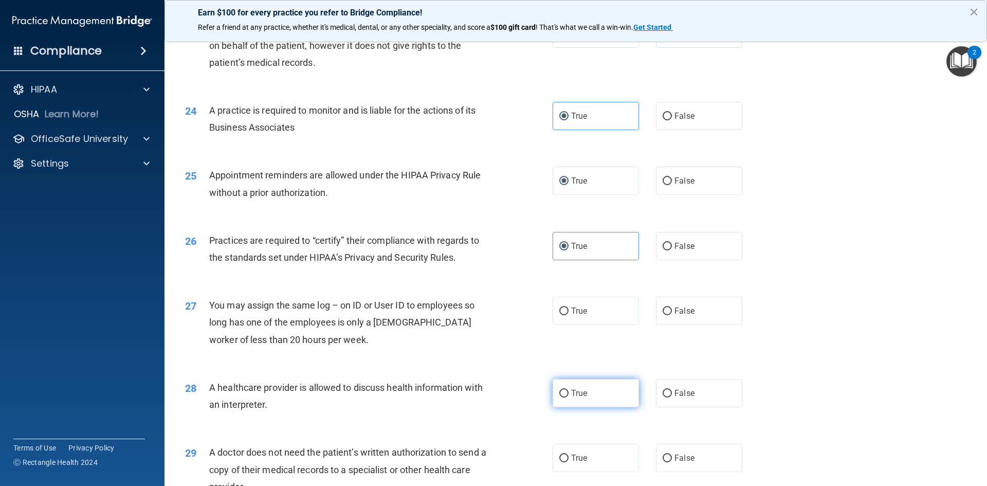
click at [572, 383] on label "True" at bounding box center [596, 393] width 86 height 28
click at [569, 390] on input "True" at bounding box center [563, 394] width 9 height 8
radio input "true"
click at [571, 315] on span "True" at bounding box center [579, 311] width 16 height 10
click at [568, 315] on input "True" at bounding box center [563, 311] width 9 height 8
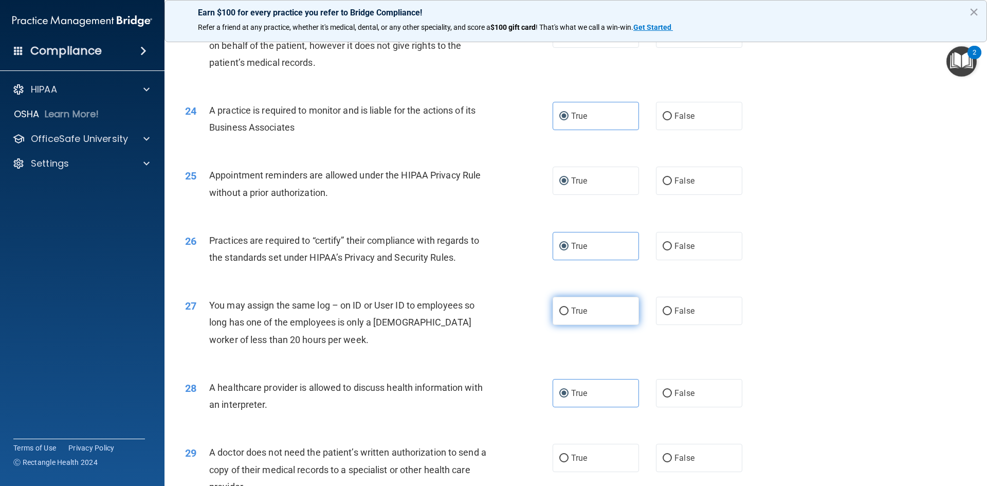
radio input "true"
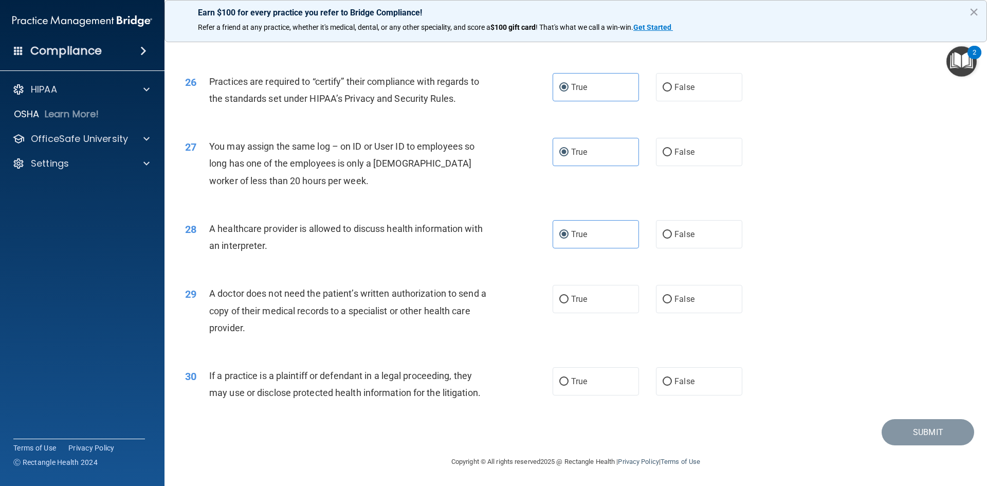
scroll to position [1907, 0]
click at [568, 374] on label "True" at bounding box center [596, 381] width 86 height 28
click at [568, 377] on input "True" at bounding box center [563, 381] width 9 height 8
radio input "true"
click at [575, 303] on span "True" at bounding box center [579, 299] width 16 height 10
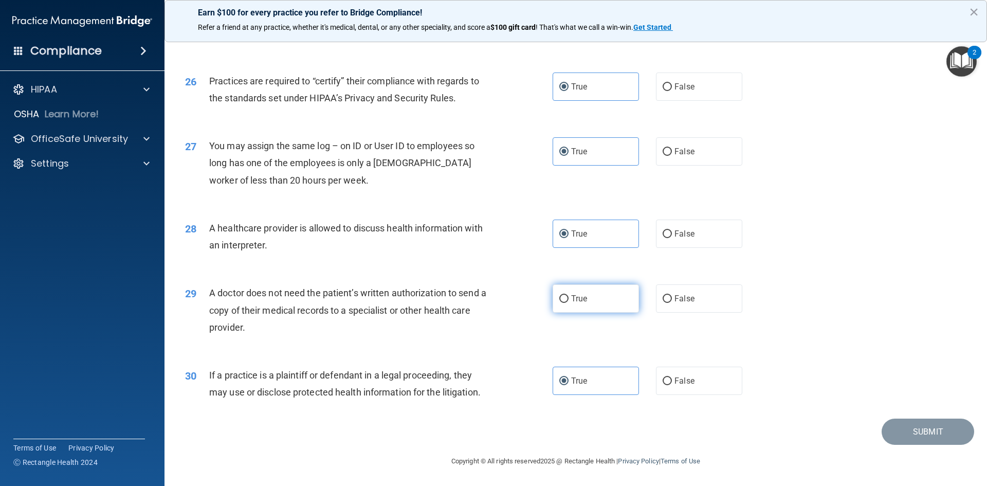
click at [569, 303] on input "True" at bounding box center [563, 299] width 9 height 8
radio input "true"
click at [902, 428] on button "Submit" at bounding box center [928, 431] width 93 height 26
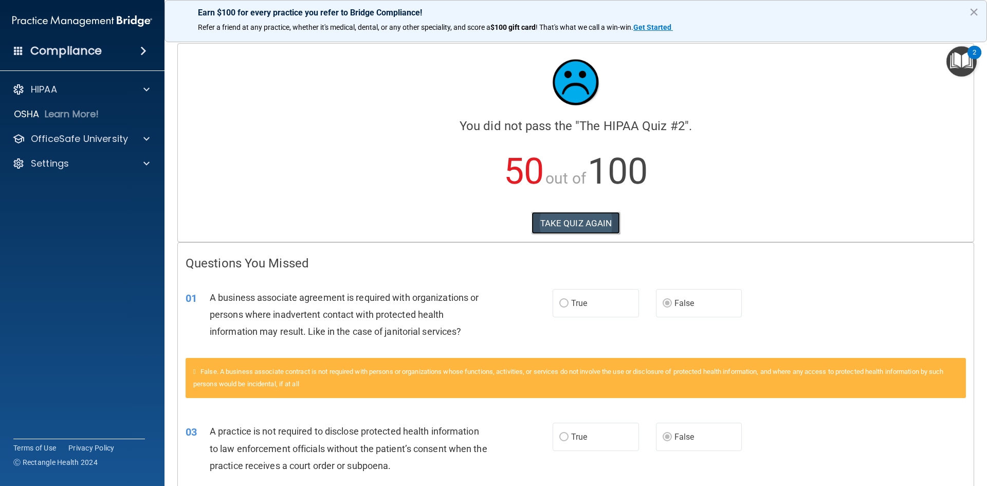
click at [586, 225] on button "TAKE QUIZ AGAIN" at bounding box center [576, 223] width 89 height 23
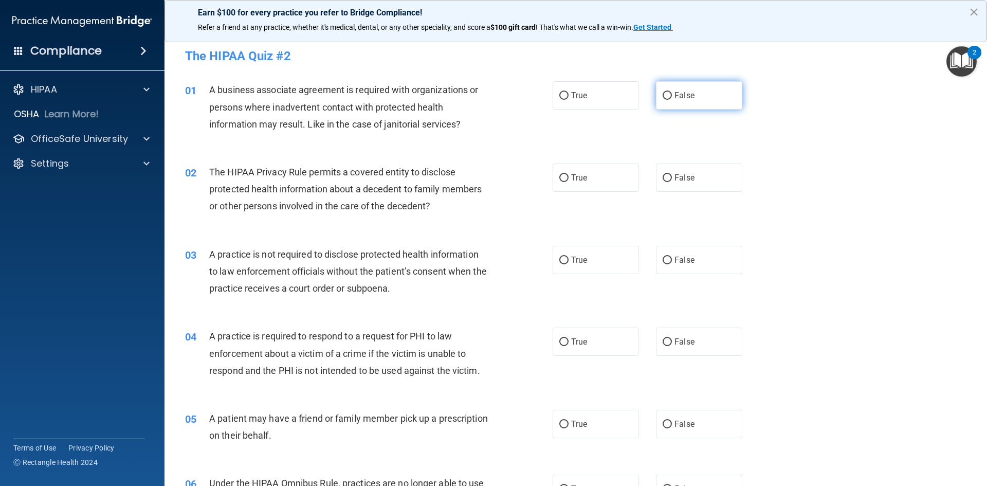
click at [666, 92] on input "False" at bounding box center [667, 96] width 9 height 8
radio input "true"
click at [575, 172] on label "True" at bounding box center [596, 177] width 86 height 28
click at [569, 174] on input "True" at bounding box center [563, 178] width 9 height 8
radio input "true"
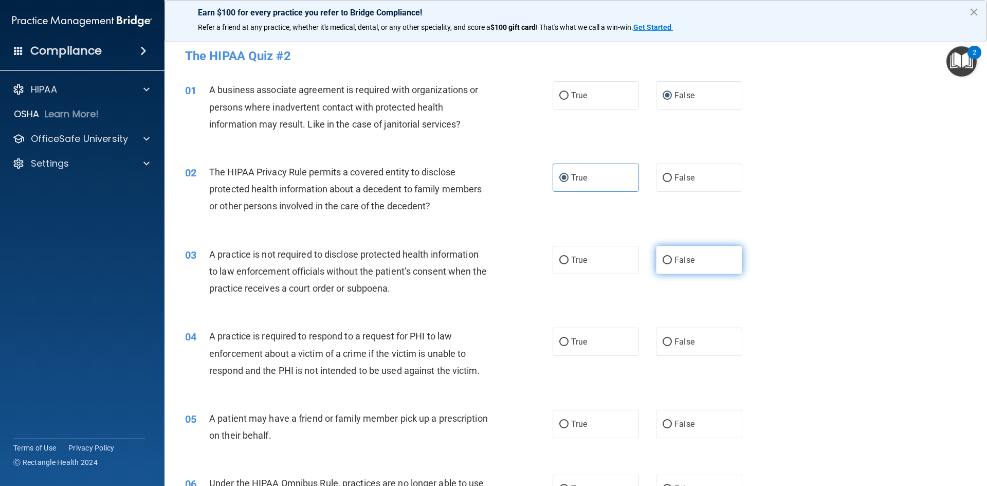
click at [675, 263] on span "False" at bounding box center [685, 260] width 20 height 10
click at [672, 263] on input "False" at bounding box center [667, 261] width 9 height 8
radio input "true"
click at [584, 335] on label "True" at bounding box center [596, 341] width 86 height 28
click at [569, 338] on input "True" at bounding box center [563, 342] width 9 height 8
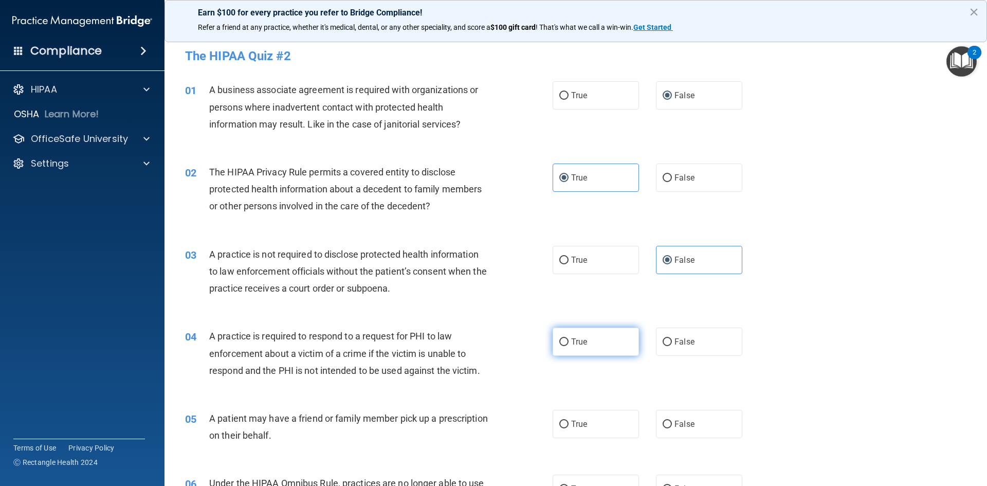
radio input "true"
click at [575, 423] on span "True" at bounding box center [579, 424] width 16 height 10
click at [569, 423] on input "True" at bounding box center [563, 425] width 9 height 8
radio input "true"
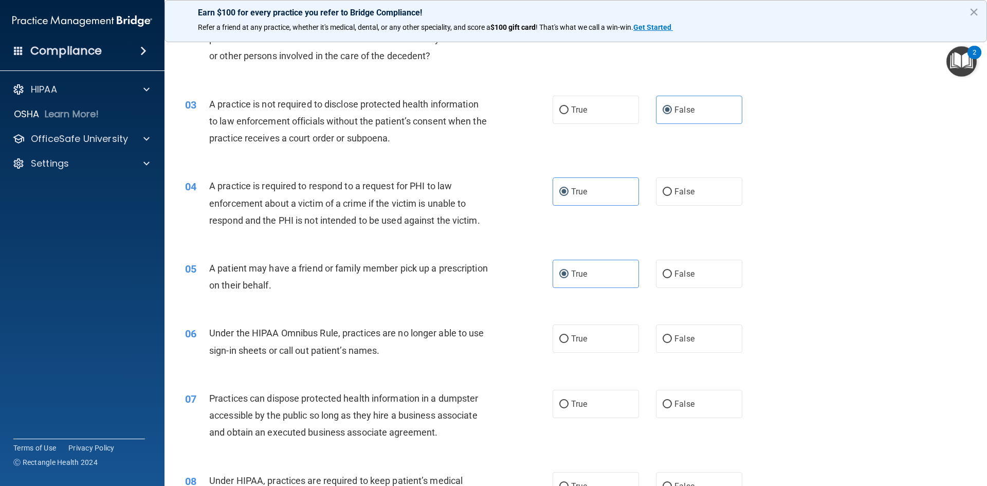
scroll to position [154, 0]
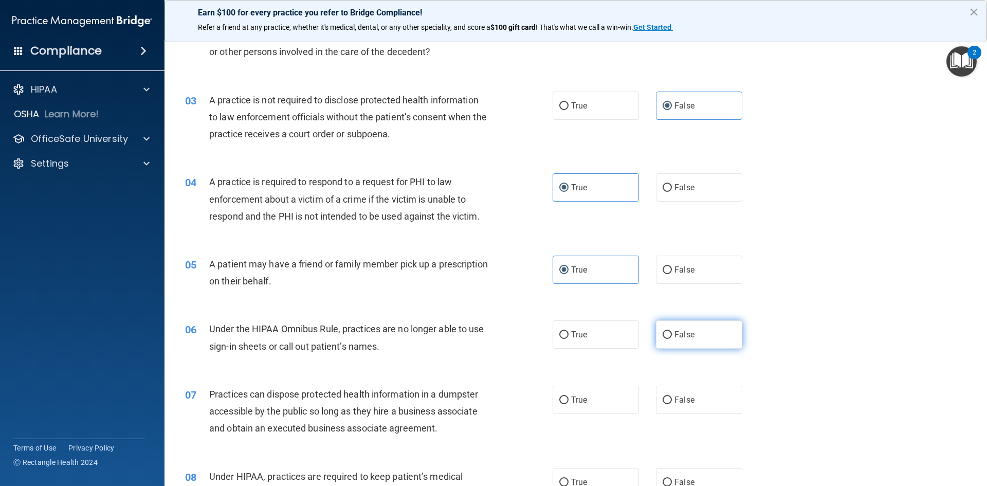
click at [675, 334] on span "False" at bounding box center [685, 335] width 20 height 10
click at [672, 334] on input "False" at bounding box center [667, 335] width 9 height 8
radio input "true"
click at [669, 398] on label "False" at bounding box center [699, 400] width 86 height 28
click at [669, 398] on input "False" at bounding box center [667, 400] width 9 height 8
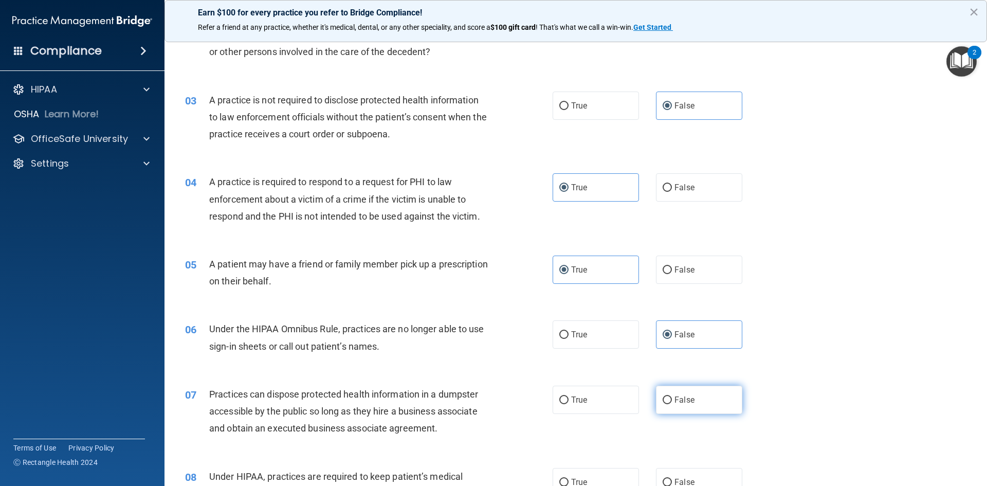
radio input "true"
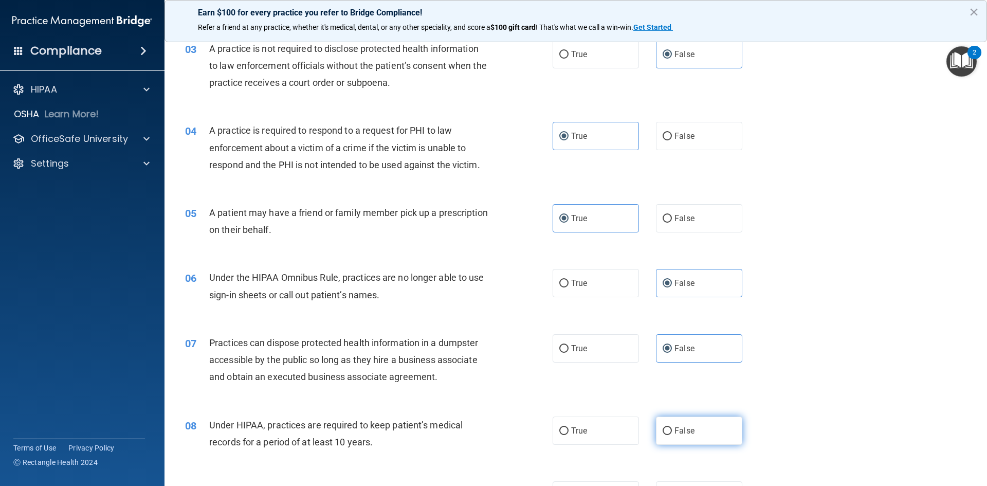
click at [669, 422] on label "False" at bounding box center [699, 430] width 86 height 28
click at [669, 427] on input "False" at bounding box center [667, 431] width 9 height 8
radio input "true"
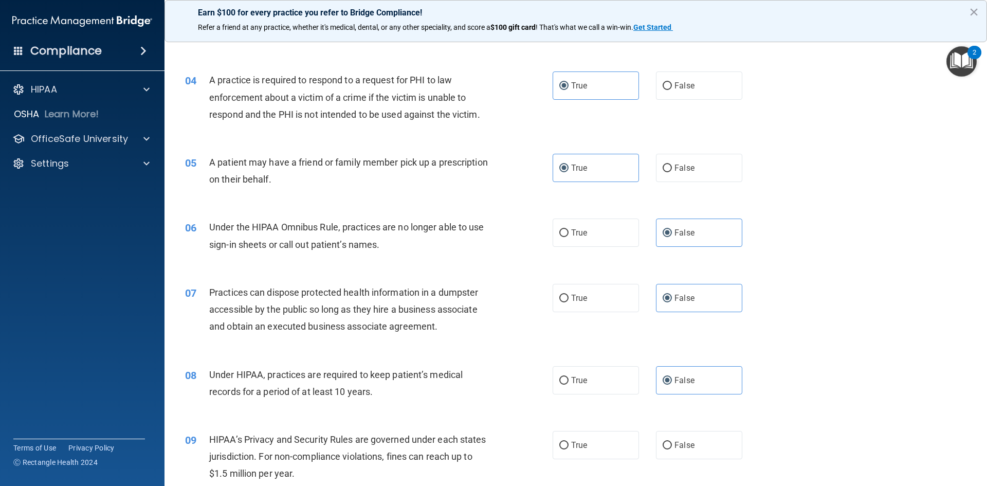
scroll to position [360, 0]
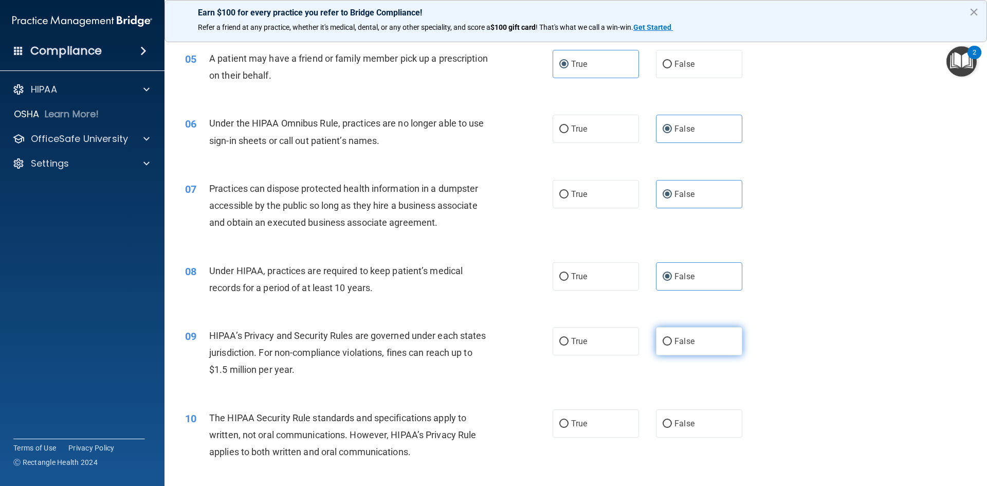
click at [675, 340] on span "False" at bounding box center [685, 341] width 20 height 10
click at [672, 340] on input "False" at bounding box center [667, 342] width 9 height 8
radio input "true"
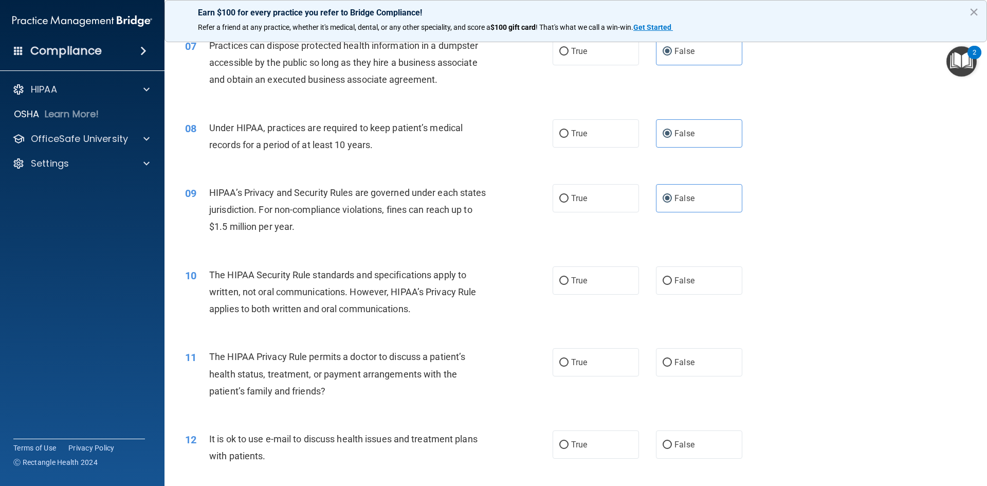
scroll to position [514, 0]
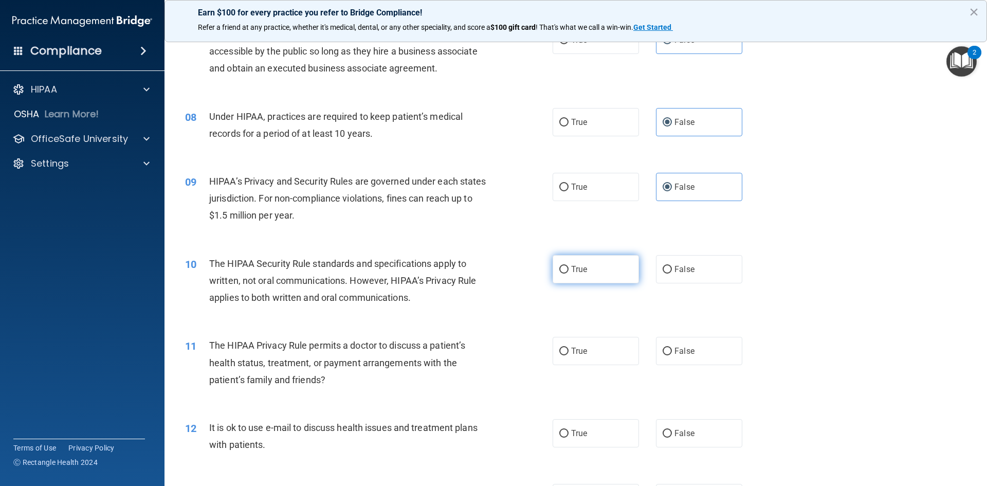
click at [562, 268] on input "True" at bounding box center [563, 270] width 9 height 8
radio input "true"
click at [571, 346] on span "True" at bounding box center [579, 351] width 16 height 10
click at [569, 348] on input "True" at bounding box center [563, 352] width 9 height 8
radio input "true"
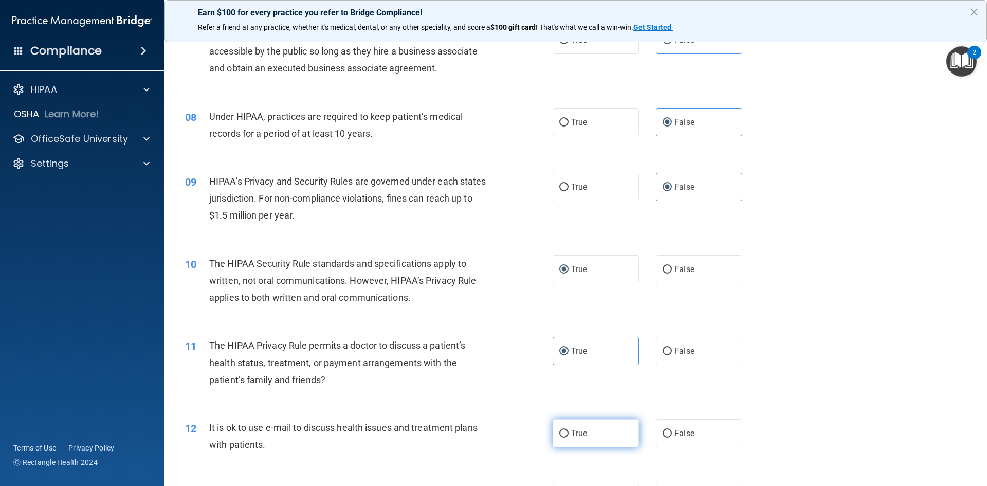
click at [565, 431] on input "True" at bounding box center [563, 434] width 9 height 8
radio input "true"
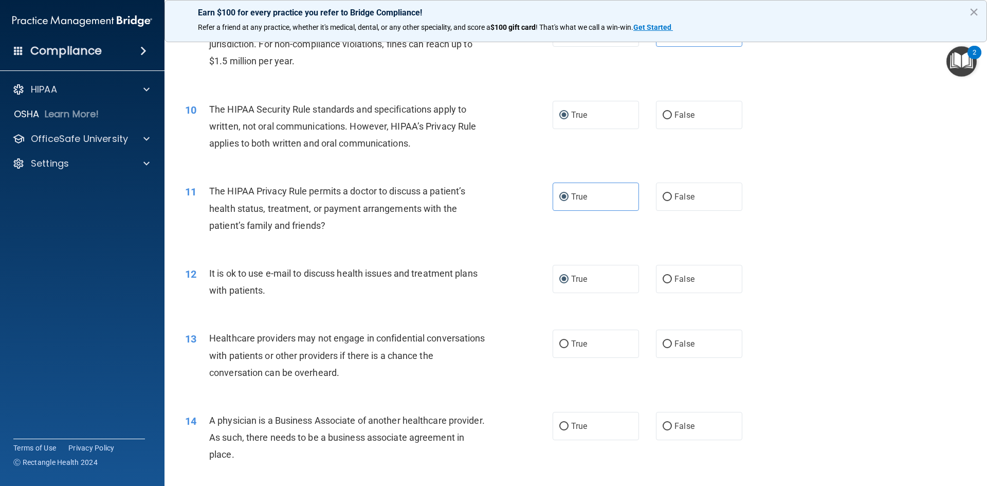
scroll to position [720, 0]
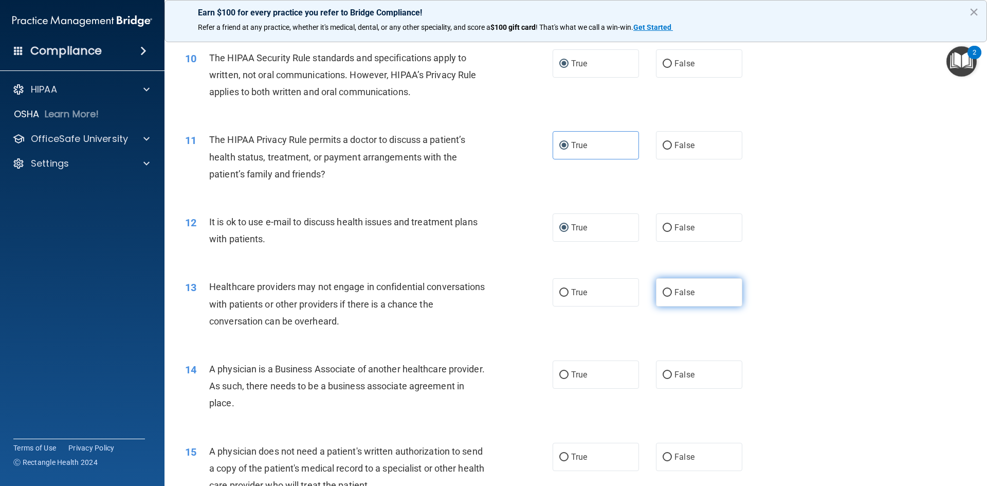
click at [663, 295] on input "False" at bounding box center [667, 293] width 9 height 8
radio input "true"
click at [673, 367] on label "False" at bounding box center [699, 374] width 86 height 28
click at [672, 371] on input "False" at bounding box center [667, 375] width 9 height 8
radio input "true"
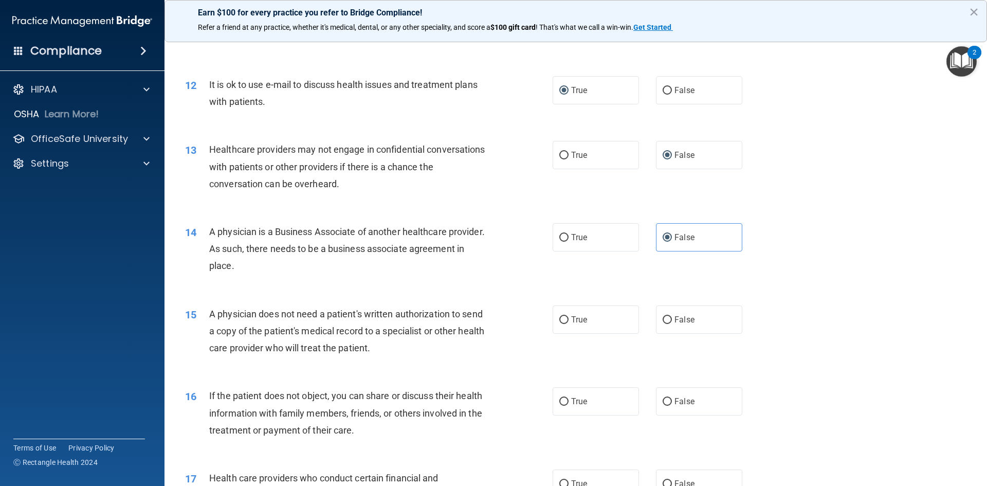
scroll to position [925, 0]
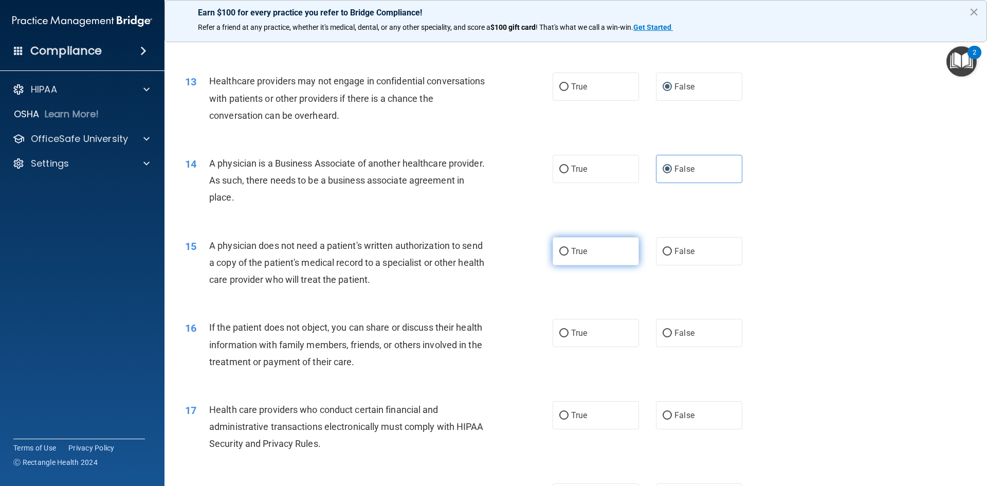
click at [589, 250] on label "True" at bounding box center [596, 251] width 86 height 28
click at [569, 250] on input "True" at bounding box center [563, 252] width 9 height 8
radio input "true"
click at [567, 332] on label "True" at bounding box center [596, 333] width 86 height 28
click at [567, 332] on input "True" at bounding box center [563, 334] width 9 height 8
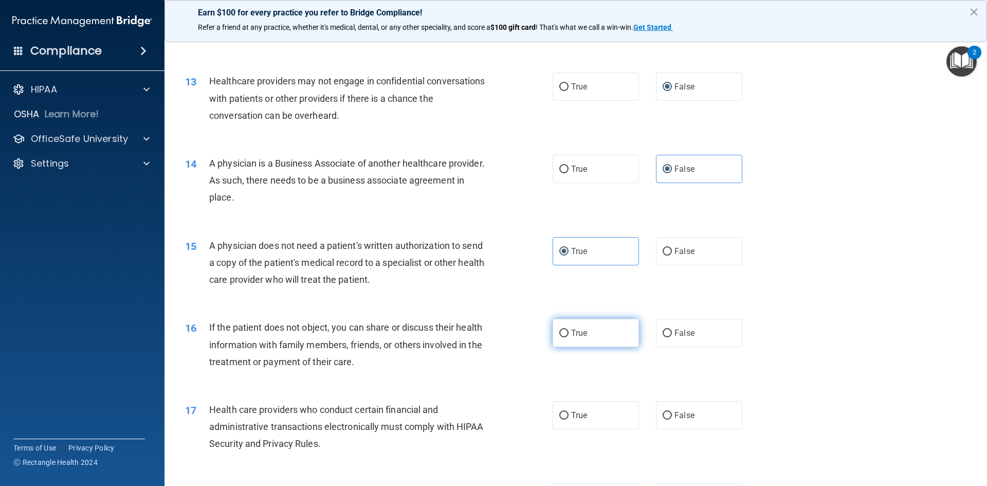
radio input "true"
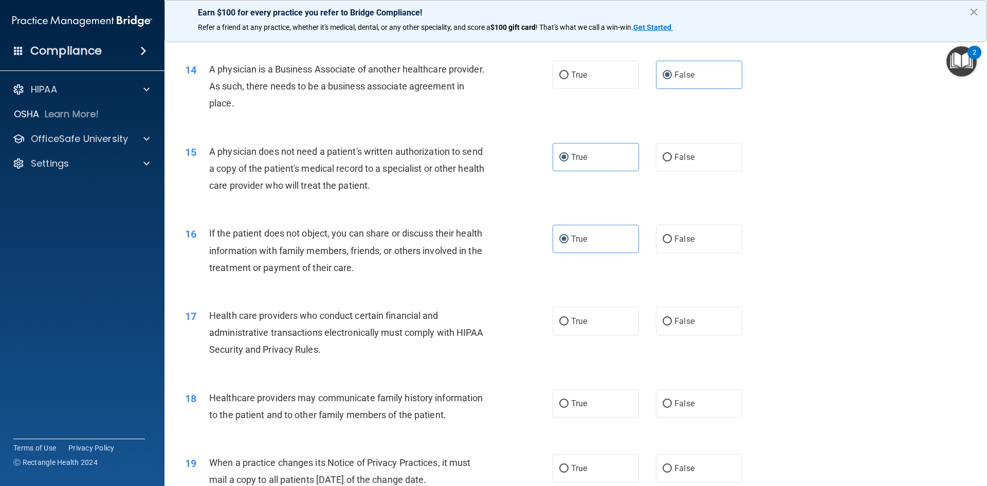
scroll to position [1028, 0]
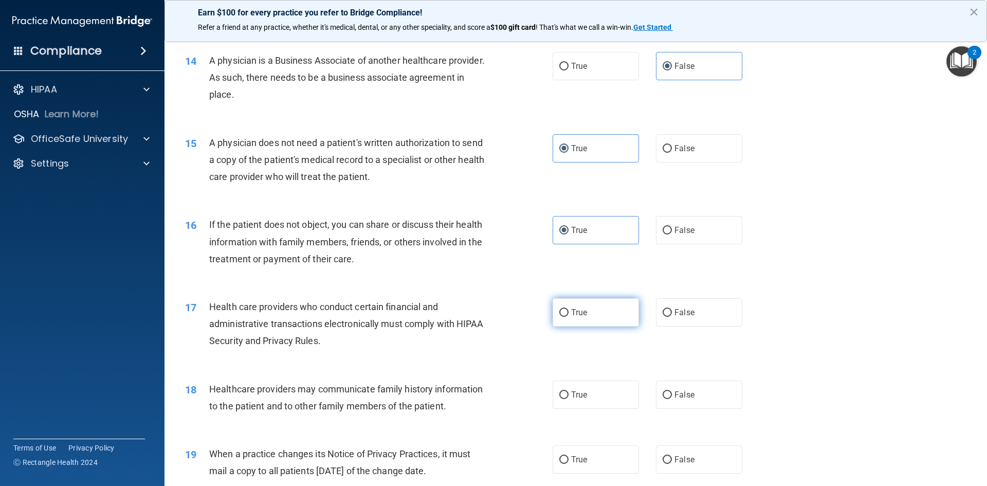
click at [566, 319] on label "True" at bounding box center [596, 312] width 86 height 28
click at [566, 317] on input "True" at bounding box center [563, 313] width 9 height 8
radio input "true"
click at [663, 386] on label "False" at bounding box center [699, 394] width 86 height 28
click at [663, 391] on input "False" at bounding box center [667, 395] width 9 height 8
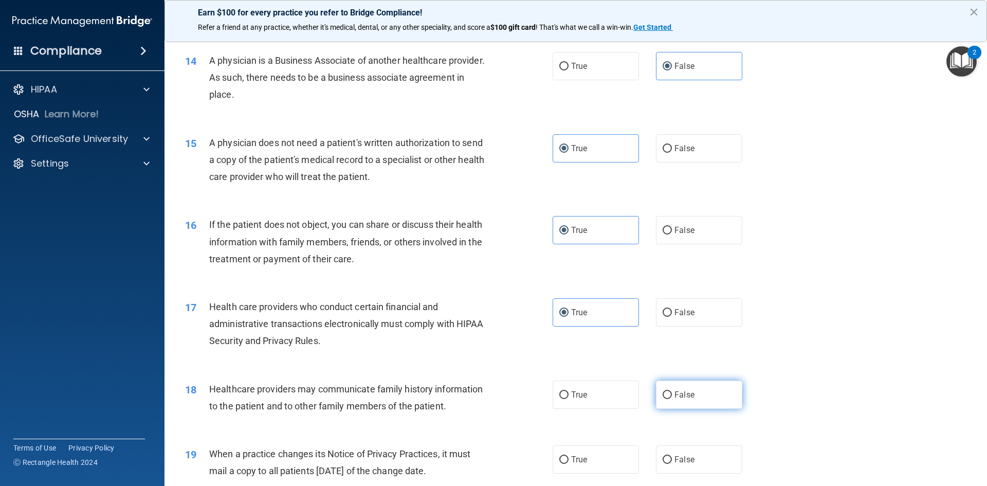
radio input "true"
click at [671, 452] on label "False" at bounding box center [699, 459] width 86 height 28
click at [671, 456] on input "False" at bounding box center [667, 460] width 9 height 8
radio input "true"
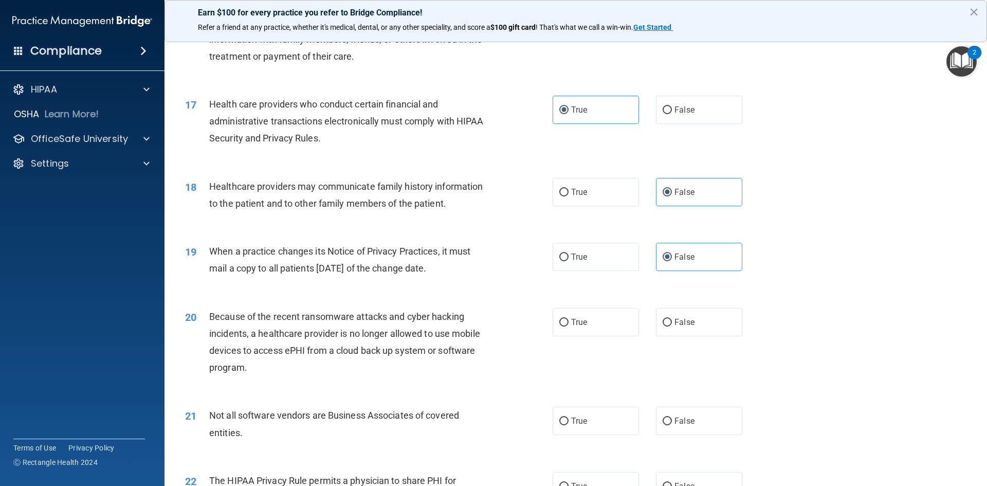
scroll to position [1234, 0]
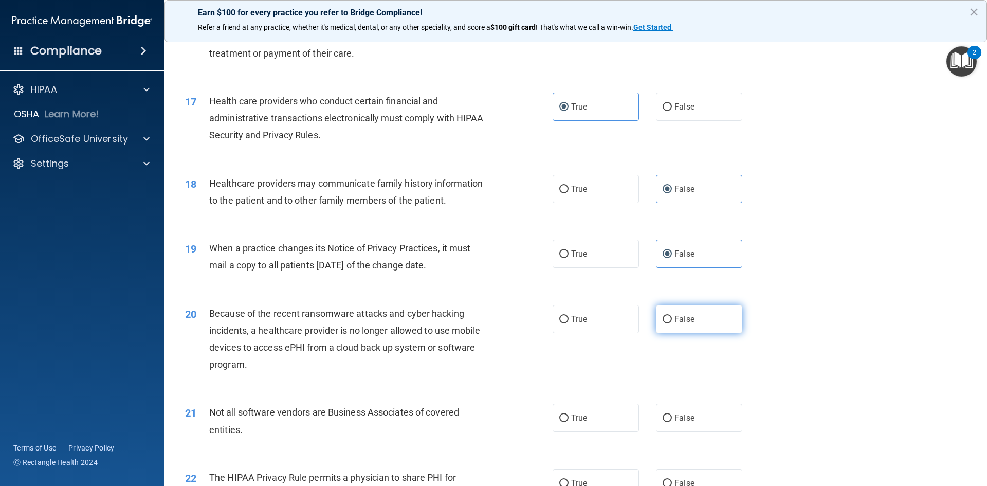
click at [669, 322] on label "False" at bounding box center [699, 319] width 86 height 28
click at [669, 322] on input "False" at bounding box center [667, 320] width 9 height 8
radio input "true"
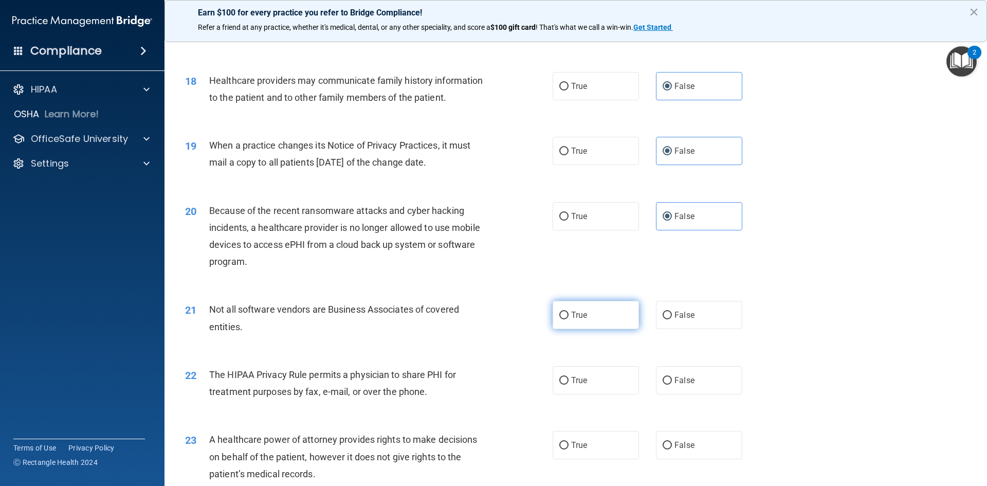
click at [571, 318] on span "True" at bounding box center [579, 315] width 16 height 10
click at [569, 318] on input "True" at bounding box center [563, 316] width 9 height 8
radio input "true"
click at [579, 387] on label "True" at bounding box center [596, 380] width 86 height 28
click at [569, 385] on input "True" at bounding box center [563, 381] width 9 height 8
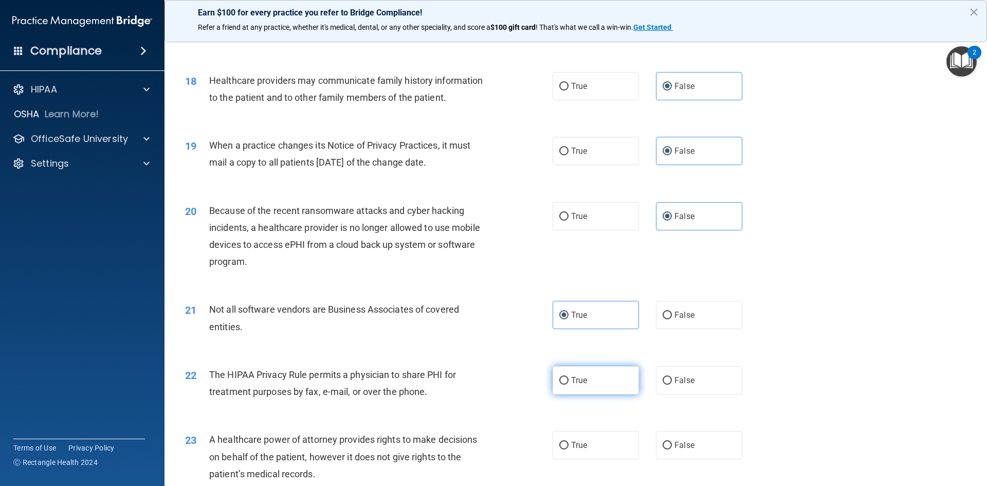
radio input "true"
click at [669, 438] on label "False" at bounding box center [699, 445] width 86 height 28
click at [669, 442] on input "False" at bounding box center [667, 446] width 9 height 8
radio input "true"
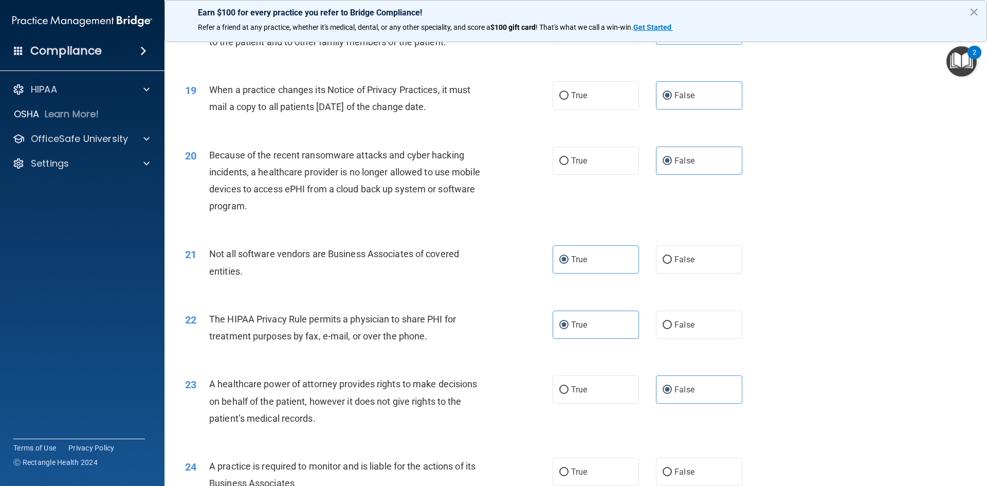
scroll to position [1491, 0]
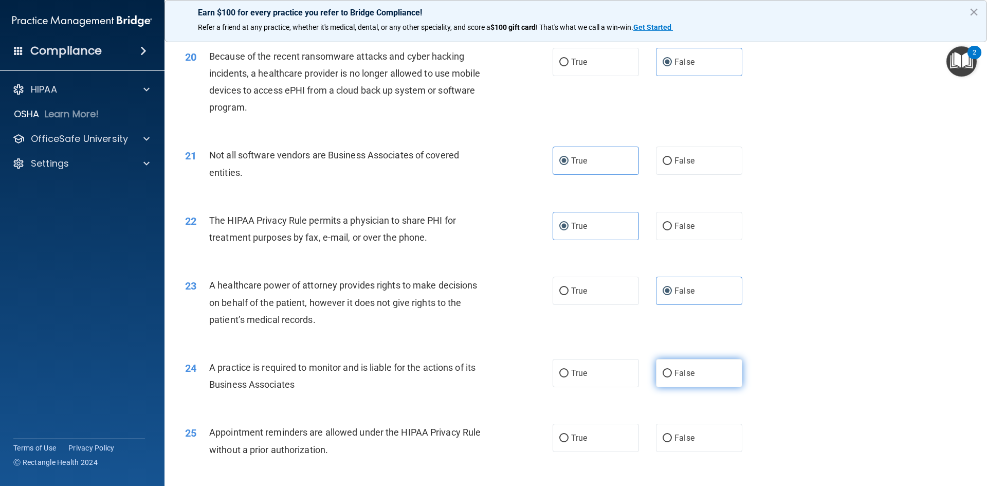
click at [680, 362] on label "False" at bounding box center [699, 373] width 86 height 28
click at [672, 370] on input "False" at bounding box center [667, 374] width 9 height 8
radio input "true"
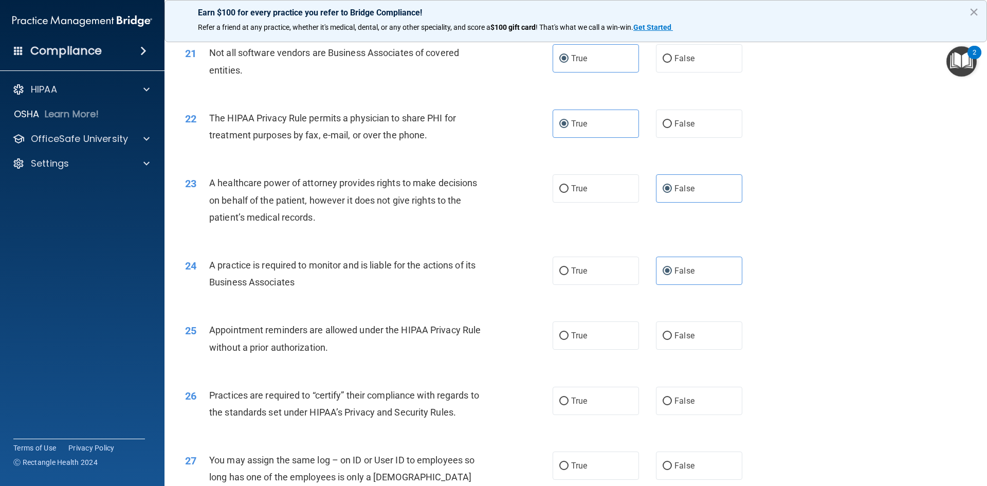
scroll to position [1594, 0]
click at [561, 329] on label "True" at bounding box center [596, 335] width 86 height 28
click at [561, 332] on input "True" at bounding box center [563, 336] width 9 height 8
radio input "true"
click at [567, 397] on label "True" at bounding box center [596, 400] width 86 height 28
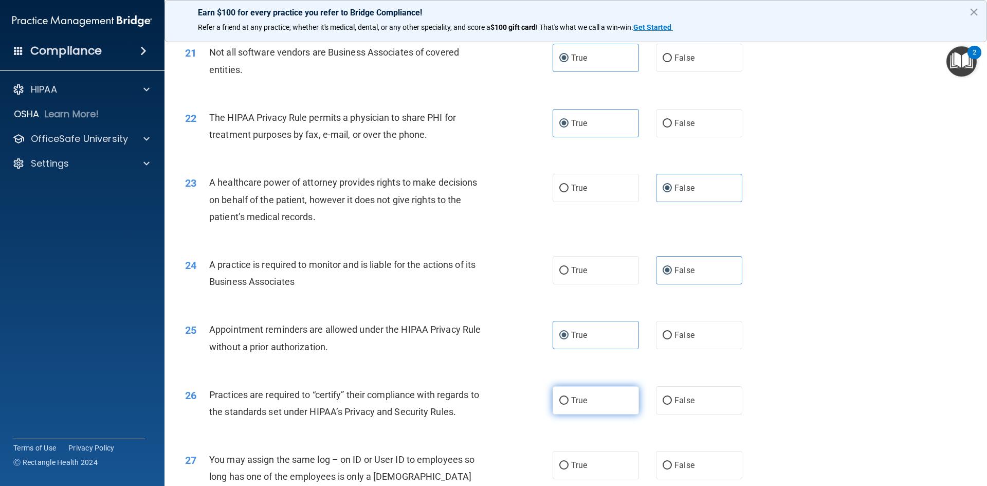
click at [567, 397] on input "True" at bounding box center [563, 401] width 9 height 8
radio input "true"
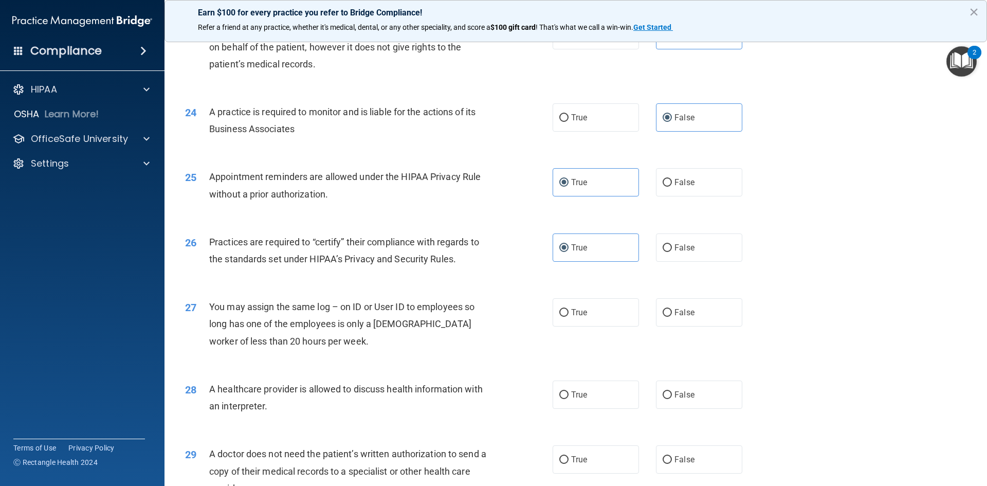
scroll to position [1748, 0]
drag, startPoint x: 555, startPoint y: 320, endPoint x: 557, endPoint y: 325, distance: 5.7
click at [555, 320] on label "True" at bounding box center [596, 311] width 86 height 28
click at [559, 315] on input "True" at bounding box center [563, 311] width 9 height 8
radio input "true"
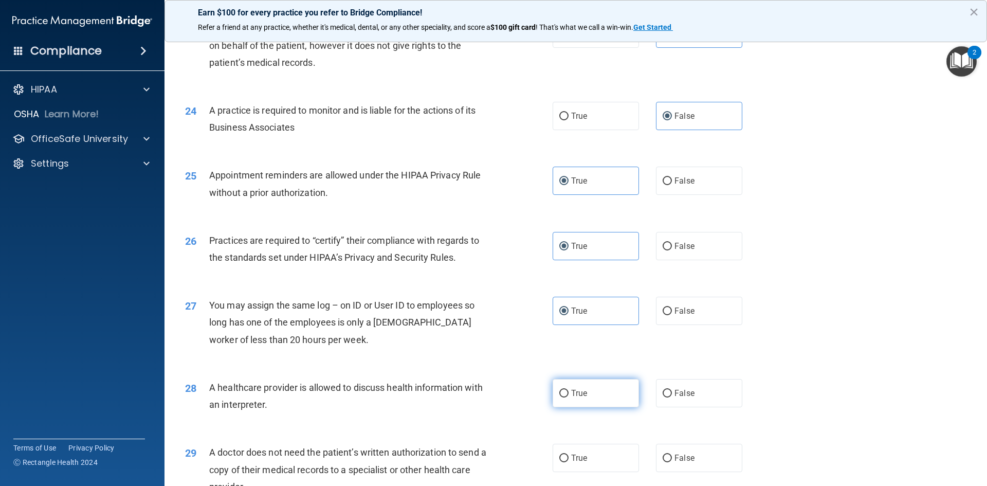
click at [574, 387] on label "True" at bounding box center [596, 393] width 86 height 28
click at [569, 390] on input "True" at bounding box center [563, 394] width 9 height 8
radio input "true"
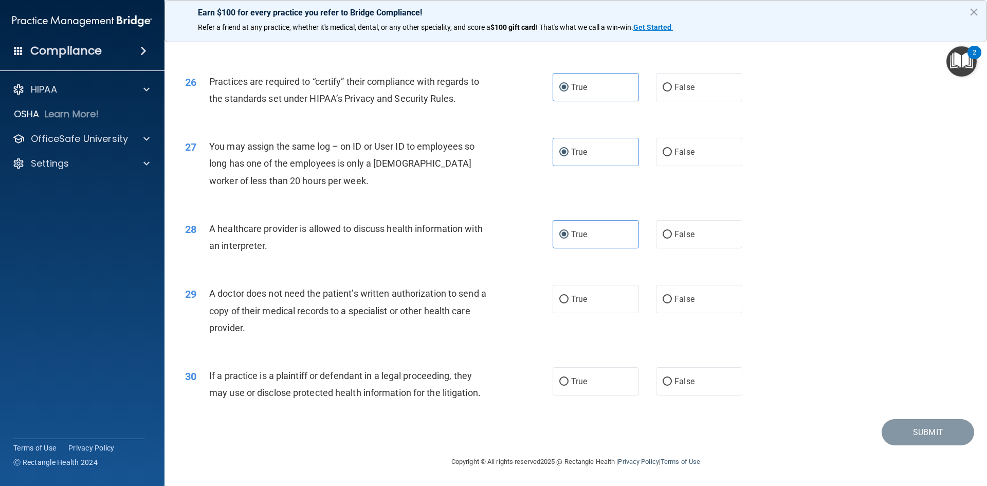
scroll to position [1907, 0]
click at [557, 370] on label "True" at bounding box center [596, 381] width 86 height 28
click at [559, 377] on input "True" at bounding box center [563, 381] width 9 height 8
radio input "true"
click at [567, 305] on label "True" at bounding box center [596, 298] width 86 height 28
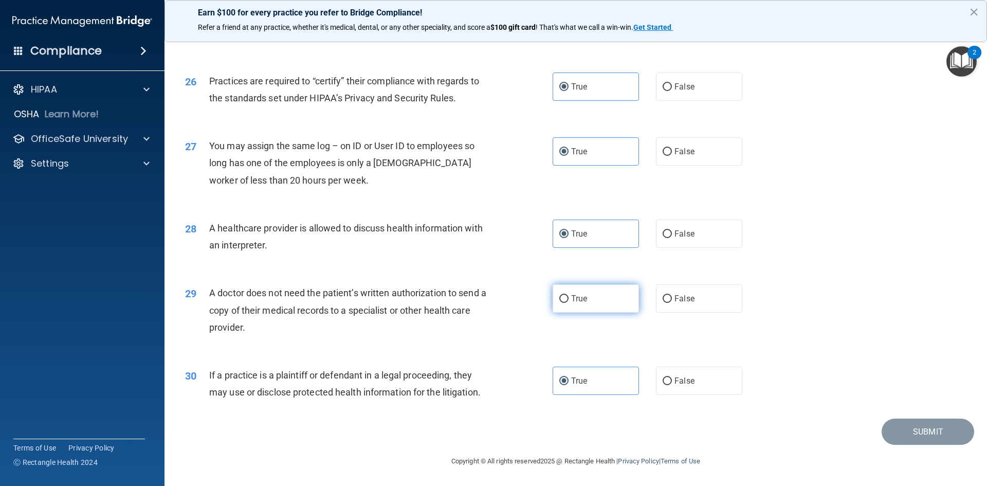
click at [567, 303] on input "True" at bounding box center [563, 299] width 9 height 8
radio input "true"
click at [904, 425] on button "Submit" at bounding box center [928, 431] width 93 height 26
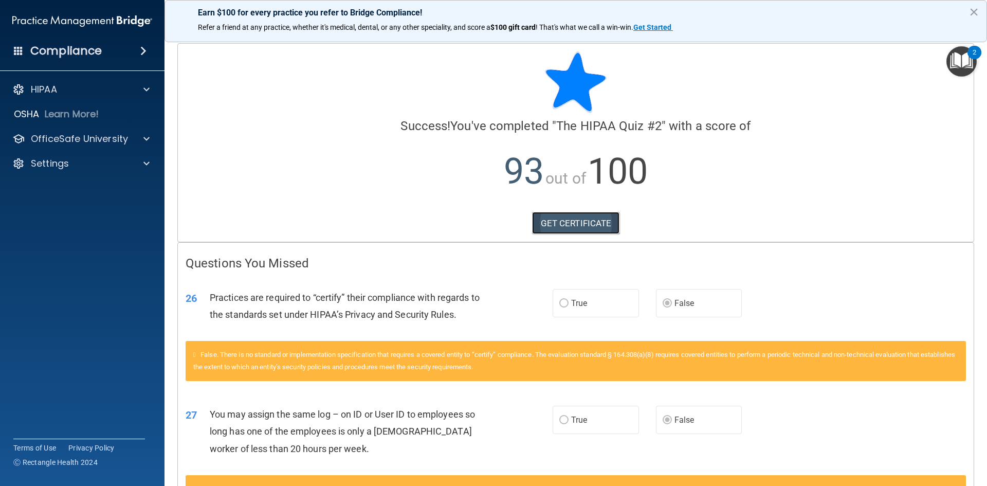
click at [571, 221] on link "GET CERTIFICATE" at bounding box center [576, 223] width 88 height 23
